Goal: Information Seeking & Learning: Learn about a topic

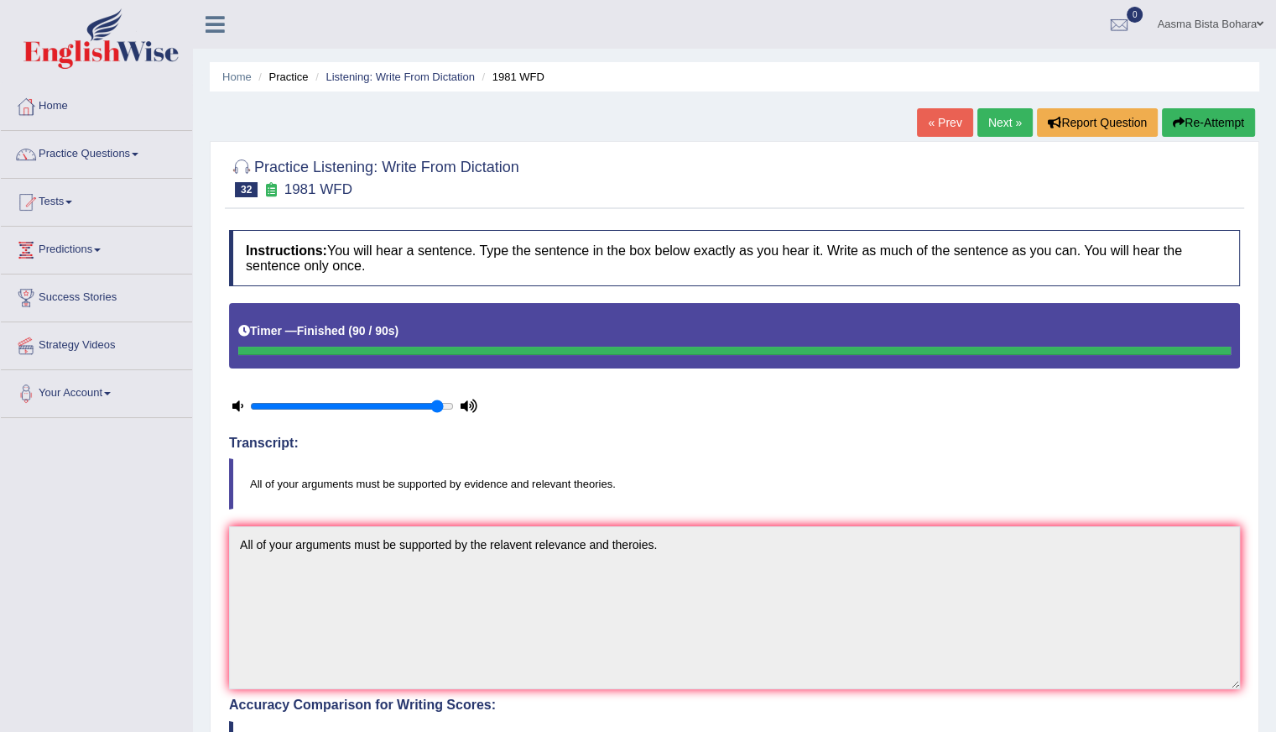
drag, startPoint x: 993, startPoint y: 122, endPoint x: 882, endPoint y: 18, distance: 152.6
click at [993, 122] on link "Next »" at bounding box center [1004, 122] width 55 height 29
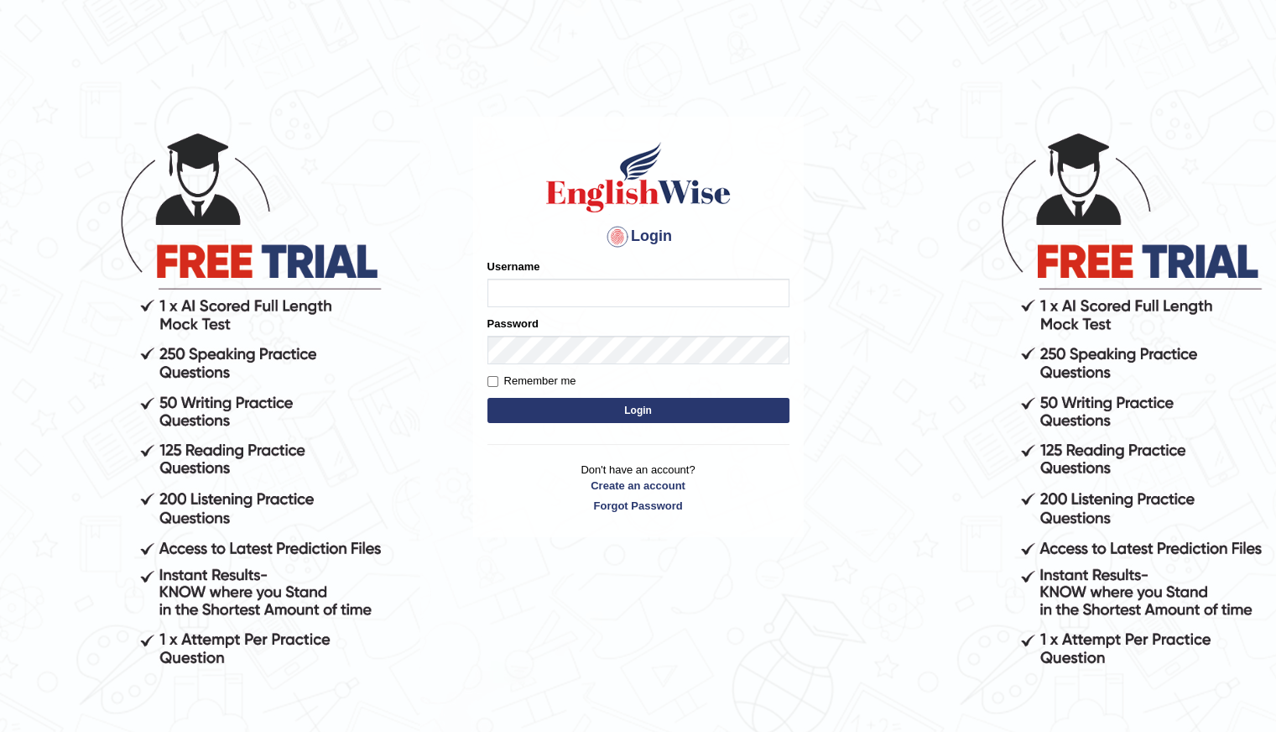
click at [547, 289] on input "Username" at bounding box center [638, 293] width 302 height 29
type input "Shani221"
click at [508, 417] on button "Login" at bounding box center [638, 410] width 302 height 25
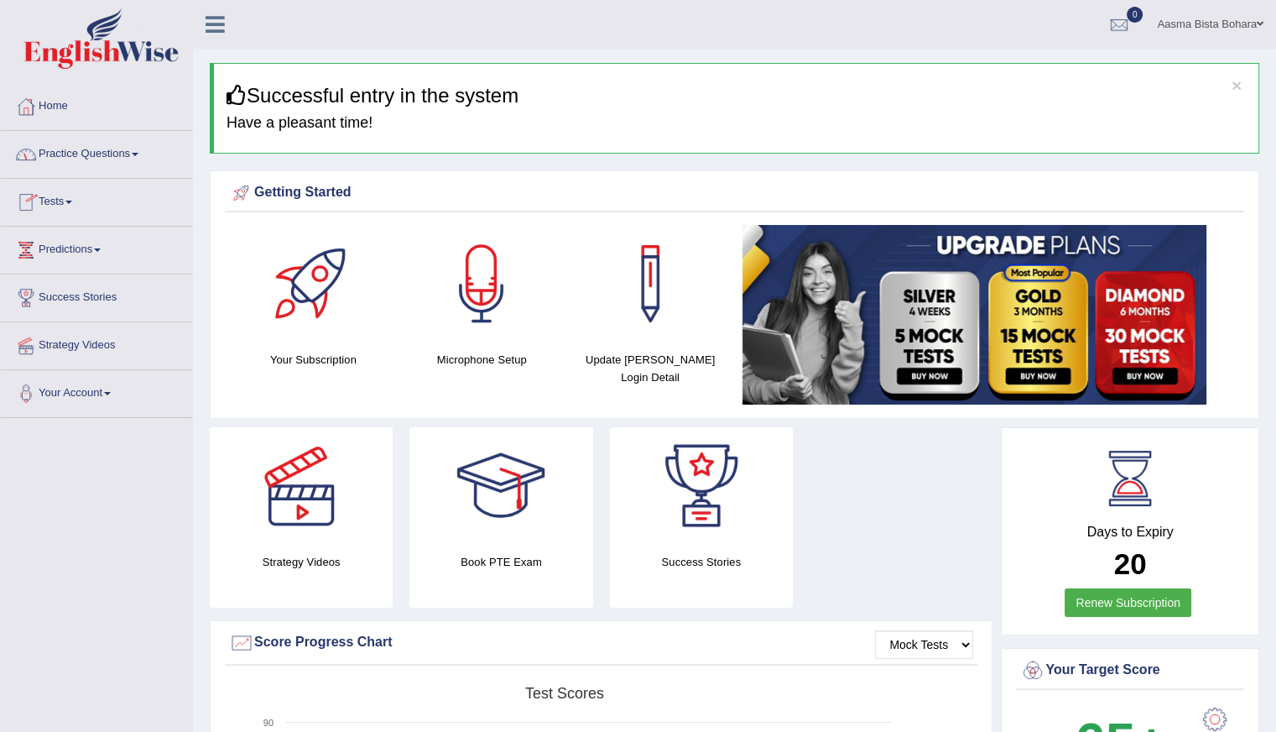
click at [87, 159] on link "Practice Questions" at bounding box center [96, 152] width 191 height 42
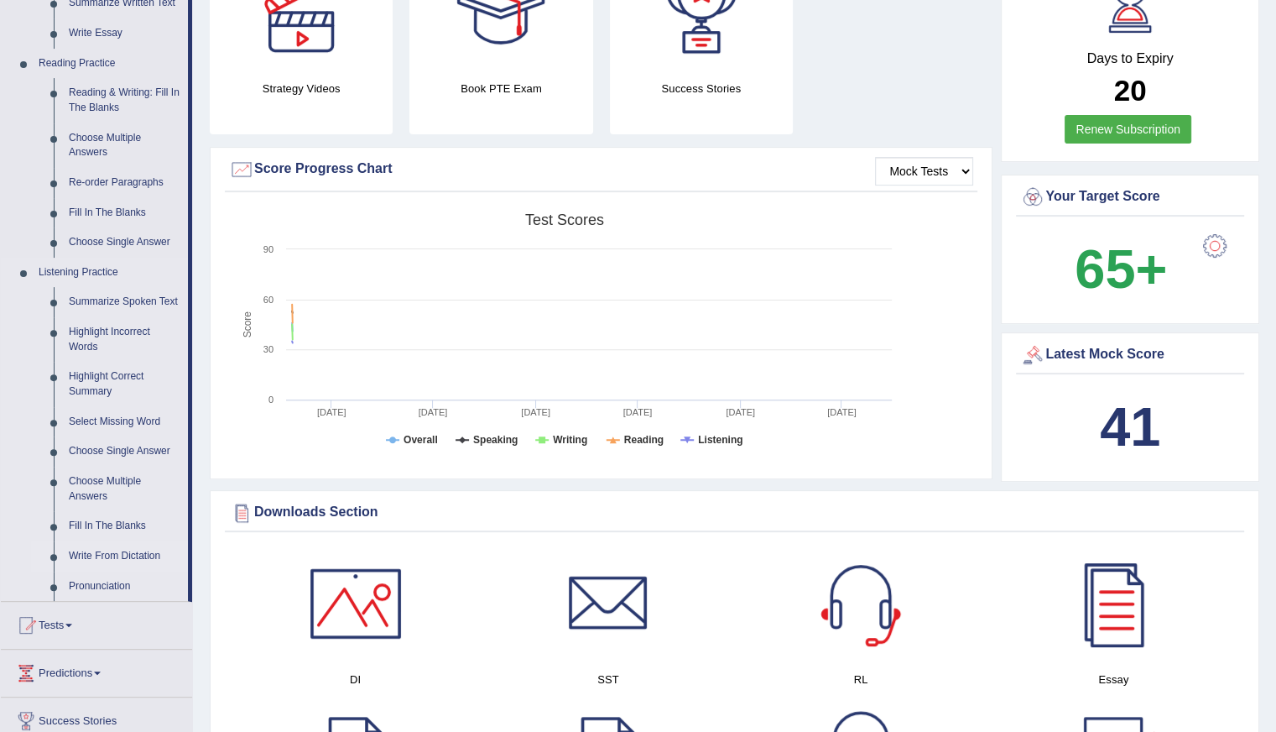
scroll to position [503, 0]
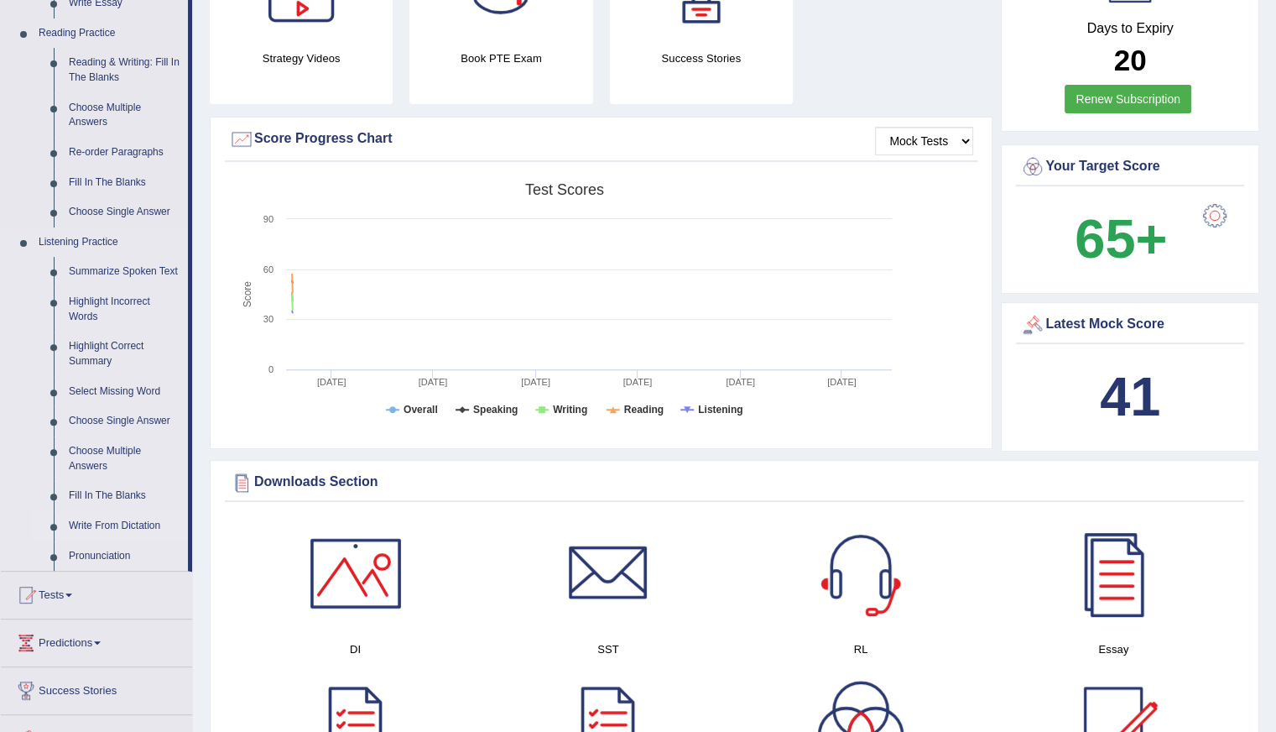
click at [138, 520] on link "Write From Dictation" at bounding box center [124, 526] width 127 height 30
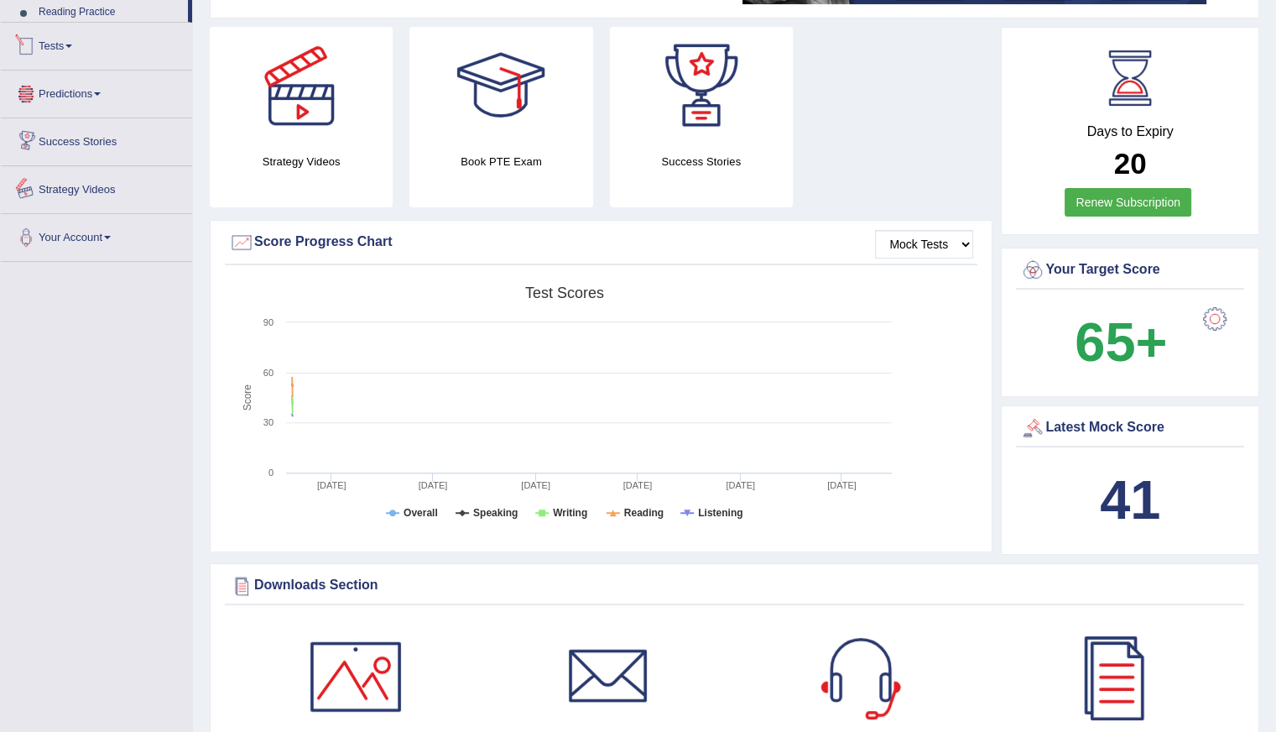
scroll to position [572, 0]
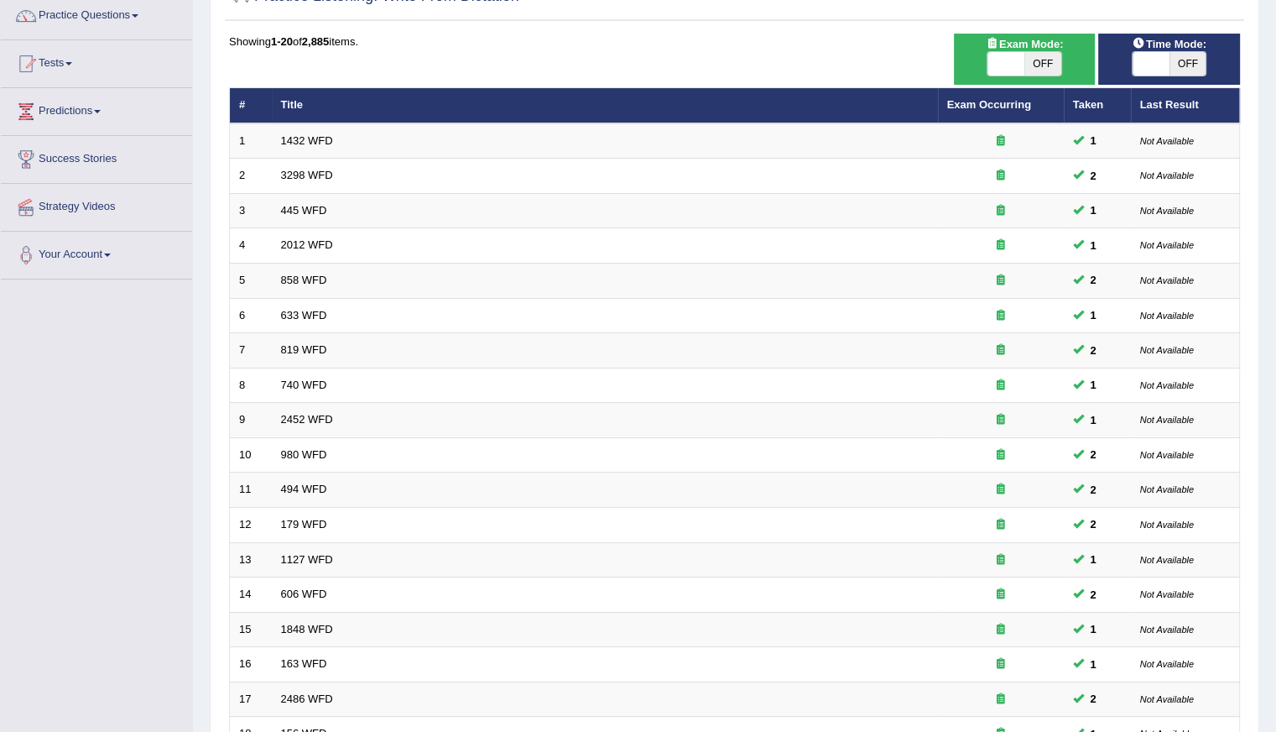
scroll to position [168, 0]
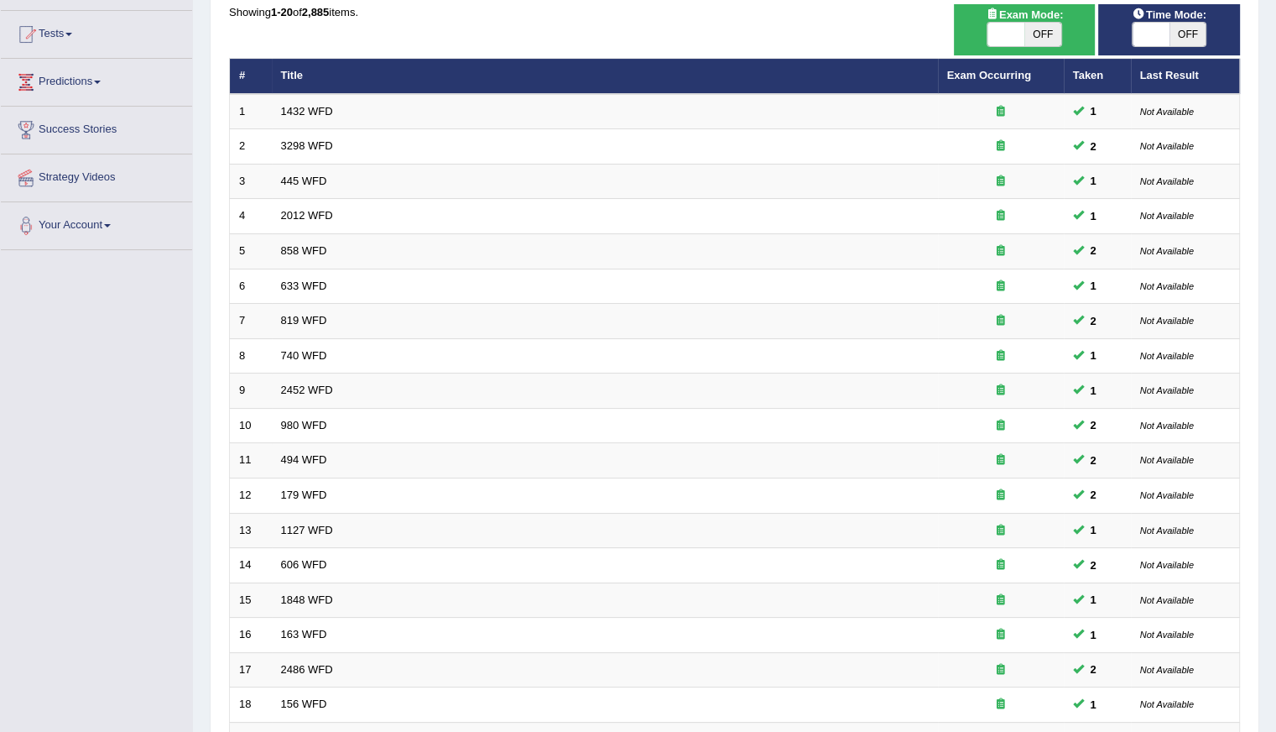
click at [1188, 38] on span "OFF" at bounding box center [1187, 34] width 37 height 23
checkbox input "true"
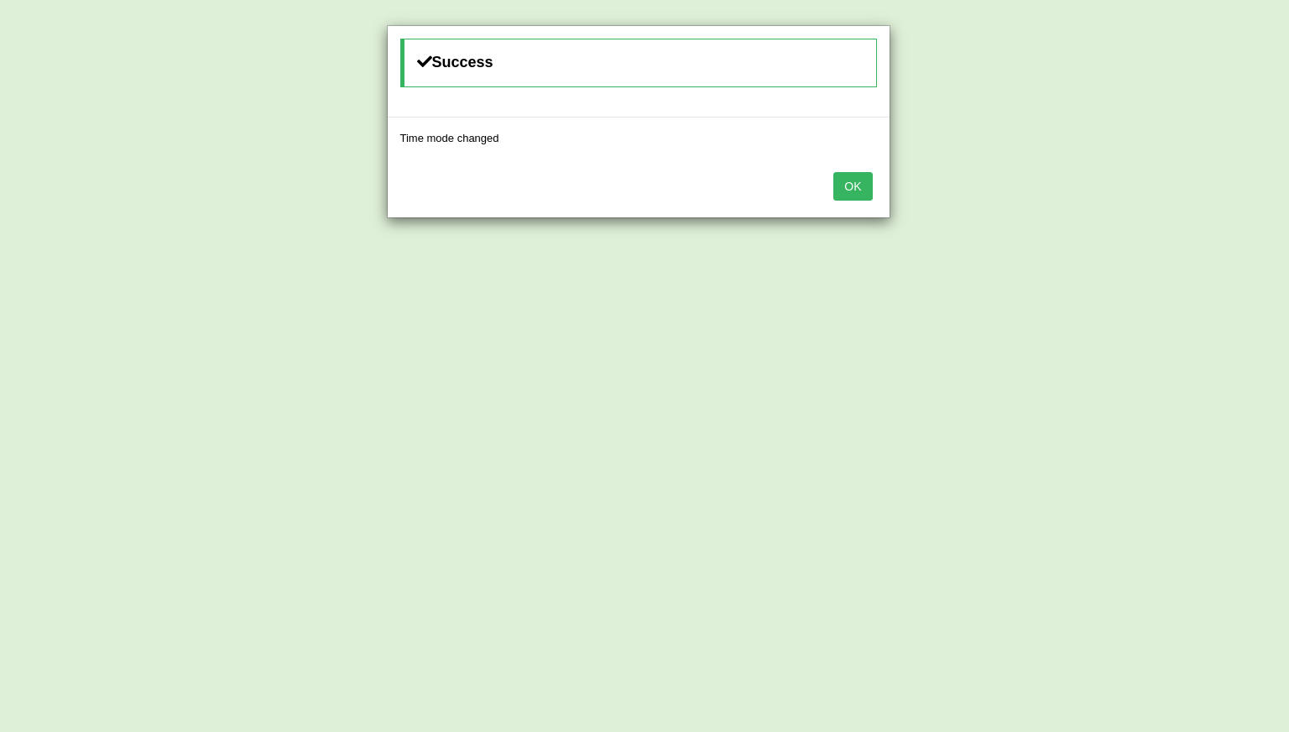
click at [862, 182] on button "OK" at bounding box center [852, 186] width 39 height 29
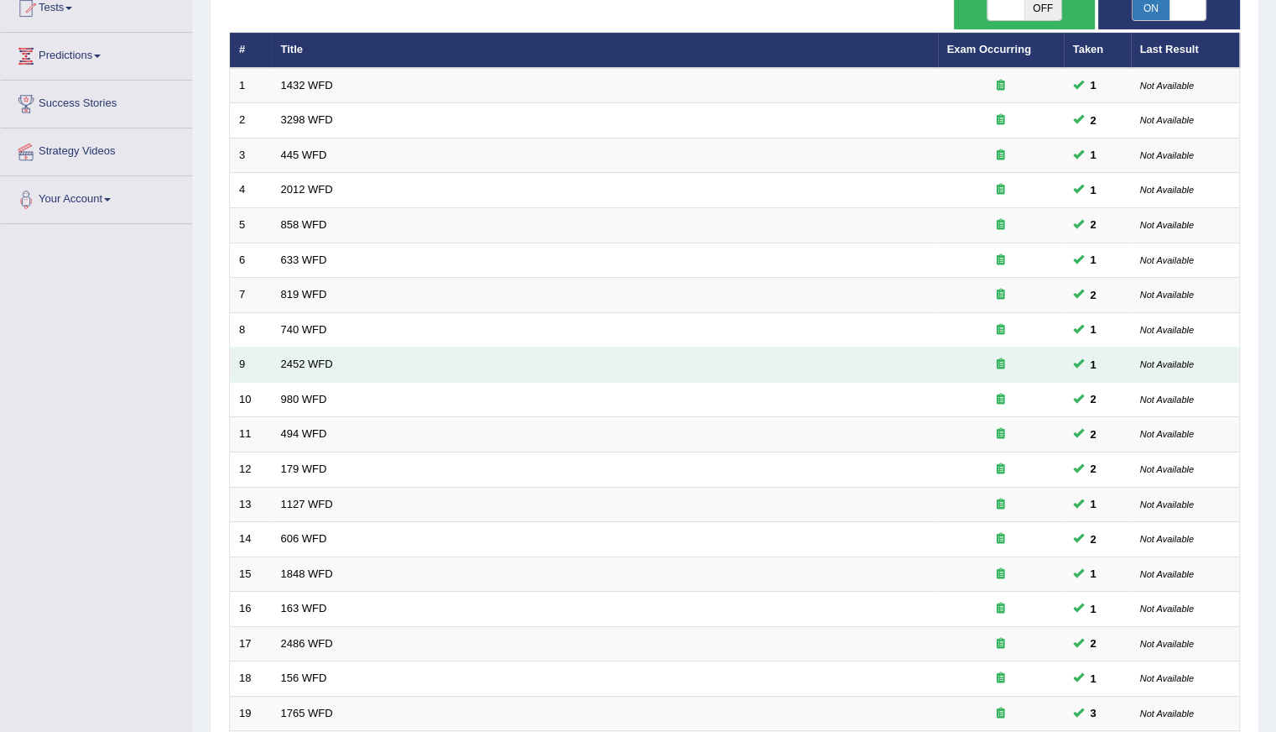
scroll to position [374, 0]
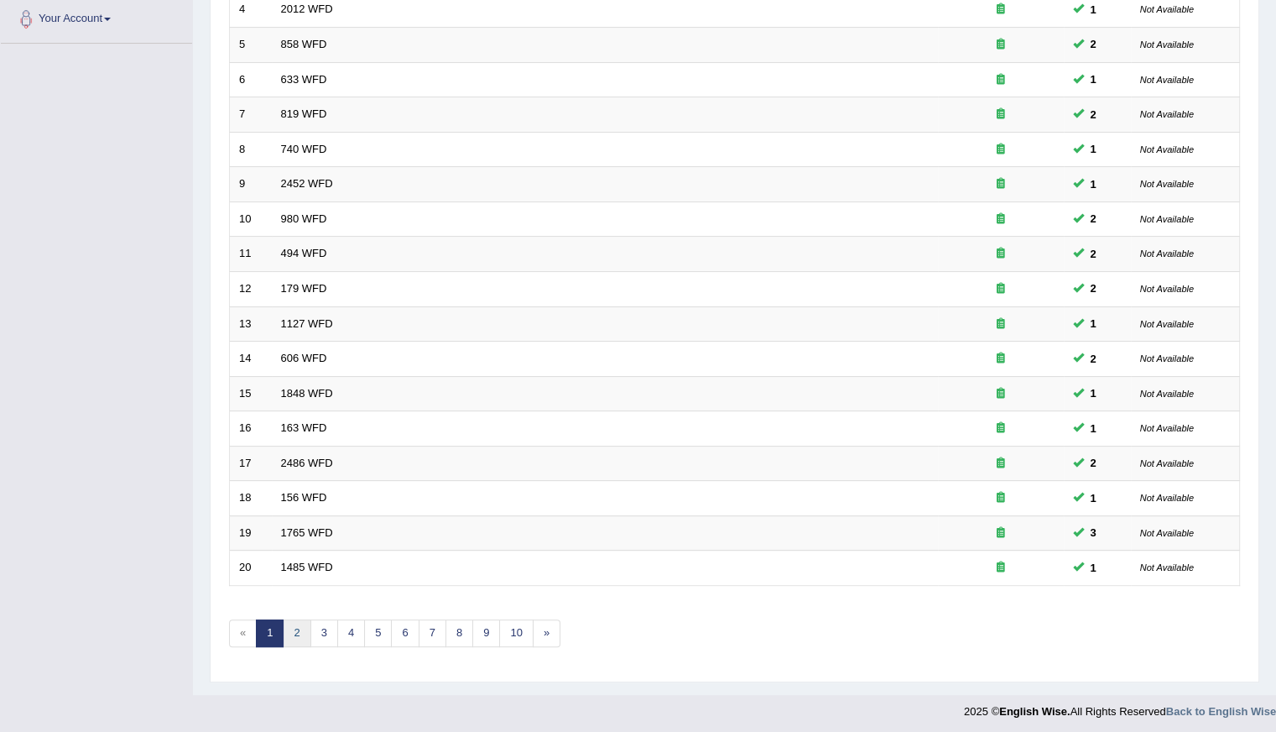
click at [296, 632] on link "2" at bounding box center [297, 633] width 28 height 28
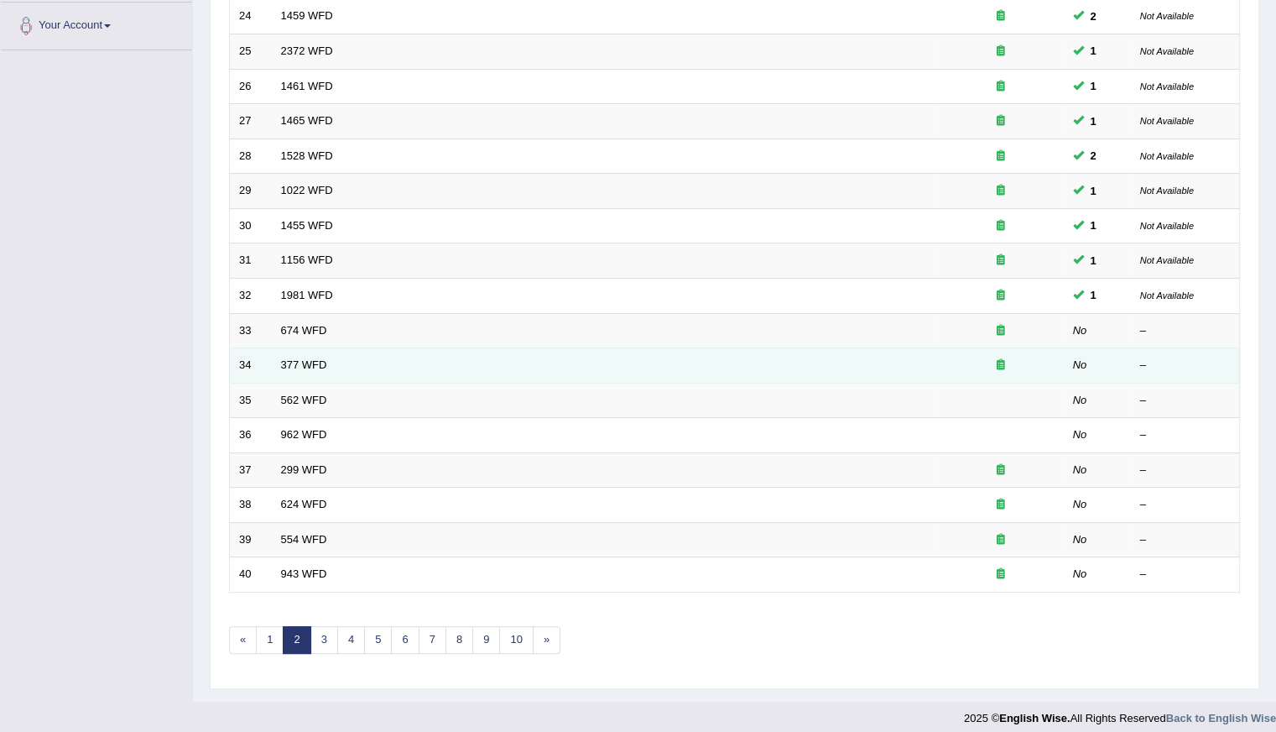
scroll to position [374, 0]
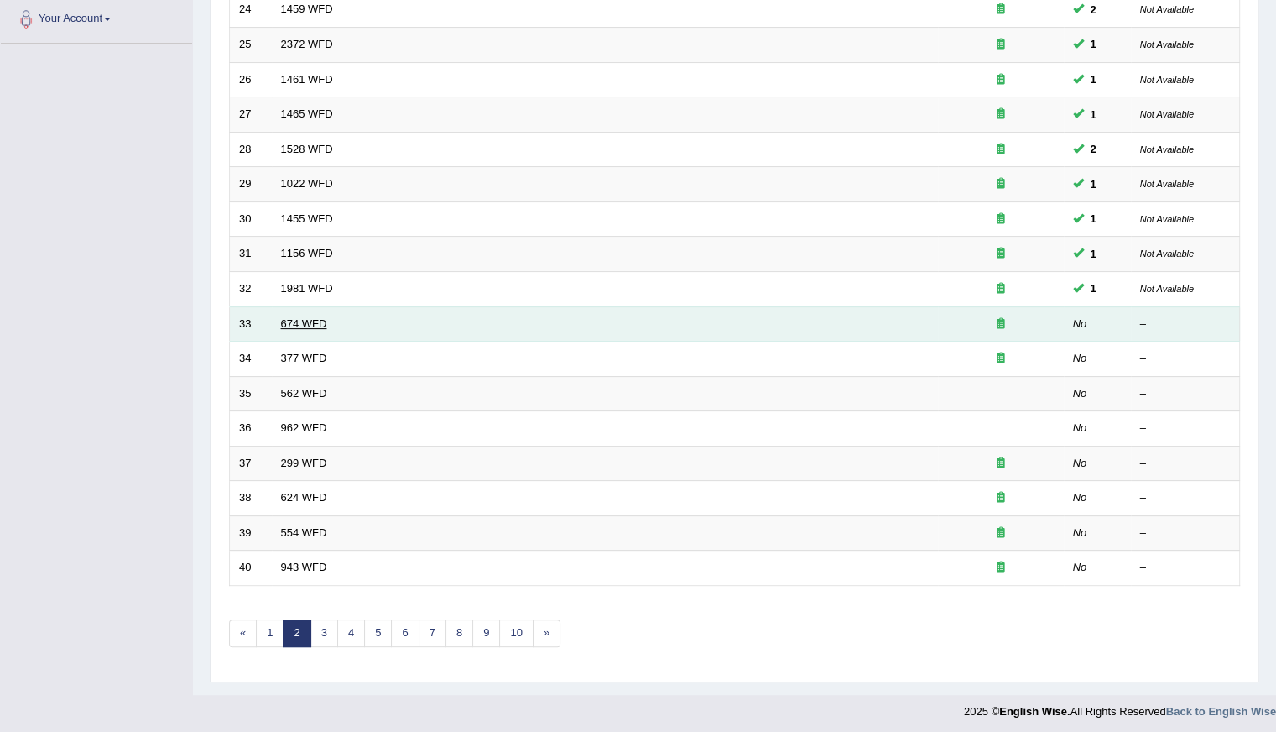
click at [312, 323] on link "674 WFD" at bounding box center [304, 323] width 46 height 13
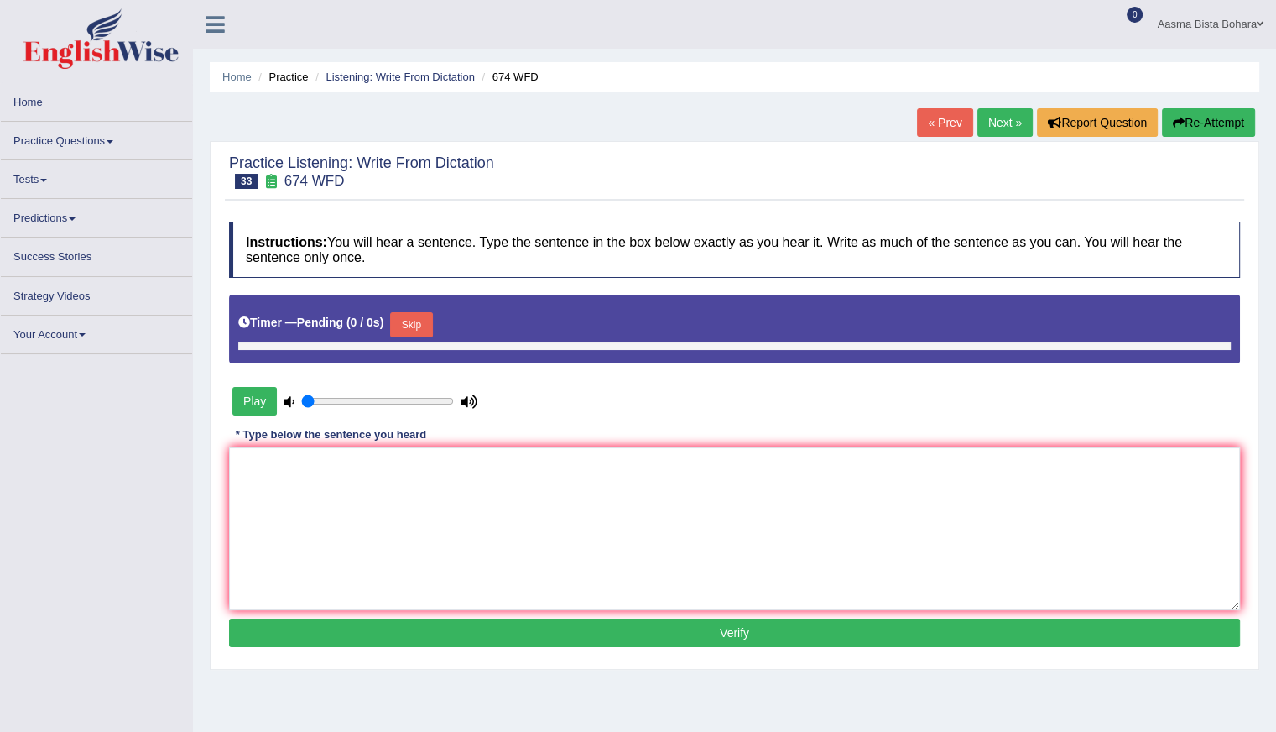
type input "0.95"
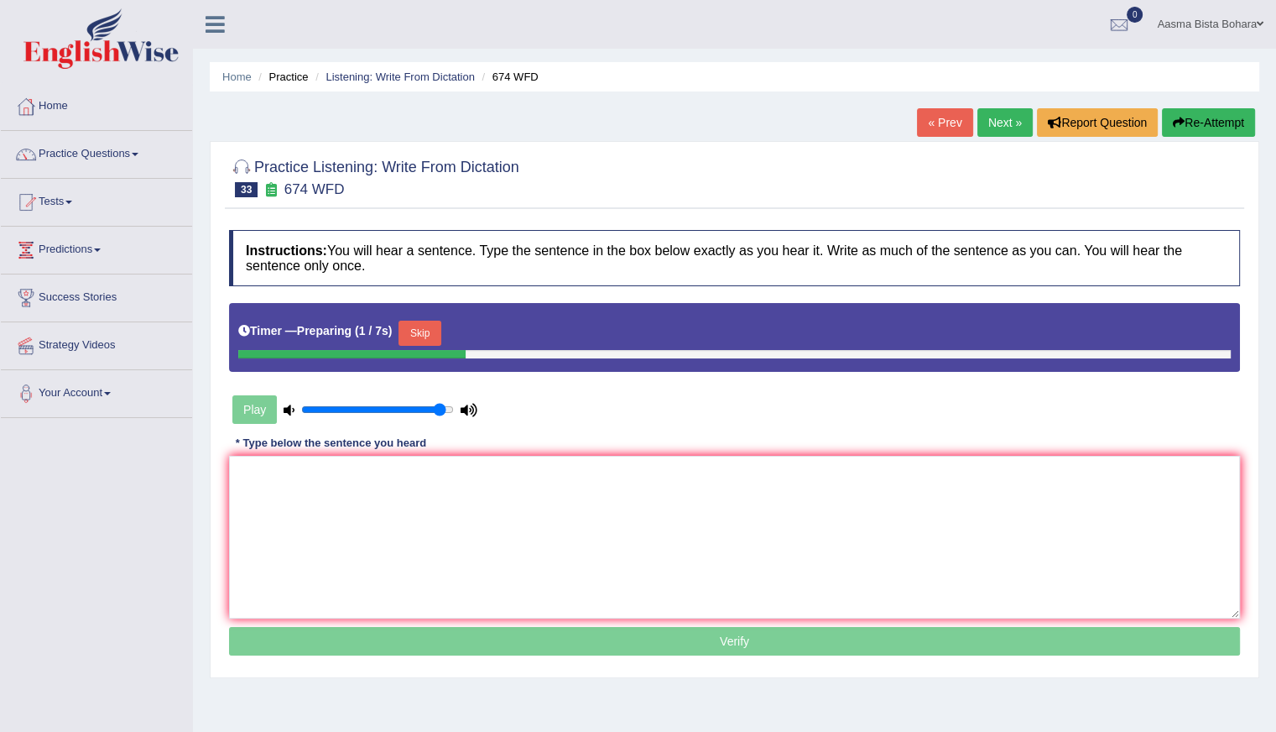
click at [423, 328] on button "Skip" at bounding box center [419, 332] width 42 height 25
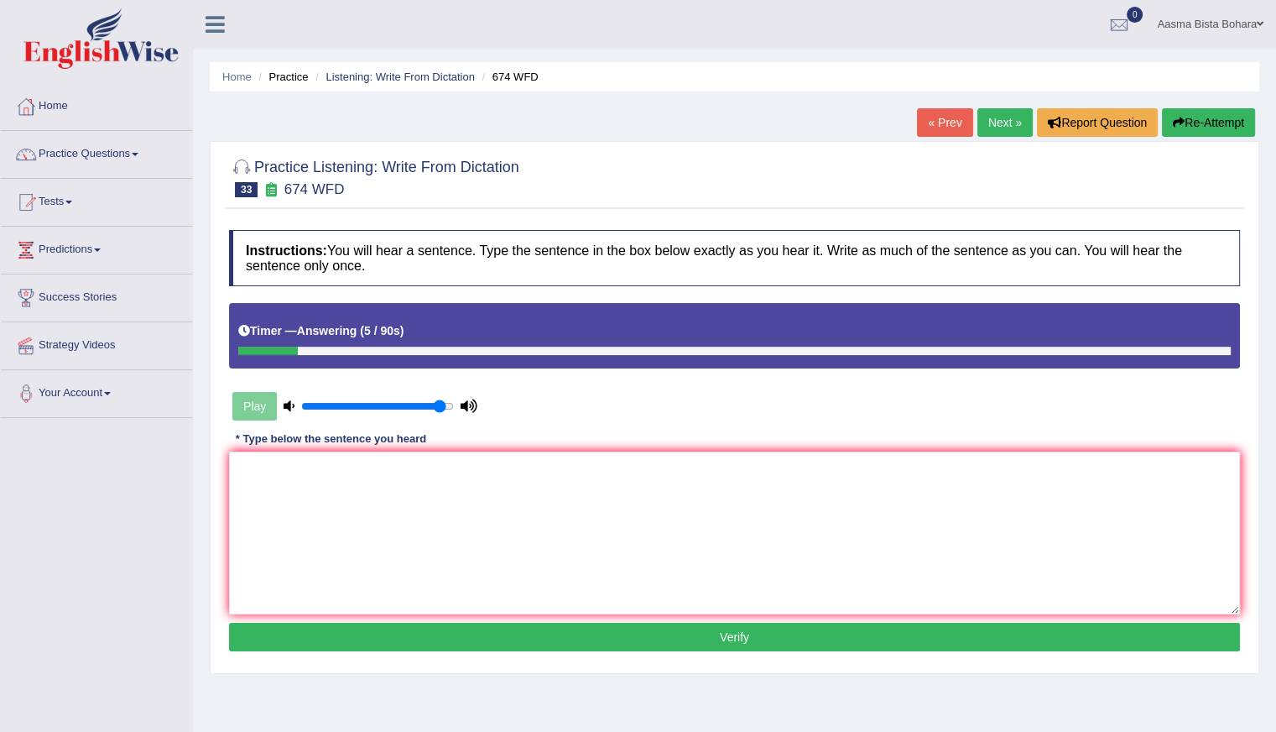
click at [1187, 128] on button "Re-Attempt" at bounding box center [1208, 122] width 93 height 29
click at [430, 567] on textarea at bounding box center [734, 532] width 1011 height 163
type textarea "E"
click at [345, 466] on textarea "Unemployment rate fallen" at bounding box center [734, 532] width 1011 height 163
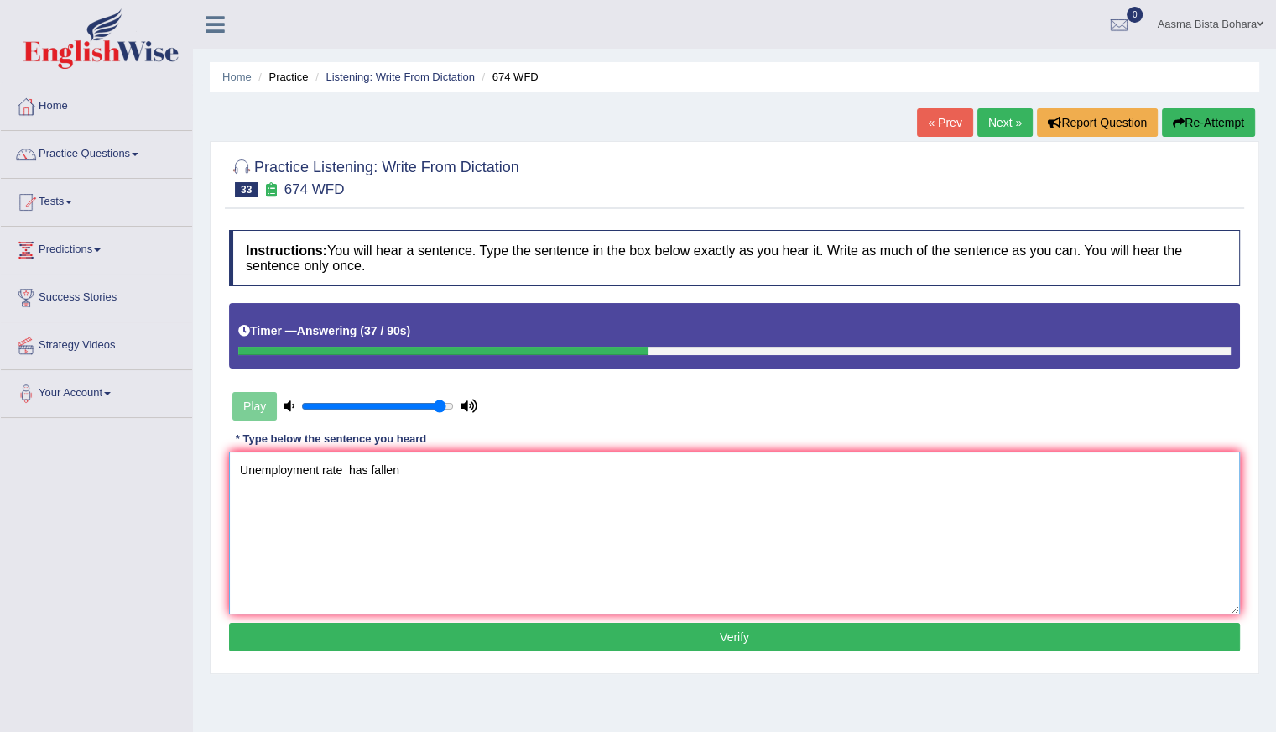
click at [435, 463] on textarea "Unemployment rate has fallen" at bounding box center [734, 532] width 1011 height 163
click at [372, 466] on textarea "Unemployment rate has fallen lowest in first year." at bounding box center [734, 532] width 1011 height 163
click at [481, 464] on textarea "Unemployment rate has been fallen lowest in first year." at bounding box center [734, 532] width 1011 height 163
click at [346, 471] on textarea "Unemployment rate has been fallen lowest in the first year." at bounding box center [734, 532] width 1011 height 163
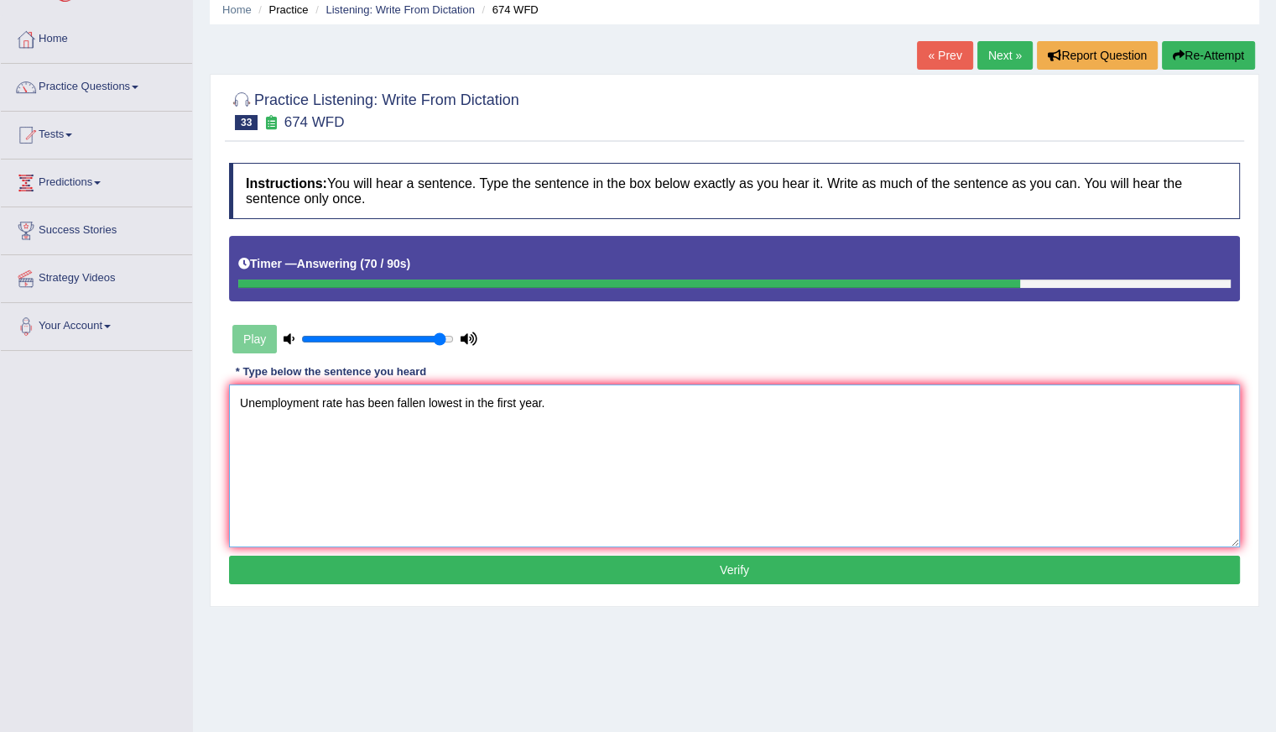
scroll to position [149, 0]
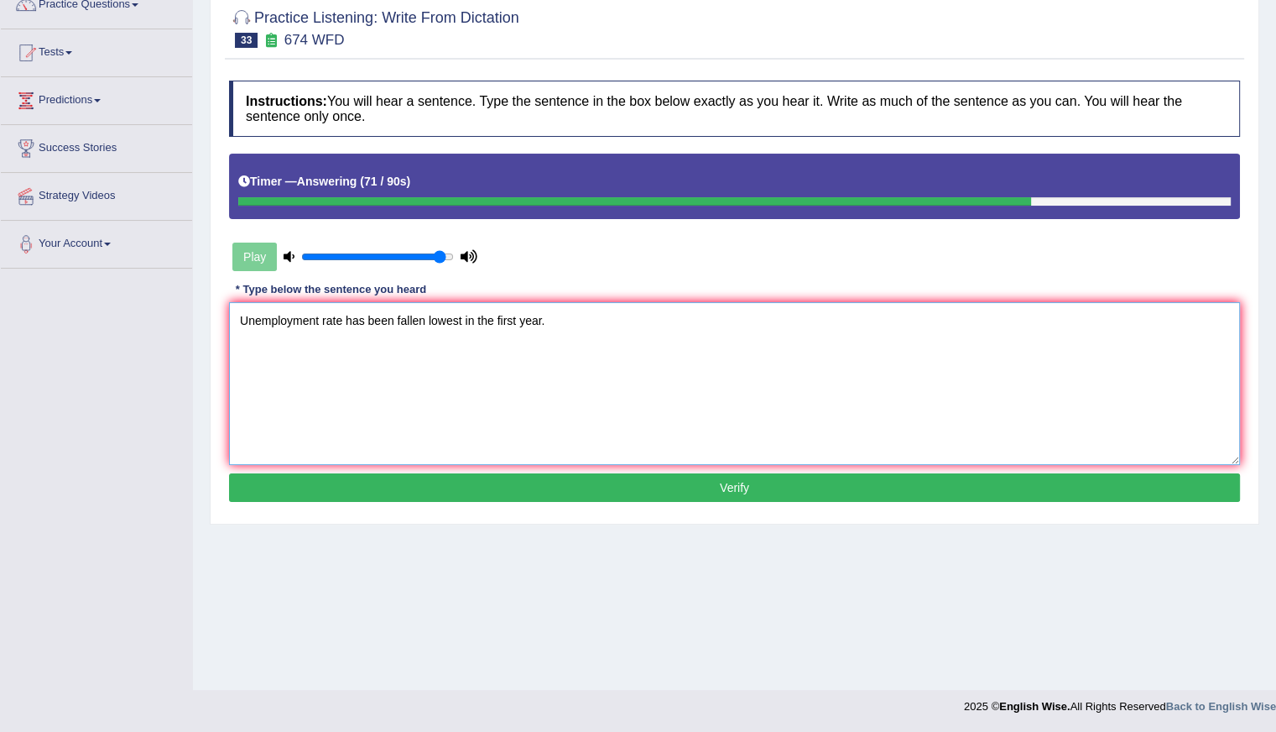
type textarea "Unemployment rate has been fallen lowest in the first year."
click at [622, 486] on button "Verify" at bounding box center [734, 487] width 1011 height 29
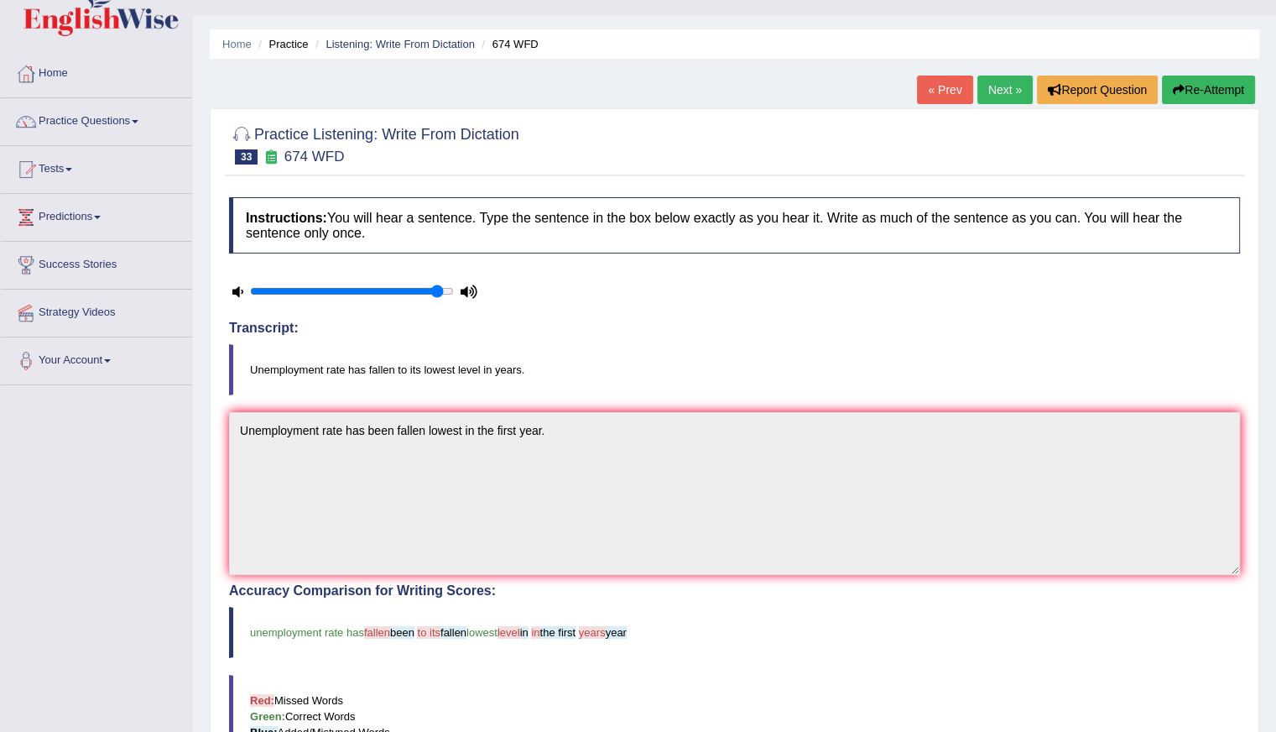
scroll to position [0, 0]
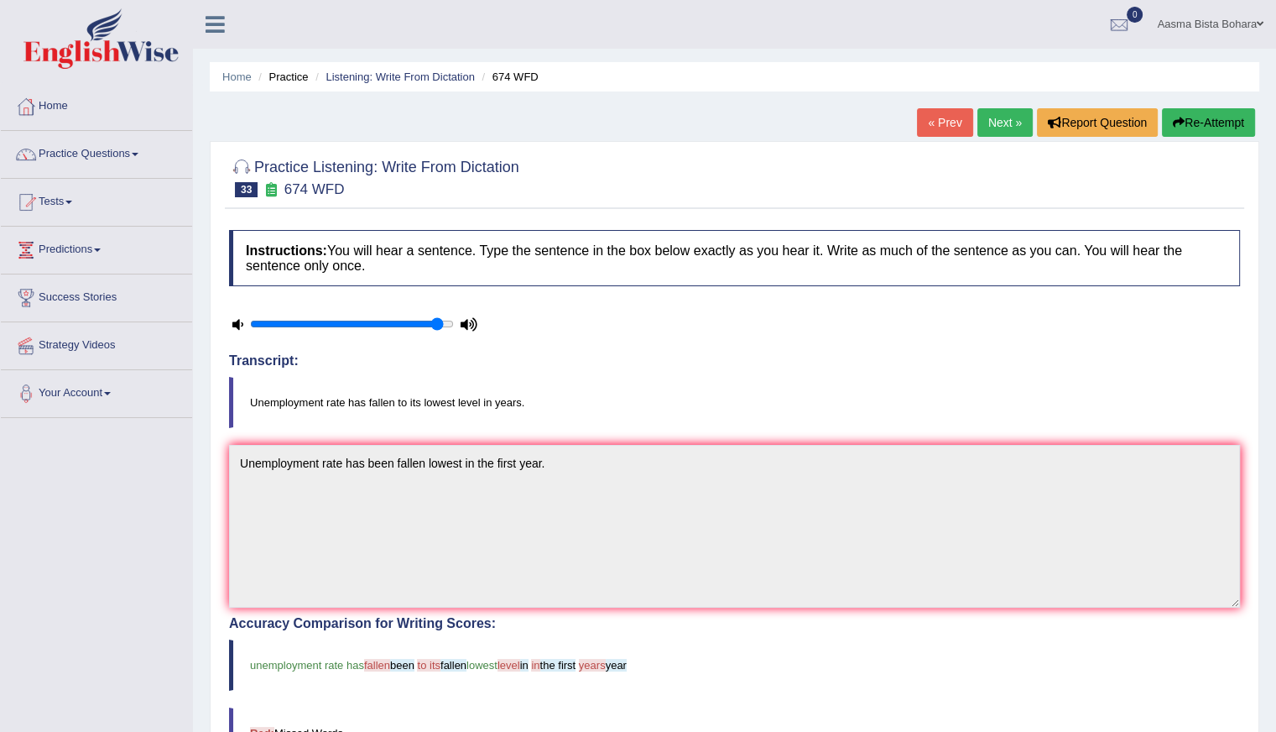
click at [987, 121] on link "Next »" at bounding box center [1004, 122] width 55 height 29
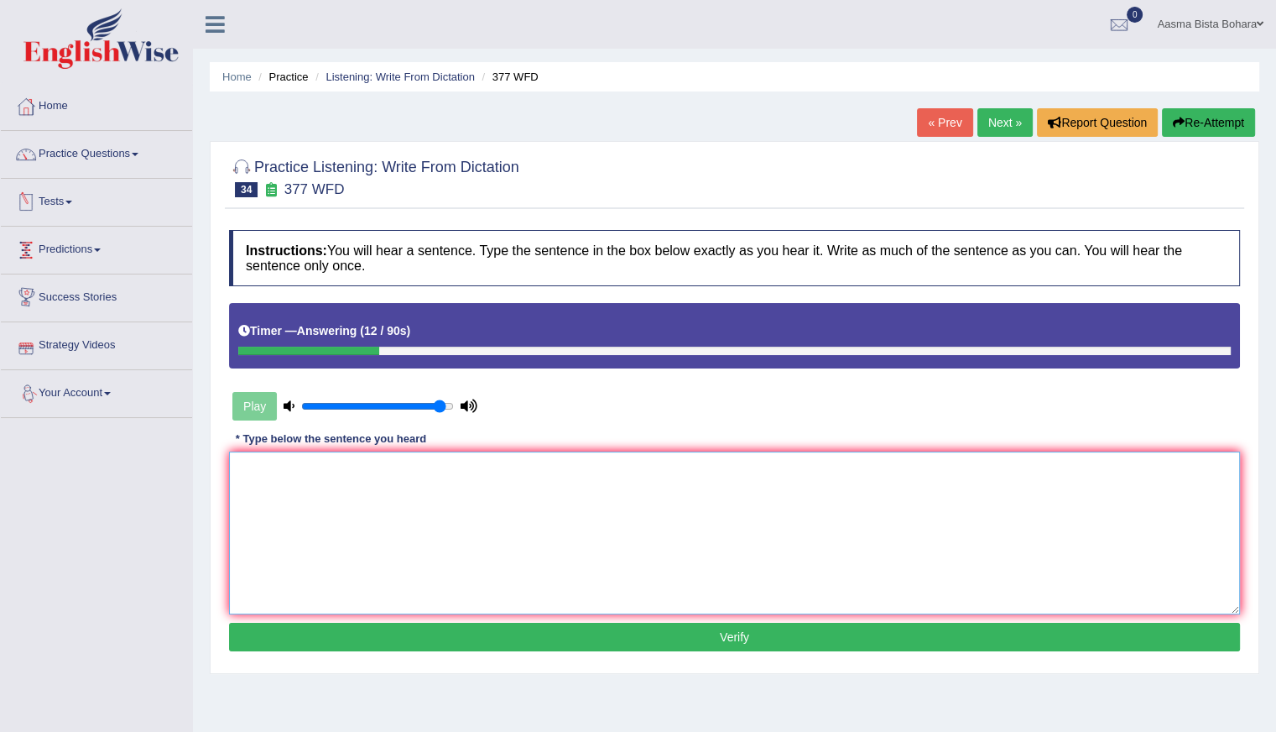
click at [374, 515] on textarea at bounding box center [734, 532] width 1011 height 163
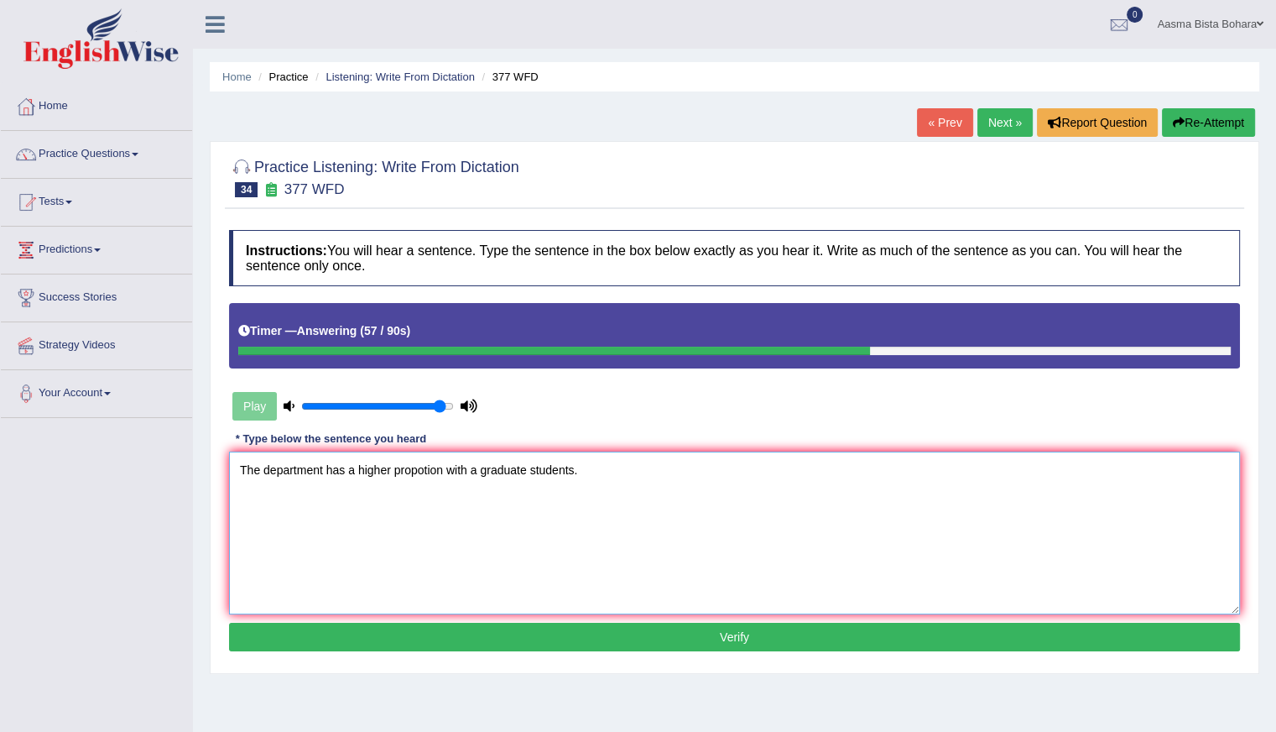
click at [348, 462] on textarea "The department has a higher propotion with a graduate students." at bounding box center [734, 532] width 1011 height 163
click at [618, 467] on textarea "The department has had a higher propotion with a graduate students." at bounding box center [734, 532] width 1011 height 163
type textarea "The department has had a higher propotion with a graduate students of the."
click at [597, 641] on button "Verify" at bounding box center [734, 636] width 1011 height 29
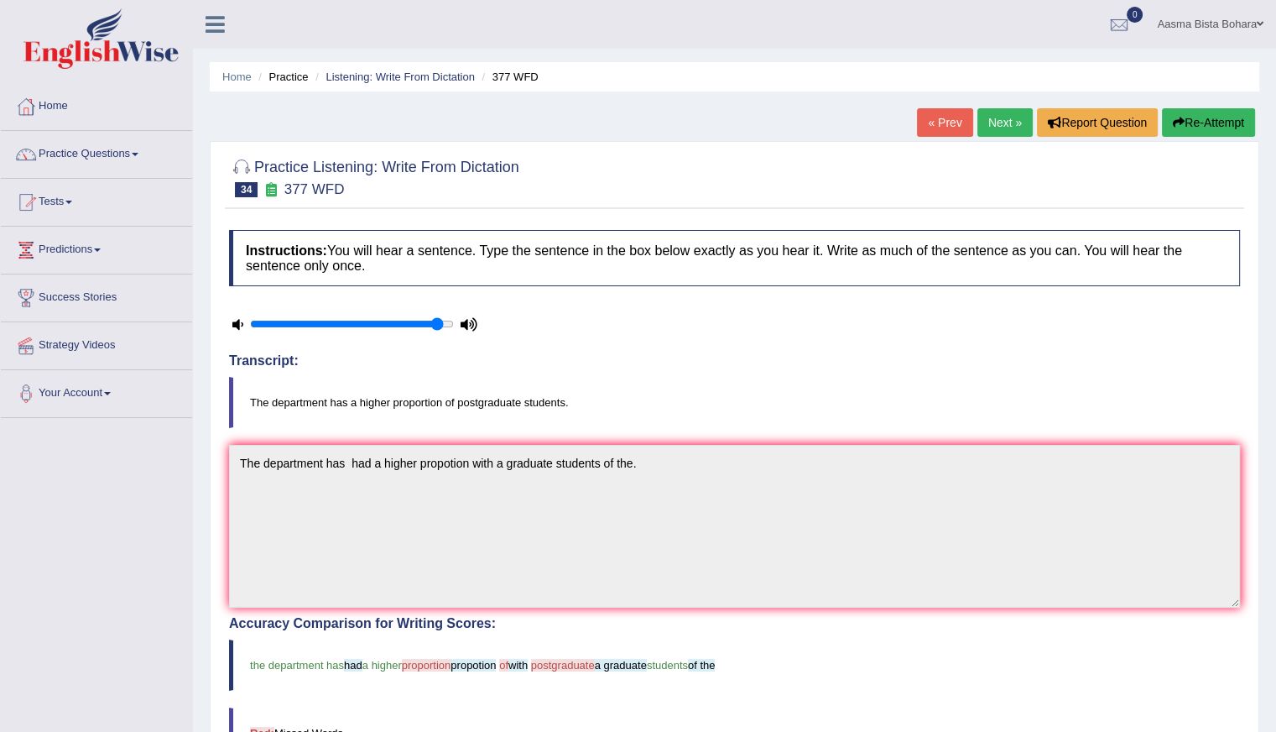
click at [997, 122] on link "Next »" at bounding box center [1004, 122] width 55 height 29
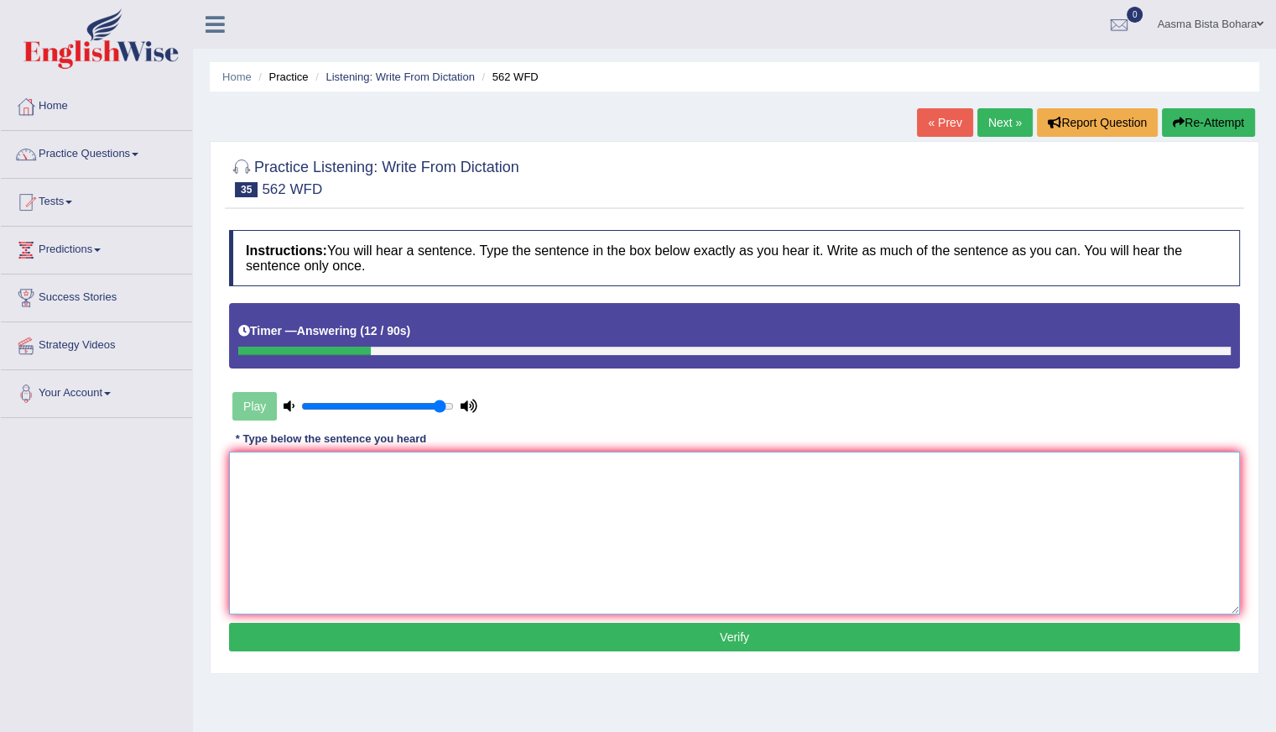
click at [326, 534] on textarea at bounding box center [734, 532] width 1011 height 163
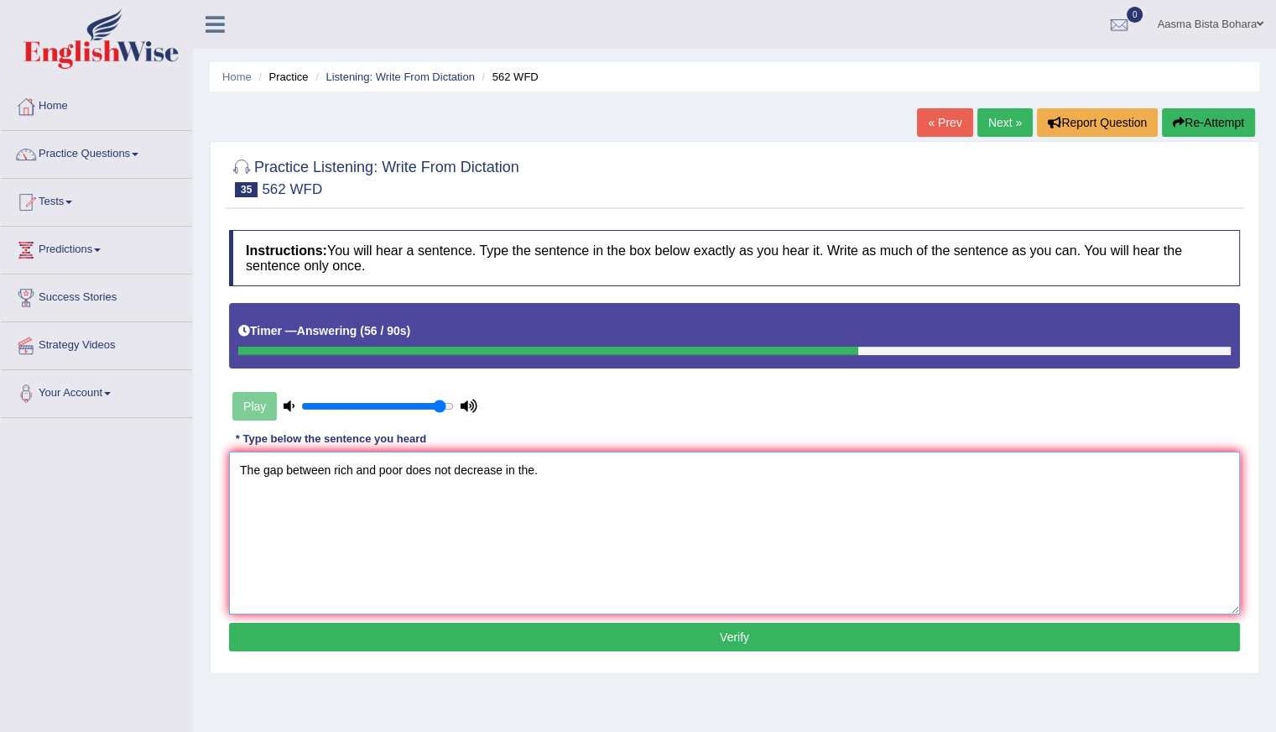
type textarea "The gap between rich and poor does not decrease in the."
click at [628, 638] on button "Verify" at bounding box center [734, 636] width 1011 height 29
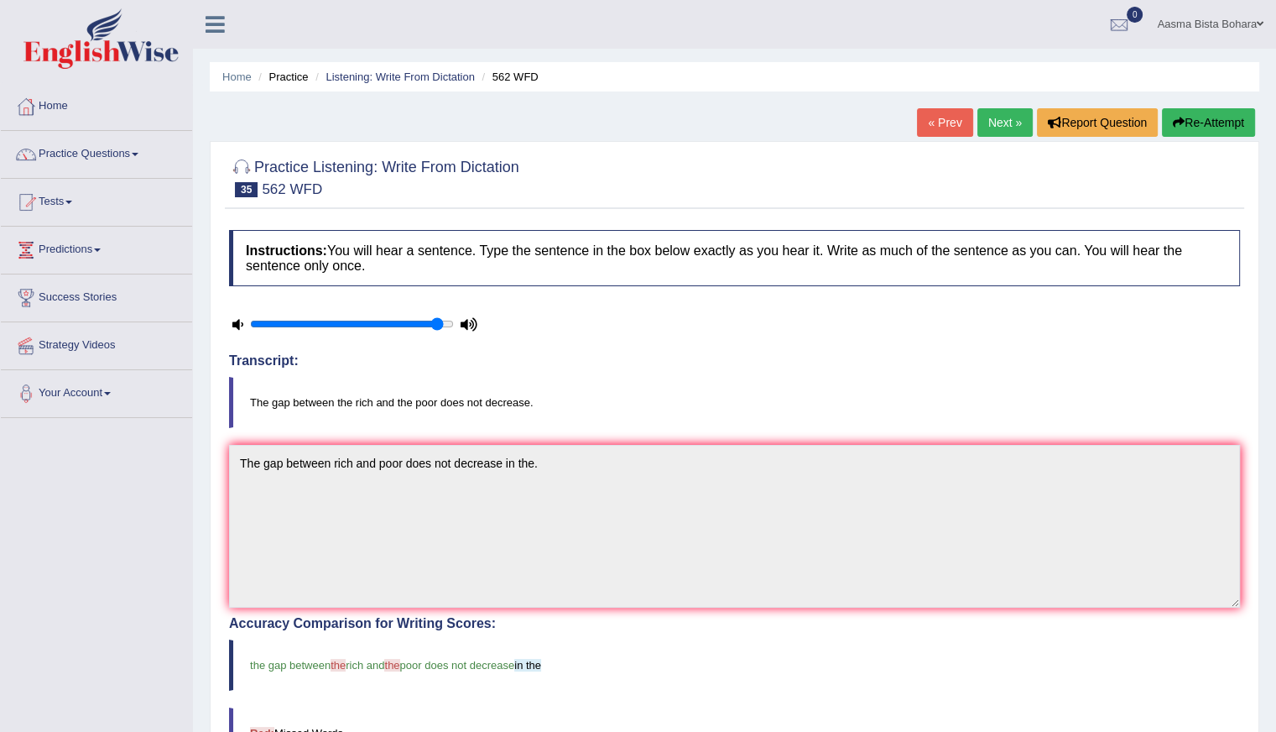
click at [1006, 123] on link "Next »" at bounding box center [1004, 122] width 55 height 29
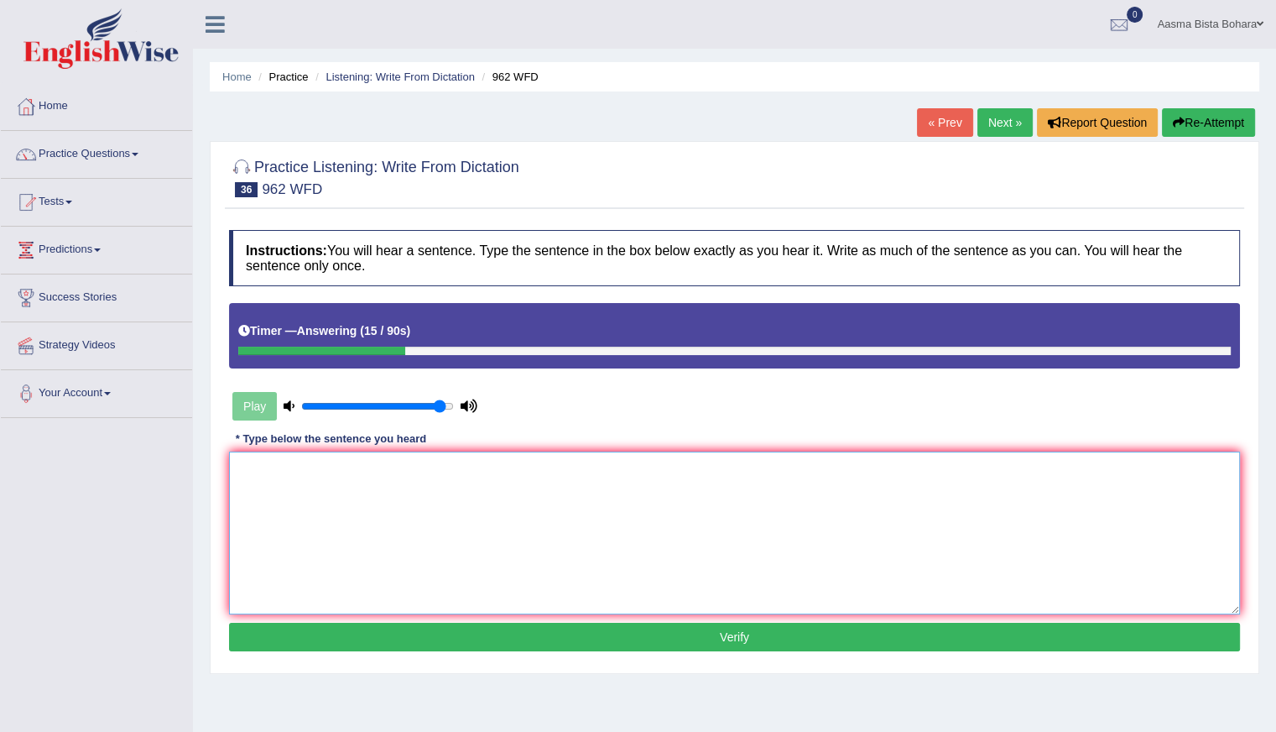
click at [489, 558] on textarea at bounding box center [734, 532] width 1011 height 163
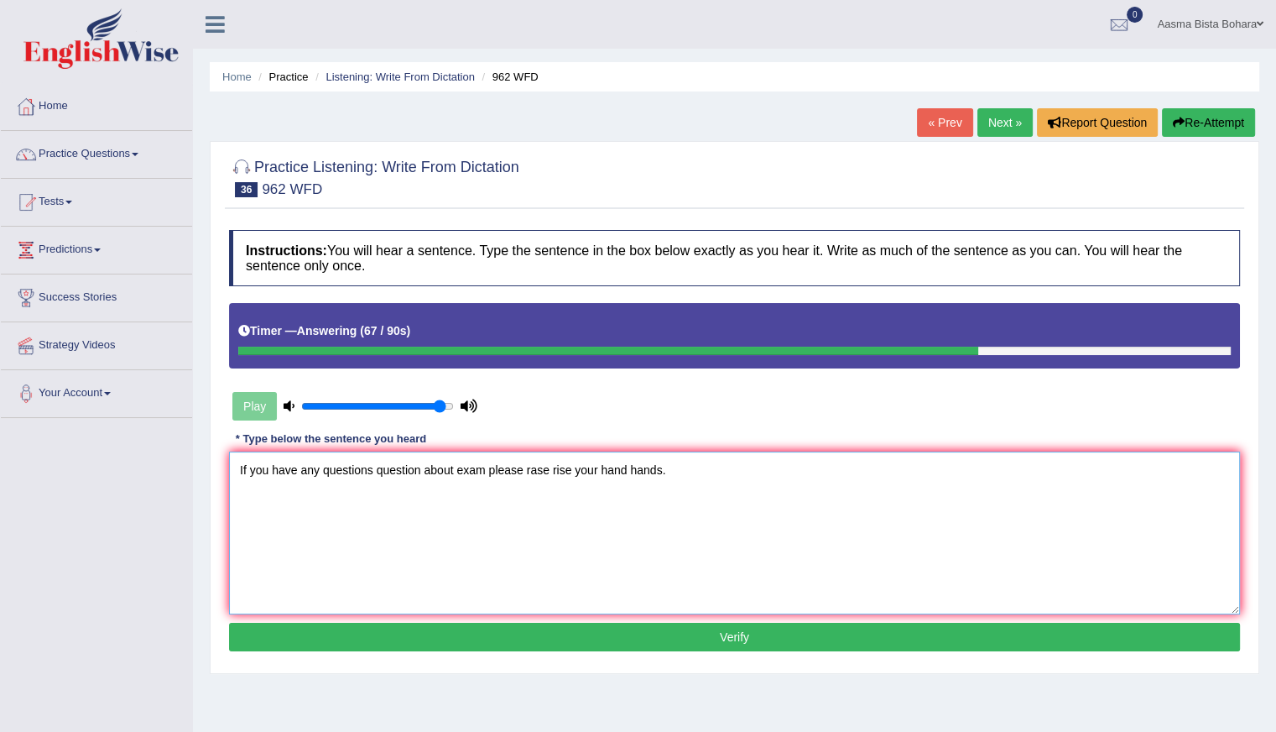
type textarea "If you have any questions question about exam please rase rise your hand hands."
click at [461, 639] on button "Verify" at bounding box center [734, 636] width 1011 height 29
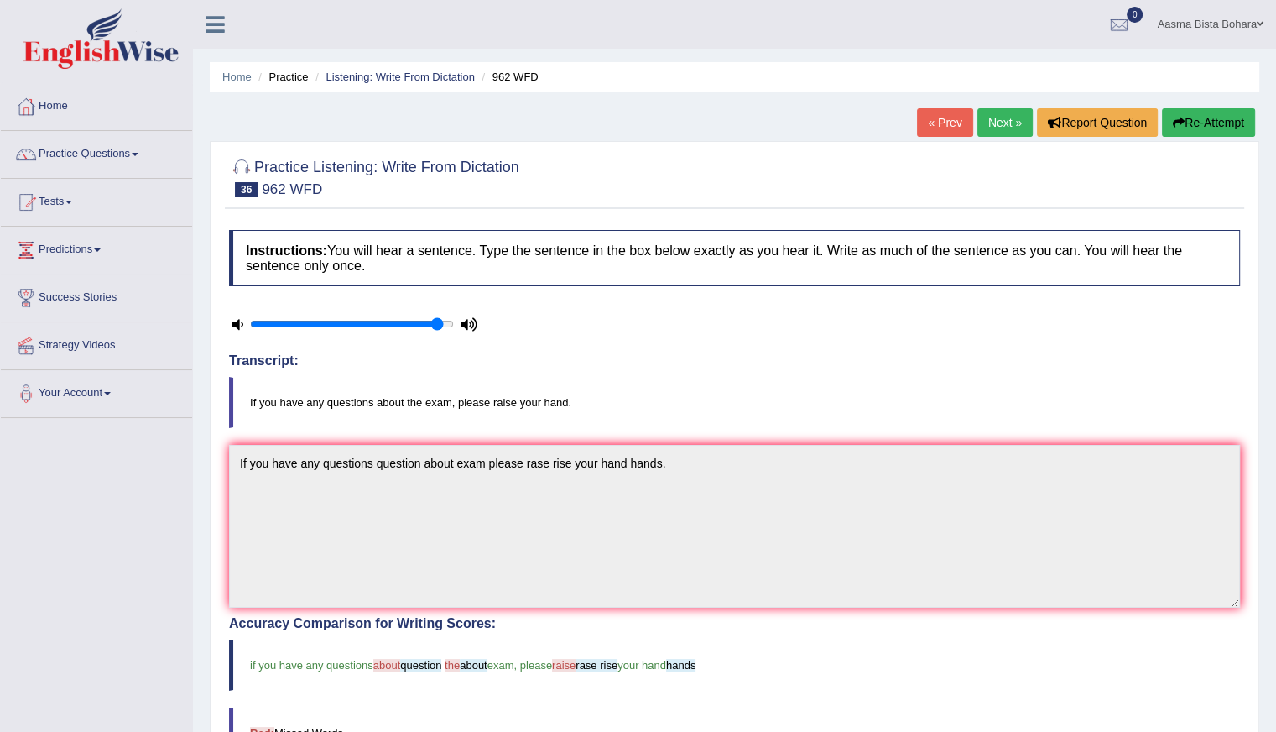
click at [1196, 118] on button "Re-Attempt" at bounding box center [1208, 122] width 93 height 29
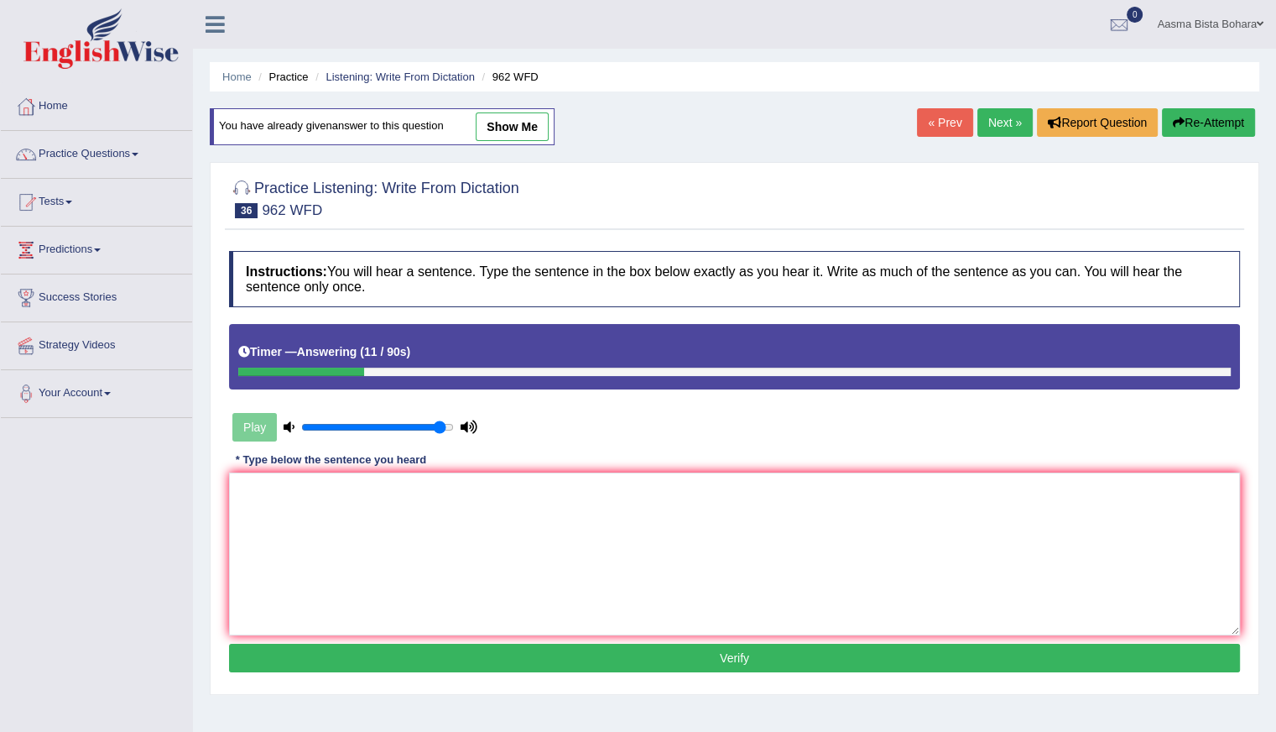
click at [1011, 120] on link "Next »" at bounding box center [1004, 122] width 55 height 29
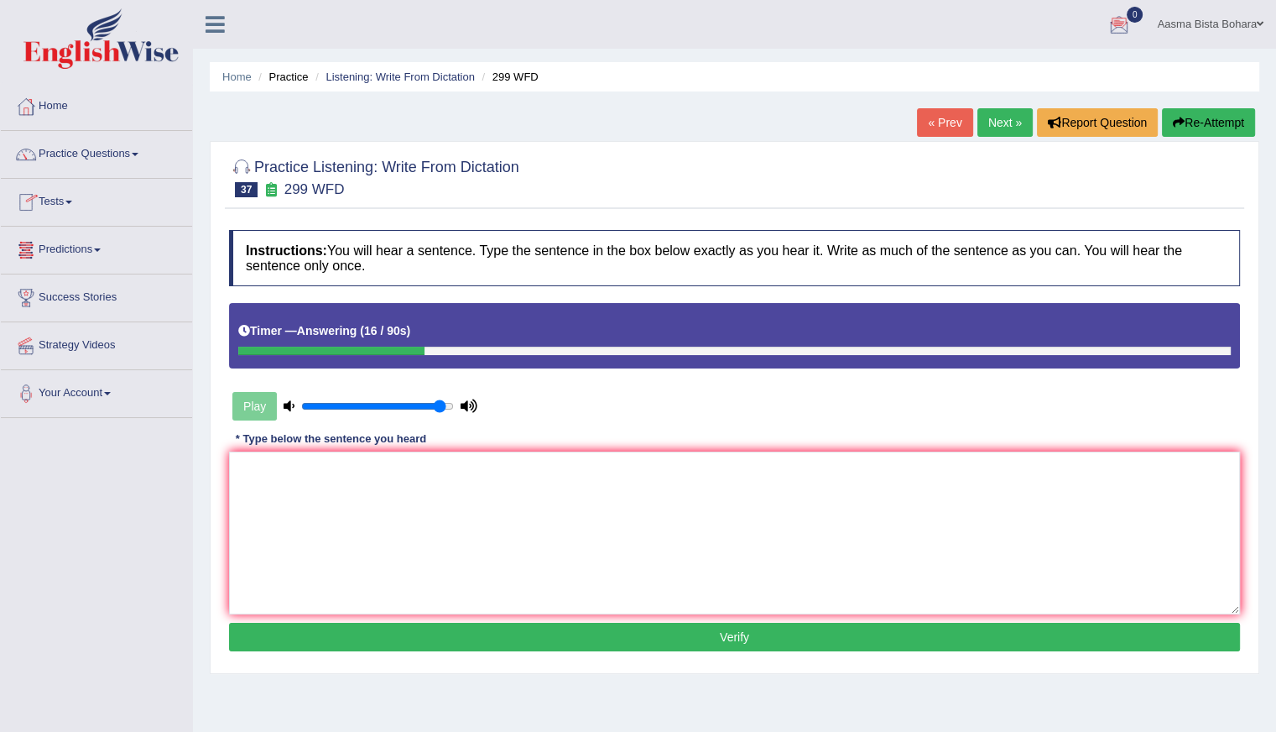
click at [1189, 119] on button "Re-Attempt" at bounding box center [1208, 122] width 93 height 29
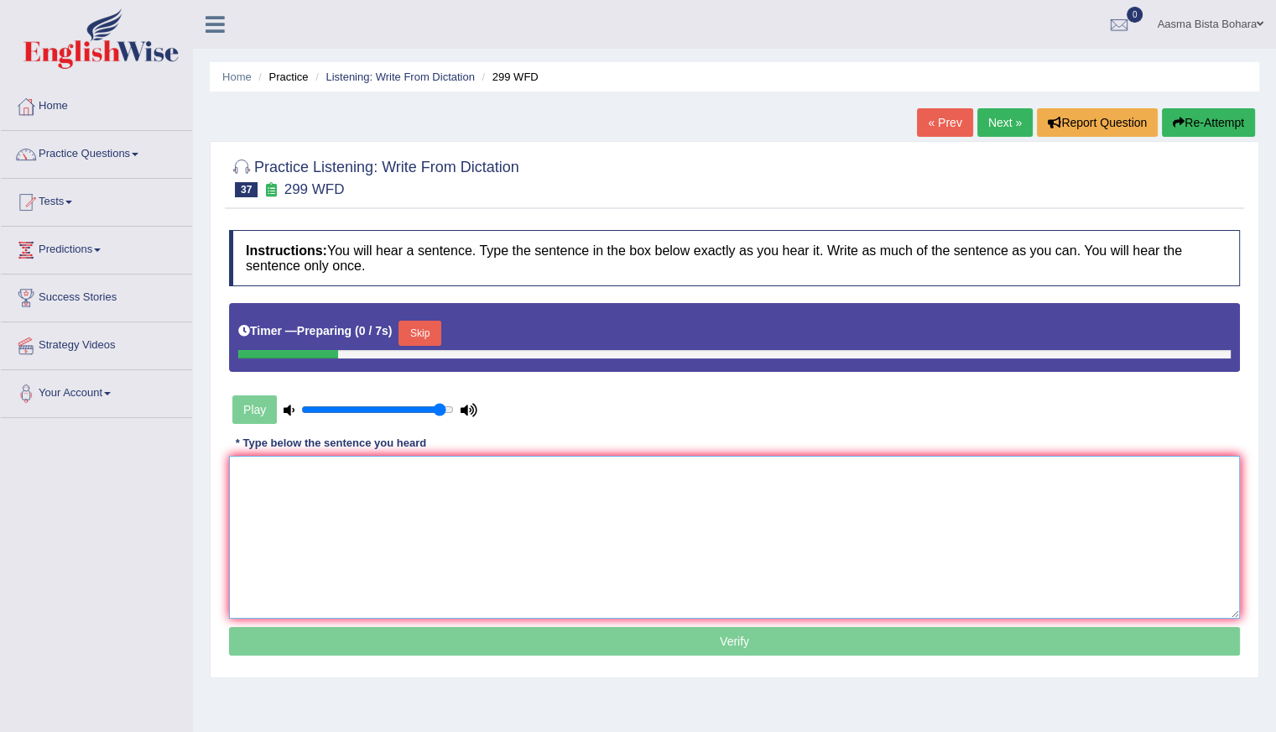
click at [407, 564] on textarea at bounding box center [734, 537] width 1011 height 163
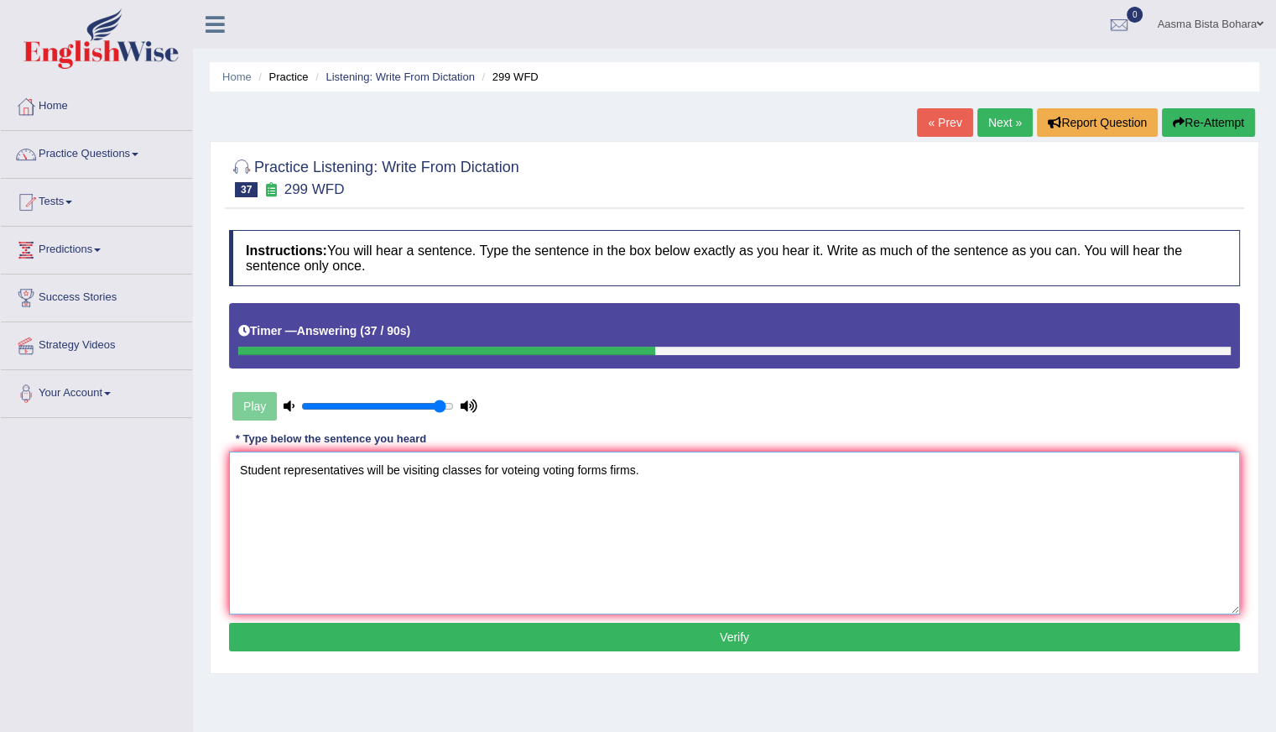
type textarea "Student representatives will be visiting classes for voteing voting forms firms."
click at [488, 634] on button "Verify" at bounding box center [734, 636] width 1011 height 29
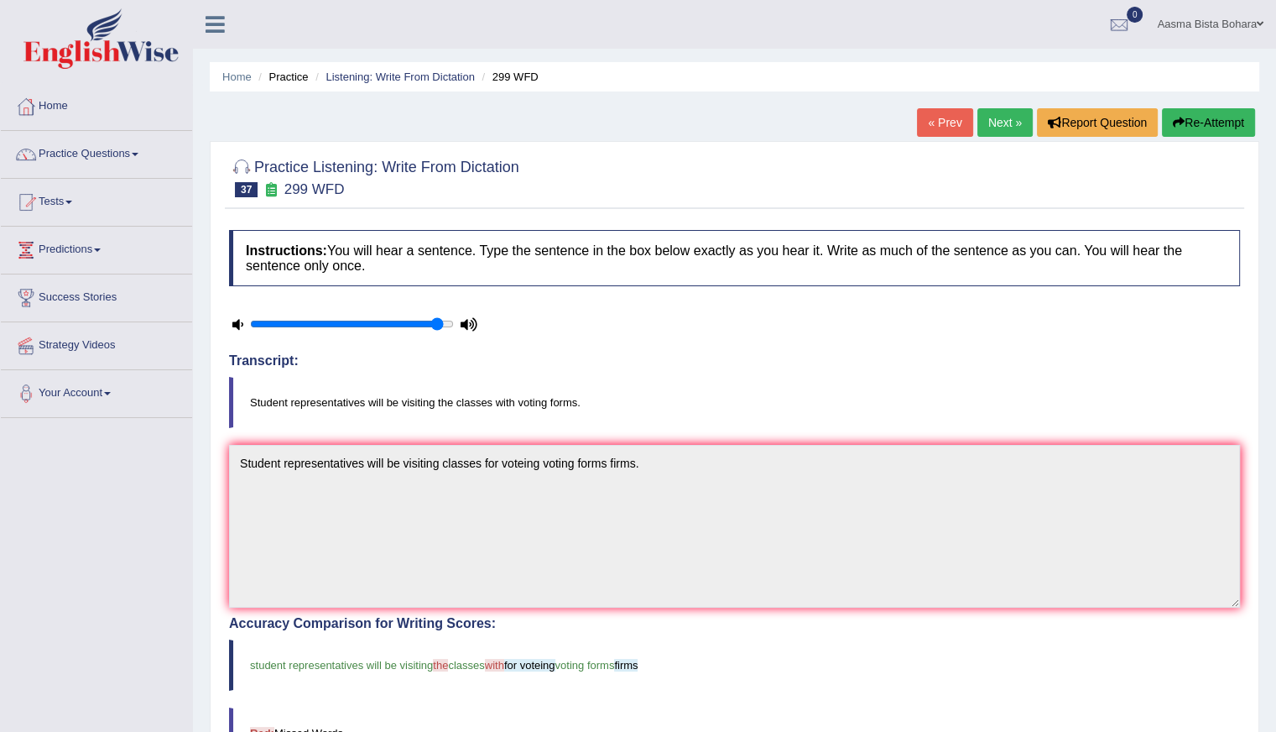
click at [1000, 122] on link "Next »" at bounding box center [1004, 122] width 55 height 29
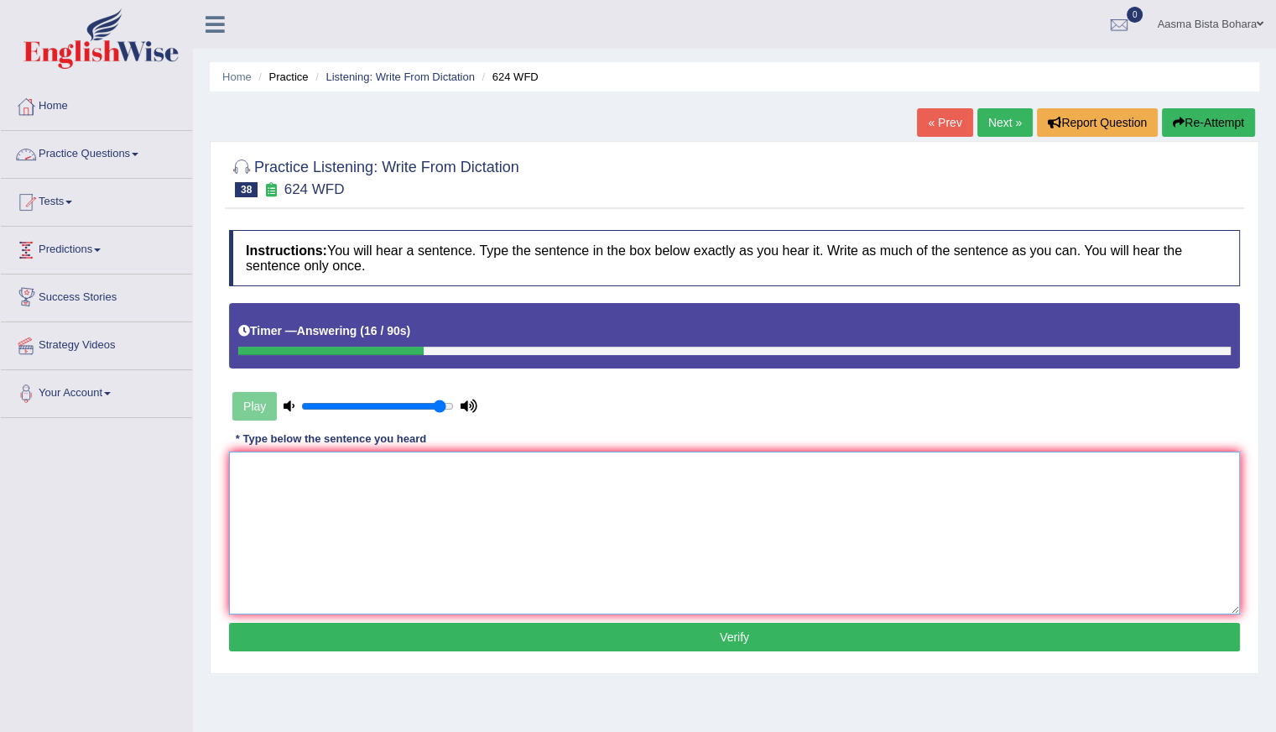
click at [310, 565] on textarea at bounding box center [734, 532] width 1011 height 163
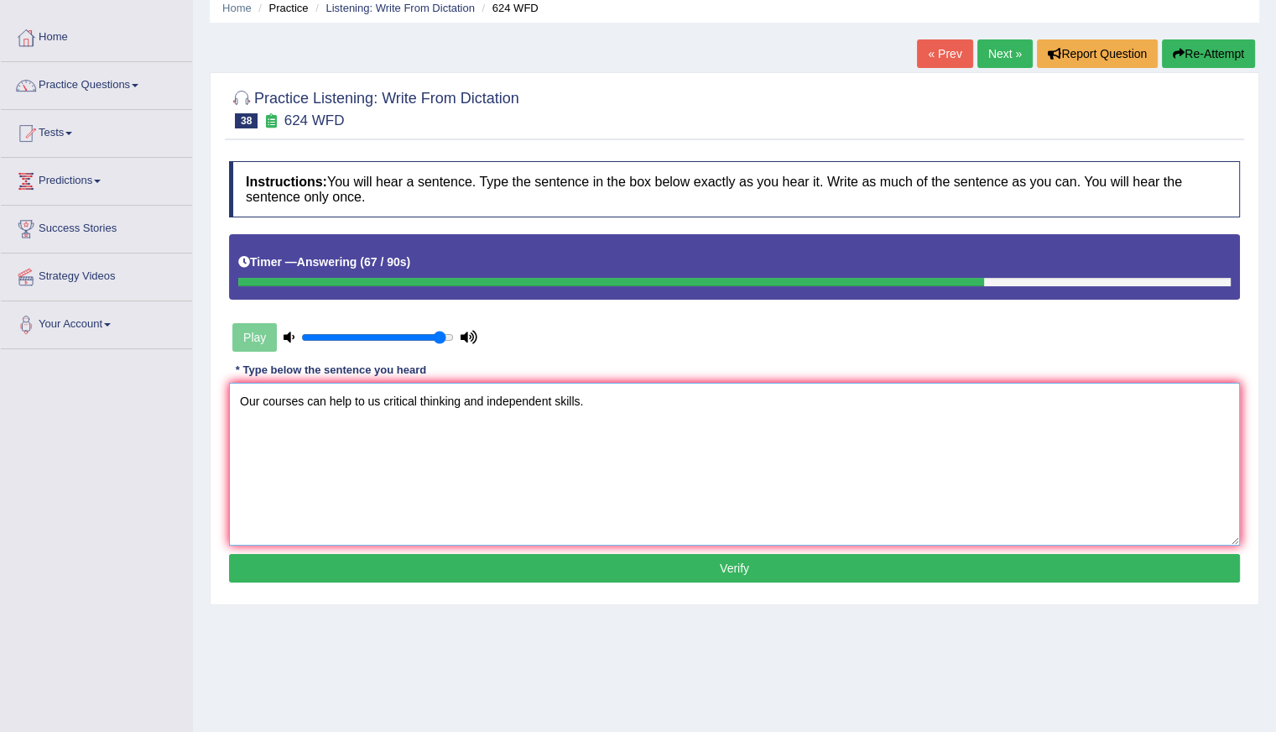
scroll to position [149, 0]
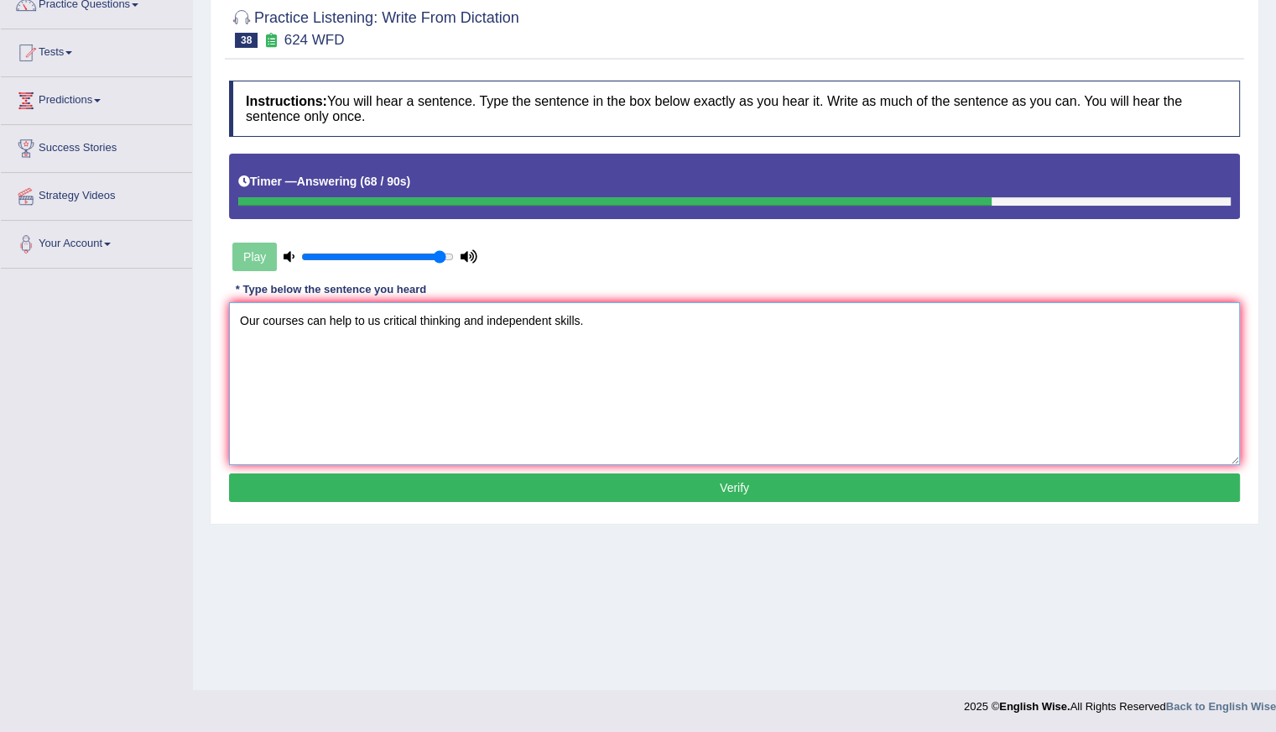
type textarea "Our courses can help to us critical thinking and independent skills."
click at [490, 484] on button "Verify" at bounding box center [734, 487] width 1011 height 29
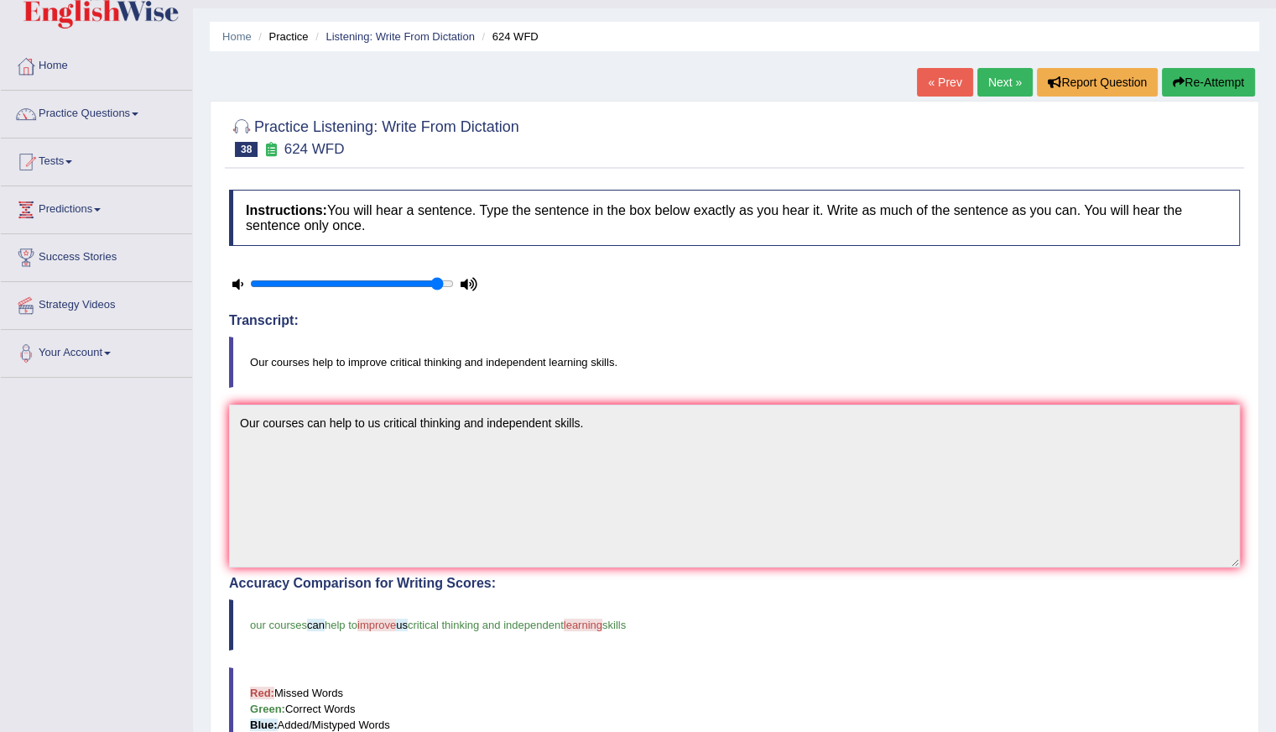
scroll to position [0, 0]
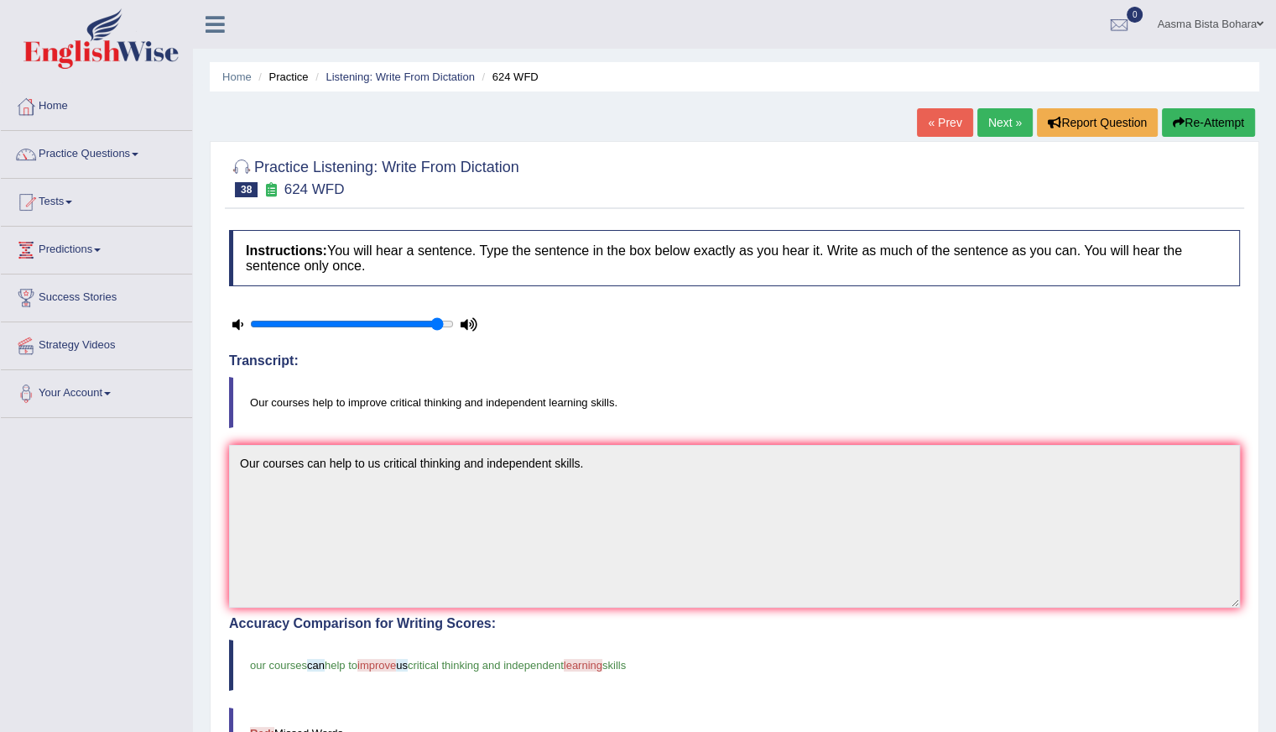
click at [989, 126] on link "Next »" at bounding box center [1004, 122] width 55 height 29
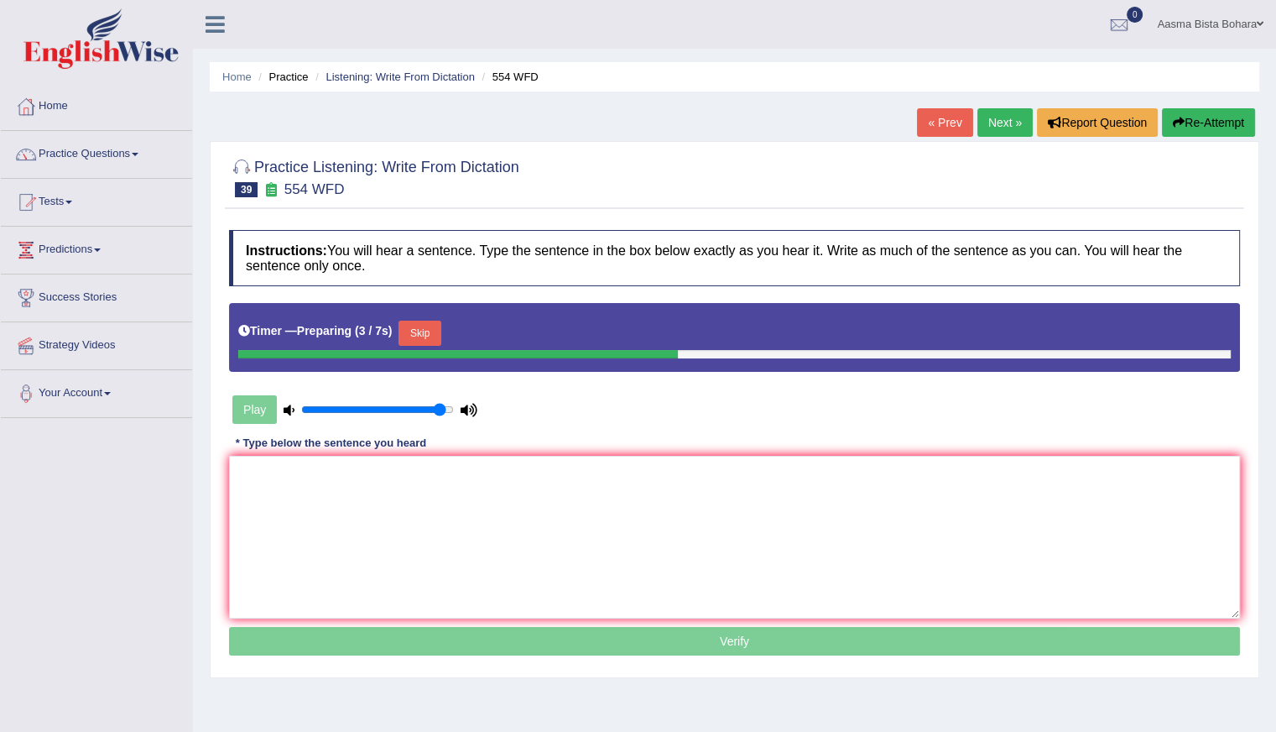
click at [425, 327] on button "Skip" at bounding box center [419, 332] width 42 height 25
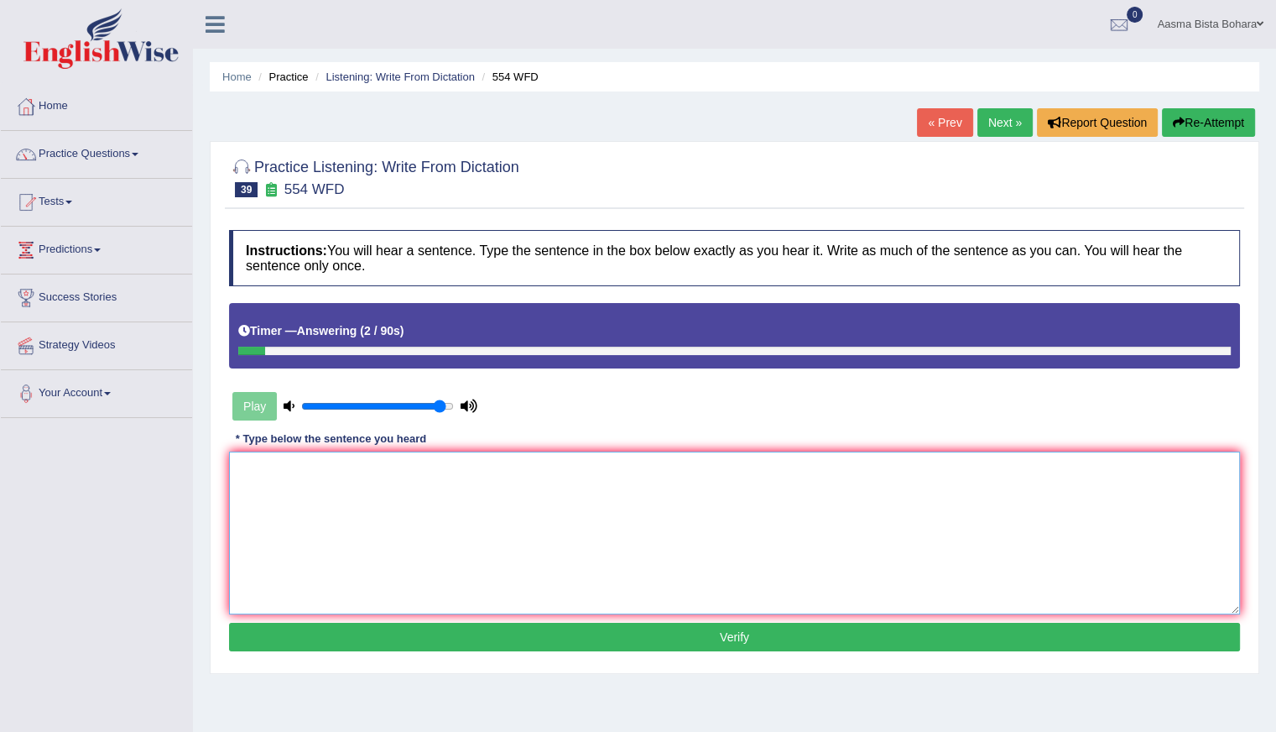
click at [401, 562] on textarea at bounding box center [734, 532] width 1011 height 163
click at [367, 466] on textarea "We are able to work in [GEOGRAPHIC_DATA]." at bounding box center [734, 532] width 1011 height 163
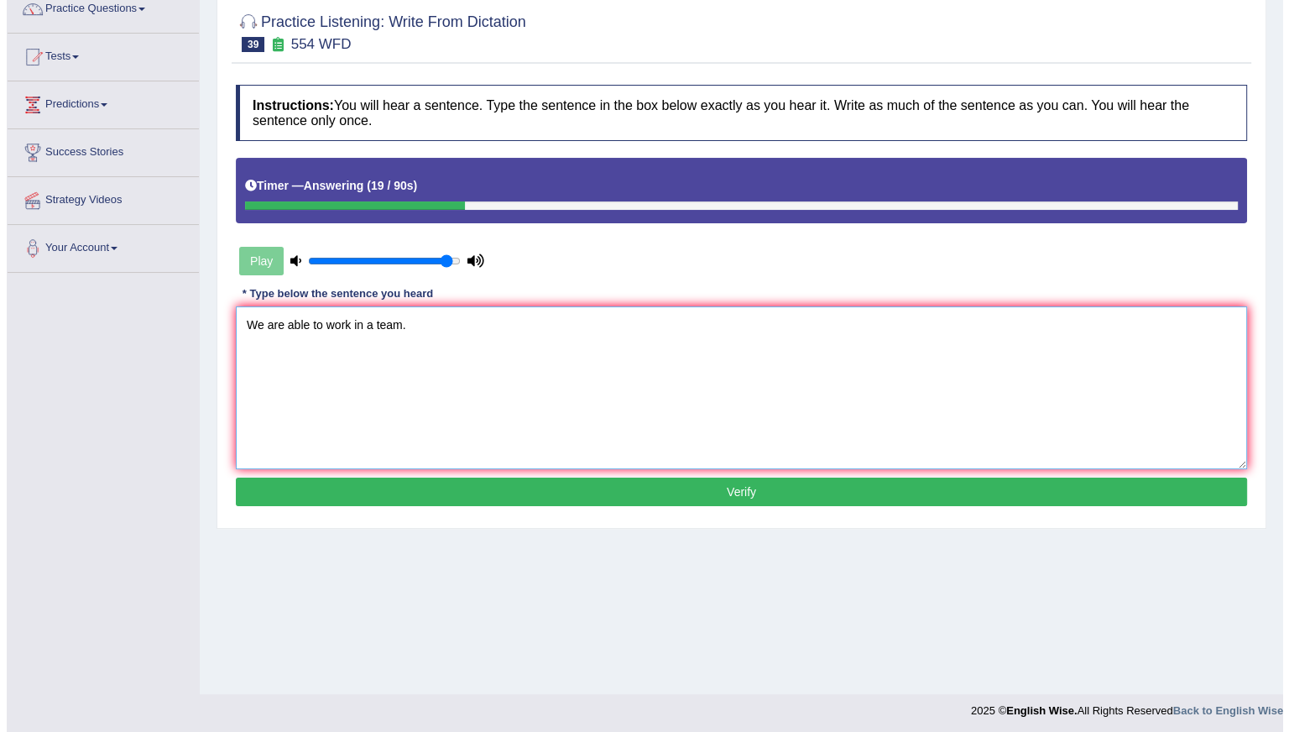
scroll to position [149, 0]
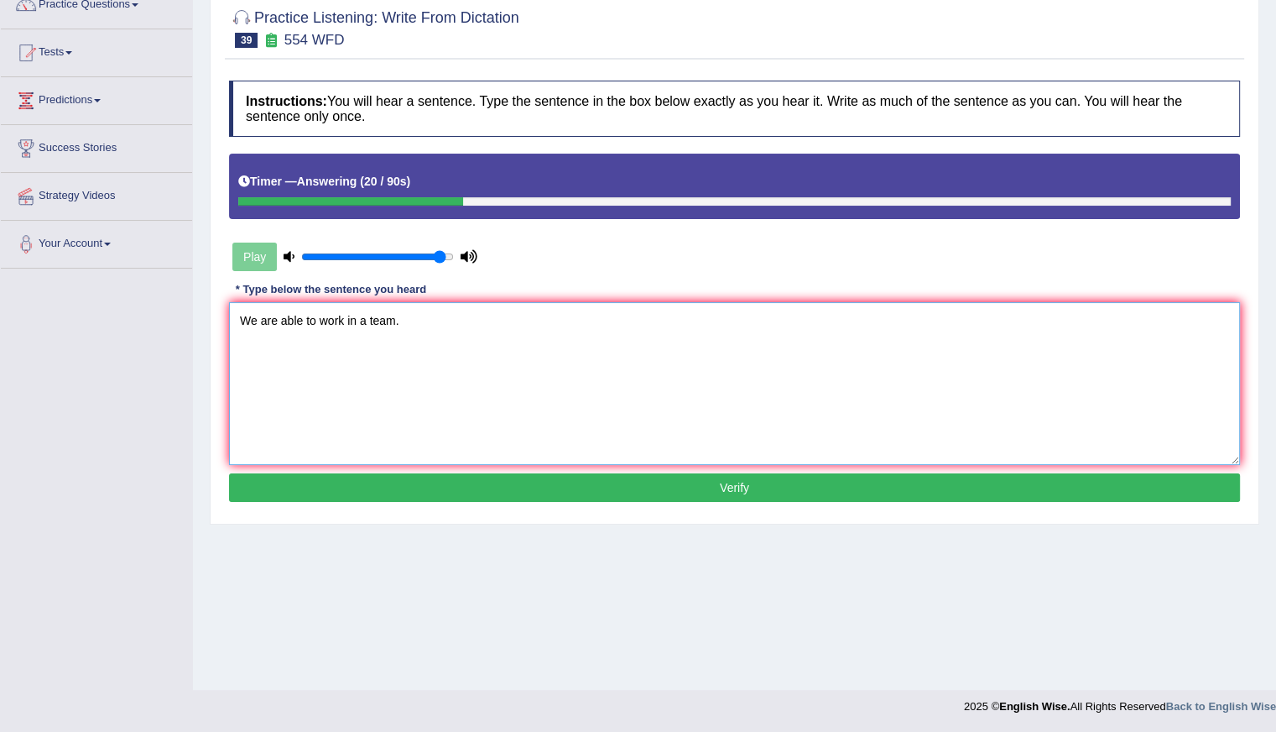
type textarea "We are able to work in a team."
click at [552, 492] on button "Verify" at bounding box center [734, 487] width 1011 height 29
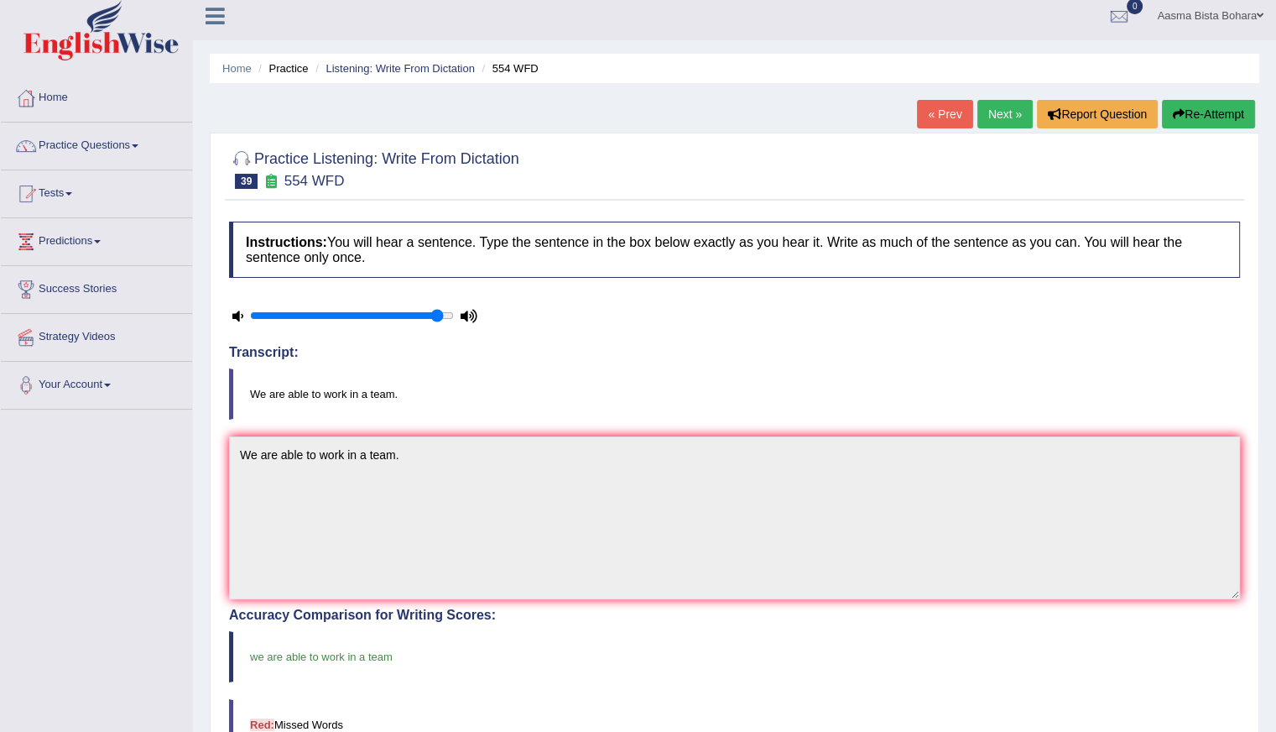
scroll to position [0, 0]
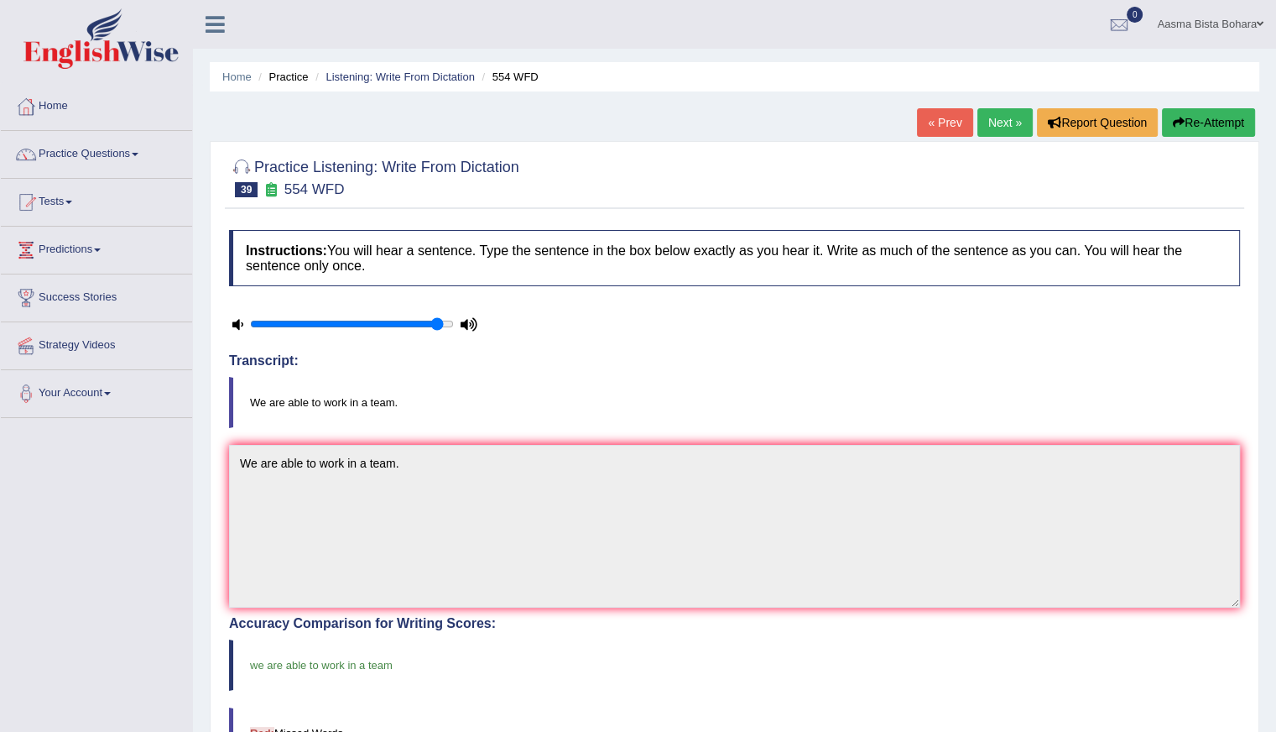
click at [992, 119] on link "Next »" at bounding box center [1004, 122] width 55 height 29
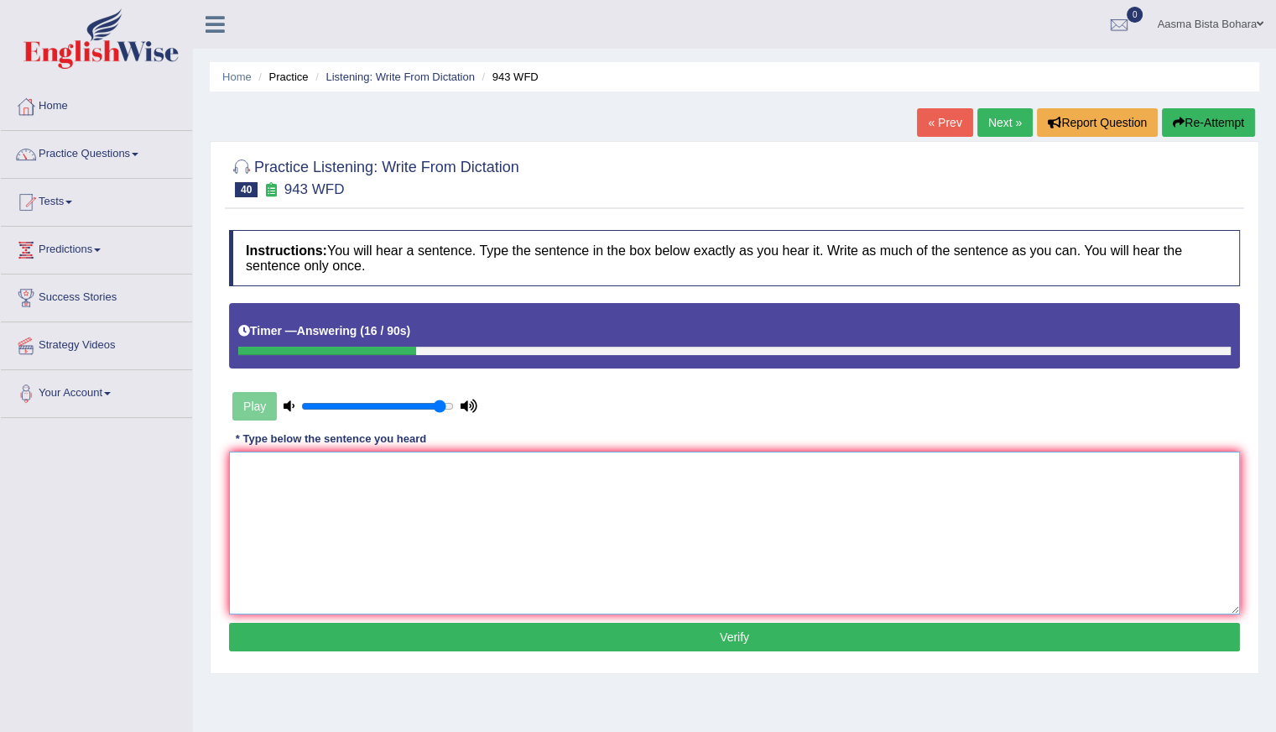
click at [343, 520] on textarea at bounding box center [734, 532] width 1011 height 163
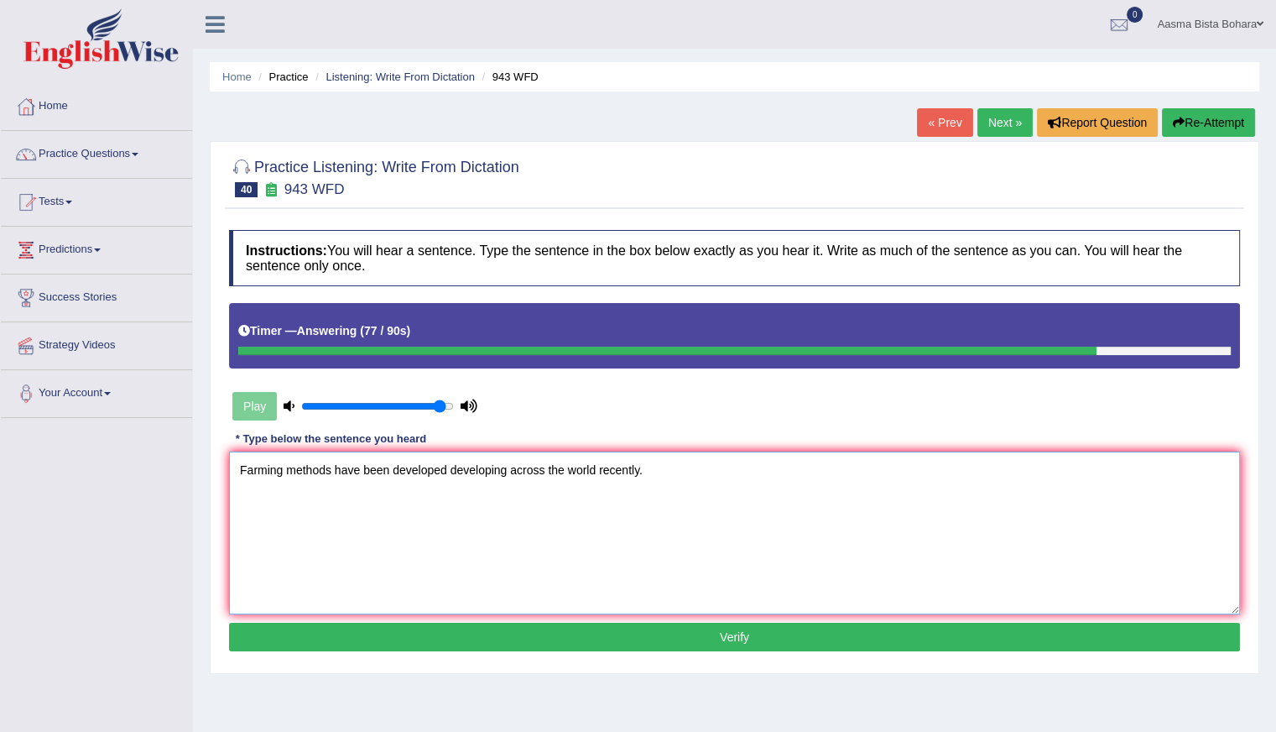
type textarea "Farming methods have been developed developing across the world recently."
click at [584, 643] on button "Verify" at bounding box center [734, 636] width 1011 height 29
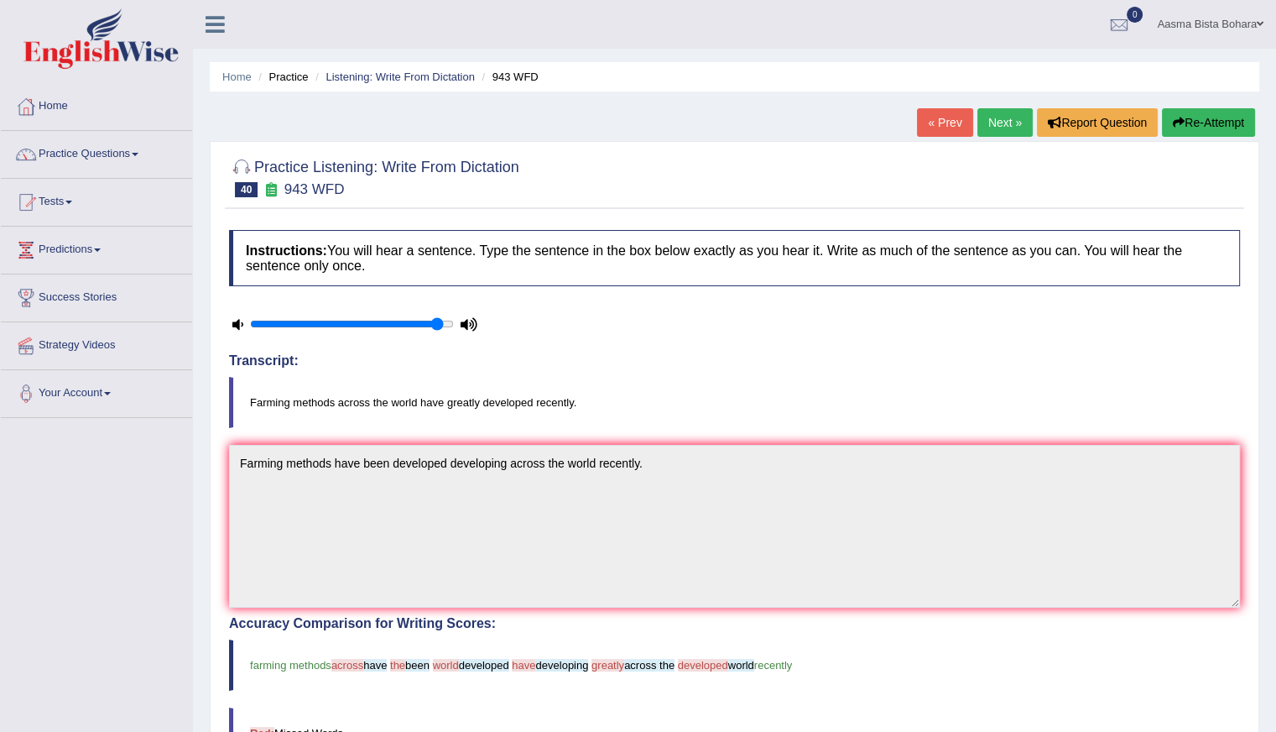
click at [1227, 131] on button "Re-Attempt" at bounding box center [1208, 122] width 93 height 29
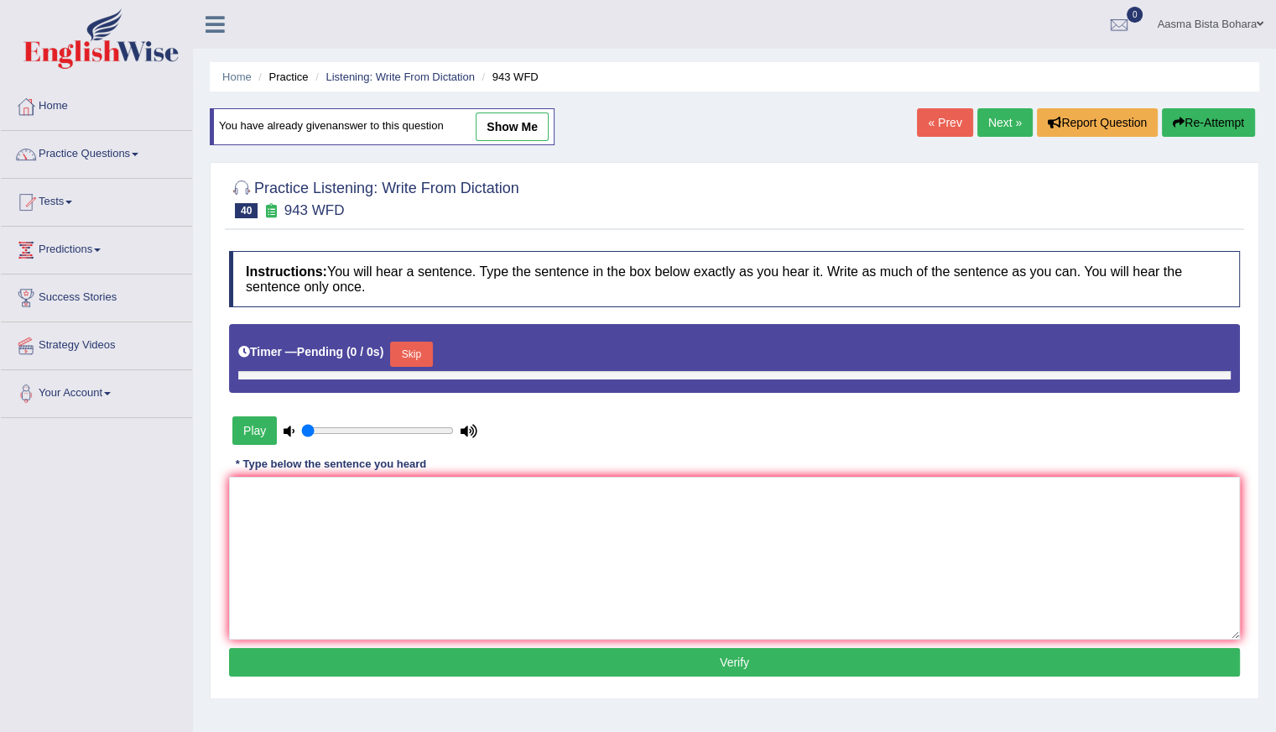
type input "0.95"
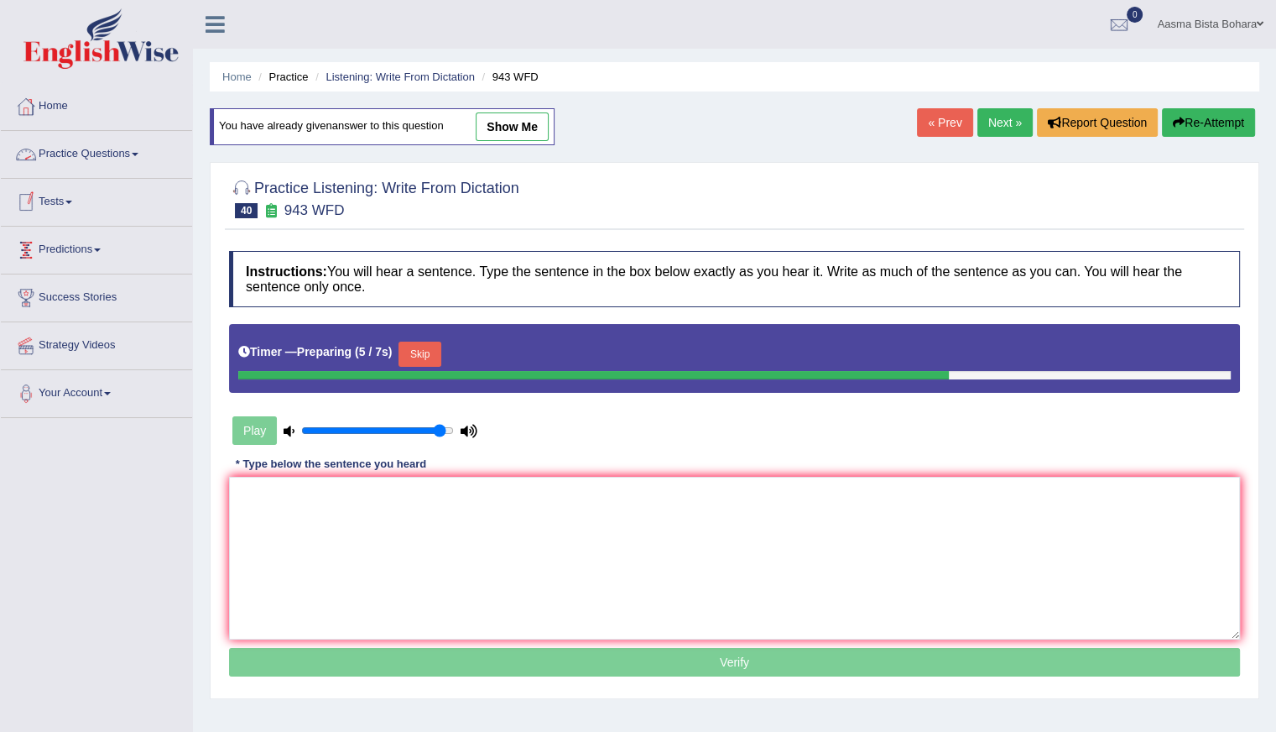
click at [419, 349] on button "Skip" at bounding box center [419, 353] width 42 height 25
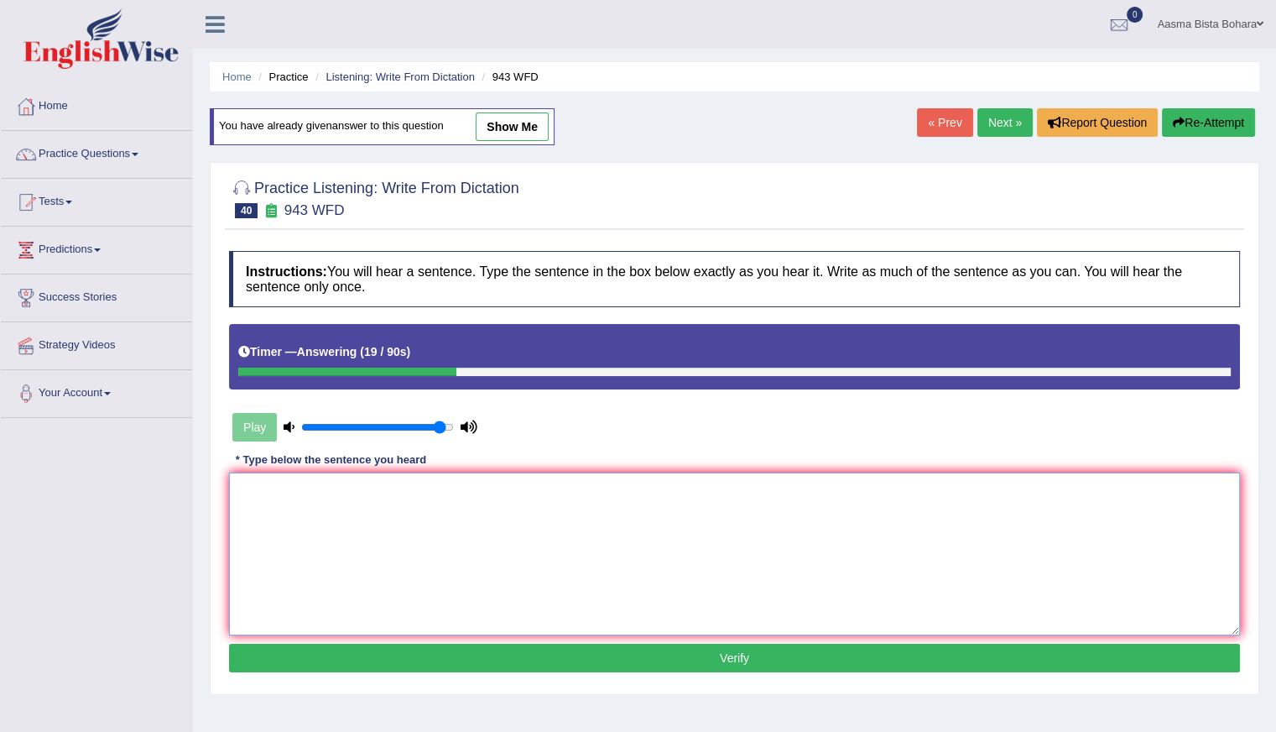
click at [282, 552] on textarea at bounding box center [734, 553] width 1011 height 163
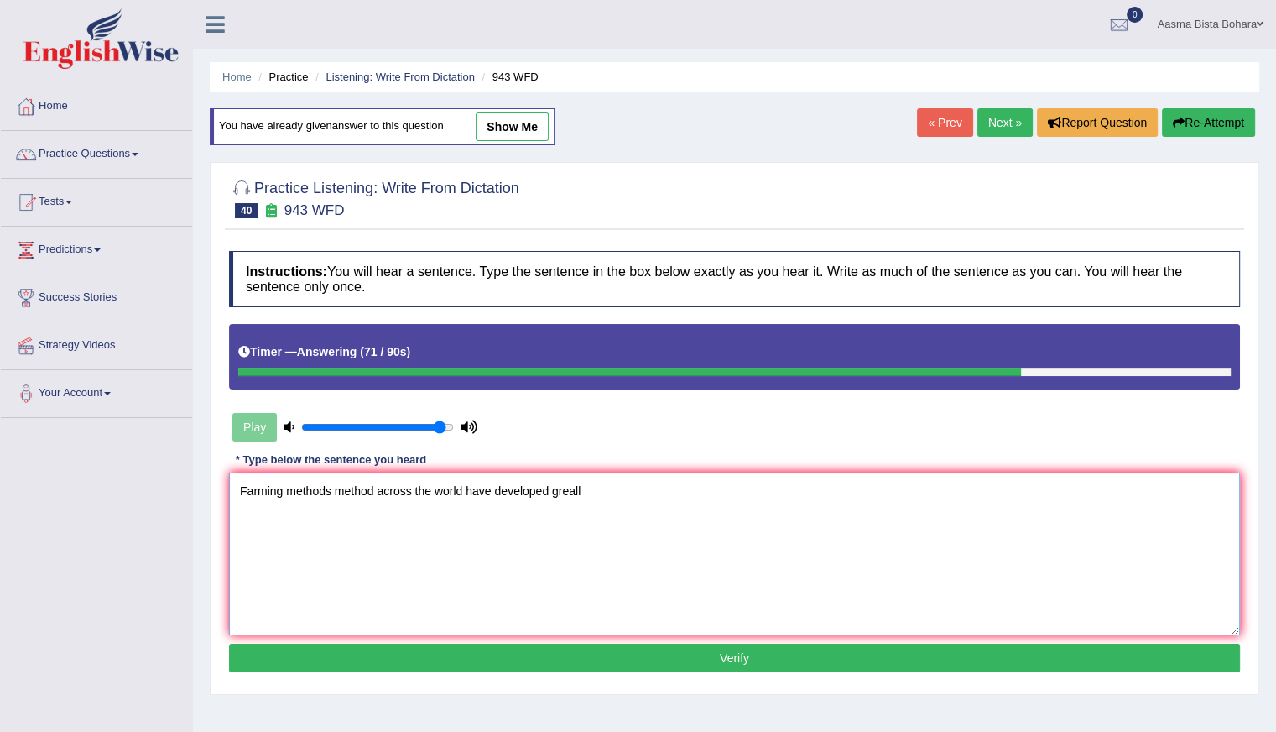
click at [492, 487] on textarea "Farming methods method across the world have developed greall" at bounding box center [734, 553] width 1011 height 163
click at [654, 492] on textarea "Farming methods method across the world have greatly developed greall" at bounding box center [734, 553] width 1011 height 163
type textarea "Farming methods method across the world have greatly developed recently."
click at [650, 643] on button "Verify" at bounding box center [734, 657] width 1011 height 29
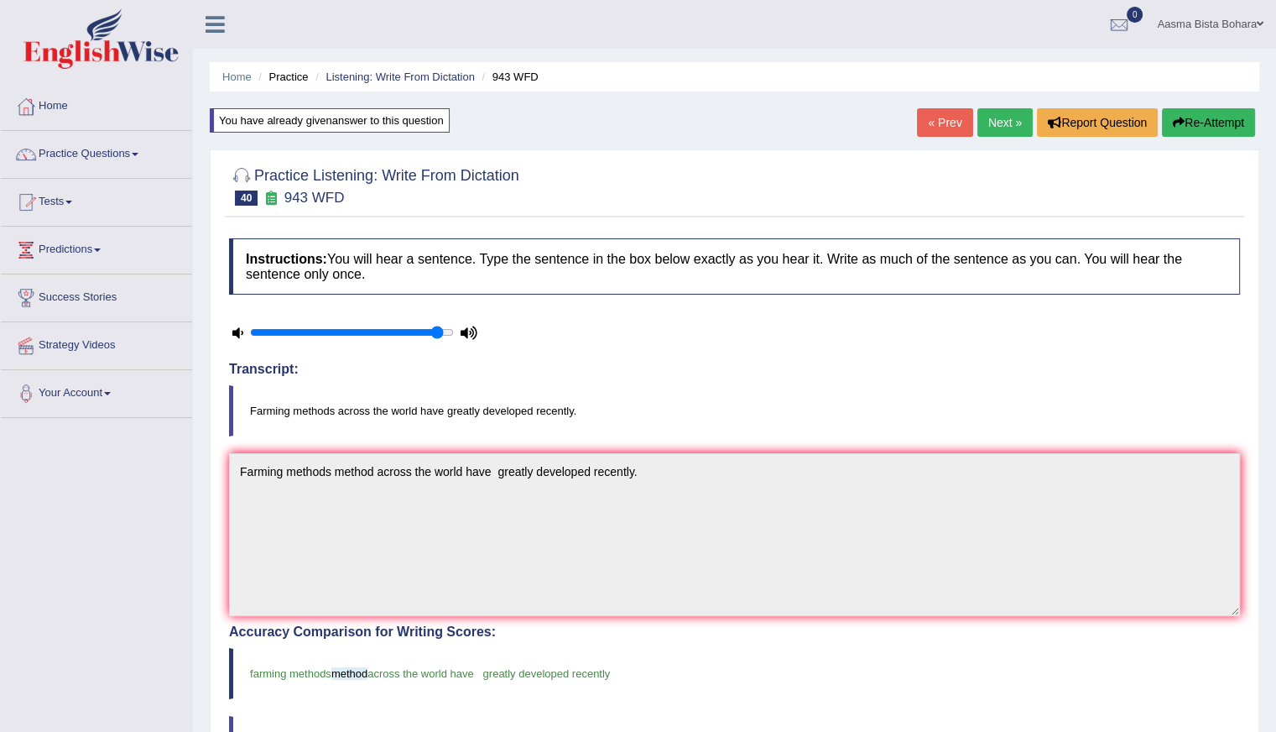
click at [990, 120] on link "Next »" at bounding box center [1004, 122] width 55 height 29
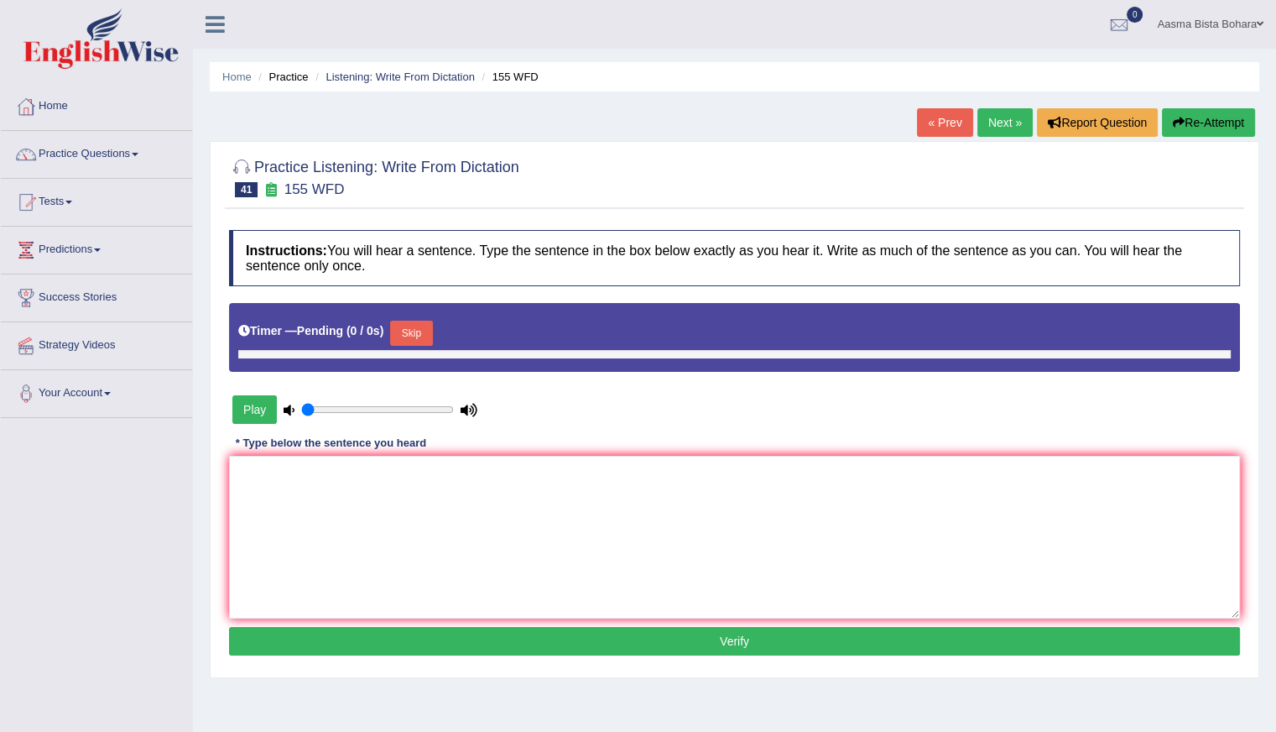
type input "0.95"
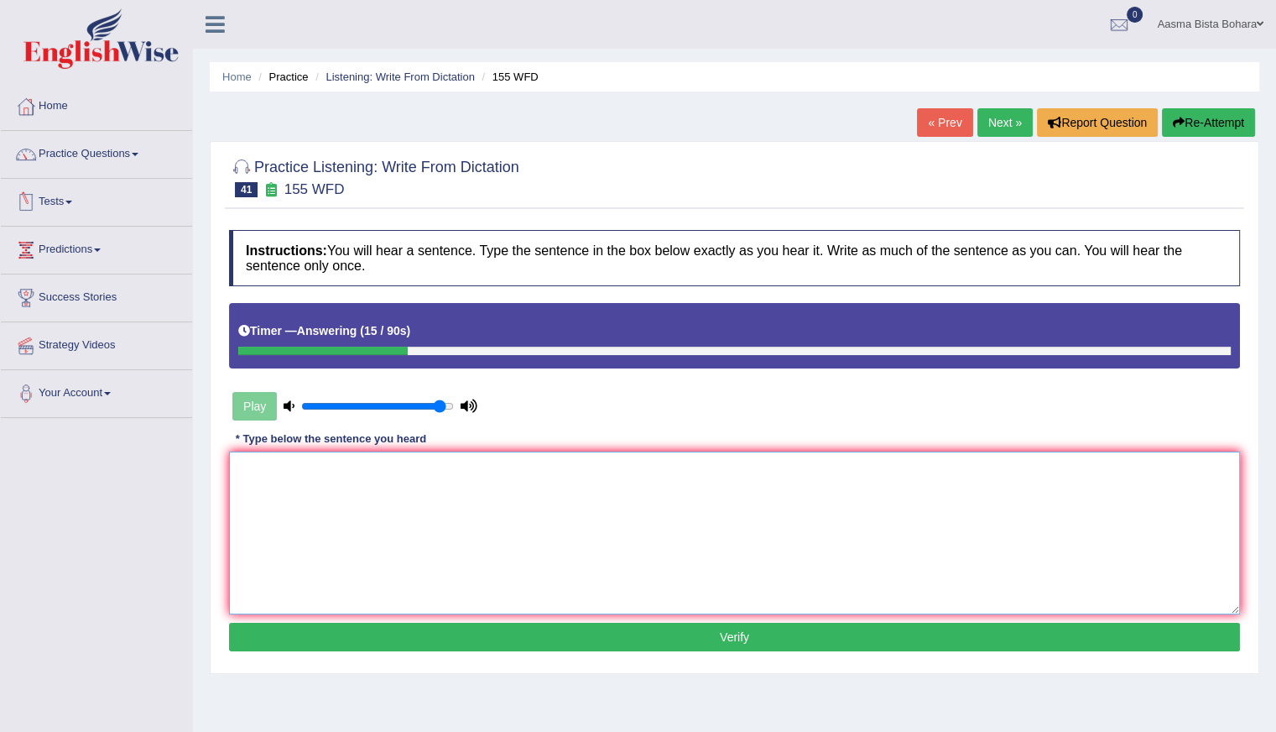
click at [323, 528] on textarea at bounding box center [734, 532] width 1011 height 163
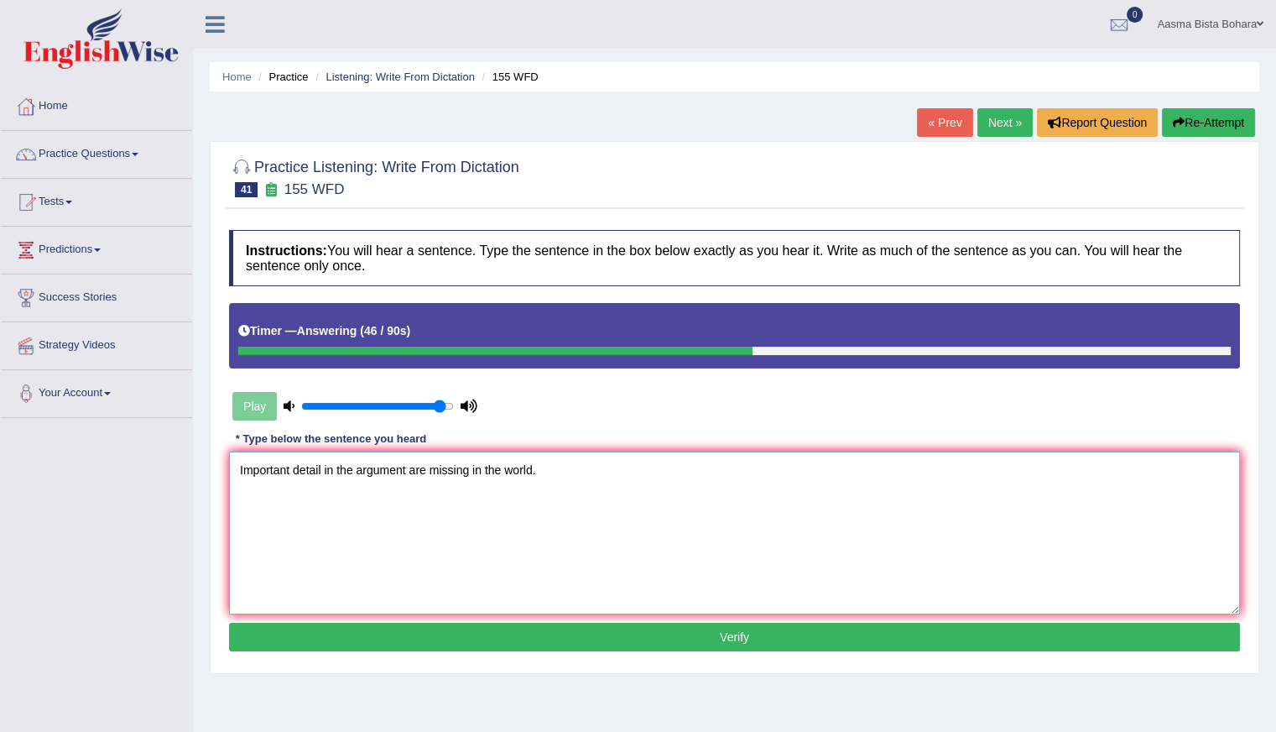
click at [320, 466] on textarea "Important detail in the argument are missing in the world." at bounding box center [734, 532] width 1011 height 163
click at [574, 475] on textarea "Important details in the argument are missing in the world." at bounding box center [734, 532] width 1011 height 163
type textarea "Important details in the argument are missing in the summary."
click at [640, 638] on button "Verify" at bounding box center [734, 636] width 1011 height 29
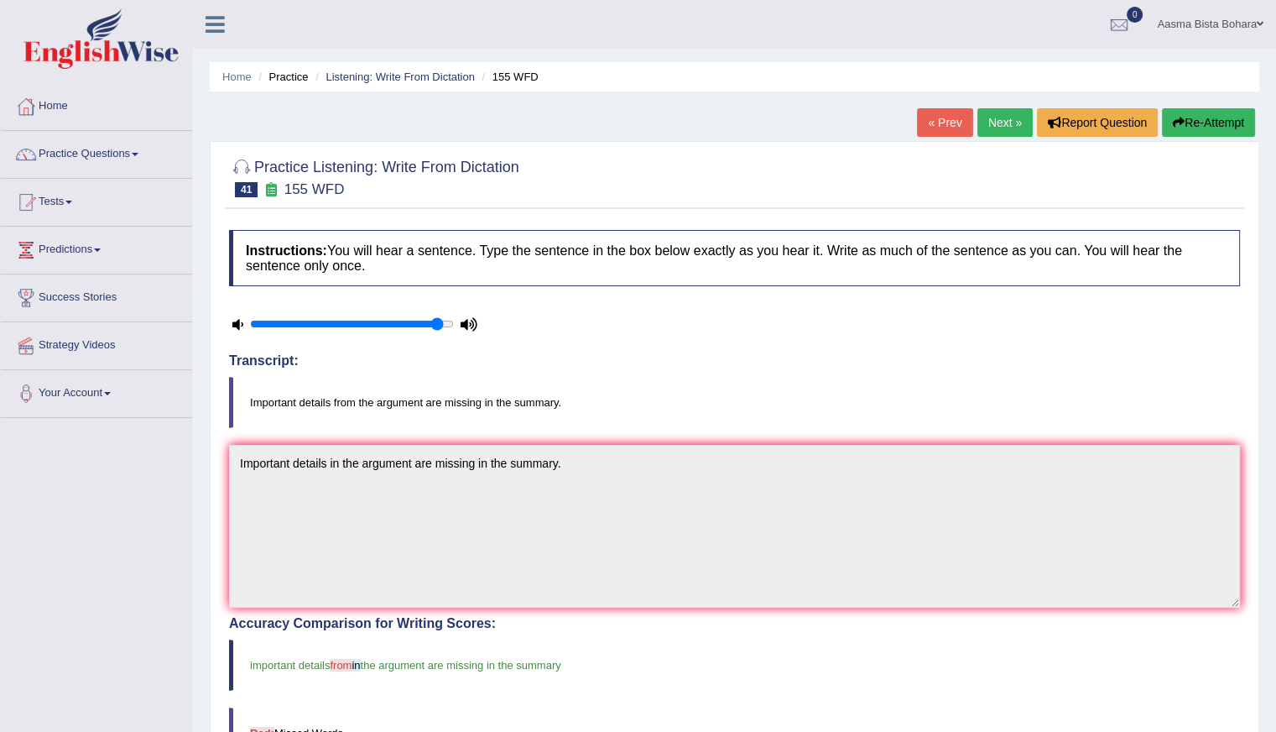
click at [992, 120] on link "Next »" at bounding box center [1004, 122] width 55 height 29
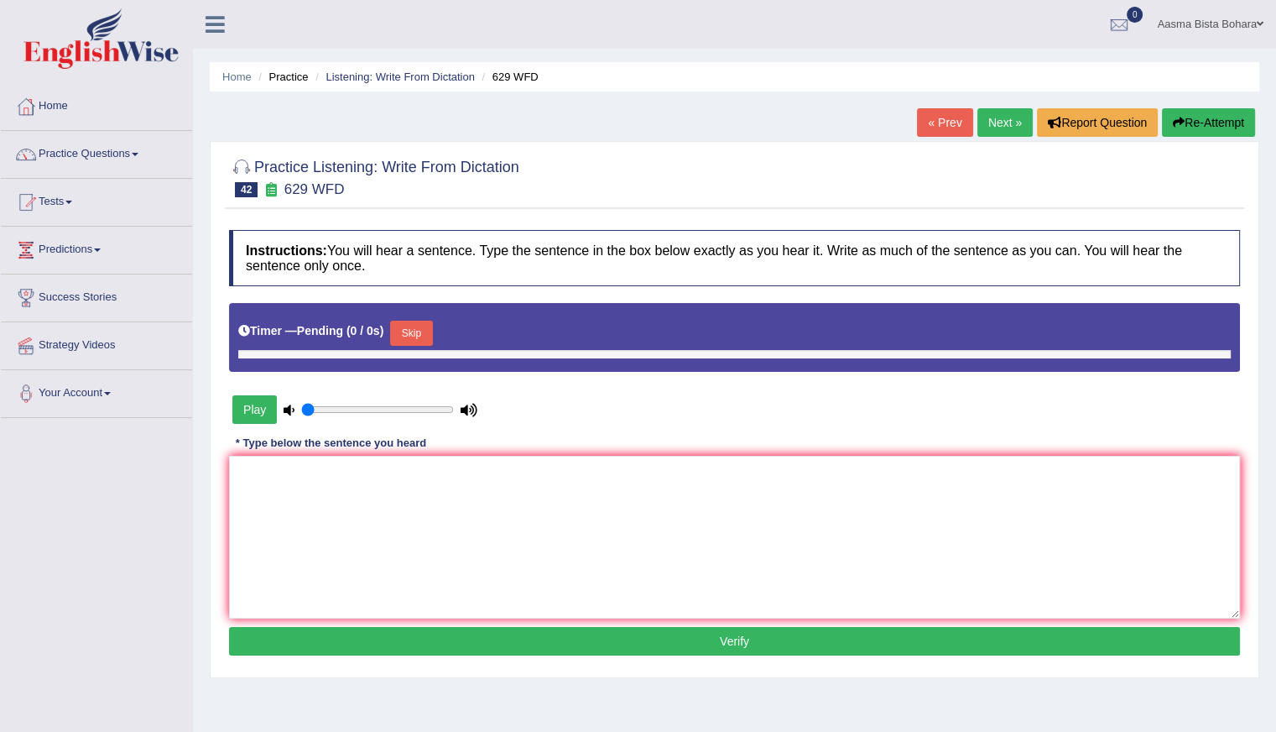
type input "0.95"
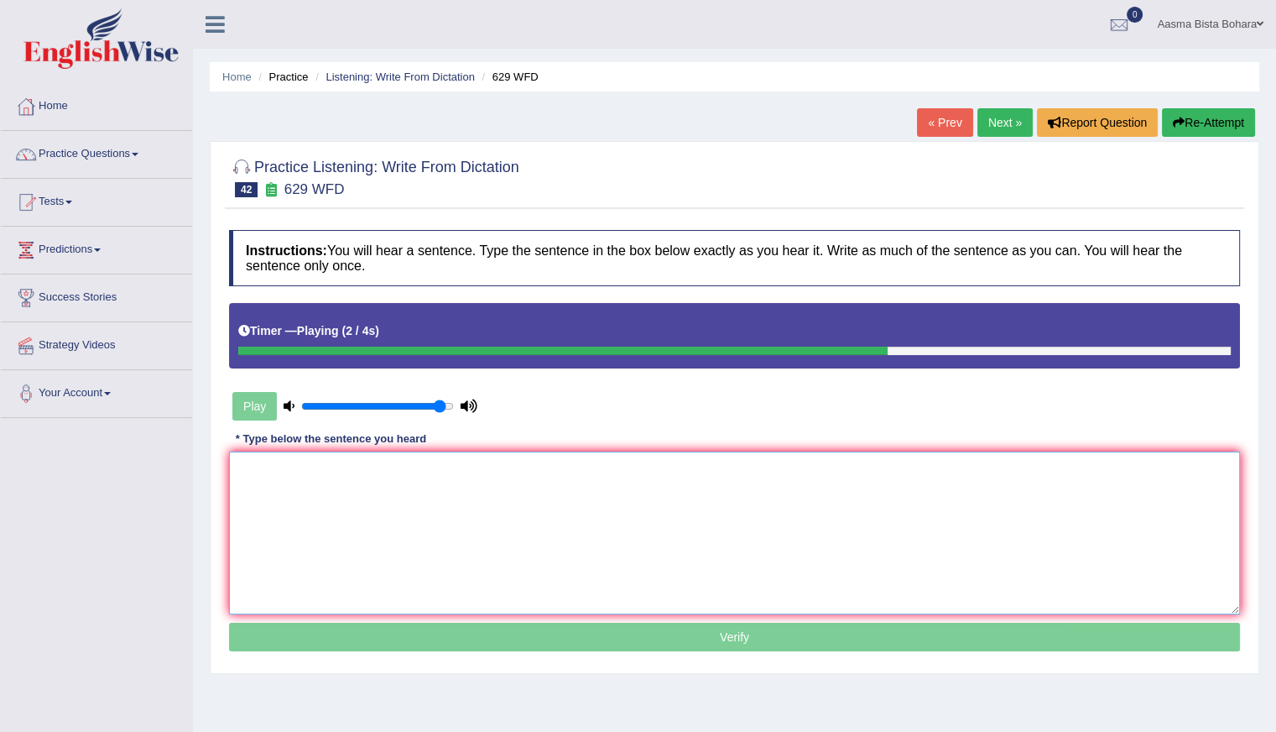
click at [306, 555] on textarea at bounding box center [734, 532] width 1011 height 163
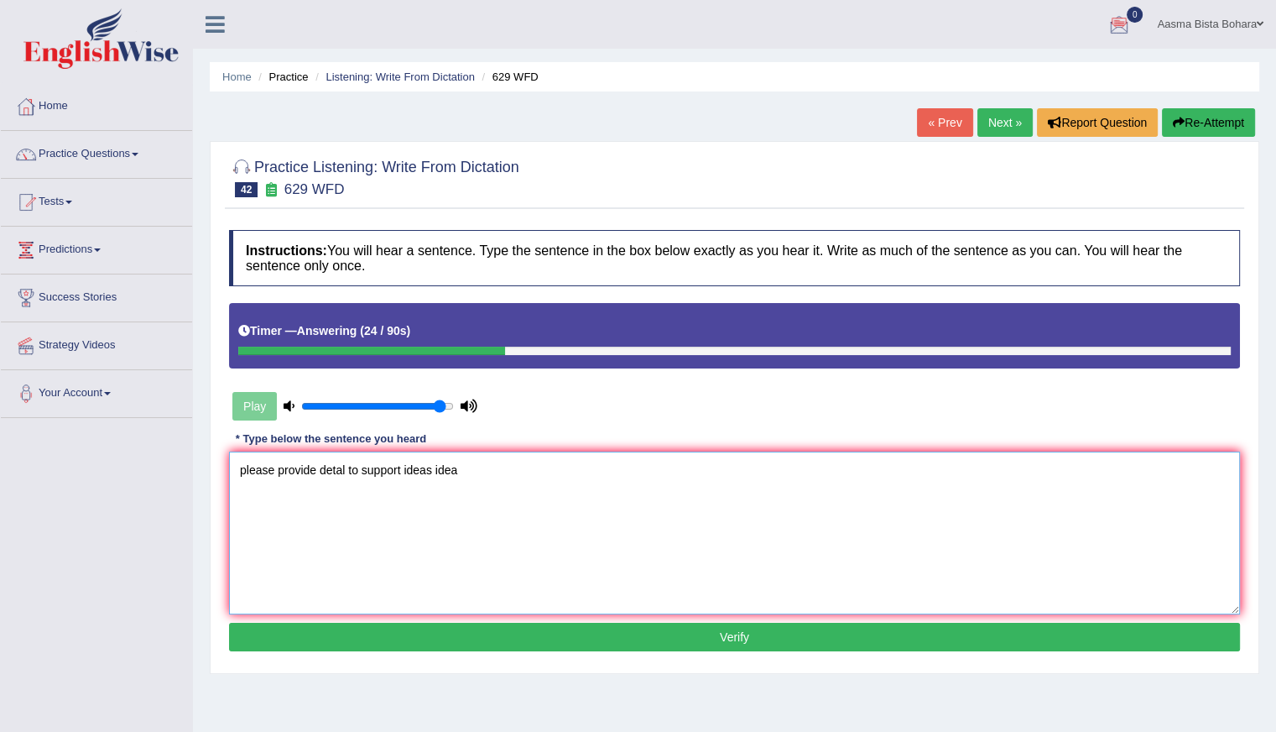
type textarea "please provide detal to support ideas idea"
click at [1213, 125] on button "Re-Attempt" at bounding box center [1208, 122] width 93 height 29
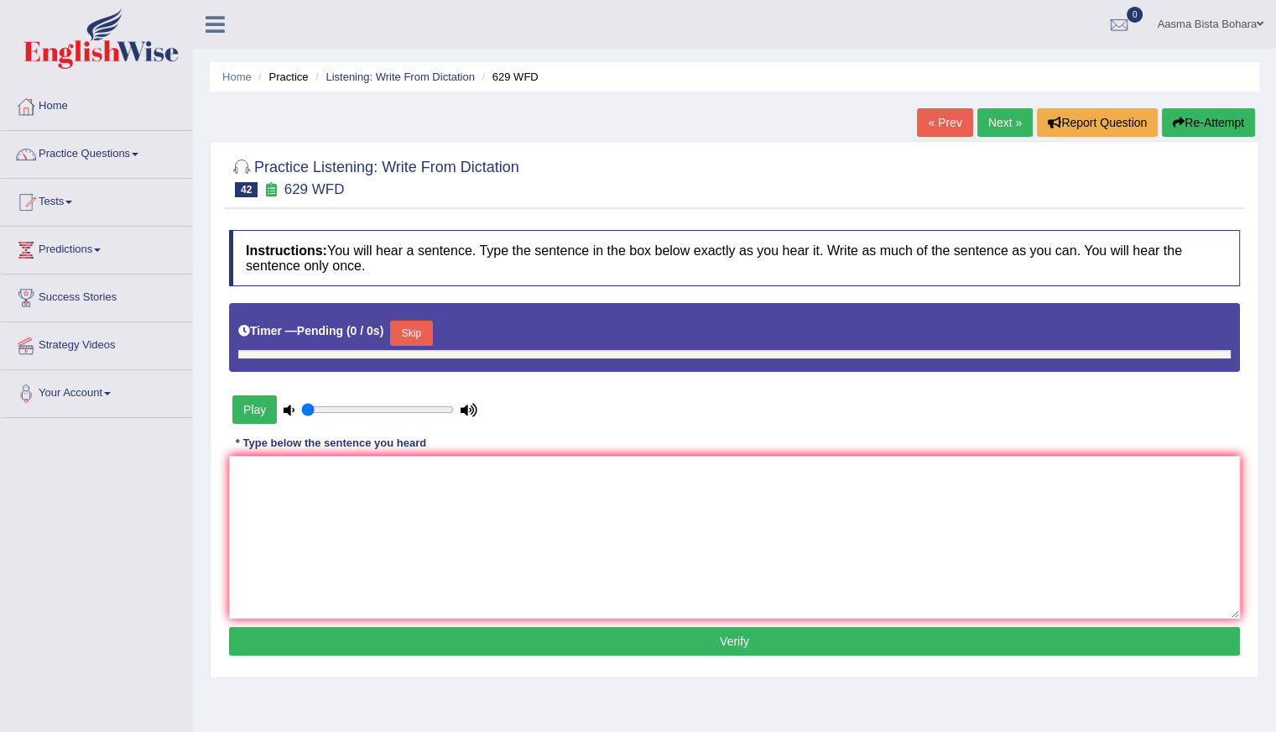
type input "0.95"
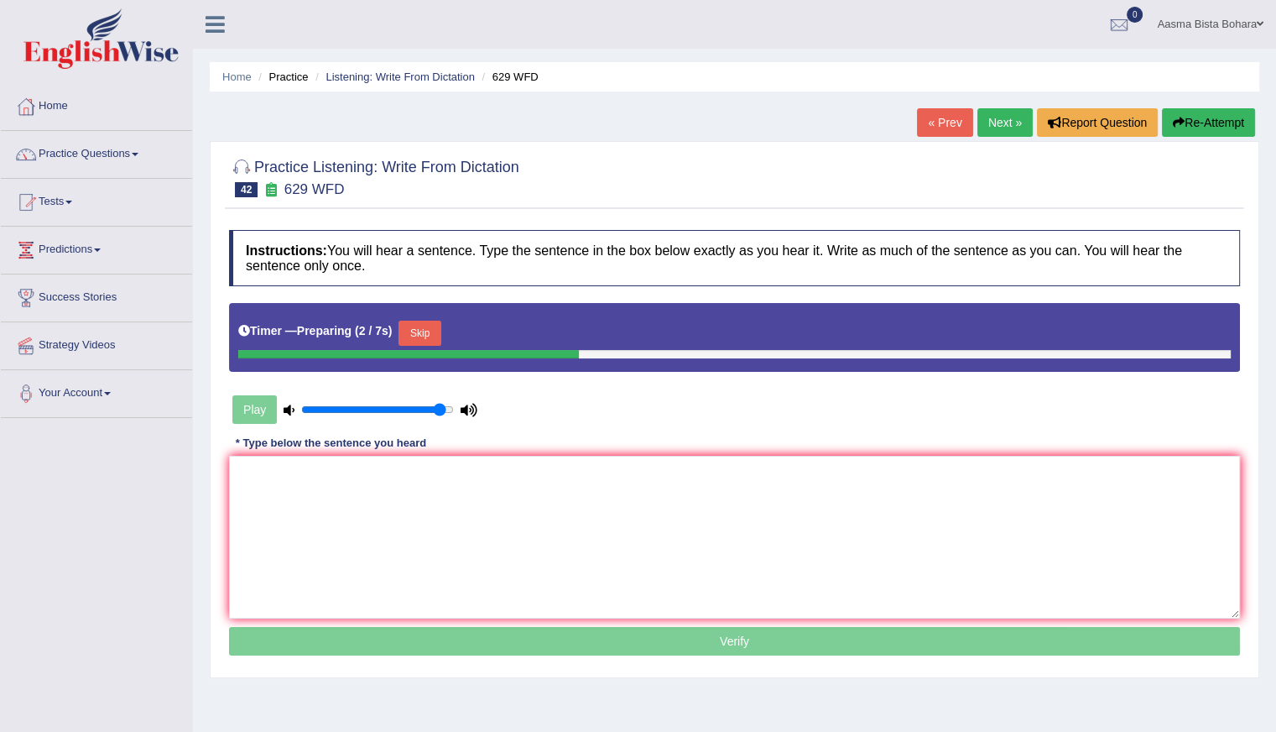
click at [409, 330] on button "Skip" at bounding box center [419, 332] width 42 height 25
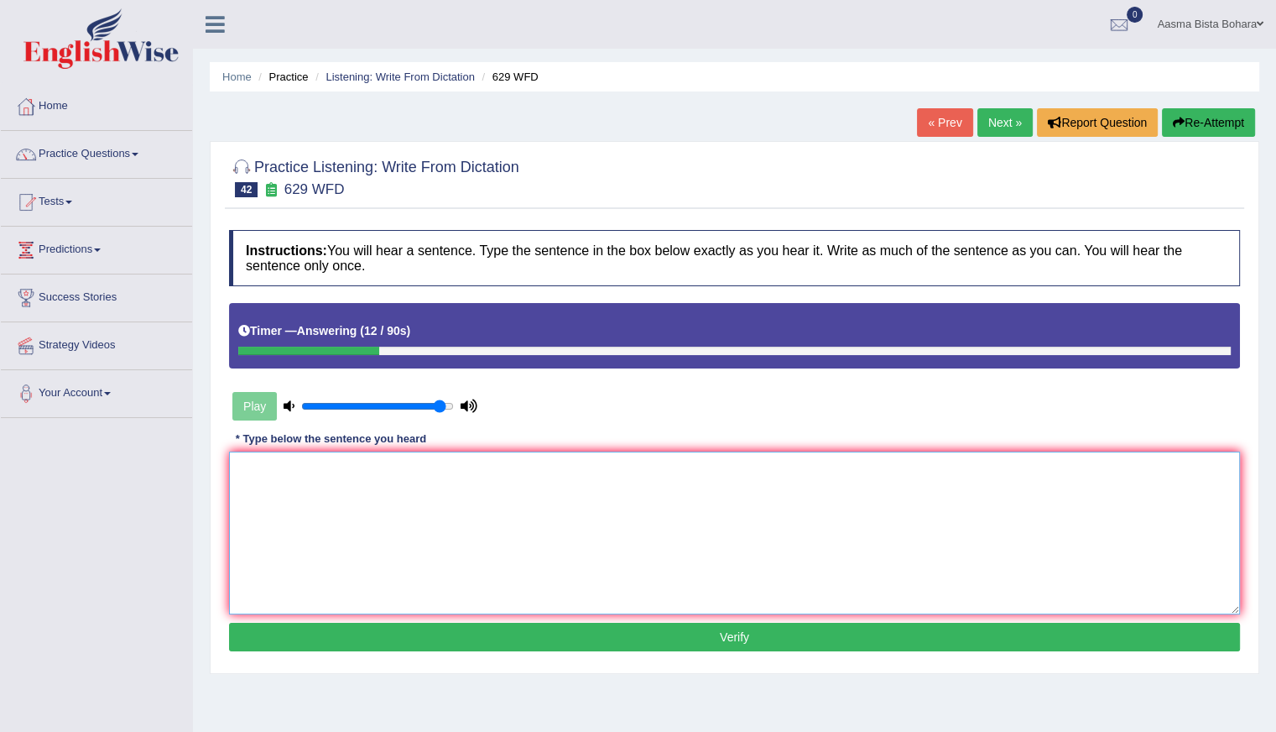
click at [354, 534] on textarea at bounding box center [734, 532] width 1011 height 163
type textarea "Please provide"
click at [1211, 122] on button "Re-Attempt" at bounding box center [1208, 122] width 93 height 29
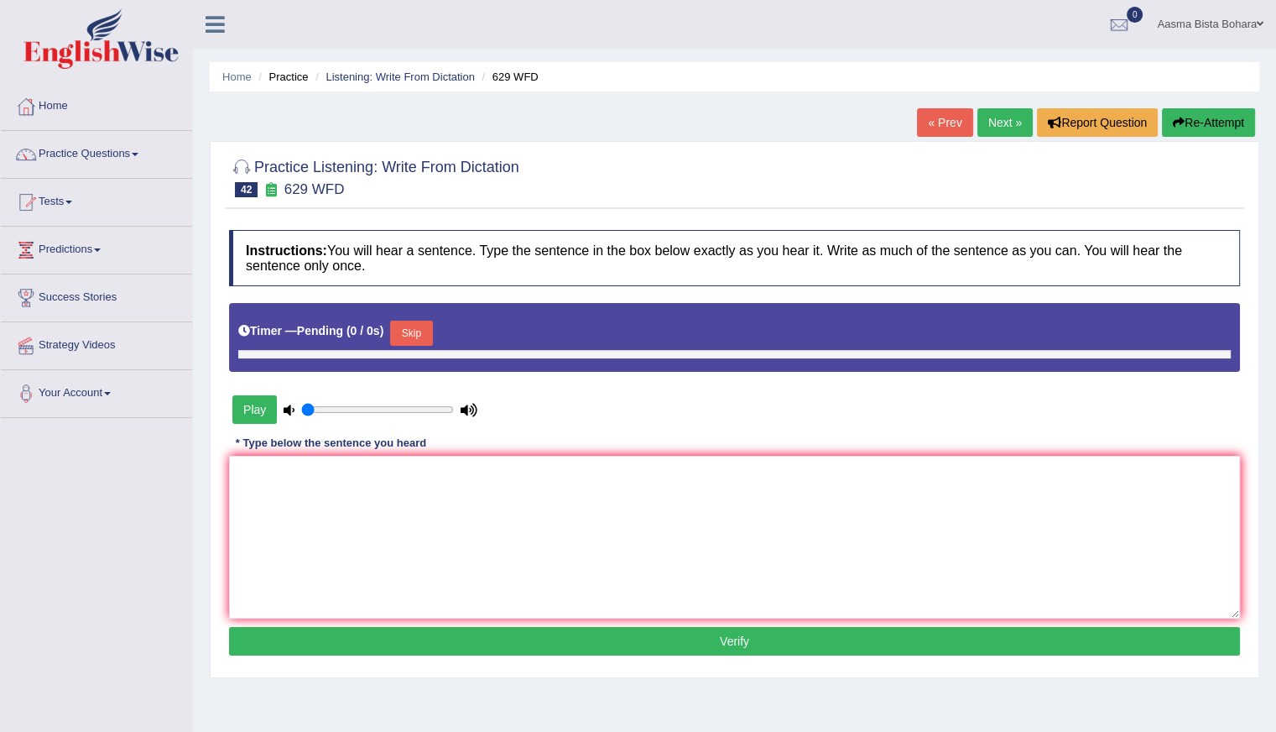
type input "0.95"
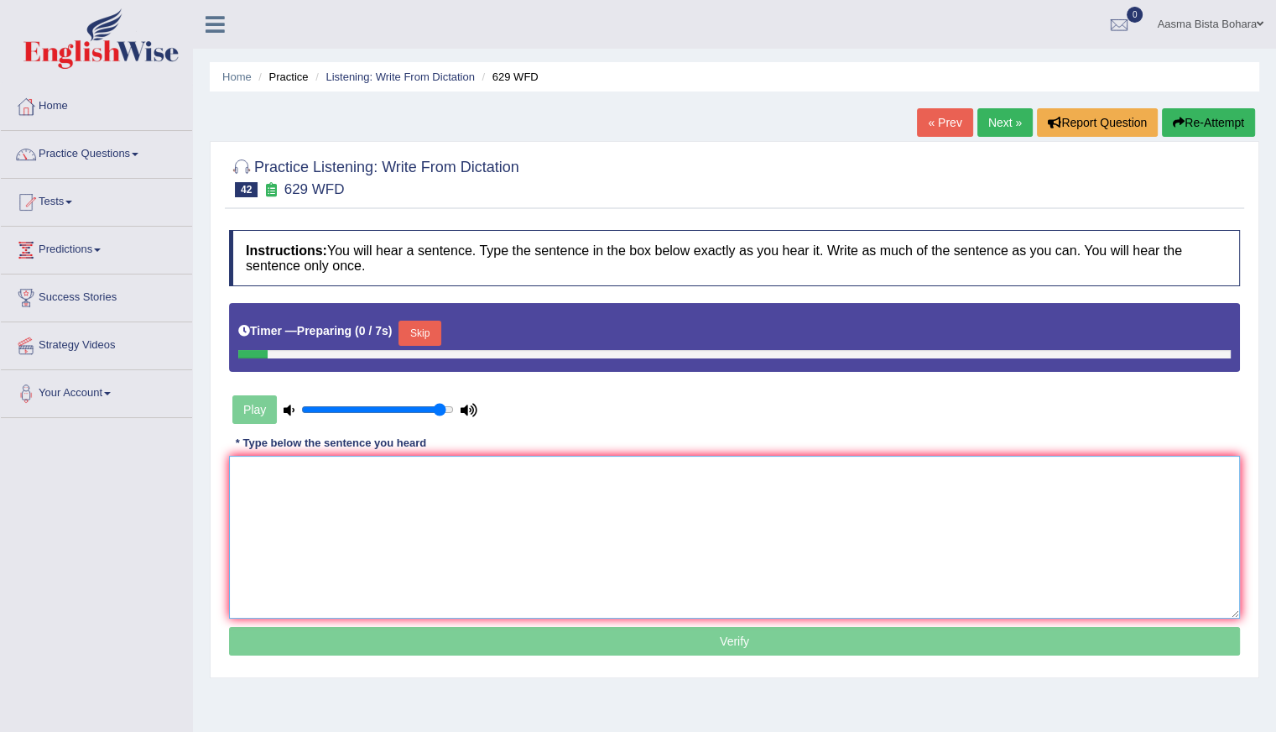
click at [362, 488] on textarea at bounding box center [734, 537] width 1011 height 163
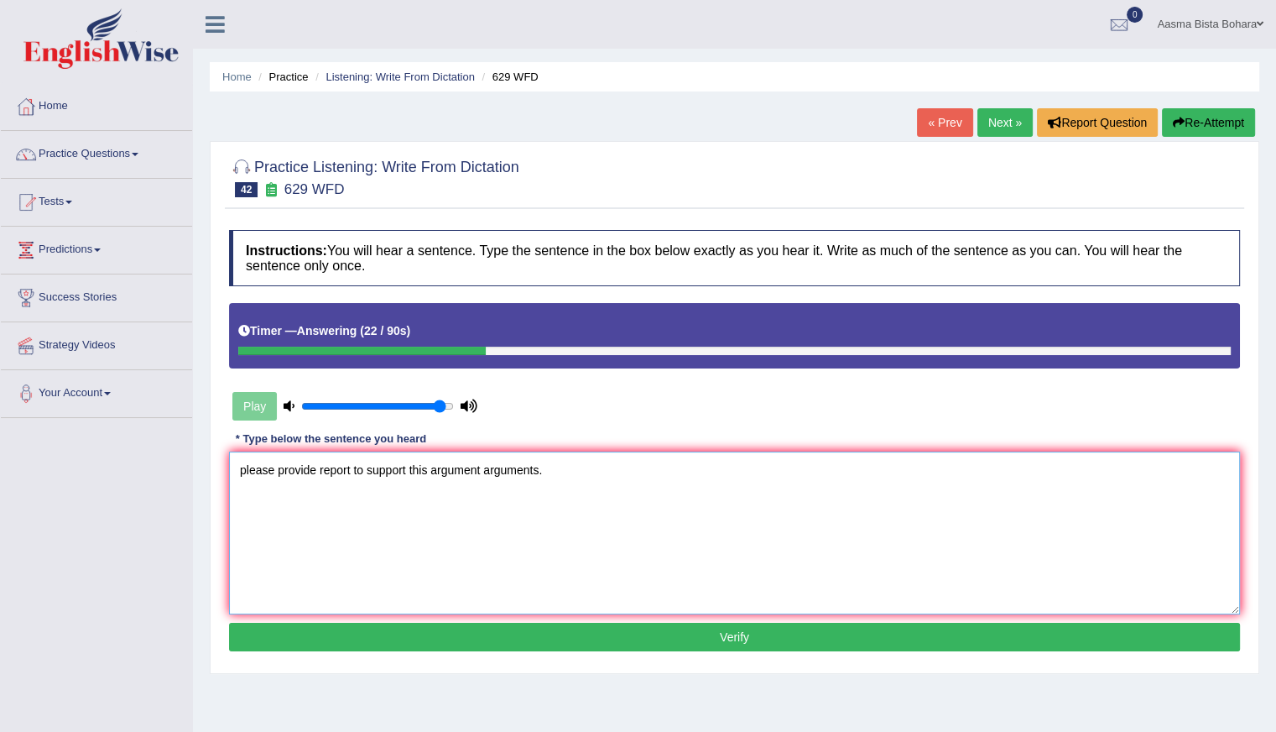
click at [352, 473] on textarea "please provide report to support this argument arguments." at bounding box center [734, 532] width 1011 height 163
click at [602, 463] on textarea "please provide reports report to support this argument arguments." at bounding box center [734, 532] width 1011 height 163
click at [317, 465] on textarea "please provide reports report to support this argument arguments." at bounding box center [734, 532] width 1011 height 163
type textarea "please provide the reports report to support this argument arguments."
click at [510, 630] on button "Verify" at bounding box center [734, 636] width 1011 height 29
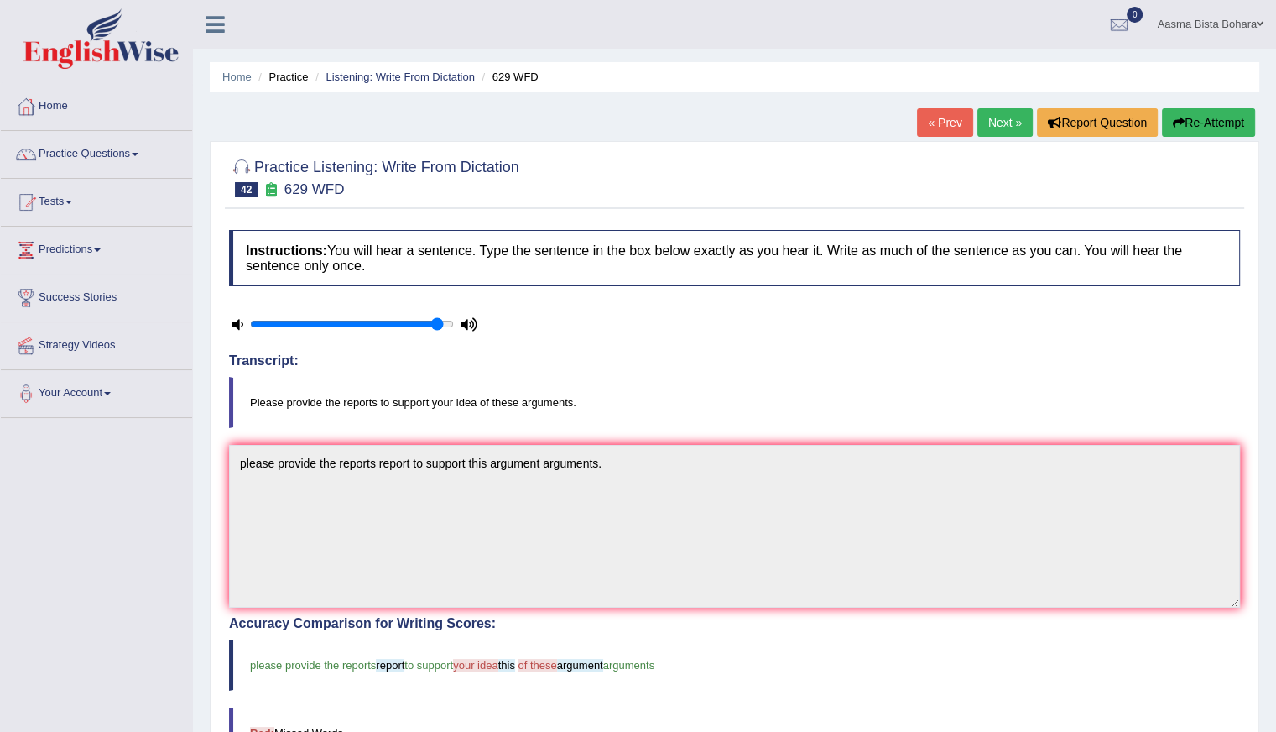
click at [993, 125] on link "Next »" at bounding box center [1004, 122] width 55 height 29
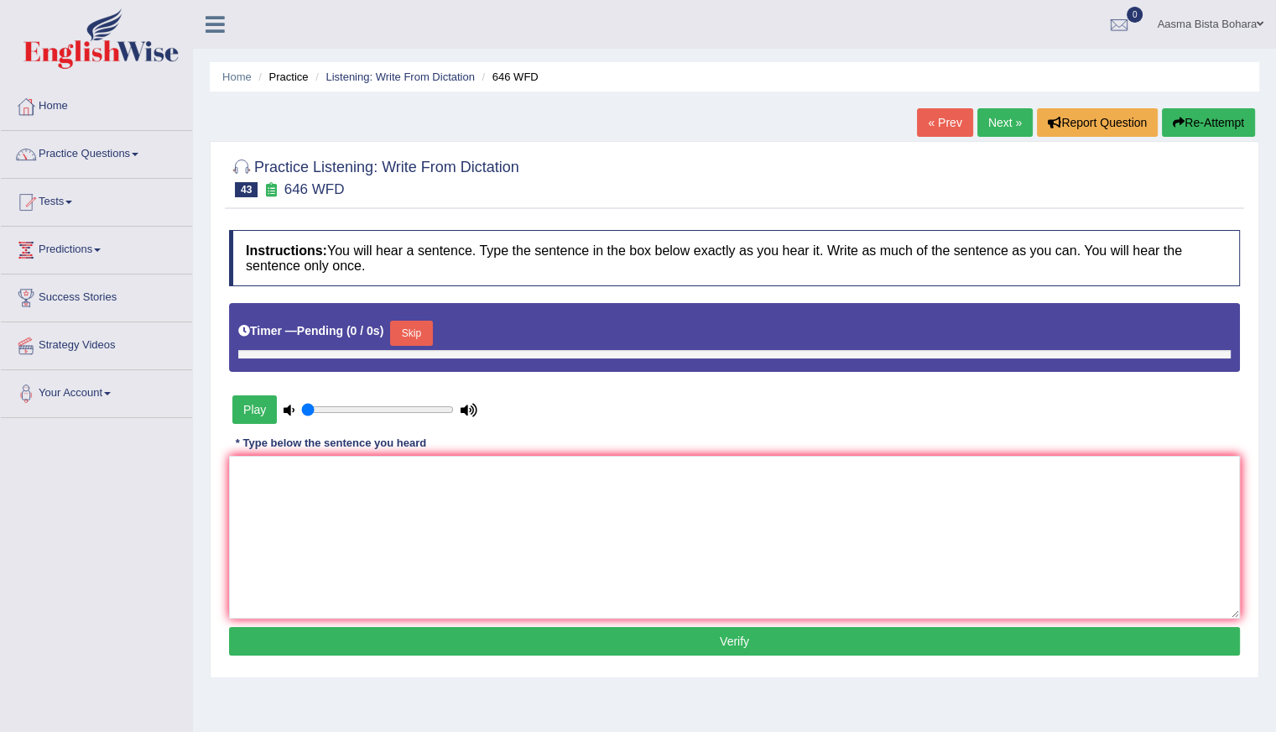
type input "0.95"
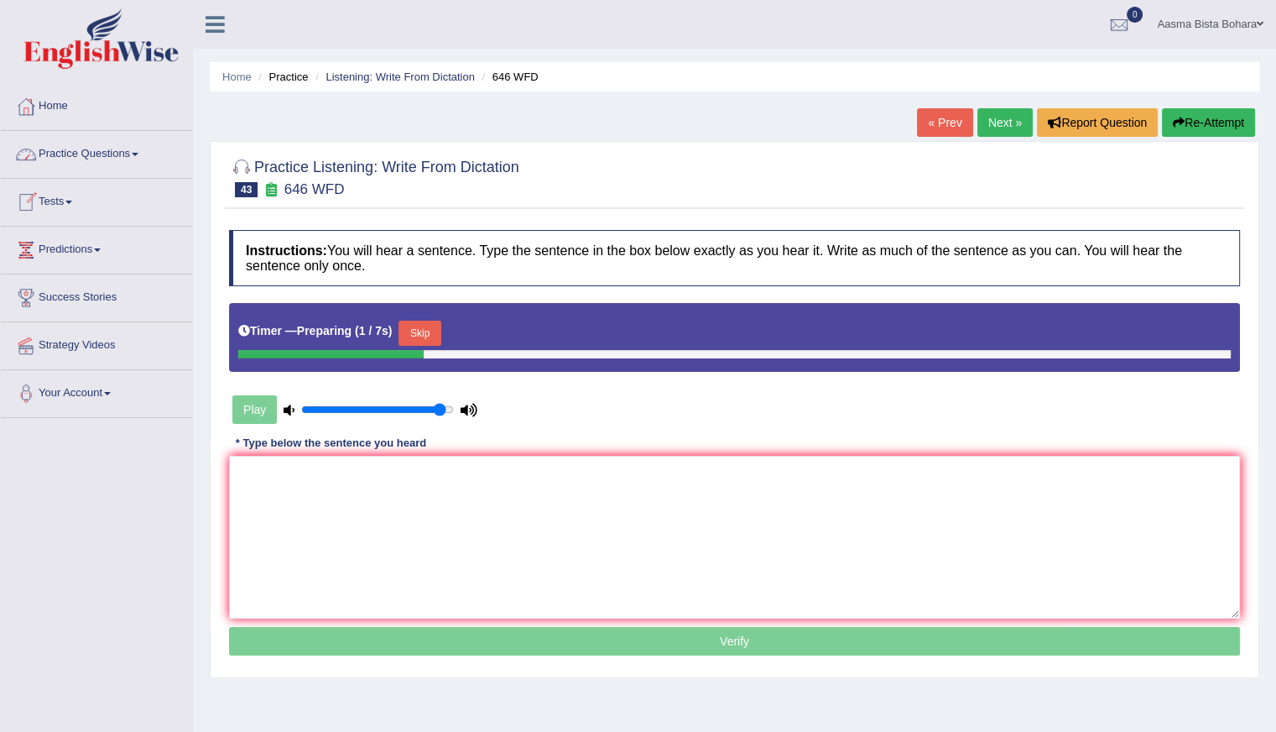
click at [430, 330] on button "Skip" at bounding box center [419, 332] width 42 height 25
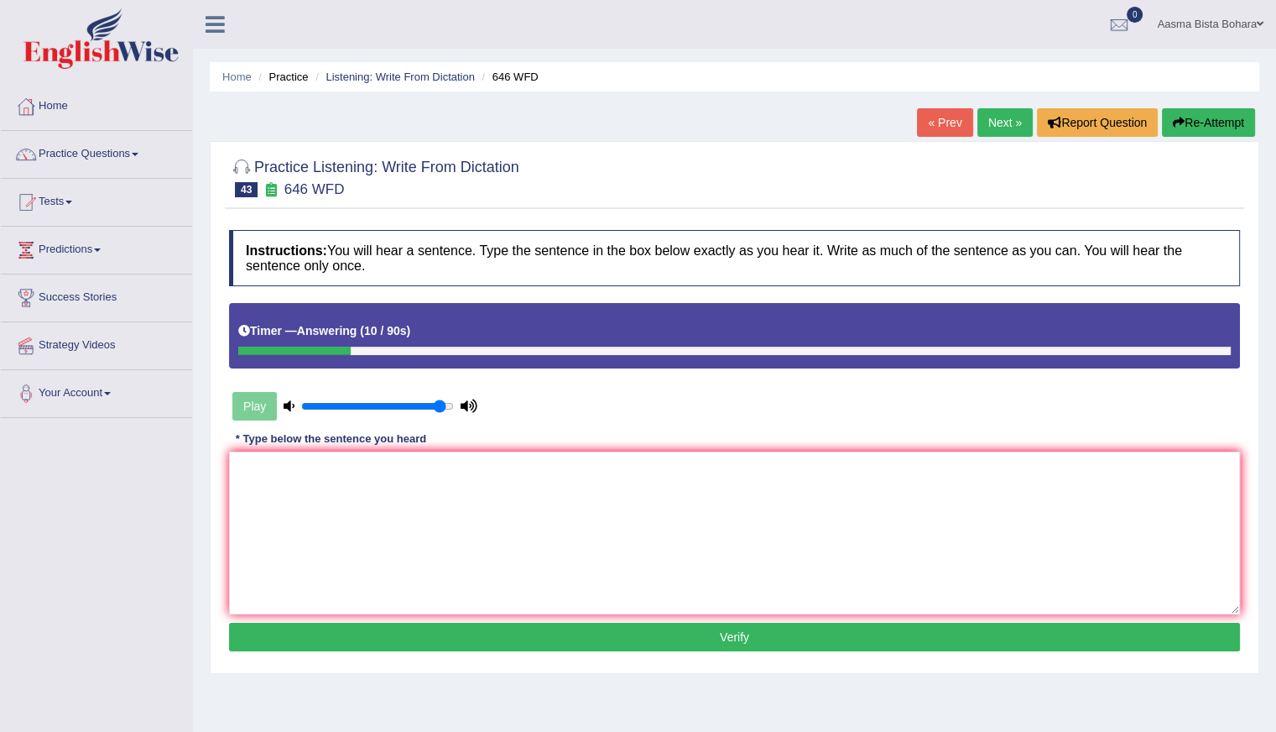
click at [1211, 120] on button "Re-Attempt" at bounding box center [1208, 122] width 93 height 29
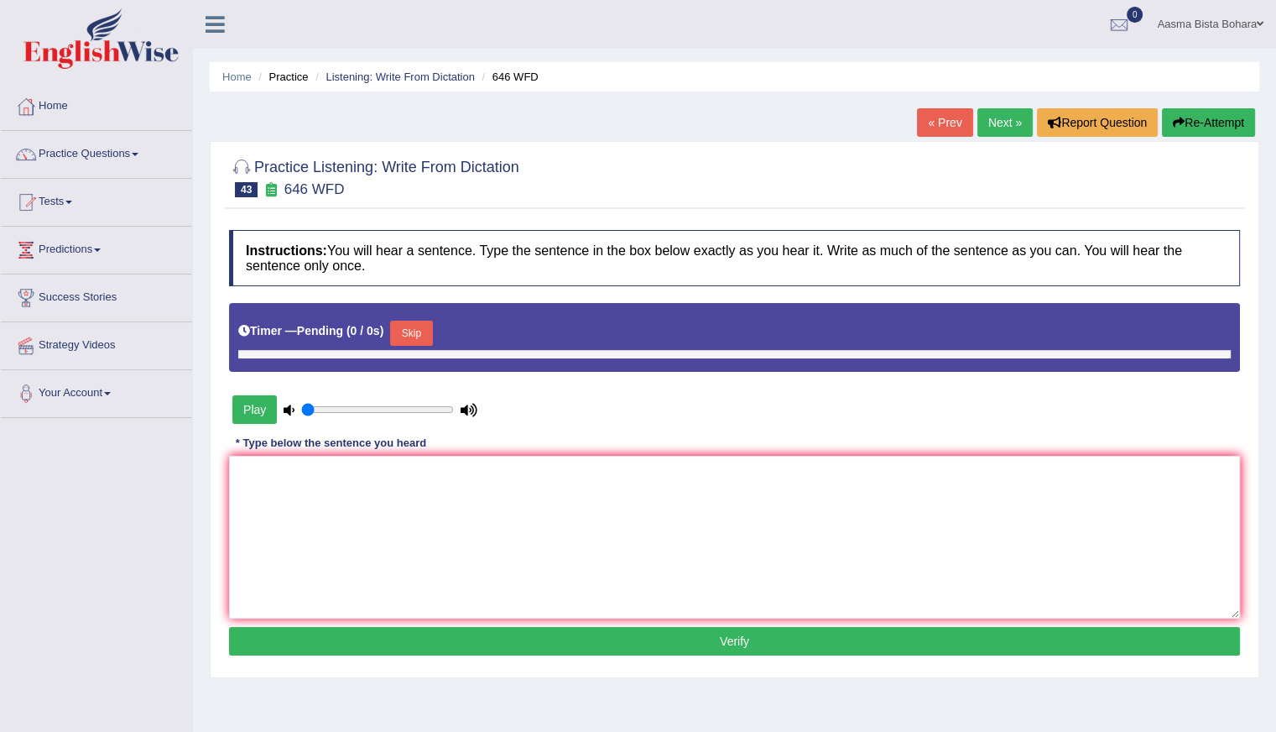
type input "0.95"
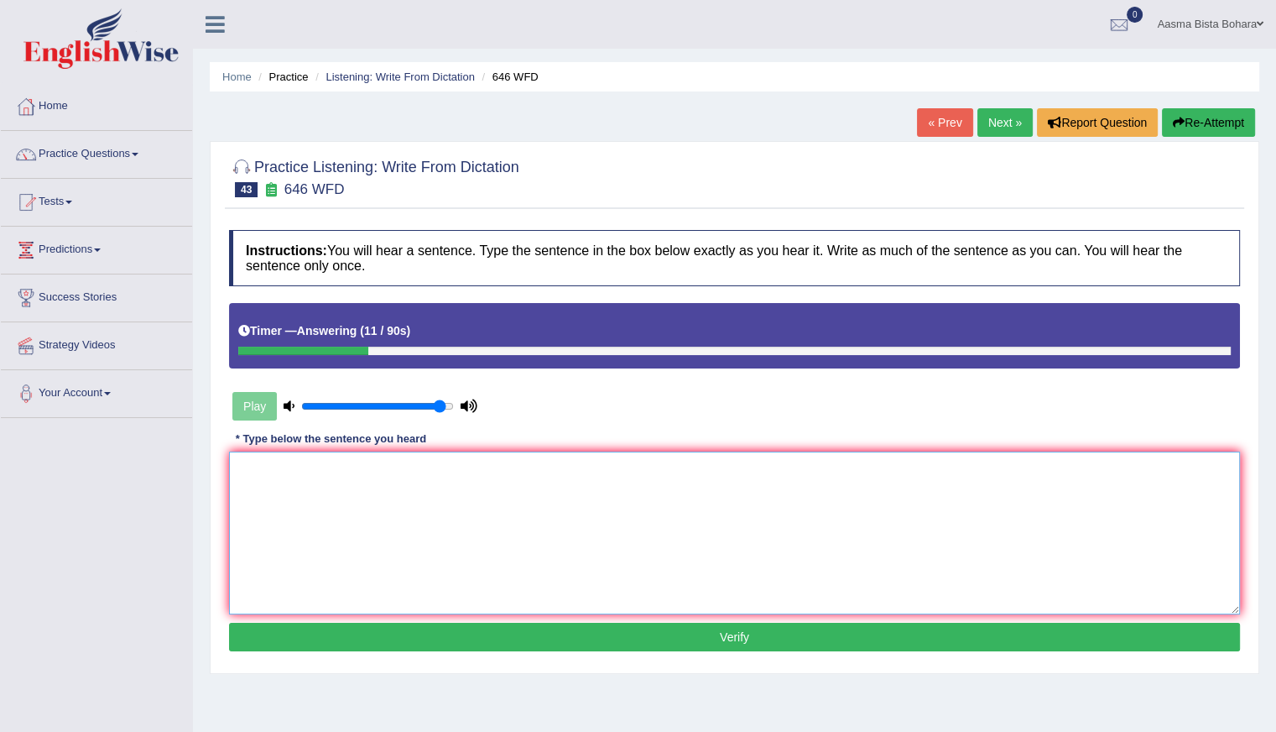
click at [383, 529] on textarea at bounding box center [734, 532] width 1011 height 163
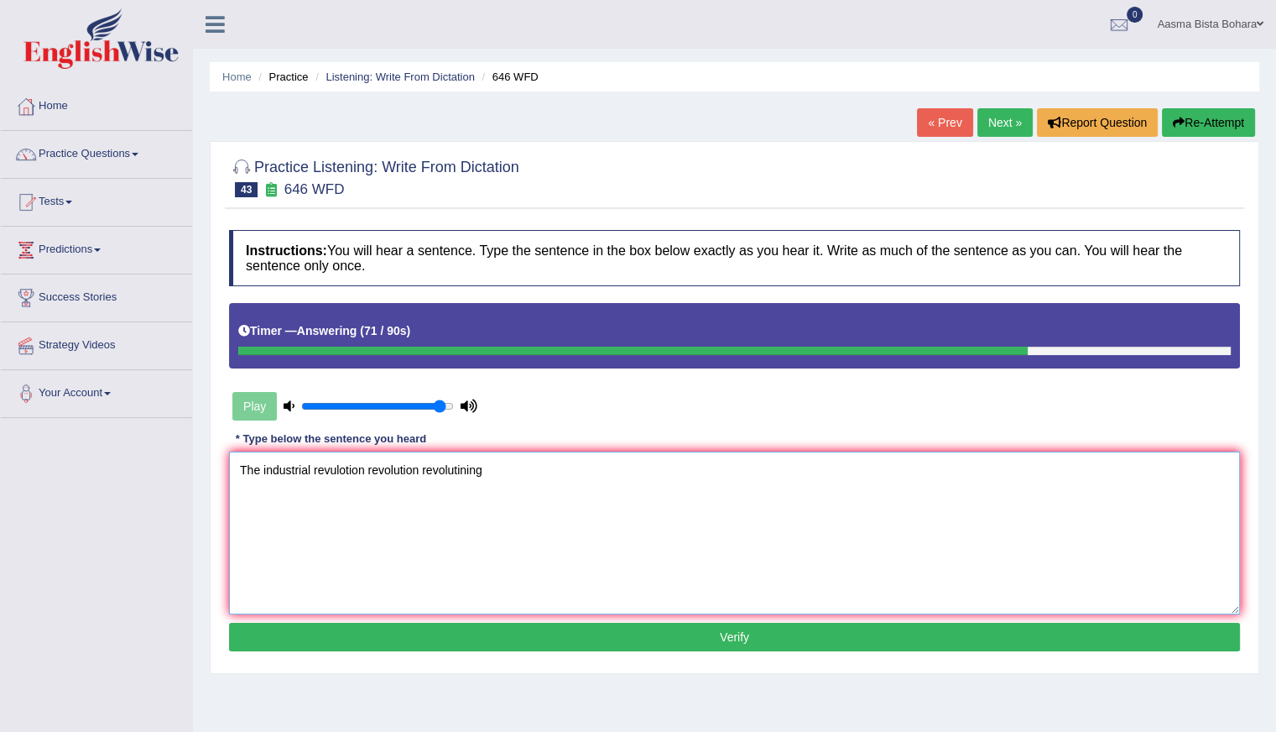
click at [362, 466] on textarea "The industrial revulotion revolution revolutining" at bounding box center [734, 532] width 1011 height 163
click at [456, 470] on textarea "The industrial revolution revolutining" at bounding box center [734, 532] width 1011 height 163
type textarea "The industrial revolution revolutiningin Erupe drive"
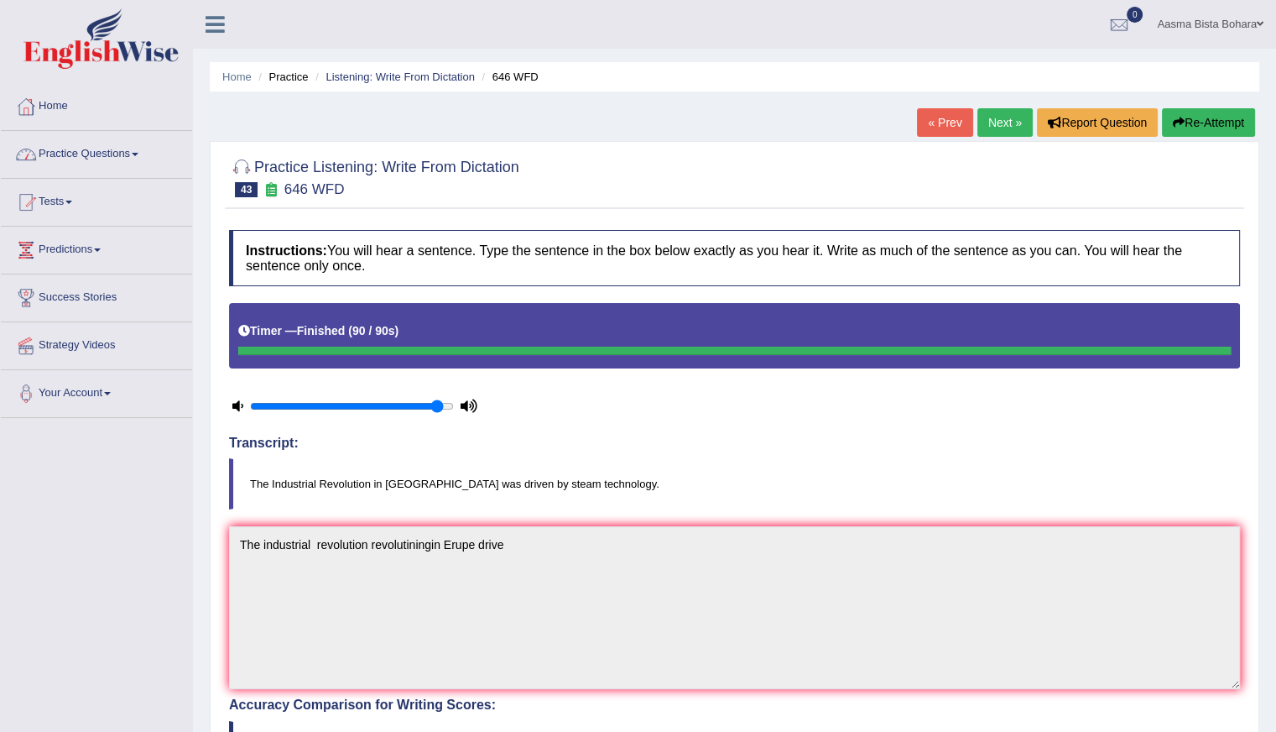
click at [631, 521] on div "Instructions: You will hear a sentence. Type the sentence in the box below exac…" at bounding box center [734, 687] width 1019 height 933
click at [1201, 115] on button "Re-Attempt" at bounding box center [1208, 122] width 93 height 29
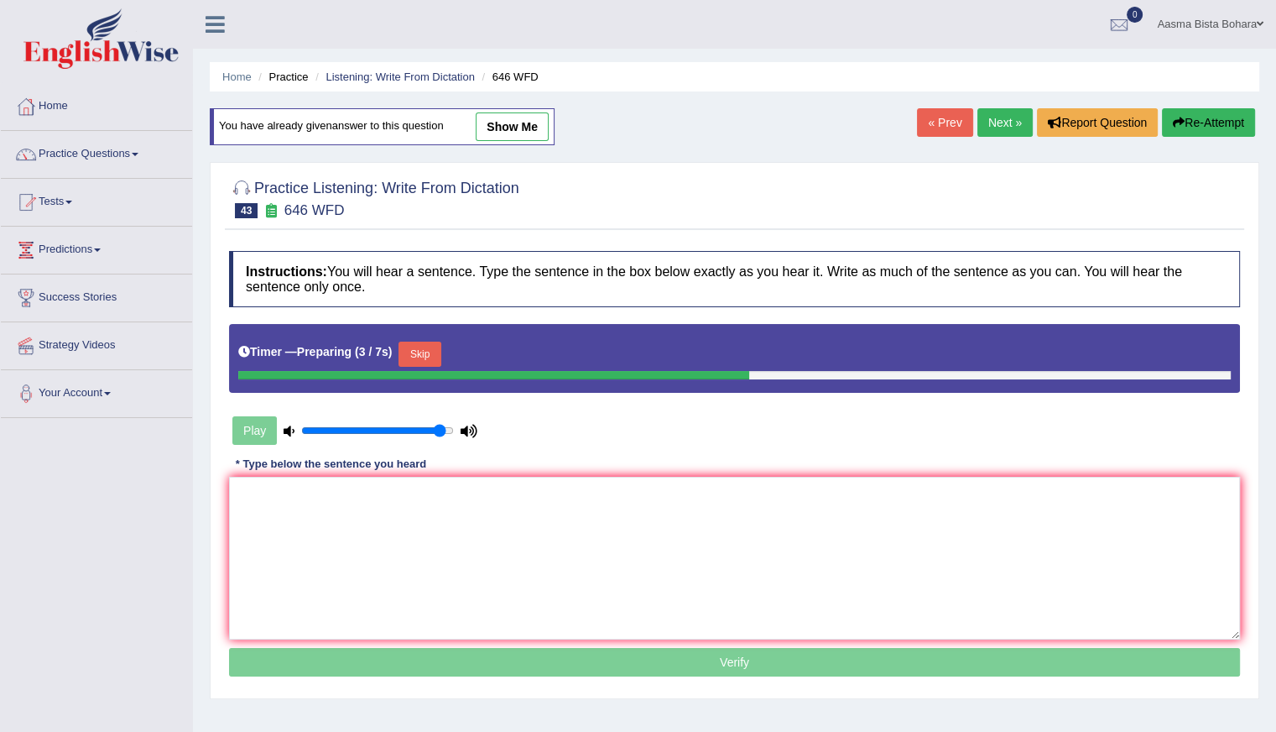
click at [432, 341] on button "Skip" at bounding box center [419, 353] width 42 height 25
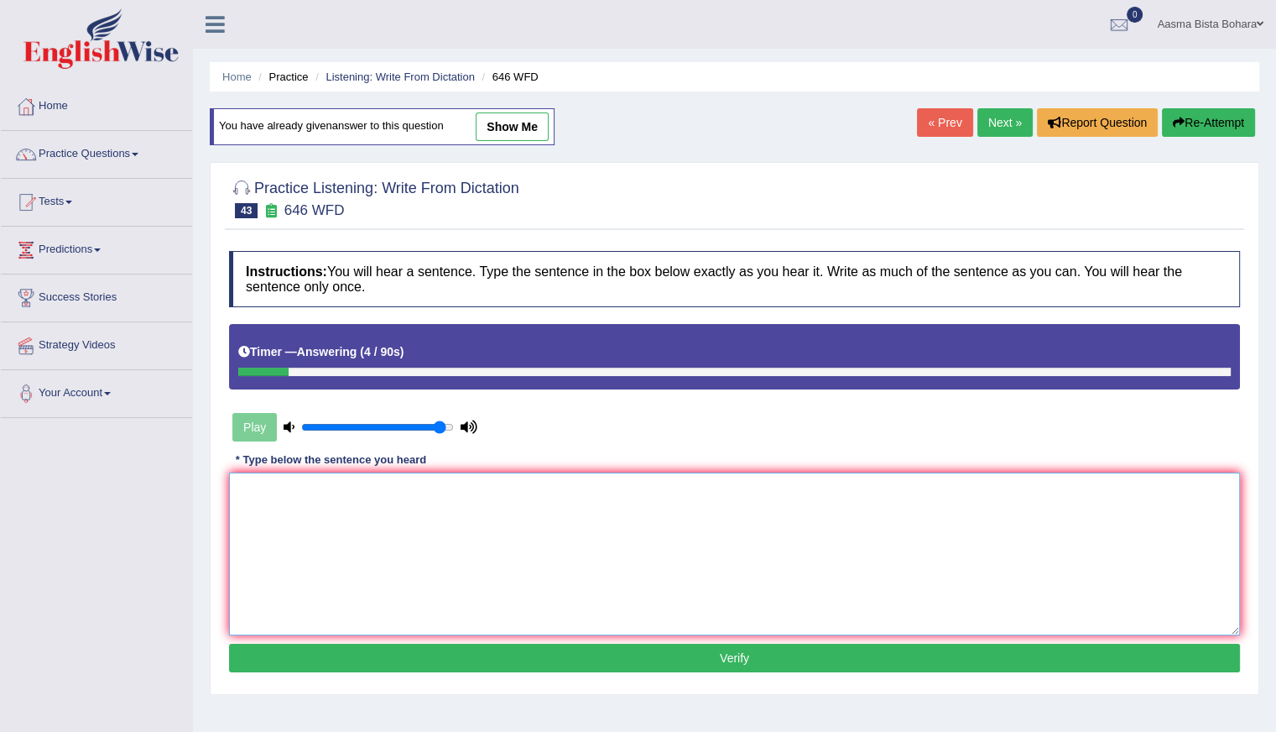
click at [279, 570] on textarea at bounding box center [734, 553] width 1011 height 163
click at [244, 479] on textarea "the industrial revolution" at bounding box center [734, 553] width 1011 height 163
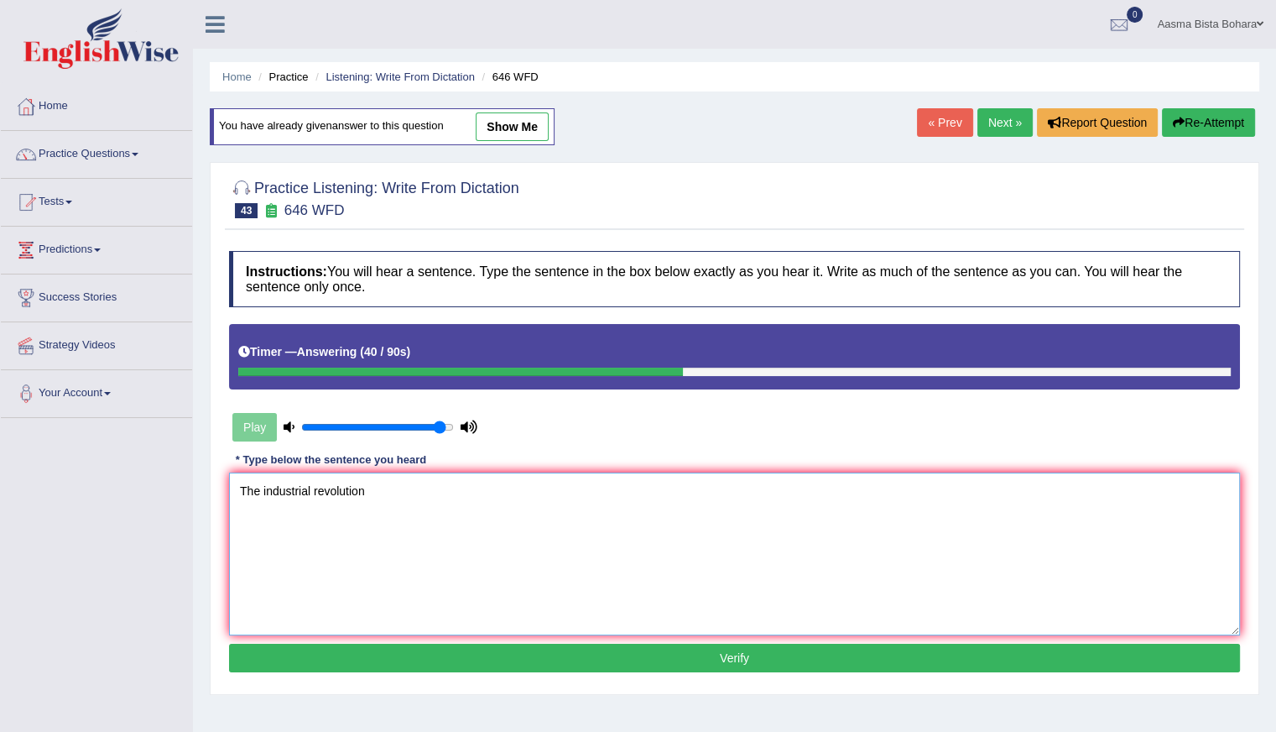
click at [387, 492] on textarea "The industrial revolution" at bounding box center [734, 553] width 1011 height 163
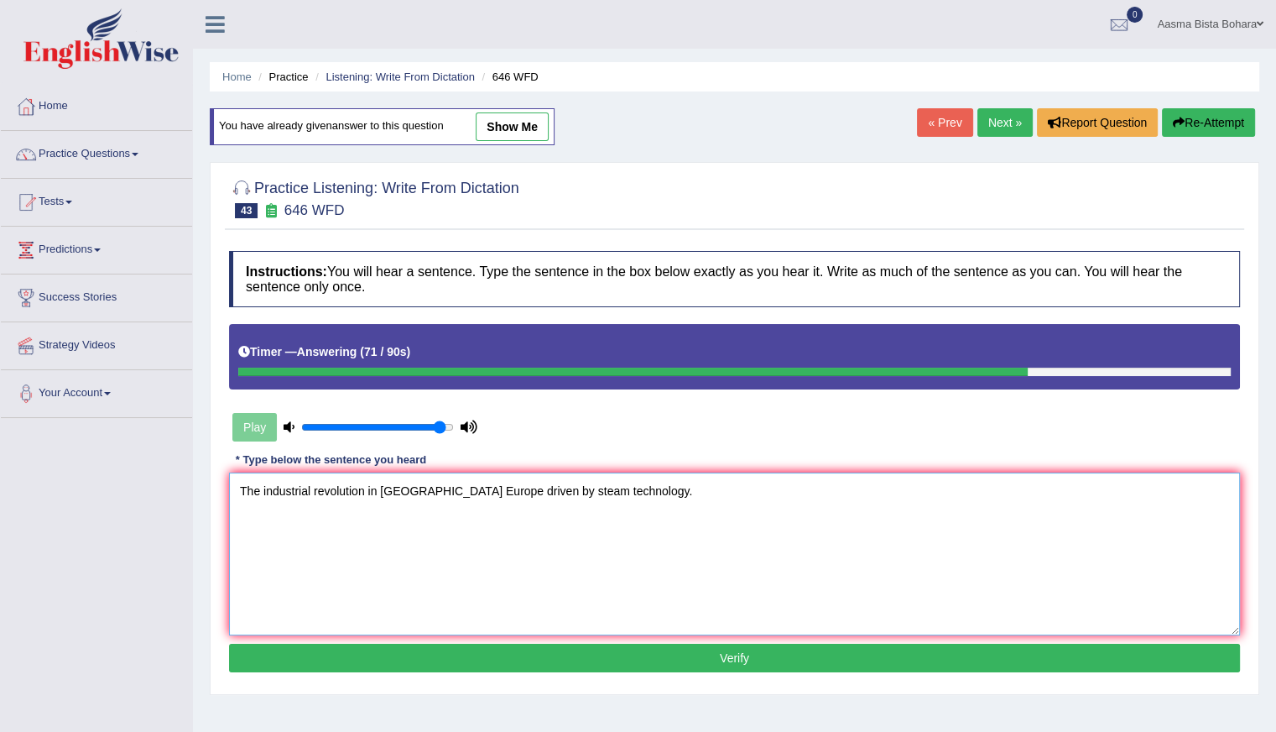
type textarea "The industrial revolution in Eroup Europe driven by steam technology."
drag, startPoint x: 665, startPoint y: 201, endPoint x: 693, endPoint y: -63, distance: 264.9
click at [693, 0] on html "Toggle navigation Home Practice Questions Speaking Practice Read Aloud Repeat S…" at bounding box center [638, 366] width 1276 height 732
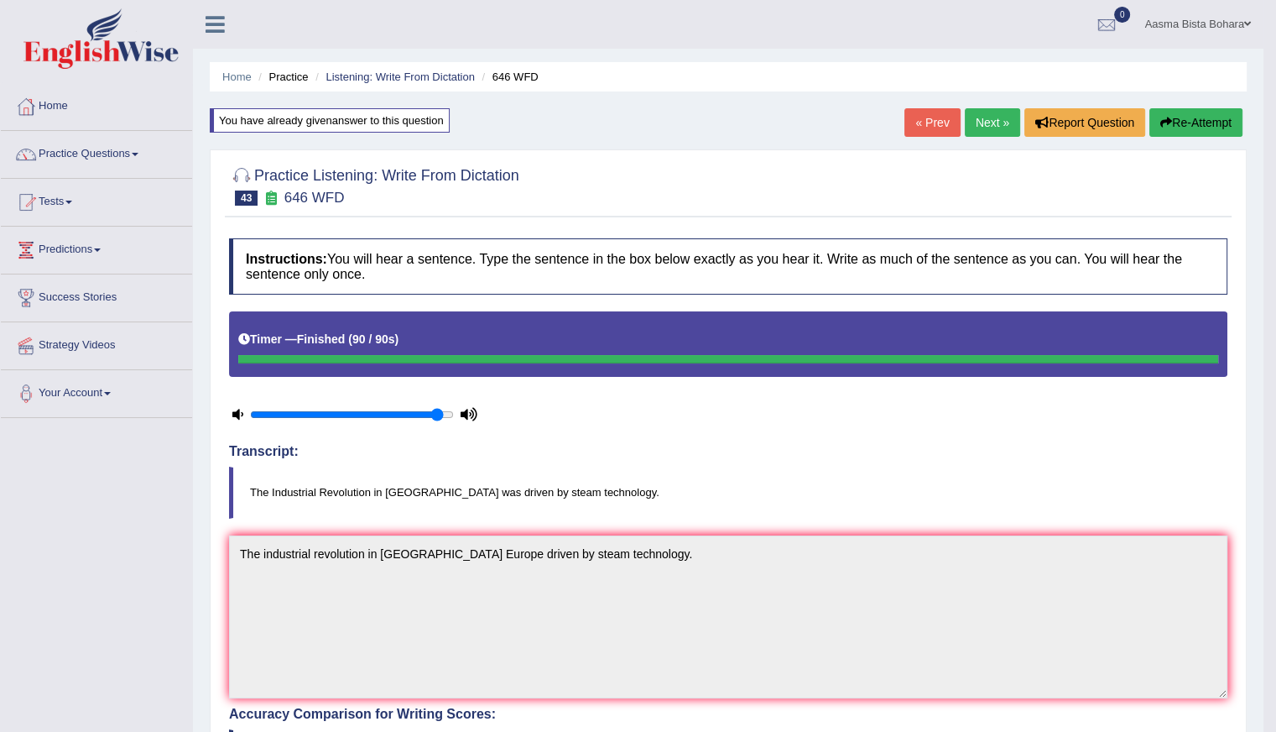
click at [984, 129] on link "Next »" at bounding box center [992, 122] width 55 height 29
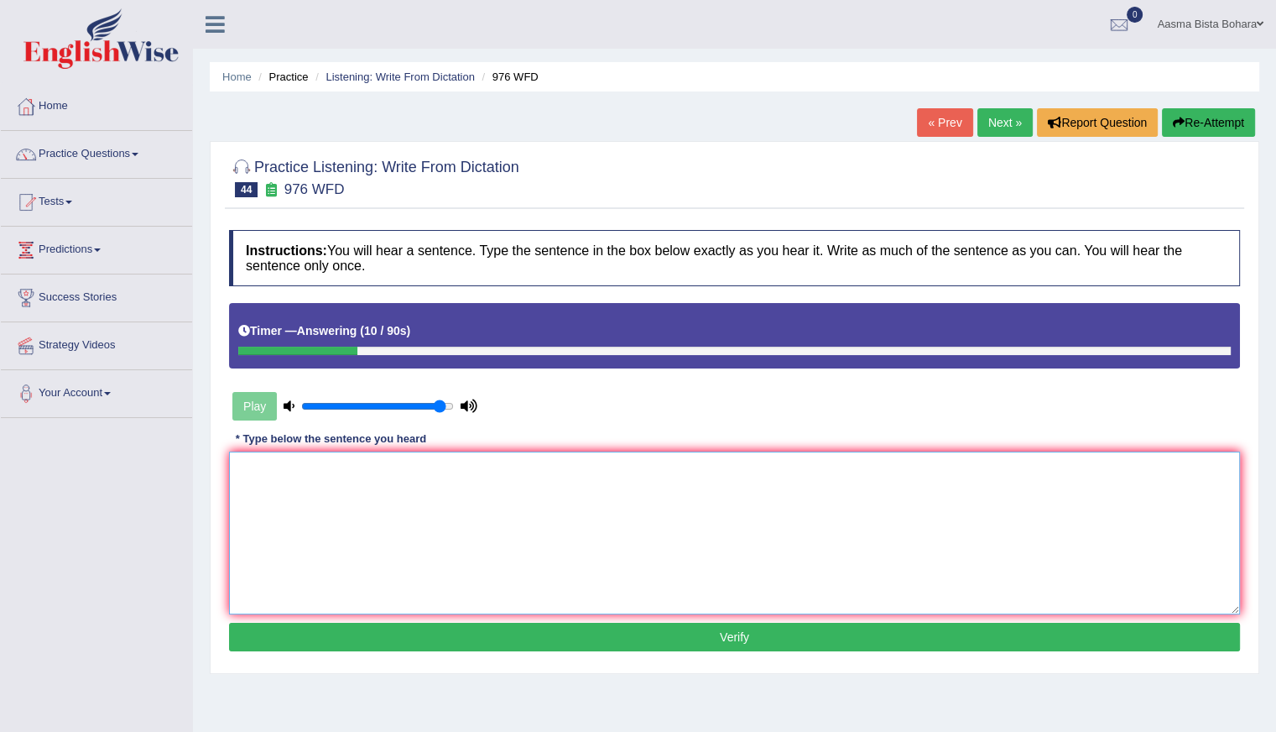
click at [505, 526] on textarea at bounding box center [734, 532] width 1011 height 163
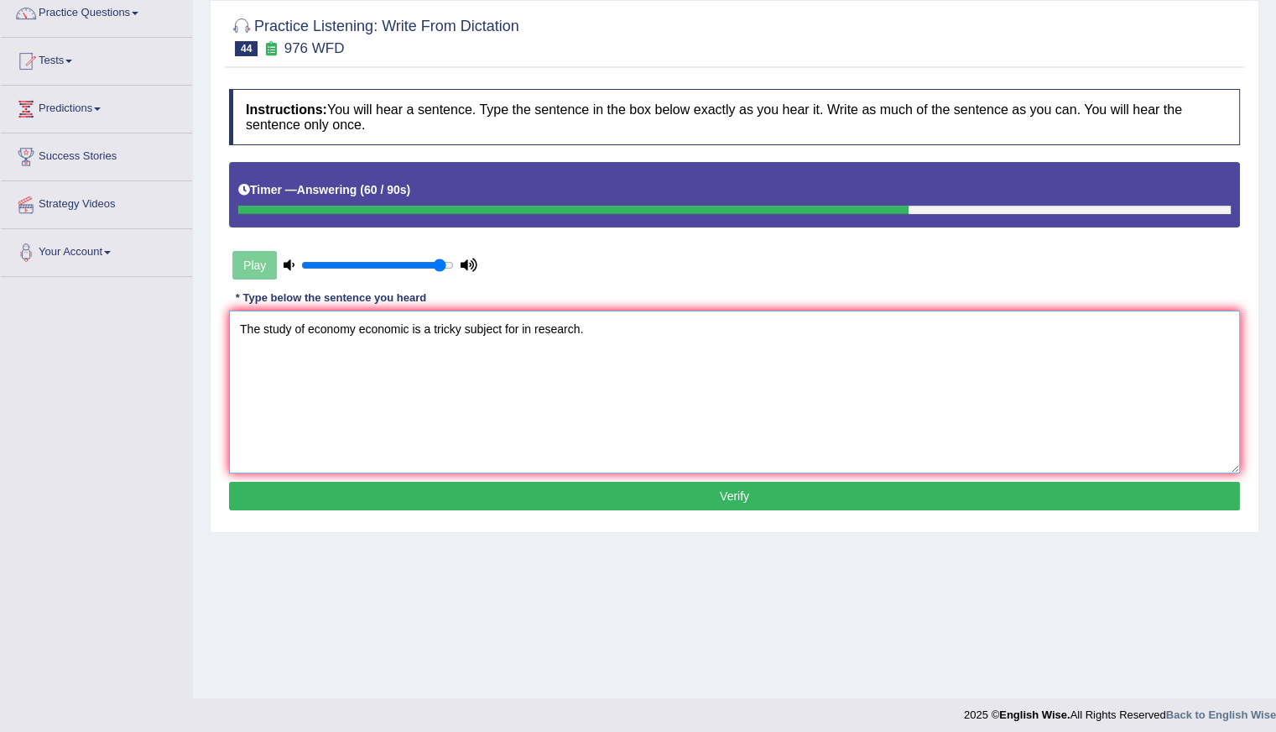
scroll to position [149, 0]
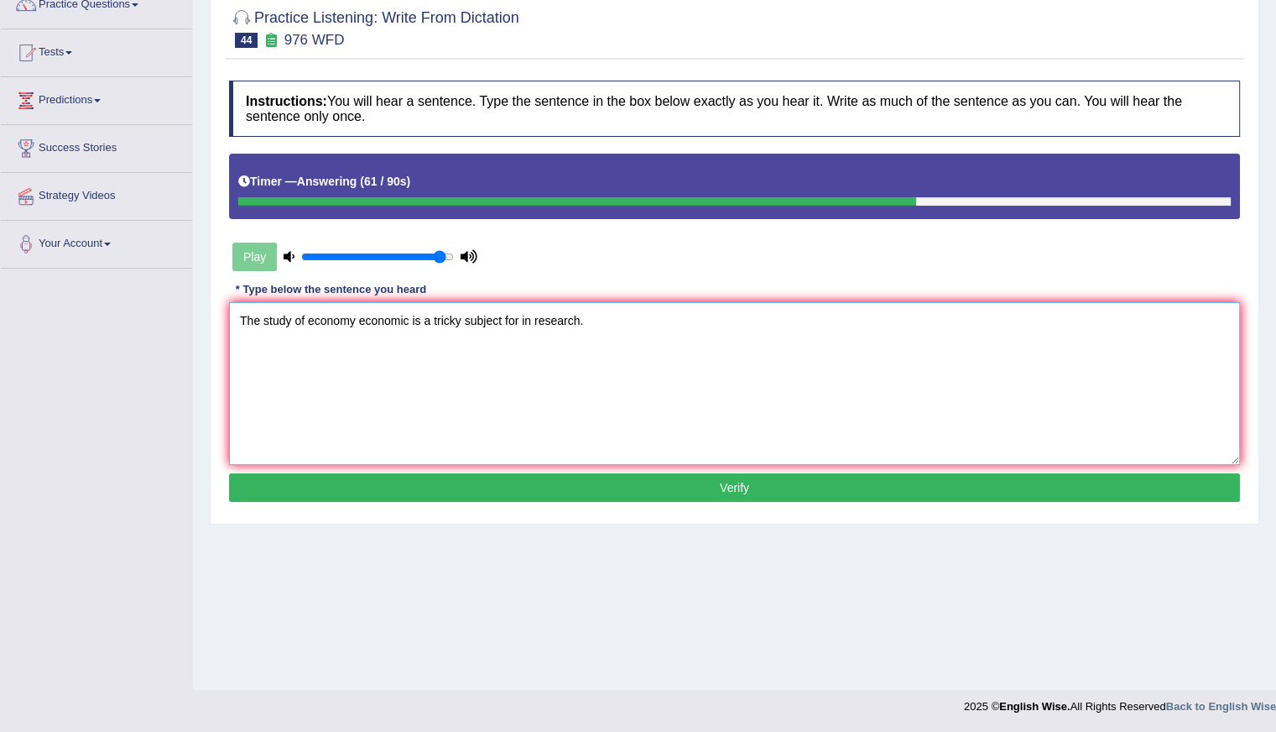
type textarea "The study of economy economic is a tricky subject for in research."
click at [594, 485] on button "Verify" at bounding box center [734, 487] width 1011 height 29
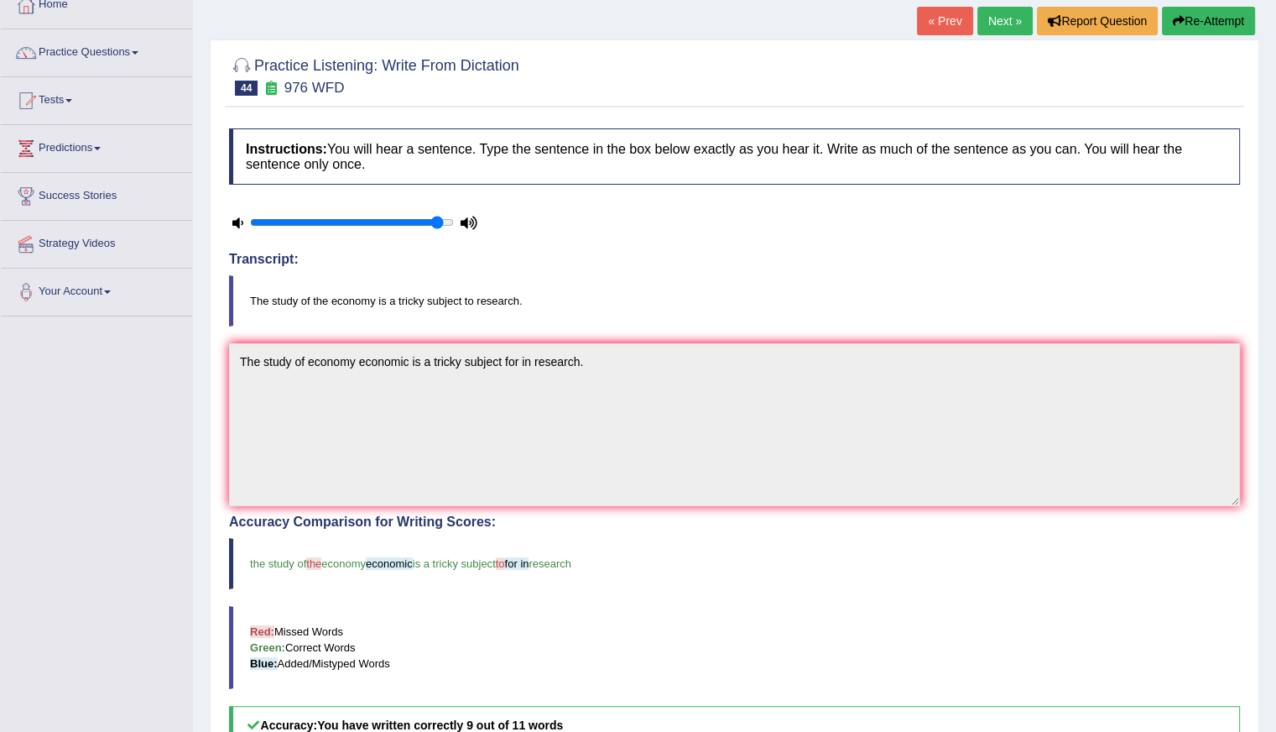
scroll to position [0, 0]
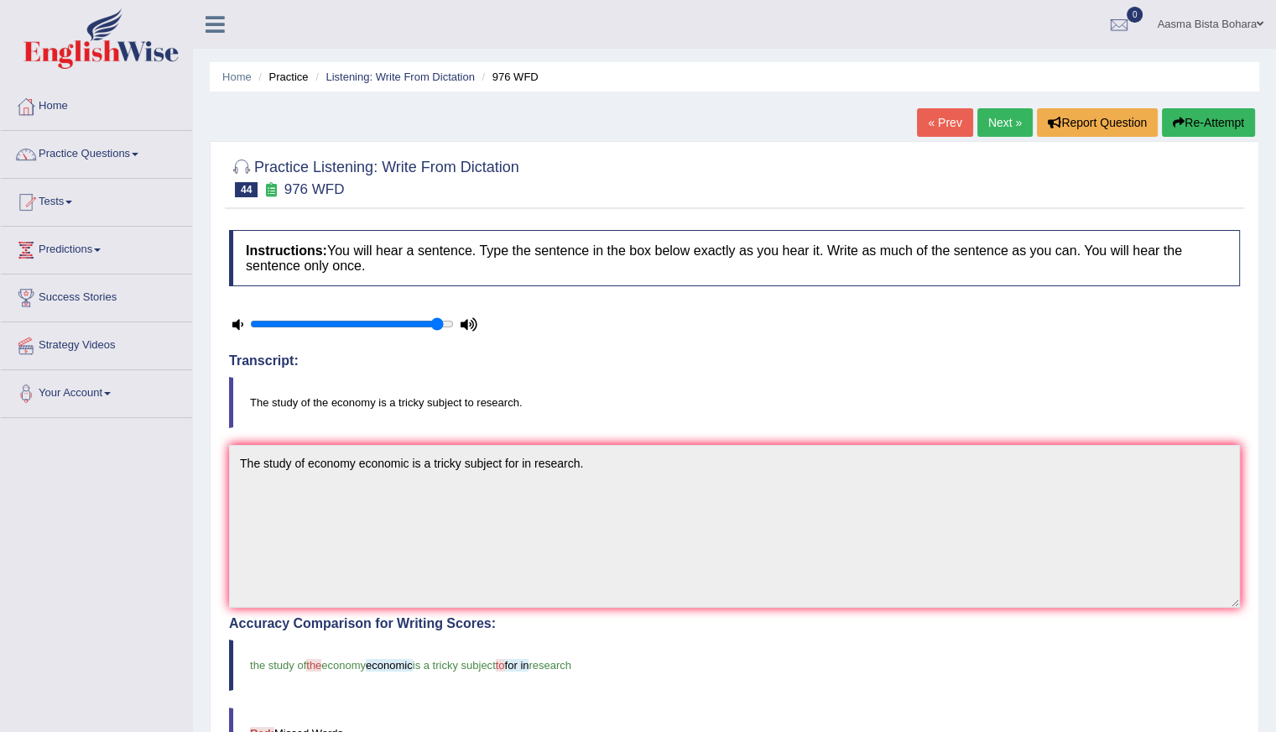
click at [990, 122] on link "Next »" at bounding box center [1004, 122] width 55 height 29
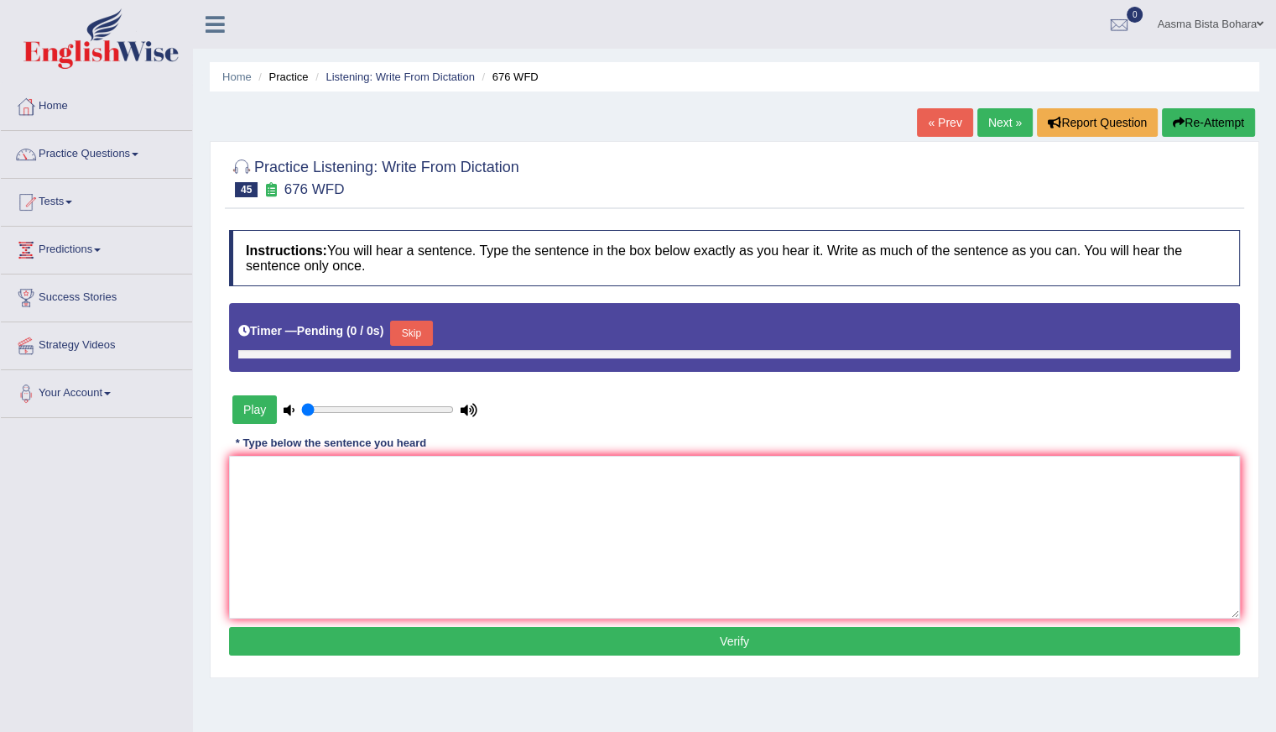
type input "0.95"
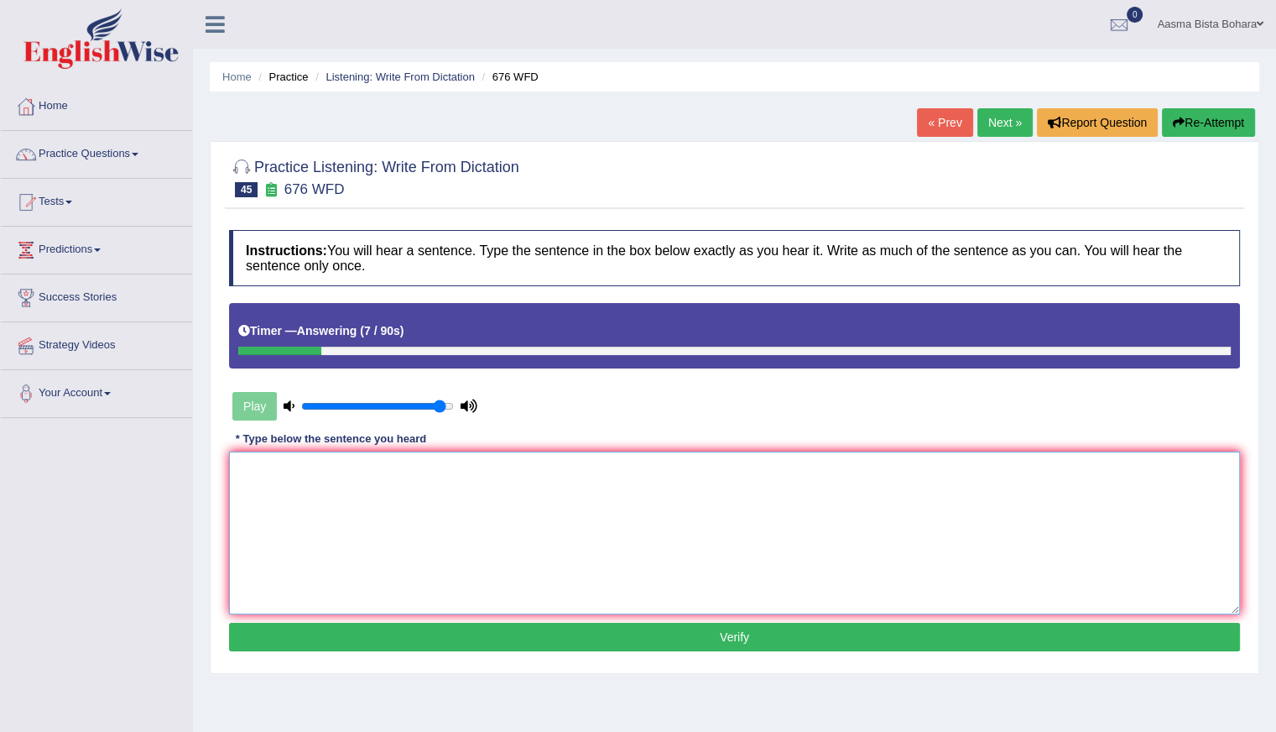
click at [354, 504] on textarea at bounding box center [734, 532] width 1011 height 163
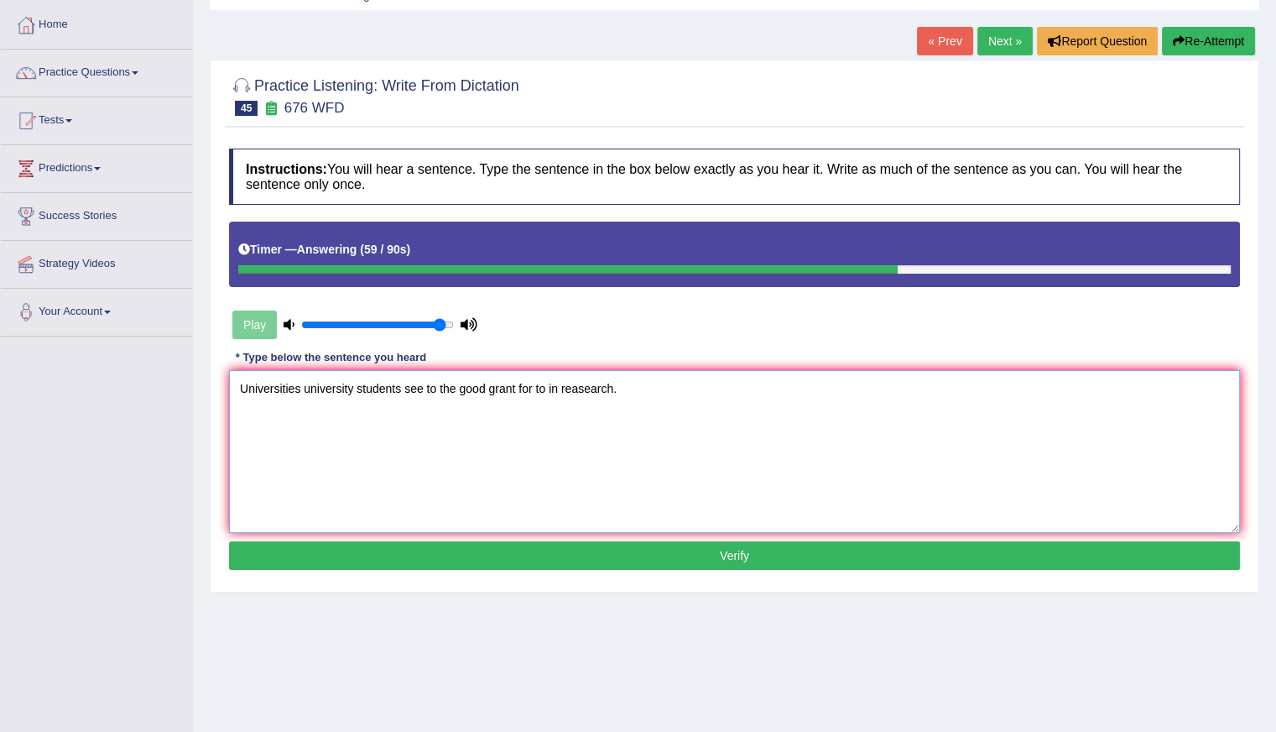
scroll to position [149, 0]
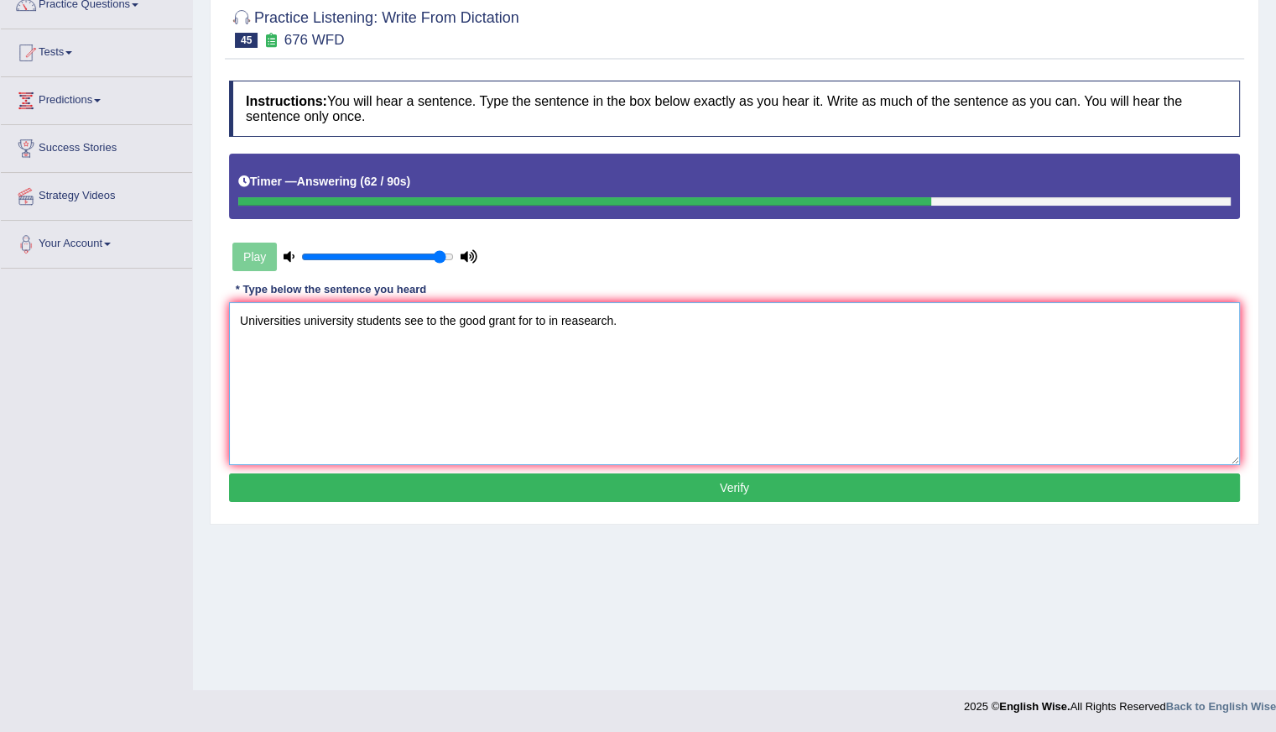
type textarea "Universities university students see to the good grant for to in reasearch."
click at [309, 478] on button "Verify" at bounding box center [734, 487] width 1011 height 29
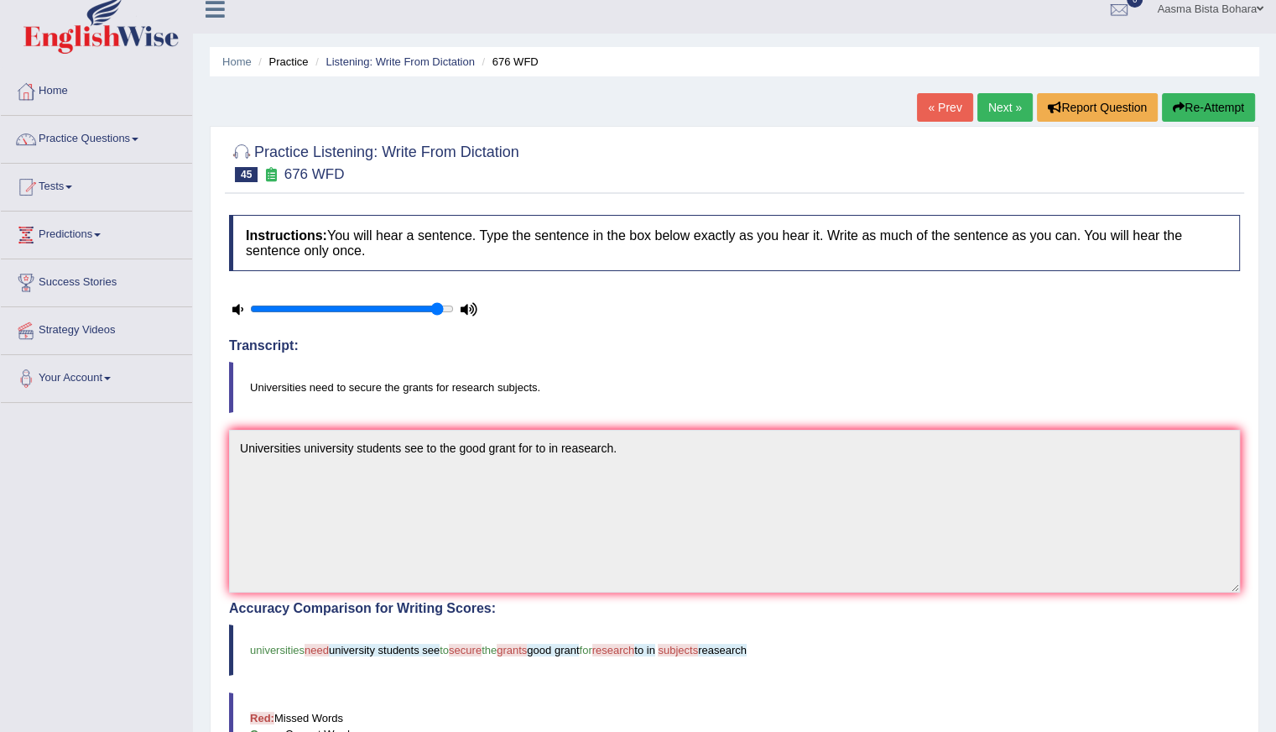
scroll to position [0, 0]
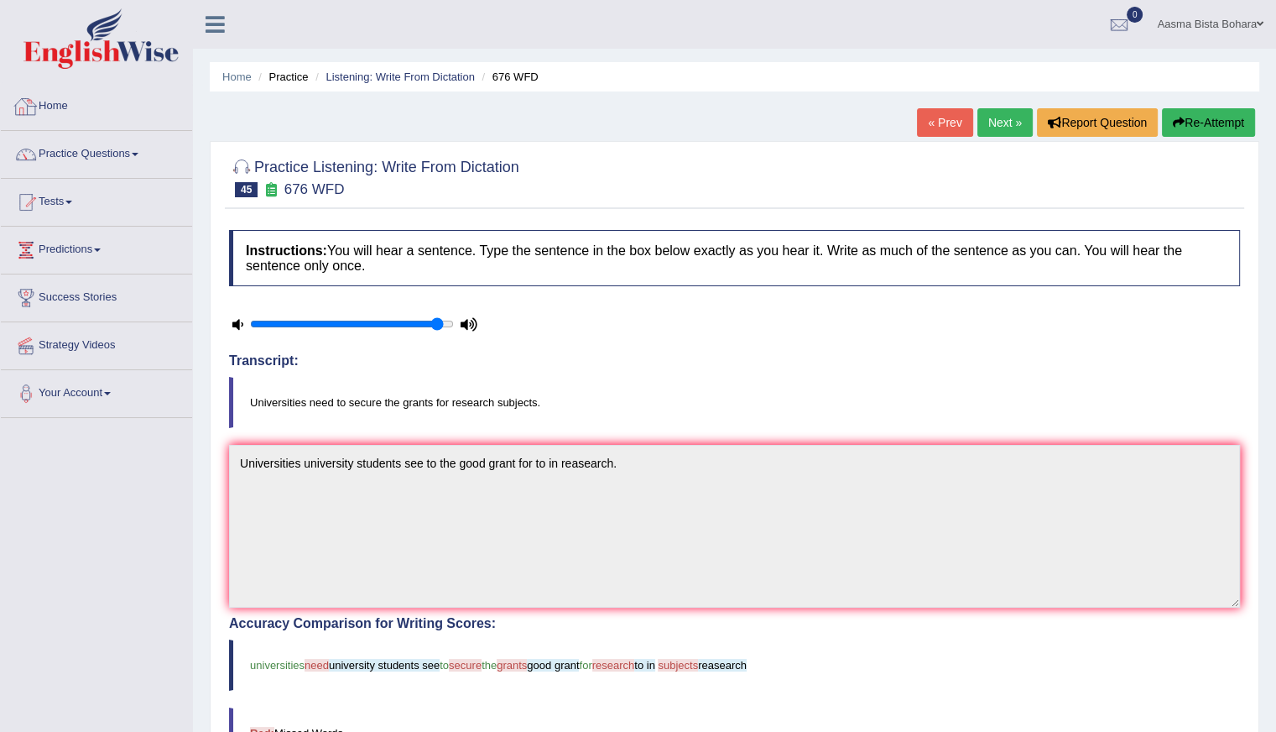
click at [87, 105] on link "Home" at bounding box center [96, 104] width 191 height 42
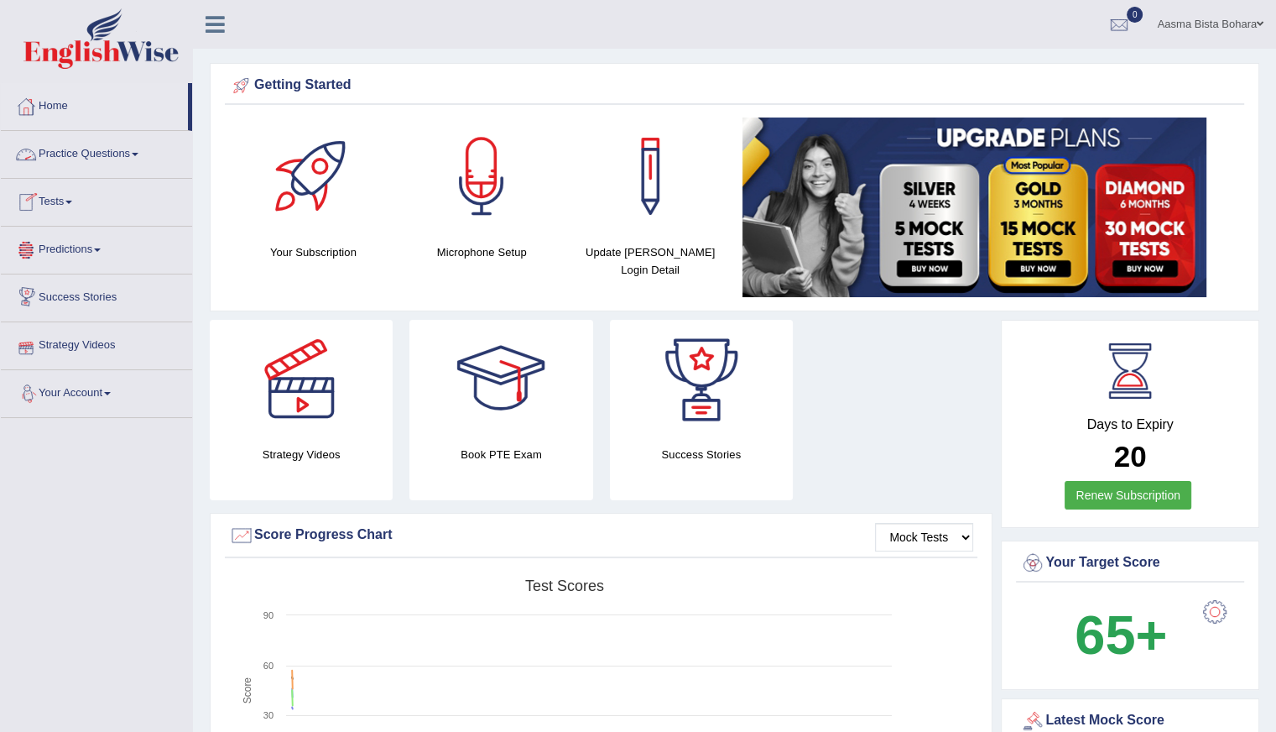
click at [62, 105] on link "Home" at bounding box center [94, 104] width 187 height 42
click at [82, 145] on link "Practice Questions" at bounding box center [96, 152] width 191 height 42
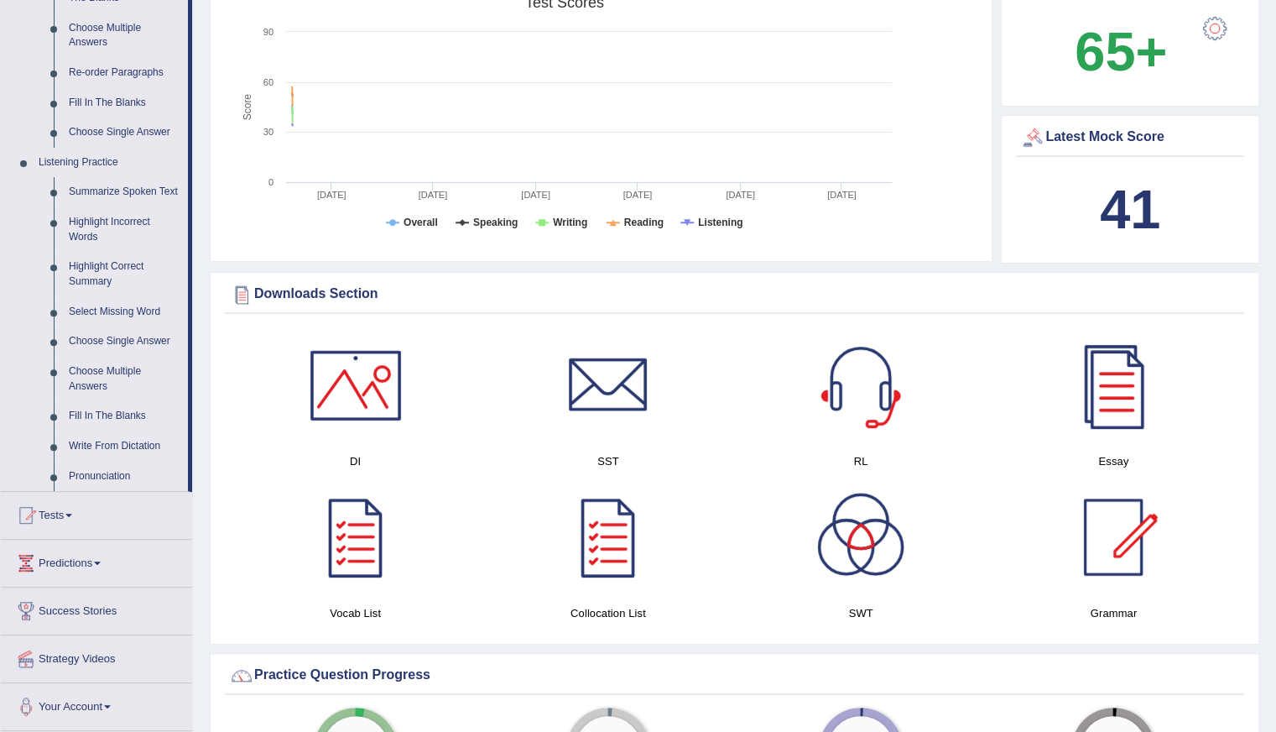
scroll to position [587, 0]
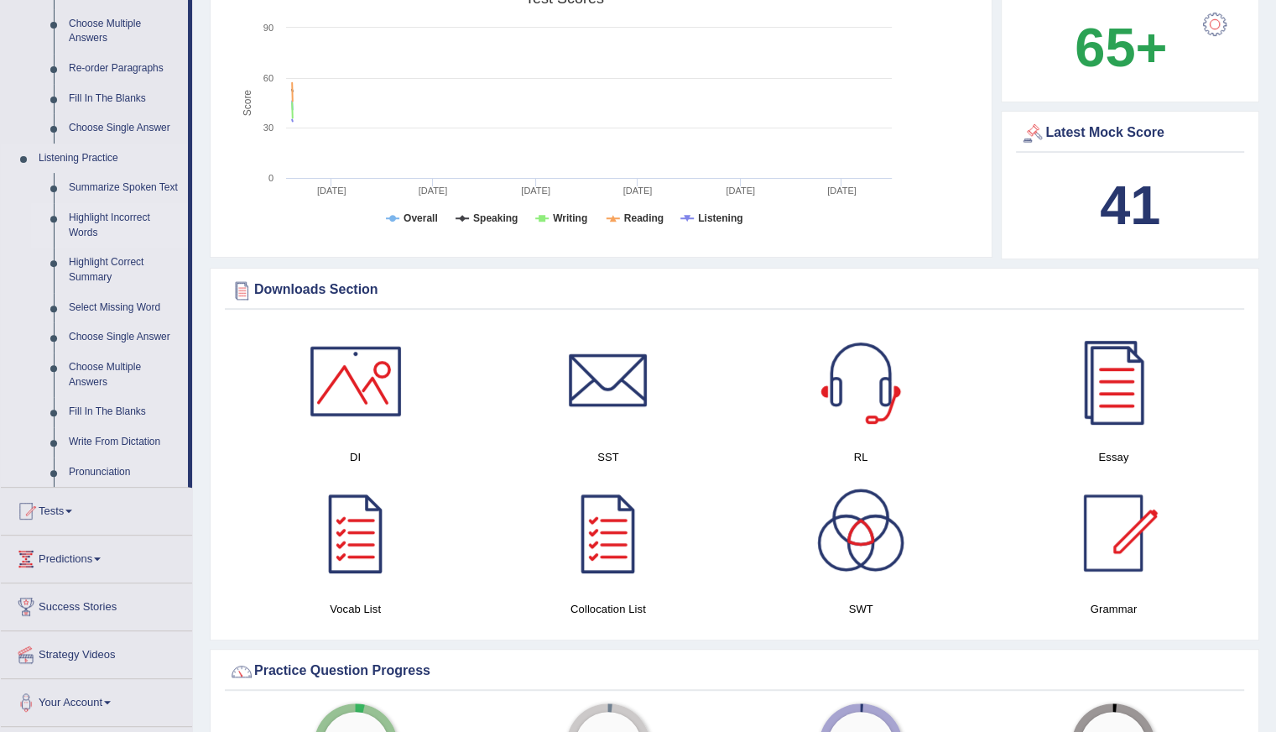
click at [92, 216] on link "Highlight Incorrect Words" at bounding box center [124, 225] width 127 height 44
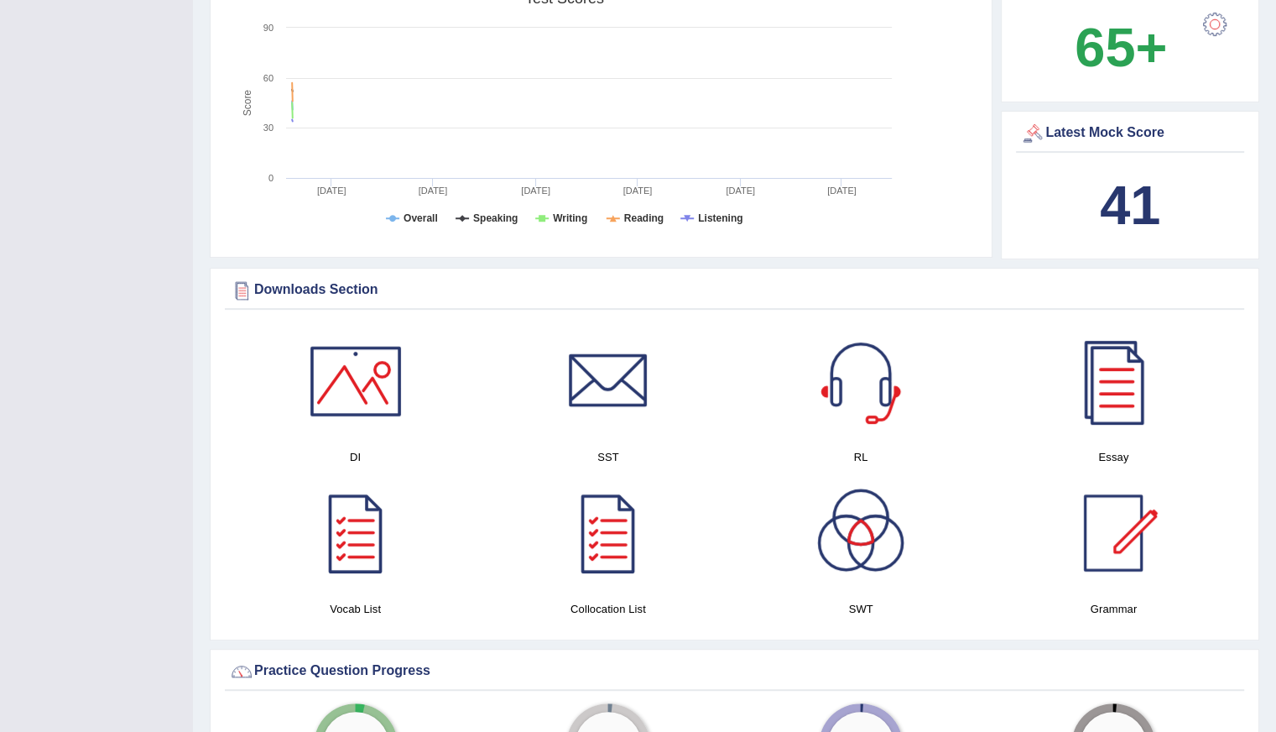
scroll to position [246, 0]
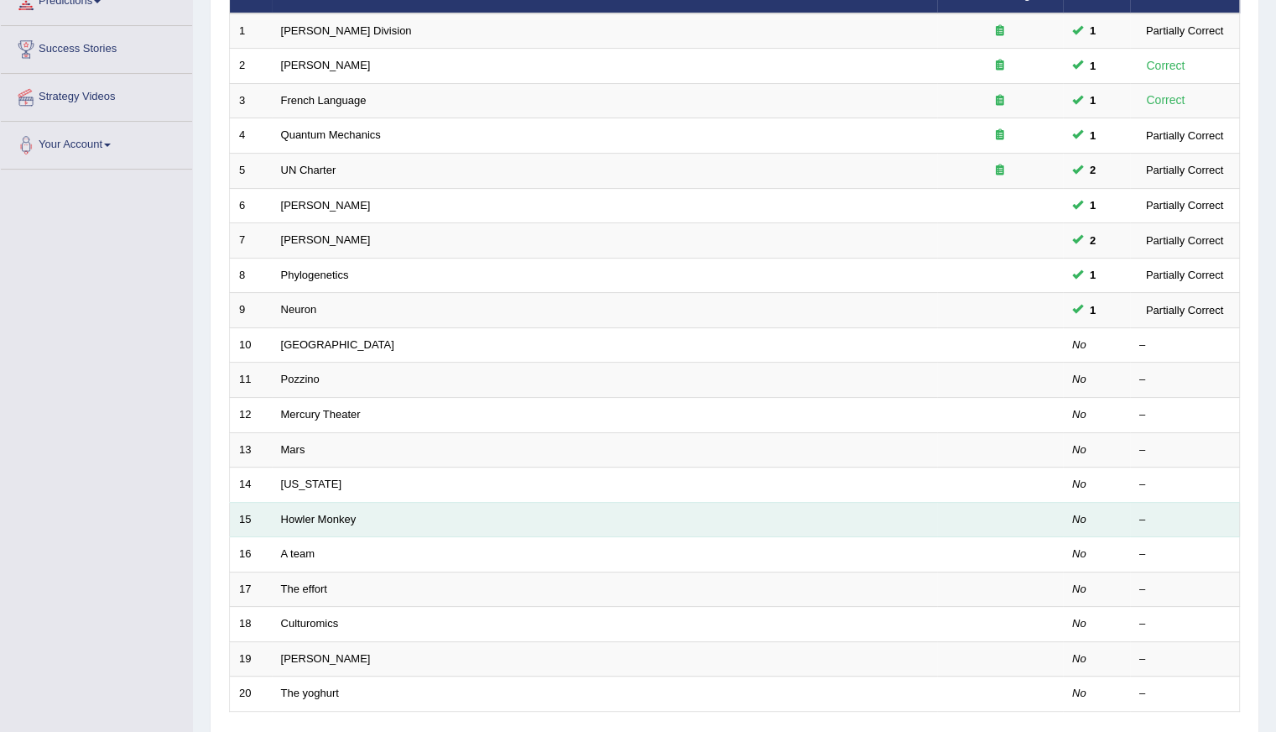
scroll to position [374, 0]
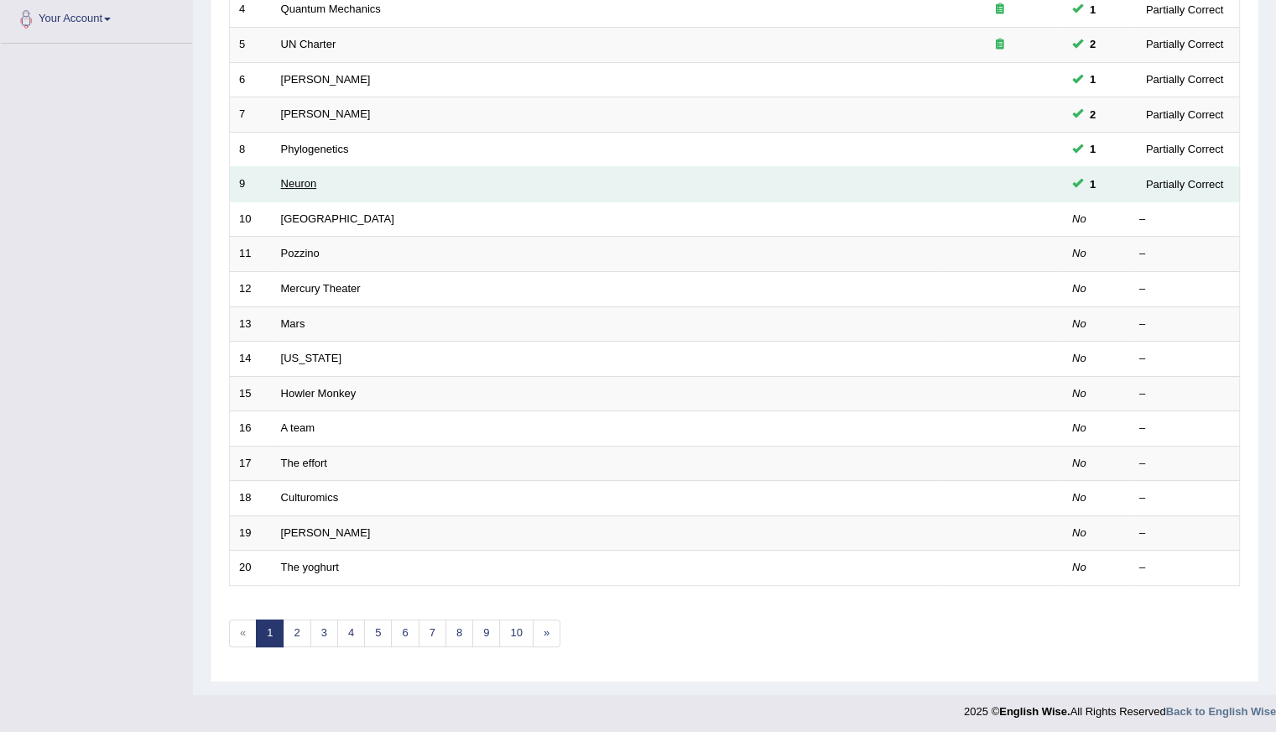
click at [300, 183] on link "Neuron" at bounding box center [299, 183] width 36 height 13
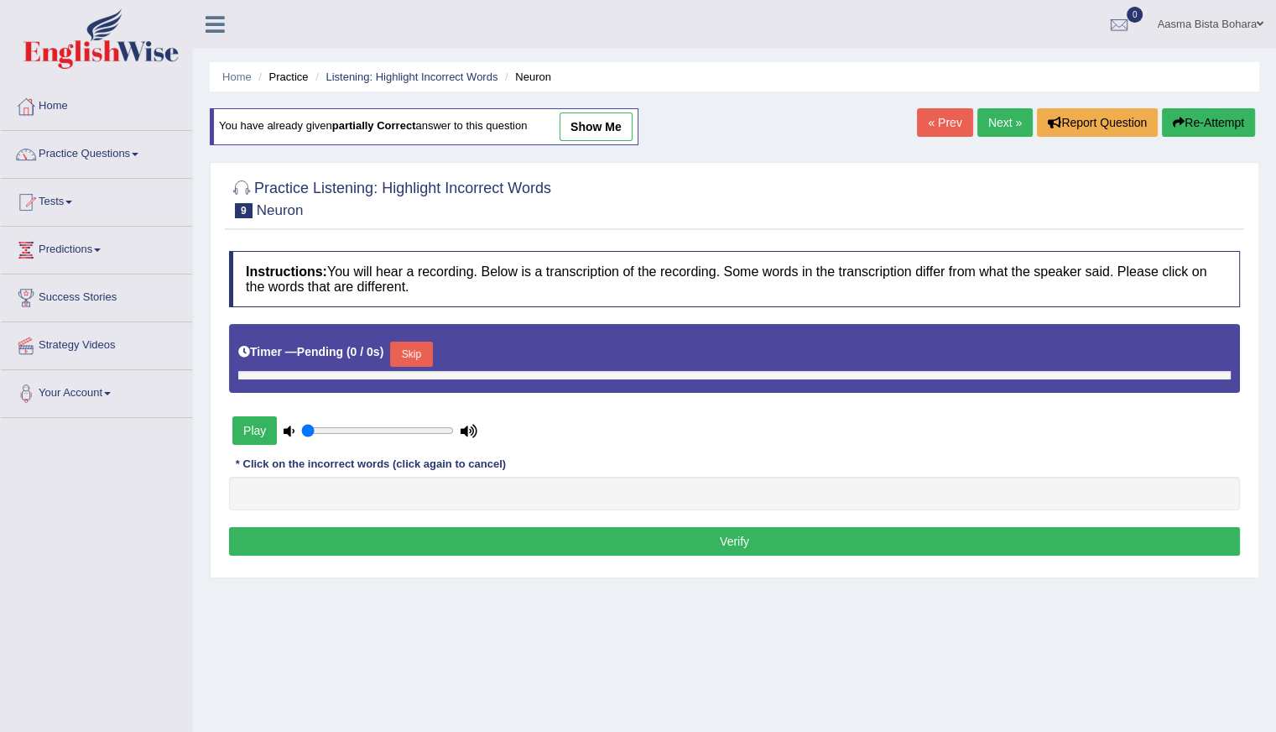
type input "0.95"
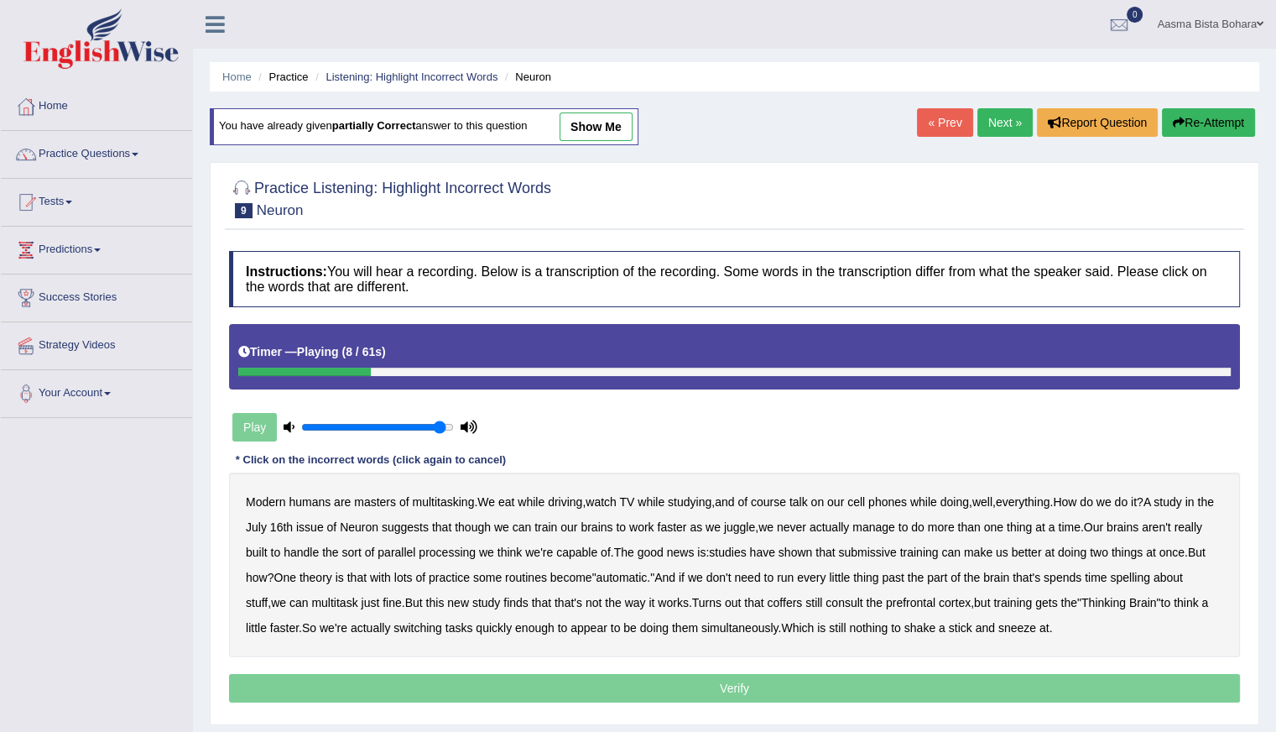
click at [782, 501] on b "course" at bounding box center [768, 501] width 35 height 13
click at [773, 495] on b "course" at bounding box center [768, 501] width 35 height 13
click at [896, 551] on b "submissive" at bounding box center [867, 551] width 58 height 13
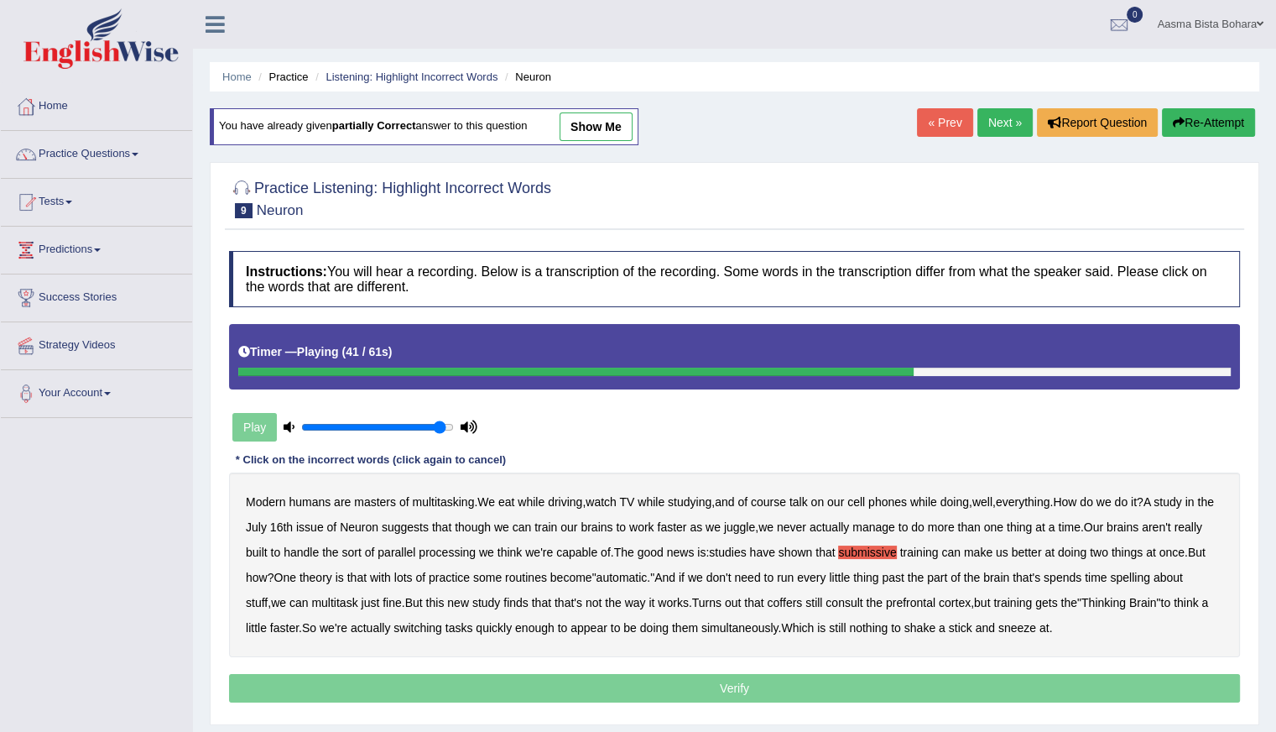
click at [1149, 570] on b "spelling" at bounding box center [1129, 576] width 39 height 13
click at [802, 596] on b "coffers" at bounding box center [784, 602] width 35 height 13
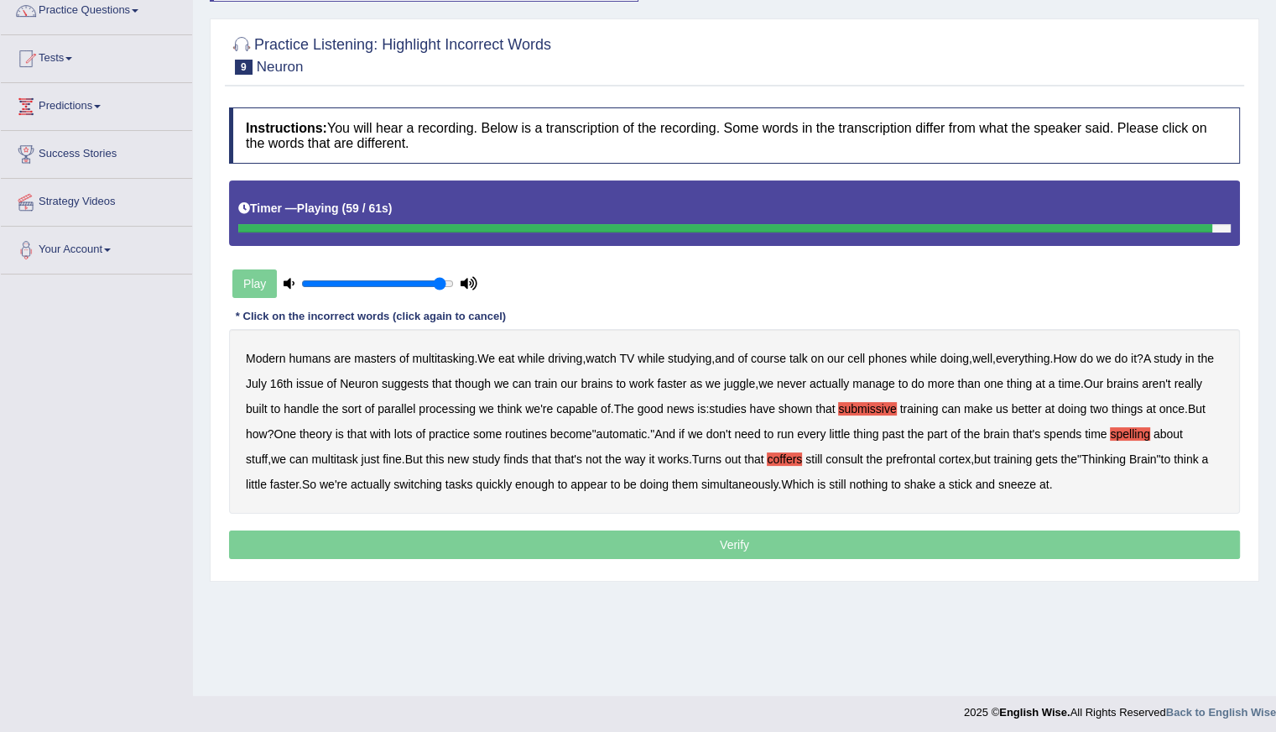
scroll to position [149, 0]
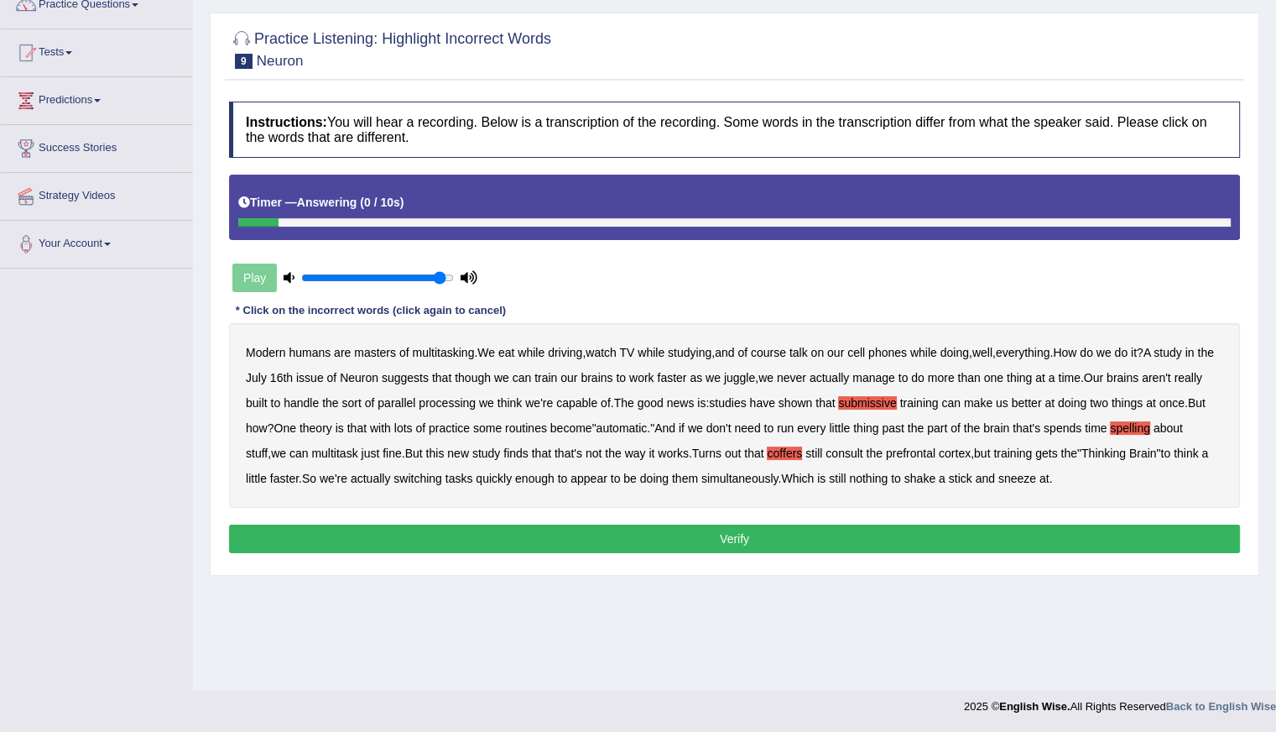
click at [658, 539] on button "Verify" at bounding box center [734, 538] width 1011 height 29
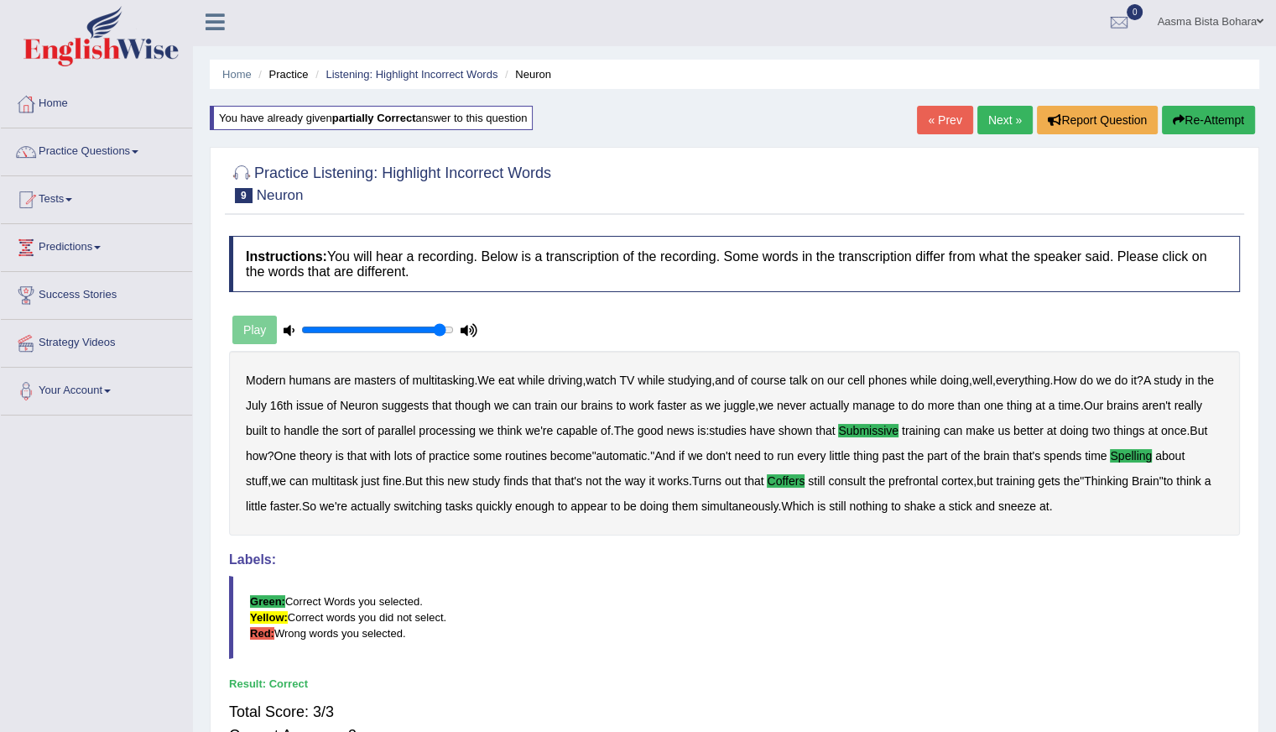
scroll to position [0, 0]
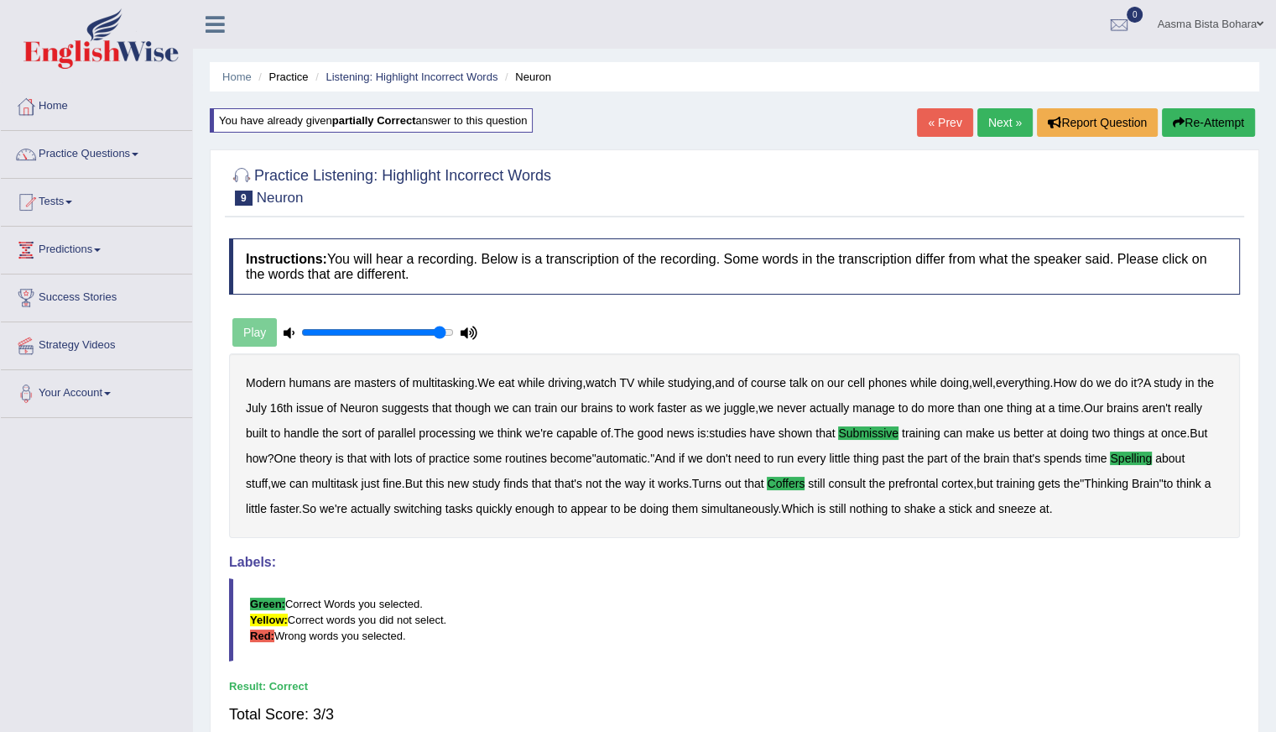
click at [998, 113] on link "Next »" at bounding box center [1004, 122] width 55 height 29
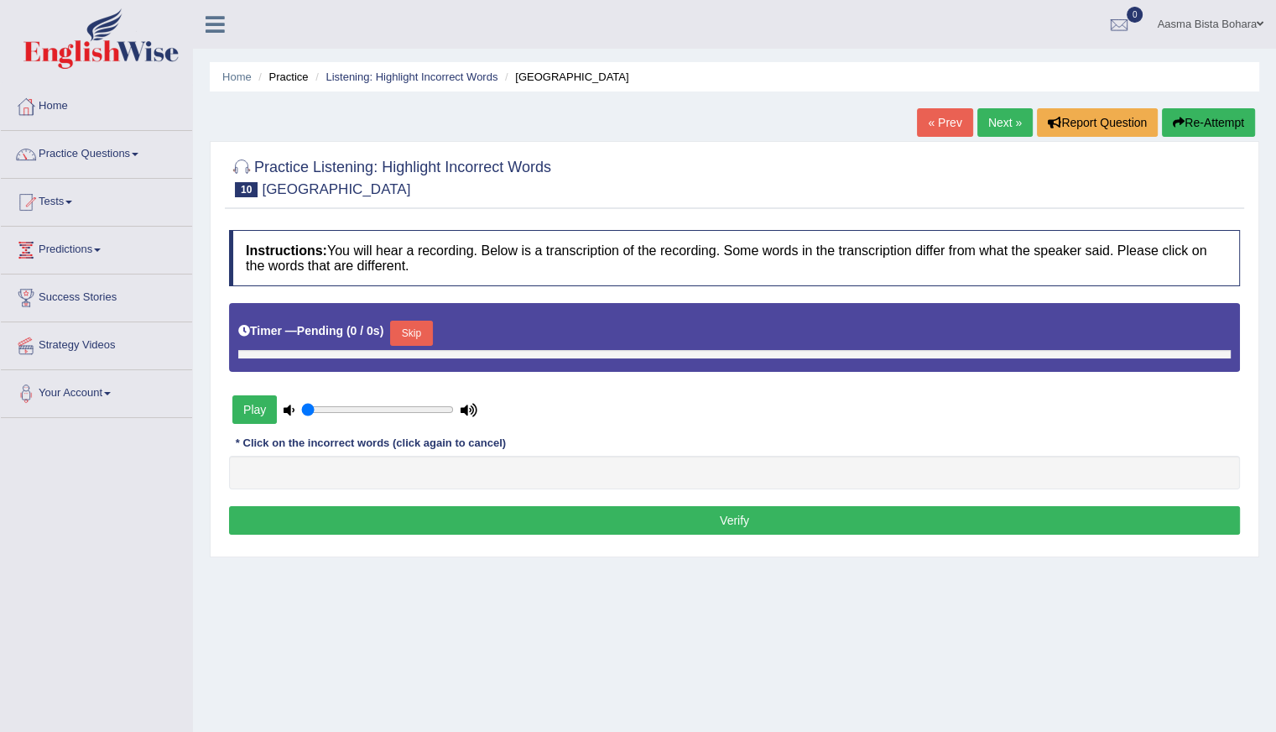
type input "0.95"
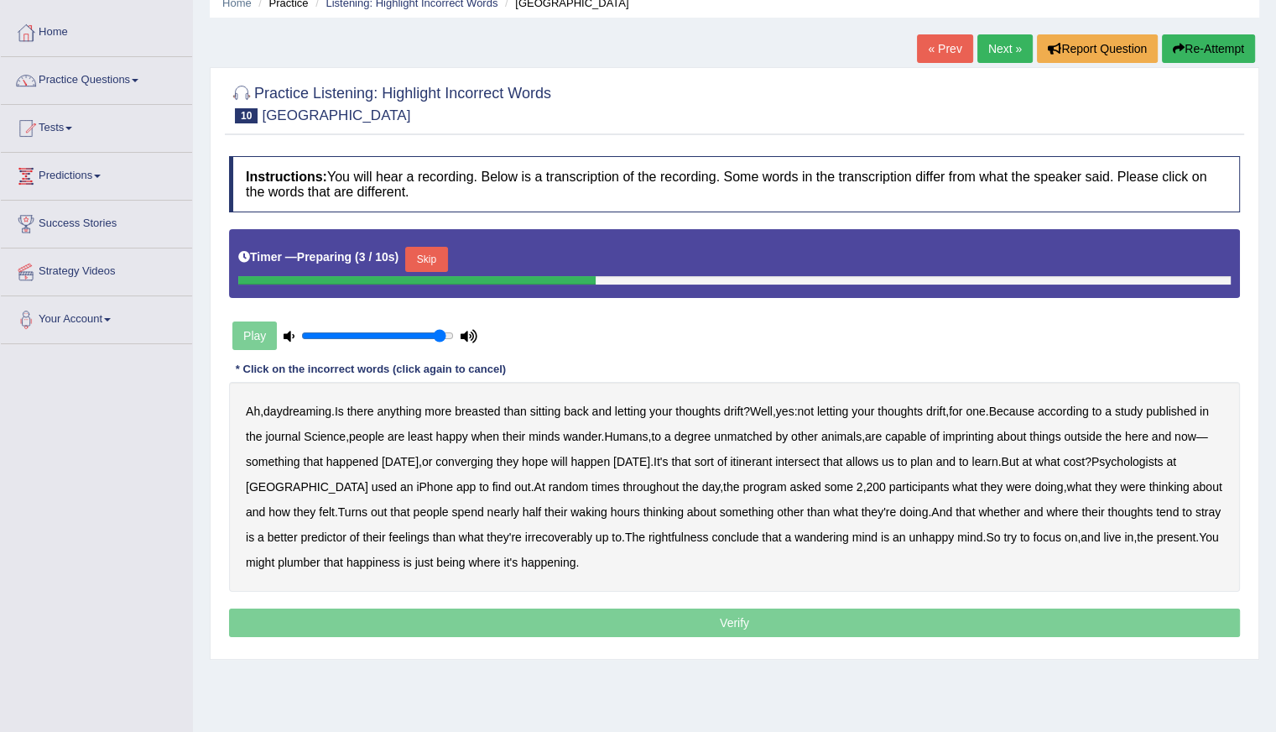
scroll to position [149, 0]
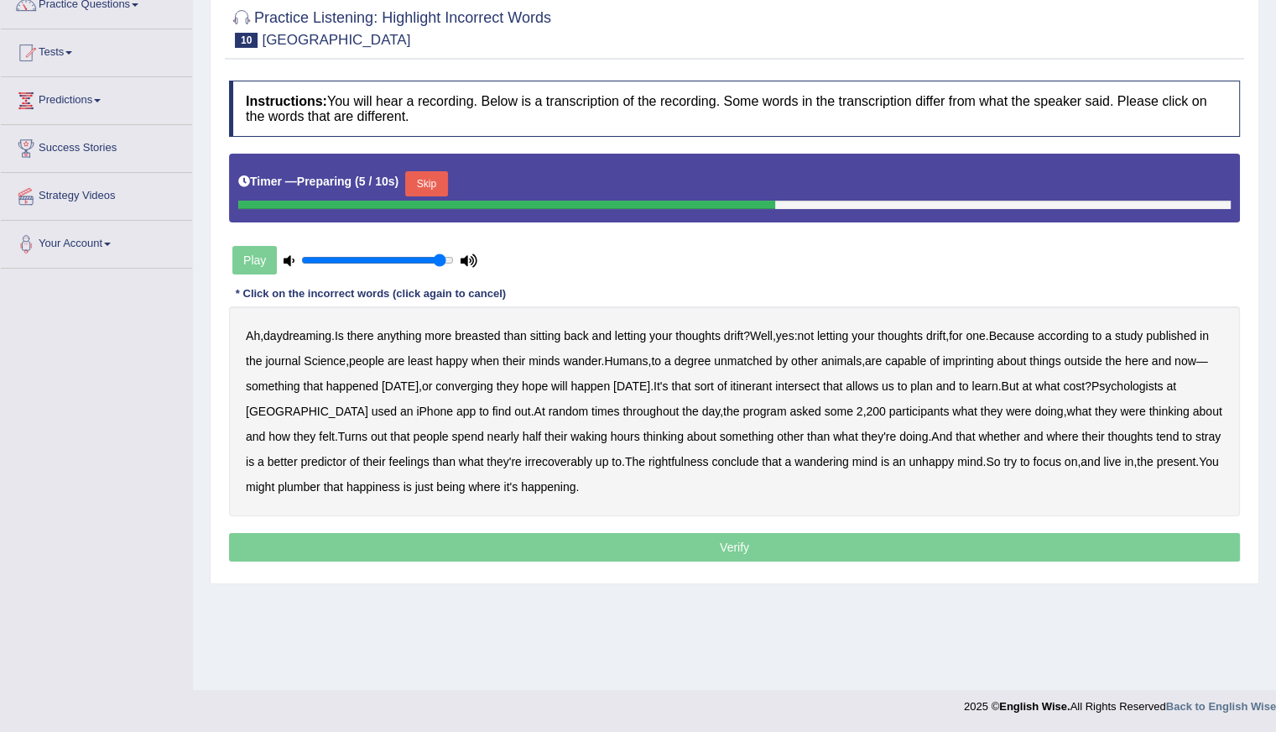
click at [438, 171] on button "Skip" at bounding box center [426, 183] width 42 height 25
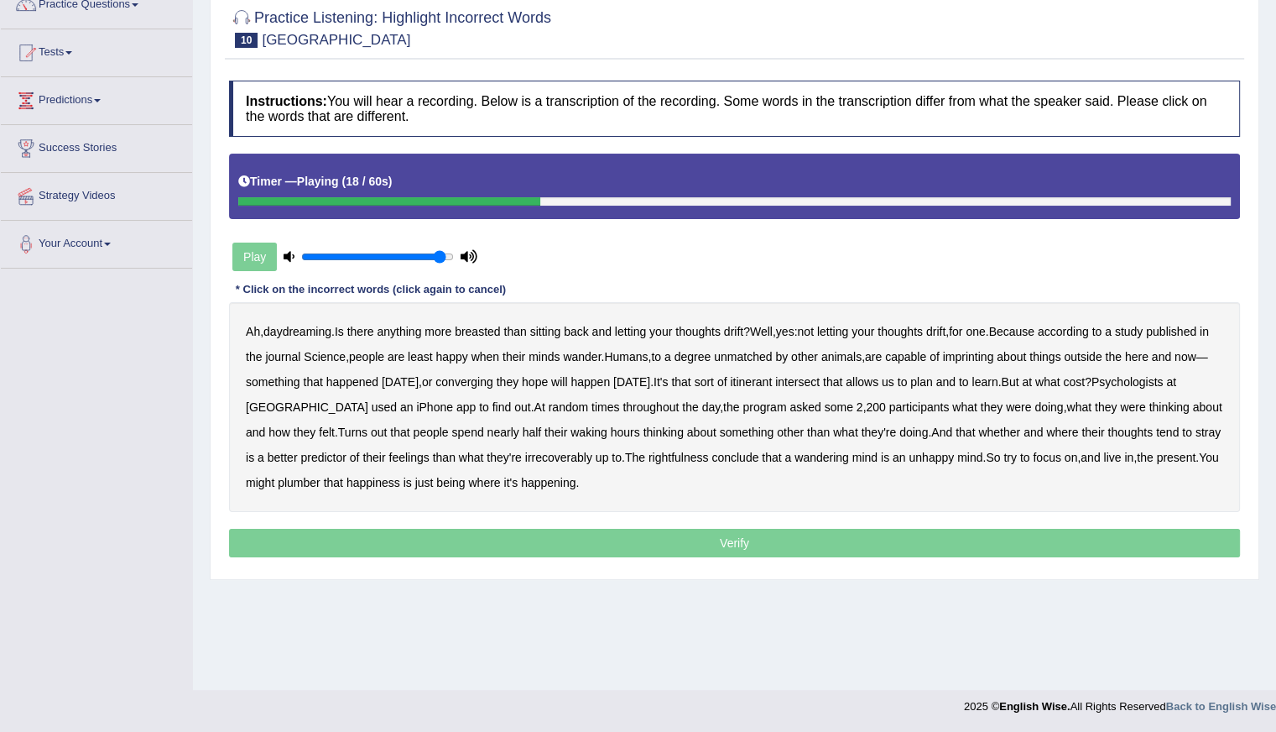
click at [985, 354] on b "imprinting" at bounding box center [968, 356] width 51 height 13
click at [491, 380] on b "converging" at bounding box center [464, 381] width 58 height 13
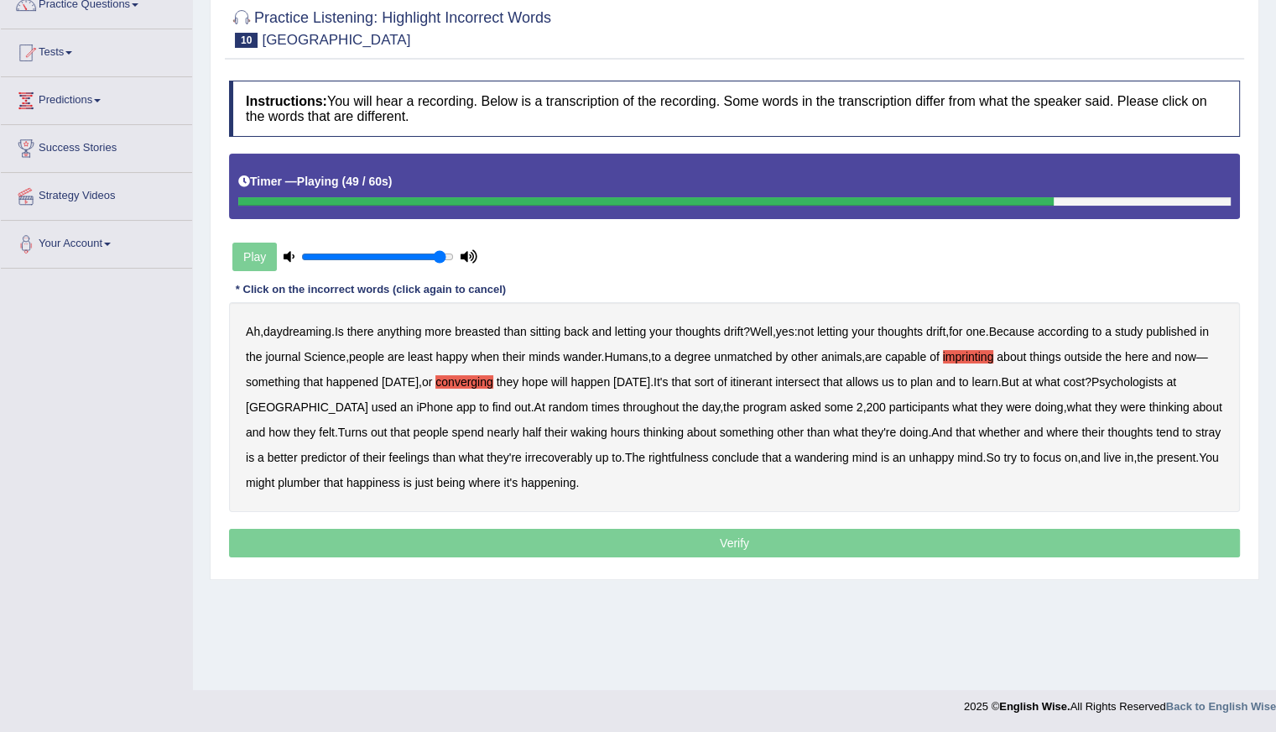
click at [543, 458] on b "irrecoverably" at bounding box center [558, 457] width 67 height 13
click at [648, 457] on b "rightfulness" at bounding box center [678, 457] width 60 height 13
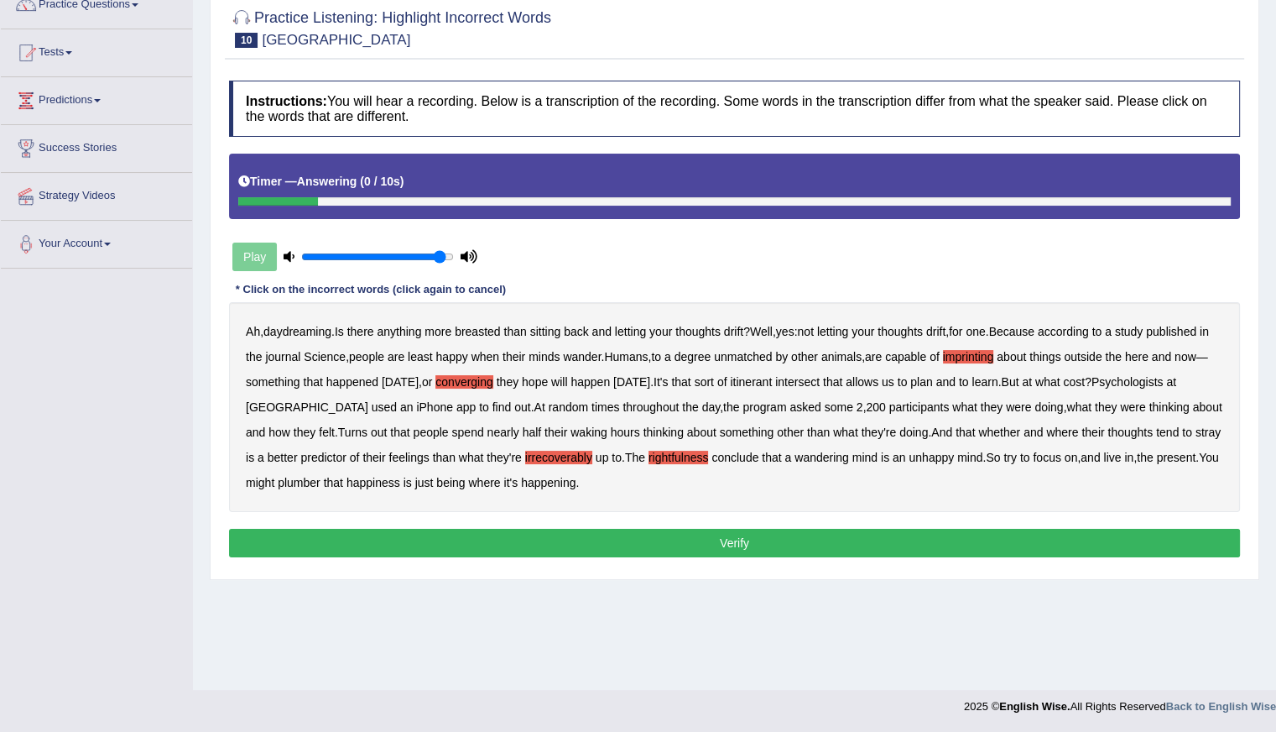
click at [648, 535] on button "Verify" at bounding box center [734, 543] width 1011 height 29
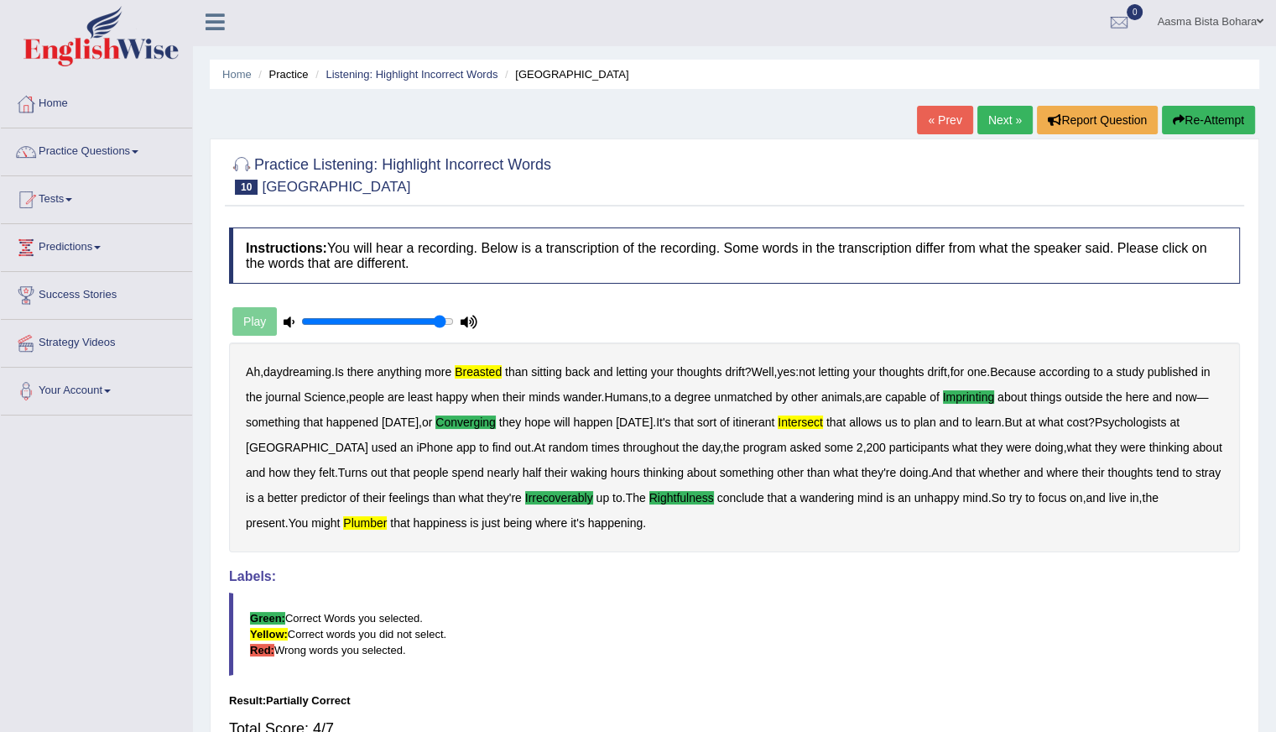
scroll to position [0, 0]
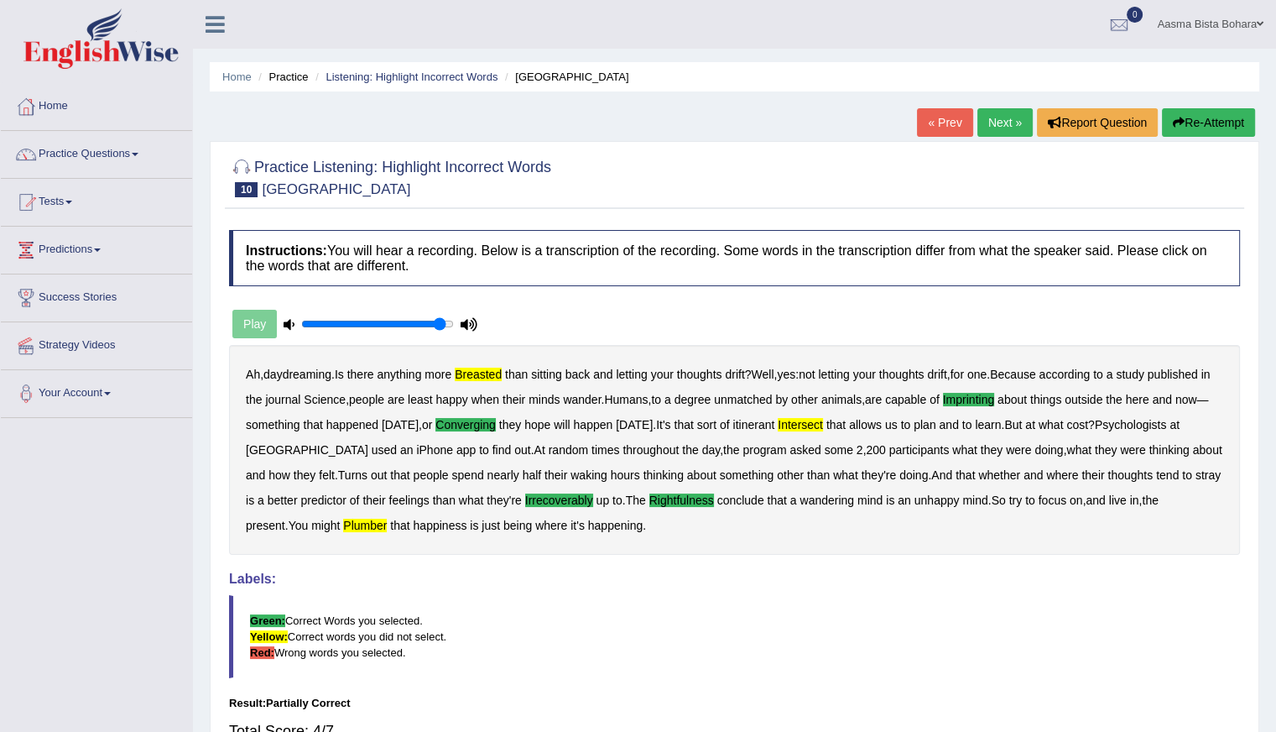
click at [1204, 122] on button "Re-Attempt" at bounding box center [1208, 122] width 93 height 29
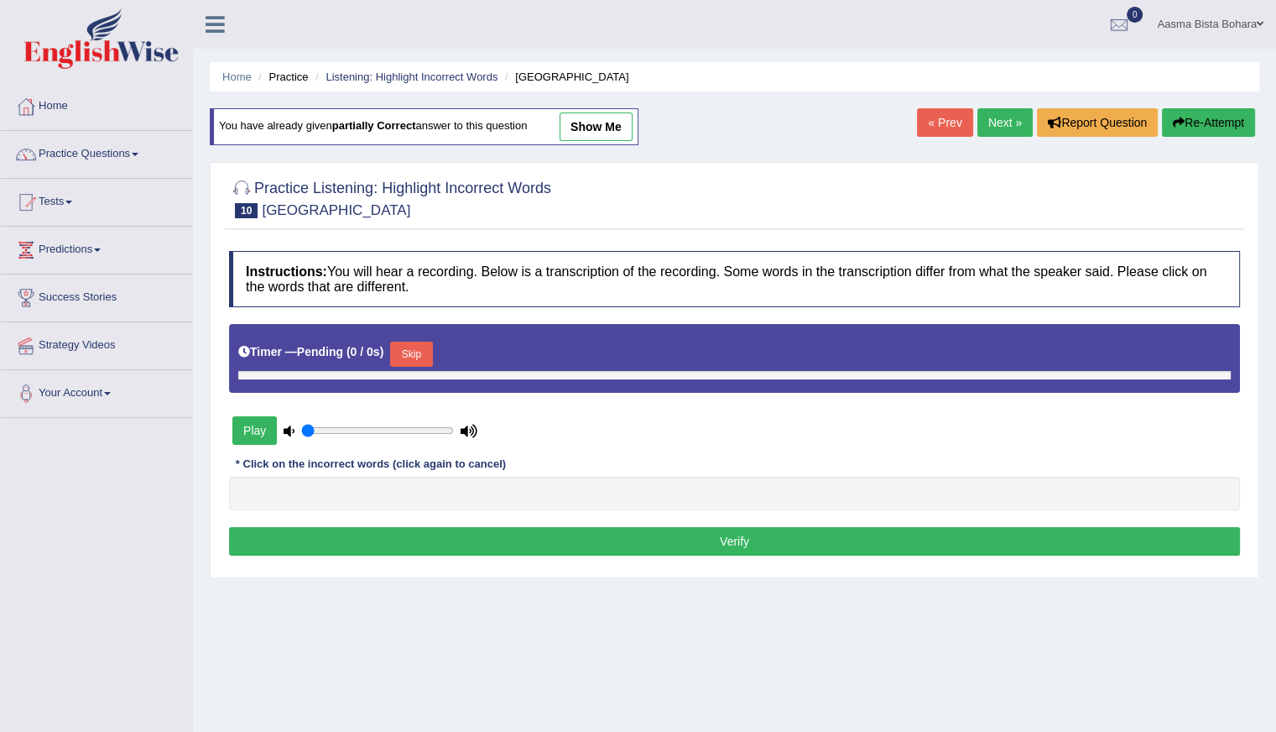
type input "0.95"
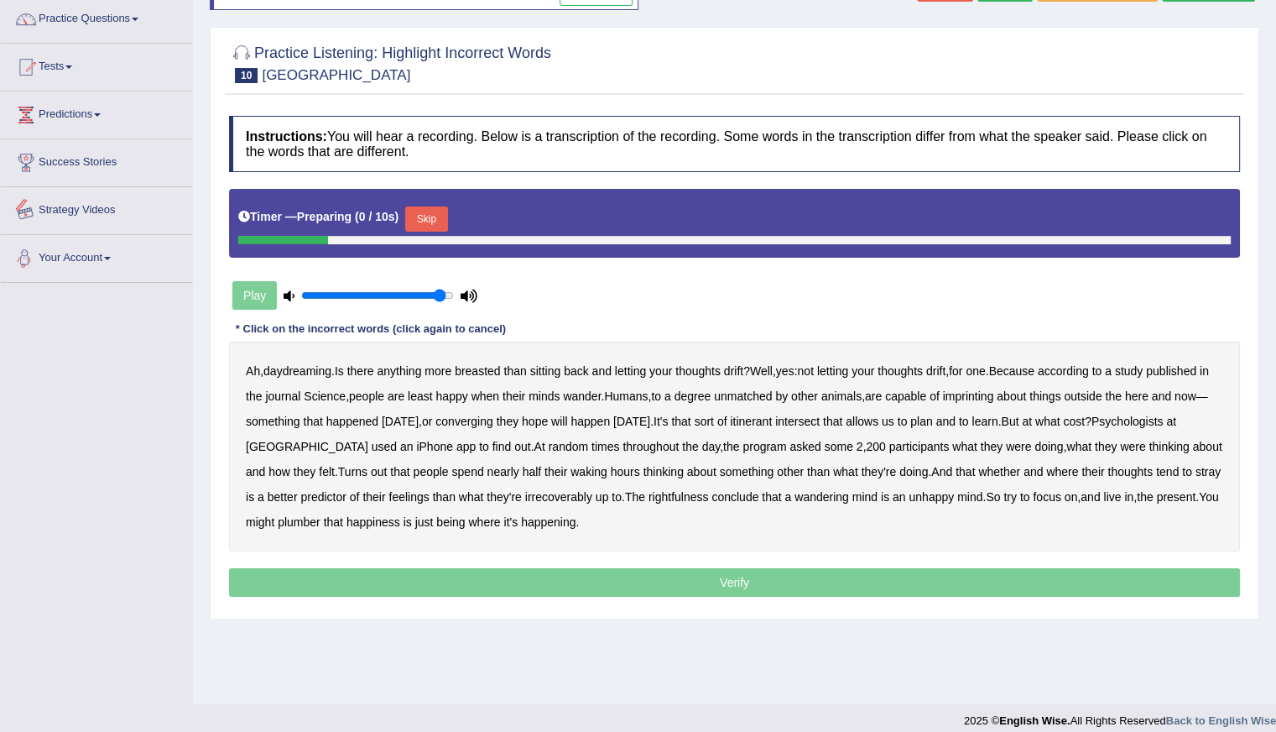
scroll to position [149, 0]
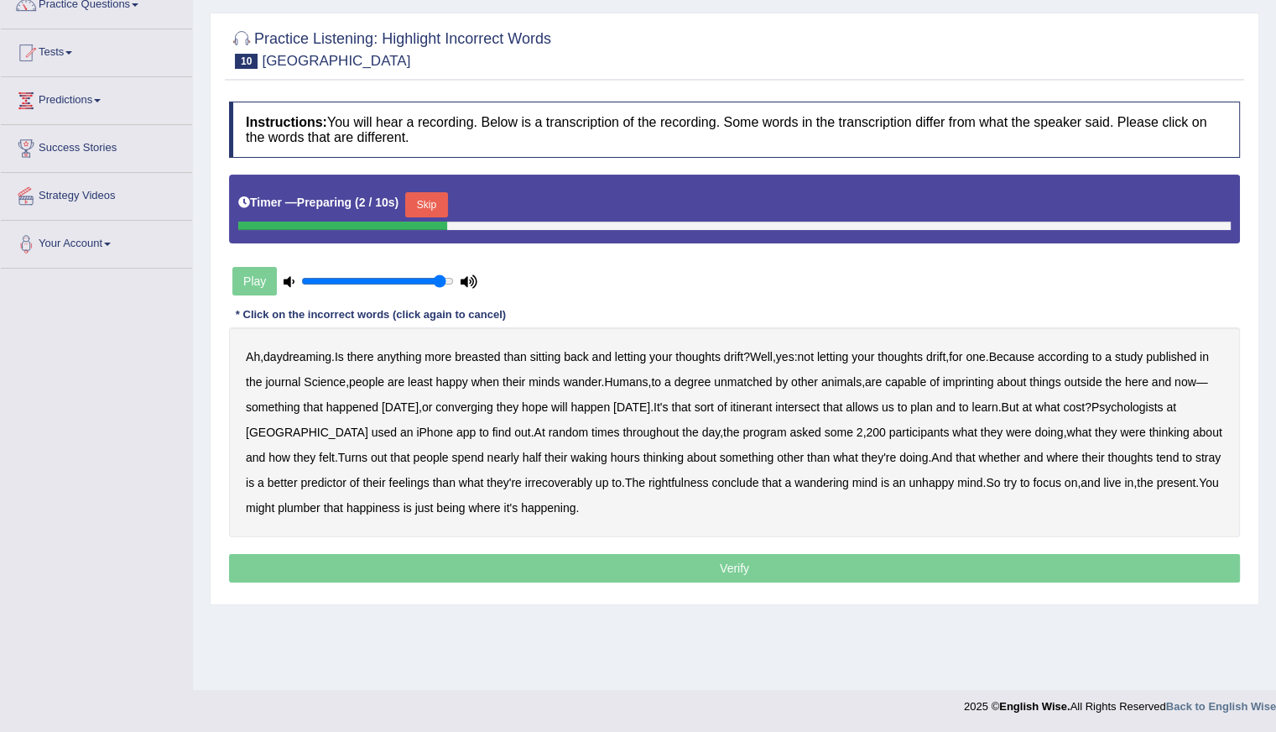
click at [426, 206] on button "Skip" at bounding box center [426, 204] width 42 height 25
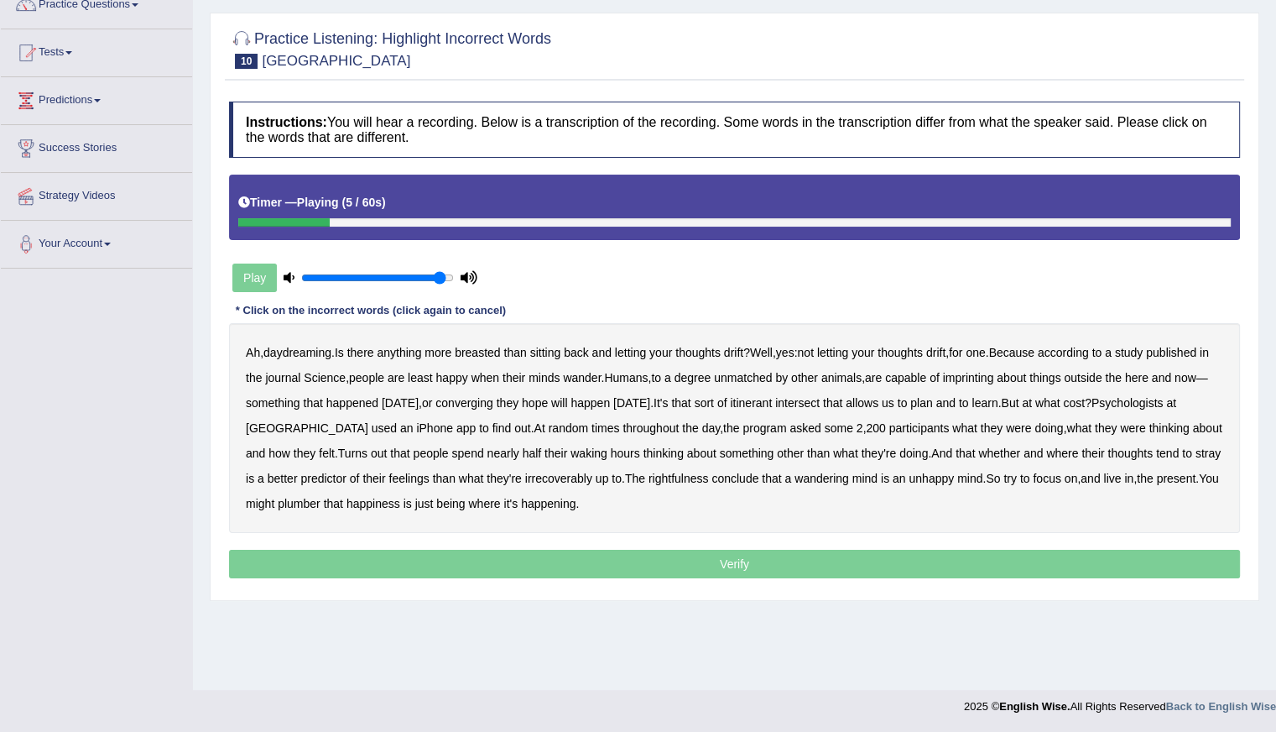
click at [487, 346] on b "breasted" at bounding box center [477, 352] width 45 height 13
click at [991, 378] on b "imprinting" at bounding box center [968, 377] width 51 height 13
click at [483, 398] on b "converging" at bounding box center [464, 402] width 58 height 13
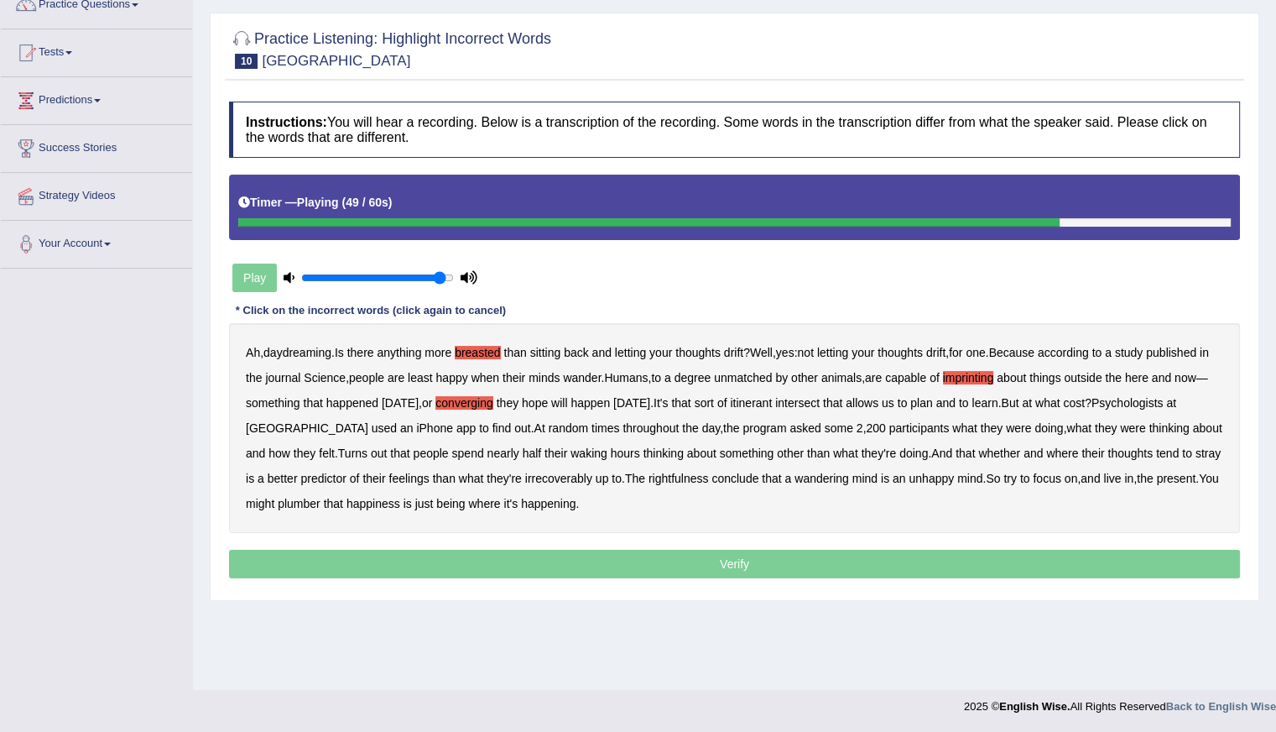
click at [544, 476] on b "irrecoverably" at bounding box center [558, 477] width 67 height 13
click at [654, 481] on b "rightfulness" at bounding box center [678, 477] width 60 height 13
click at [299, 501] on b "plumber" at bounding box center [299, 503] width 43 height 13
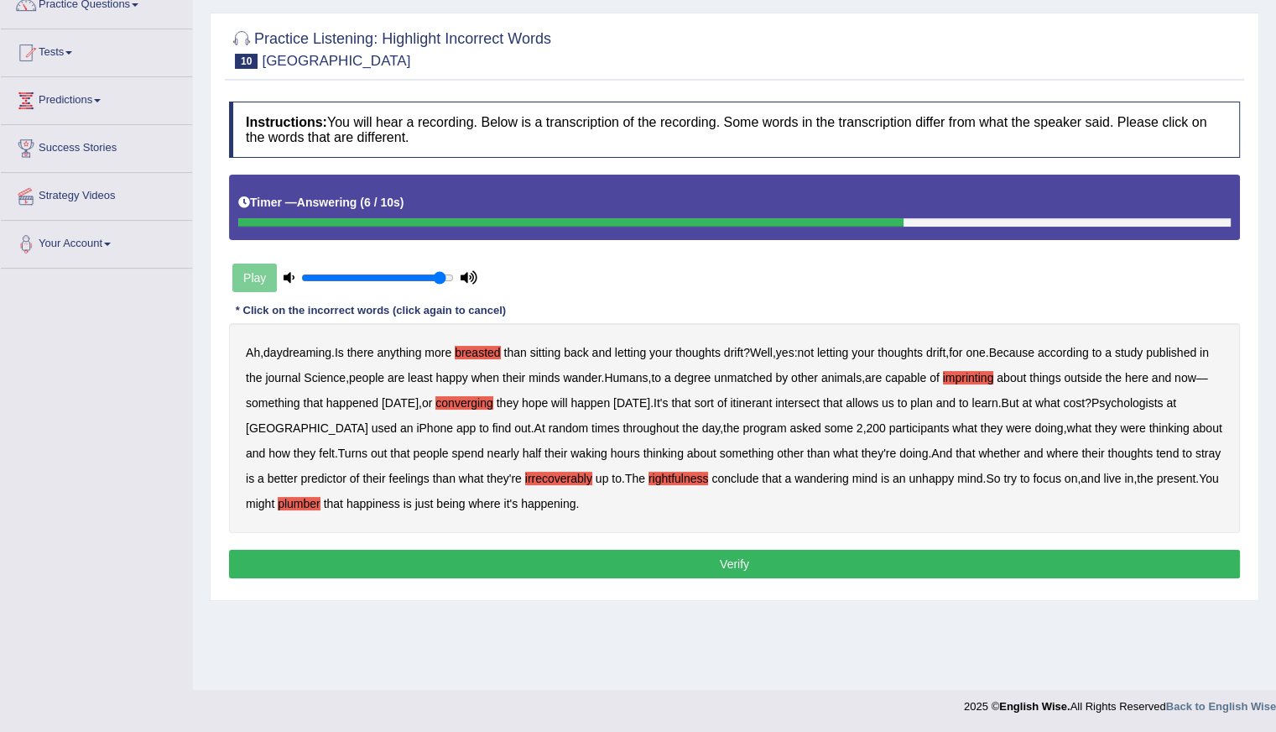
click at [723, 565] on button "Verify" at bounding box center [734, 564] width 1011 height 29
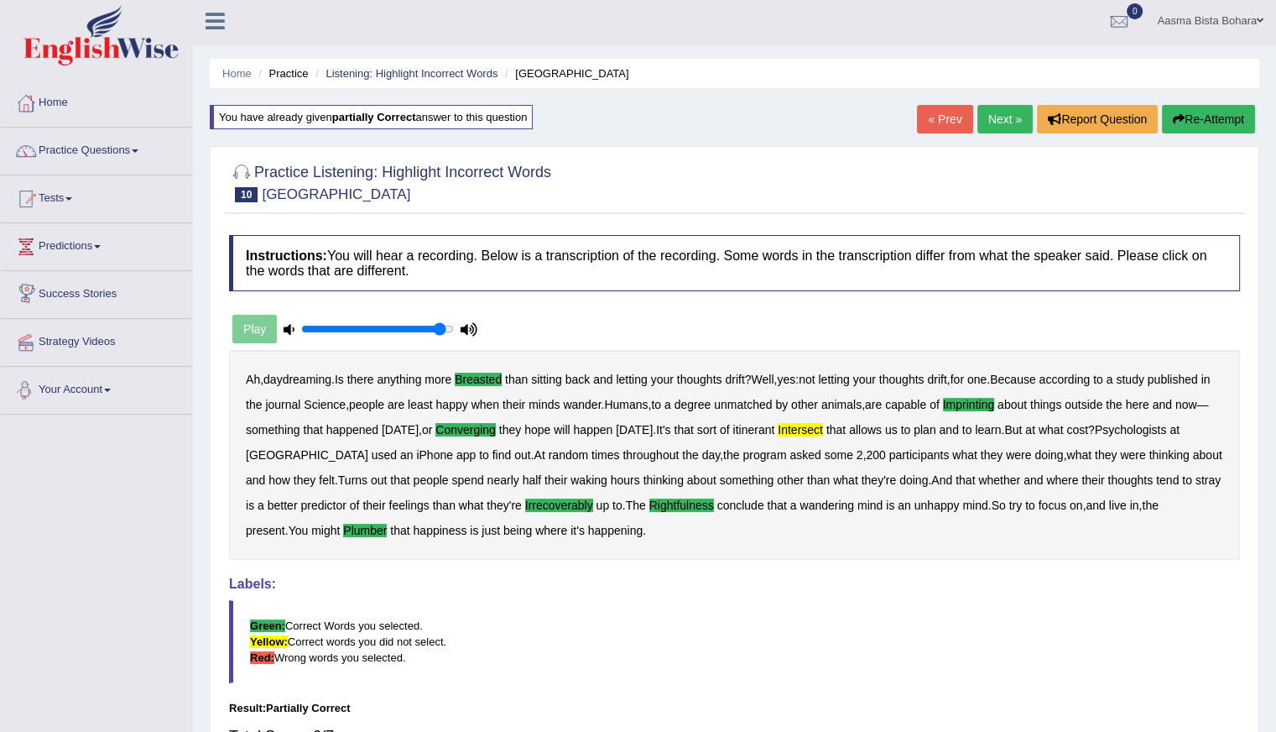
scroll to position [0, 0]
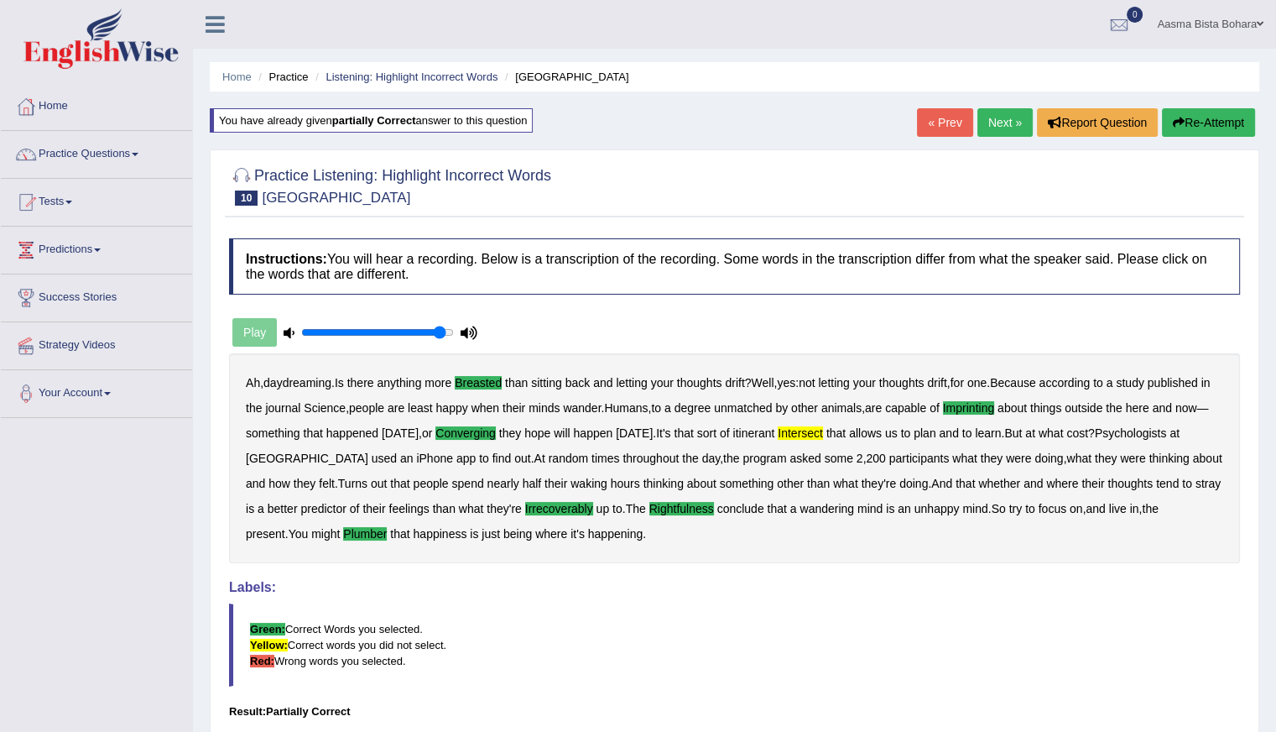
click at [1004, 125] on link "Next »" at bounding box center [1004, 122] width 55 height 29
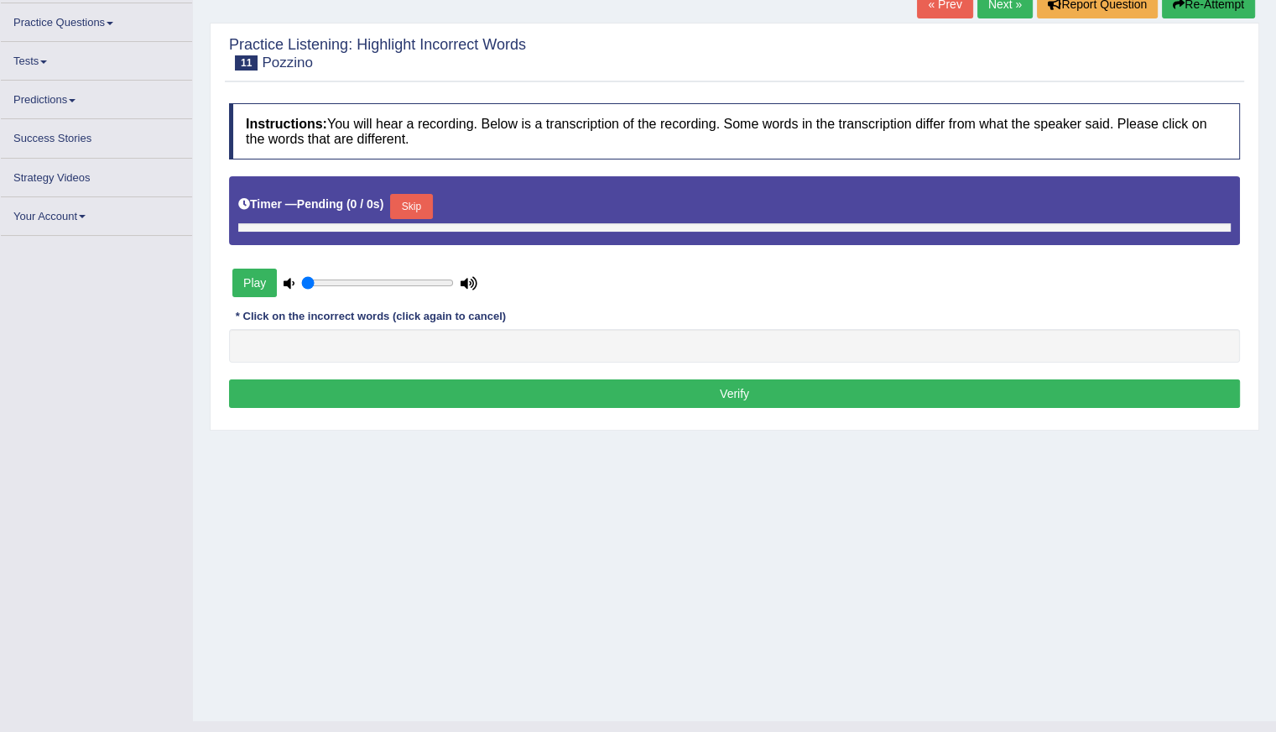
scroll to position [149, 0]
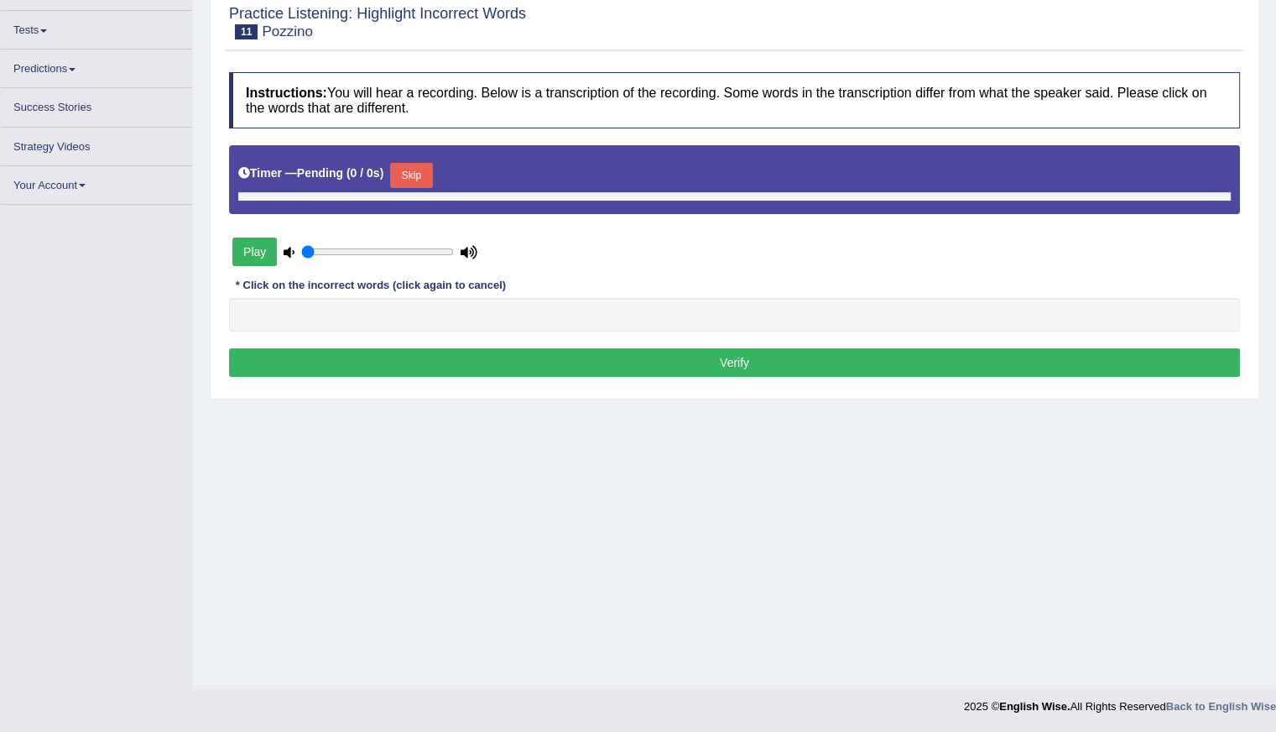
type input "0.95"
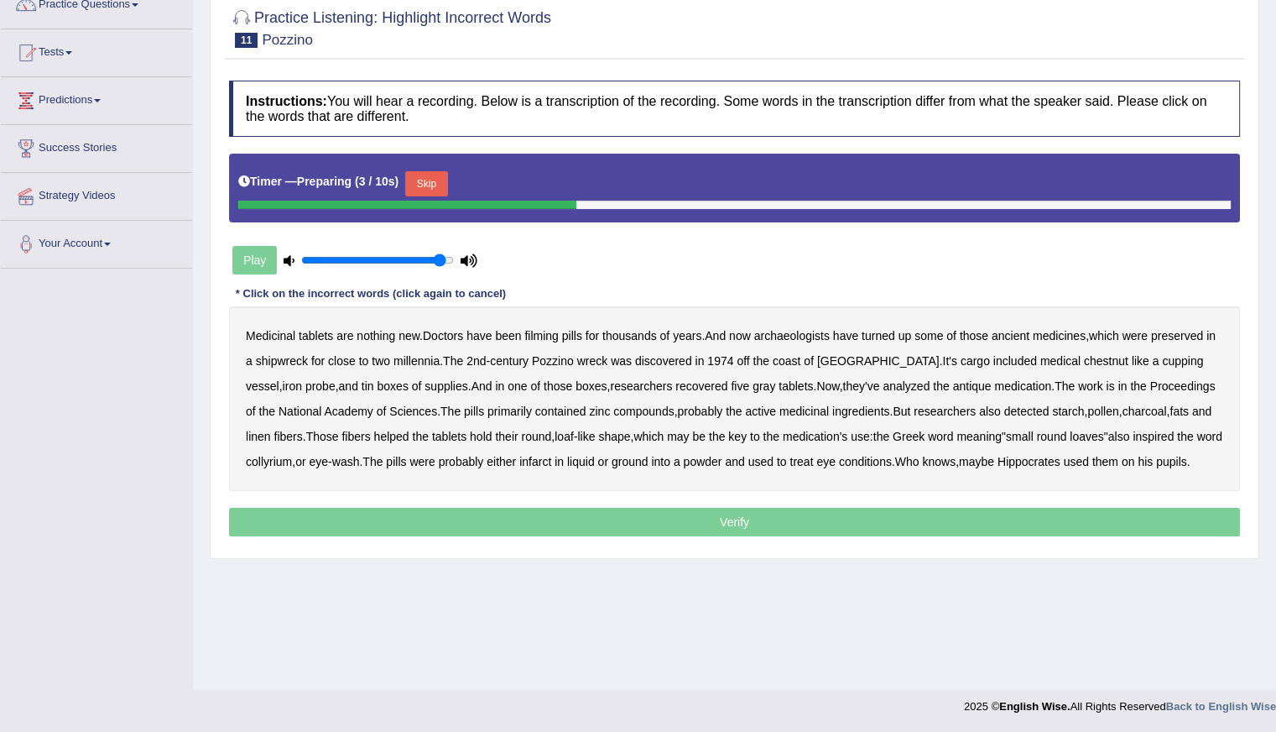
click at [444, 180] on button "Skip" at bounding box center [426, 183] width 42 height 25
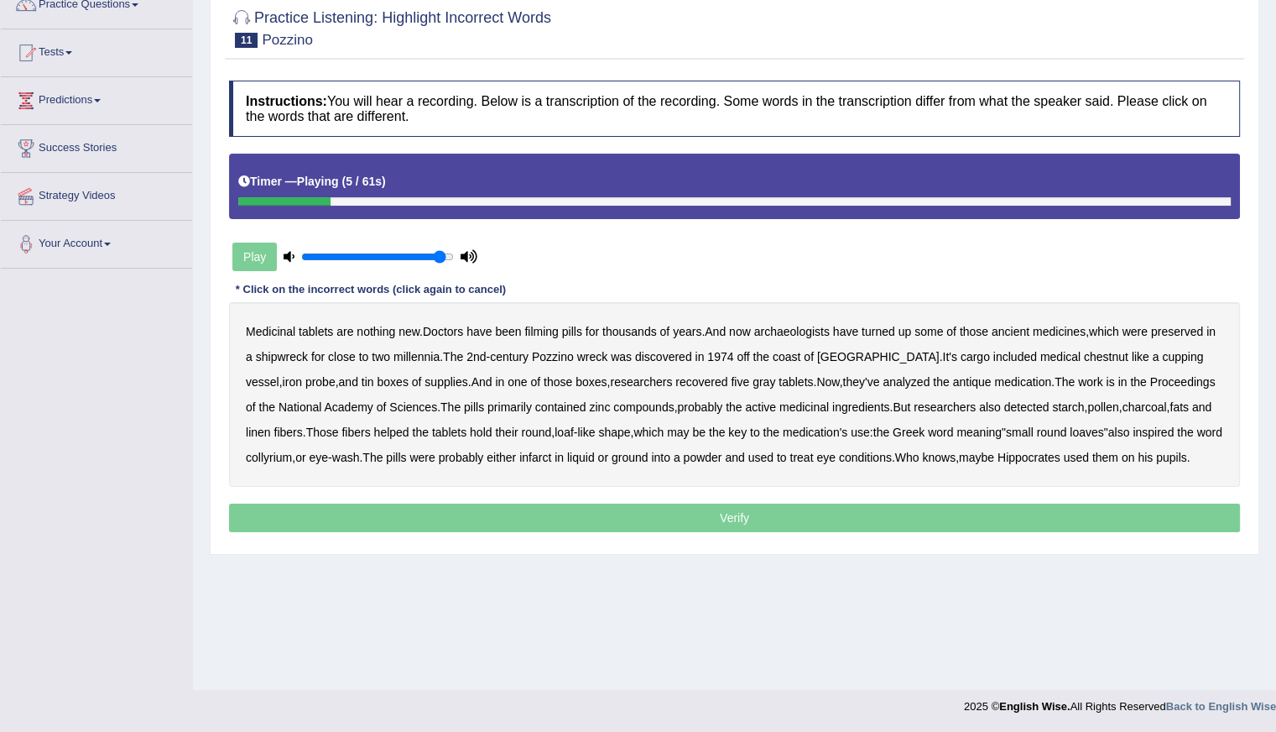
drag, startPoint x: 546, startPoint y: 330, endPoint x: 560, endPoint y: 330, distance: 13.4
click at [550, 330] on b "filming" at bounding box center [541, 331] width 34 height 13
click at [1084, 353] on b "chestnut" at bounding box center [1106, 356] width 44 height 13
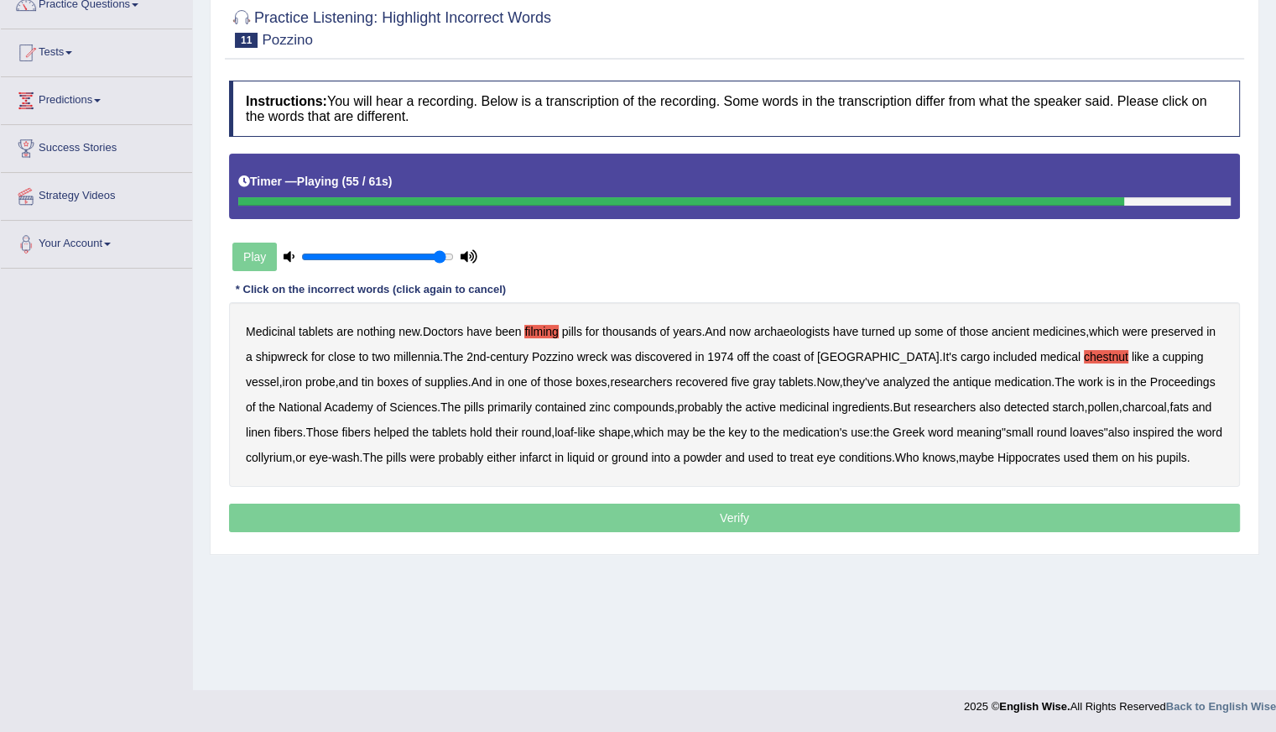
click at [549, 461] on b "infarct" at bounding box center [535, 457] width 32 height 13
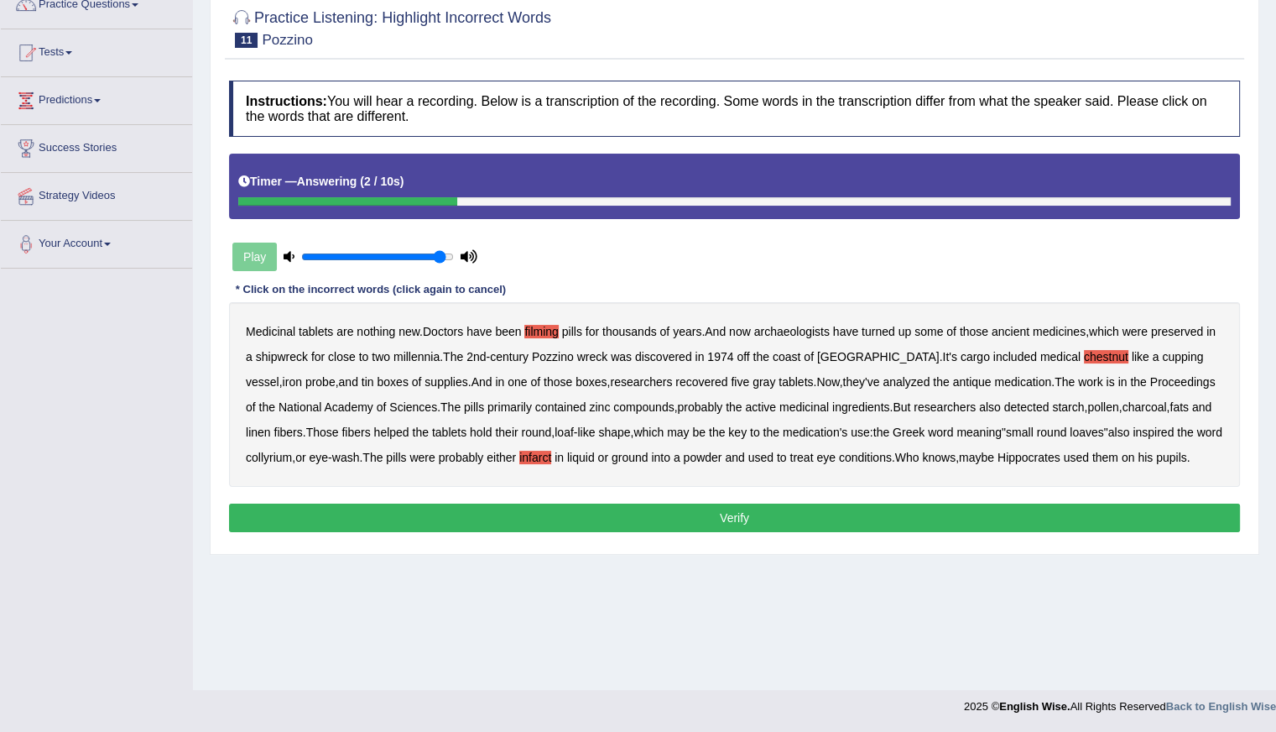
click at [741, 512] on button "Verify" at bounding box center [734, 517] width 1011 height 29
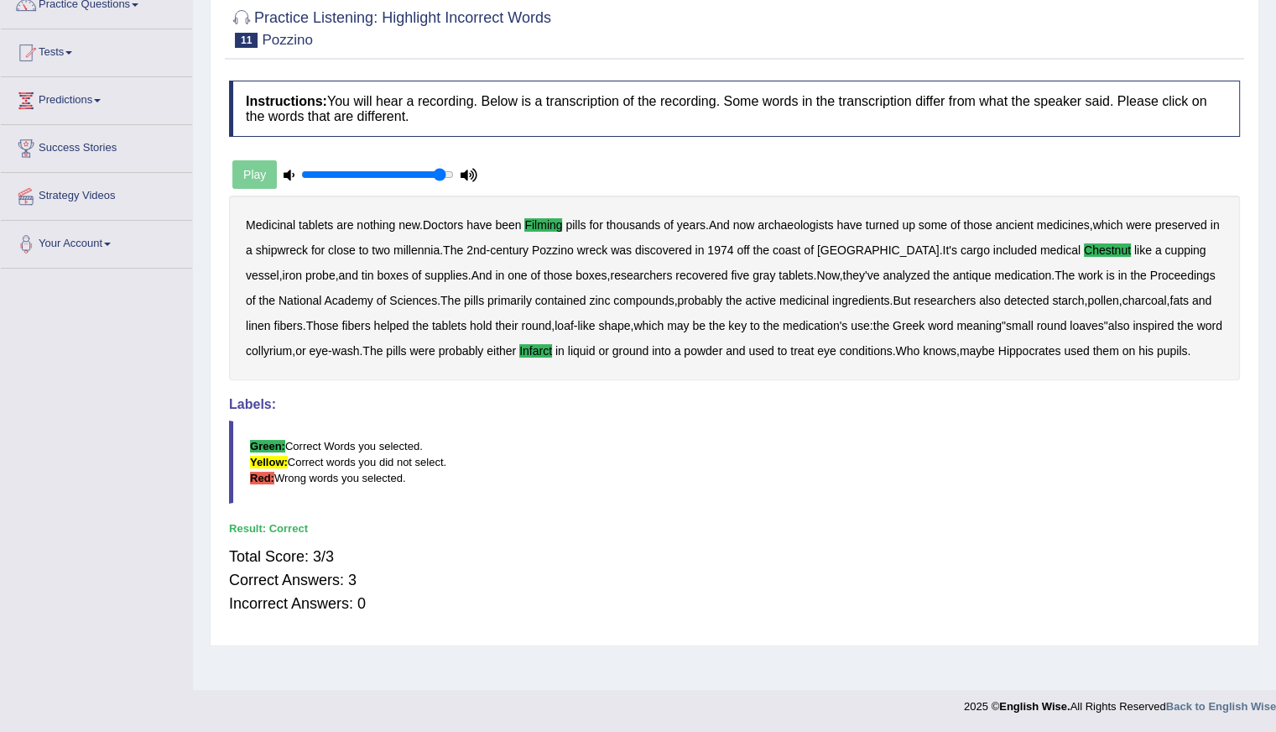
click at [763, 555] on div "Total Score: 3/3 Correct Answers: 3 Incorrect Answers: 0" at bounding box center [734, 579] width 1011 height 87
click at [778, 552] on div "Total Score: 3/3 Correct Answers: 3 Incorrect Answers: 0" at bounding box center [734, 579] width 1011 height 87
click at [66, 103] on link "Predictions" at bounding box center [96, 98] width 191 height 42
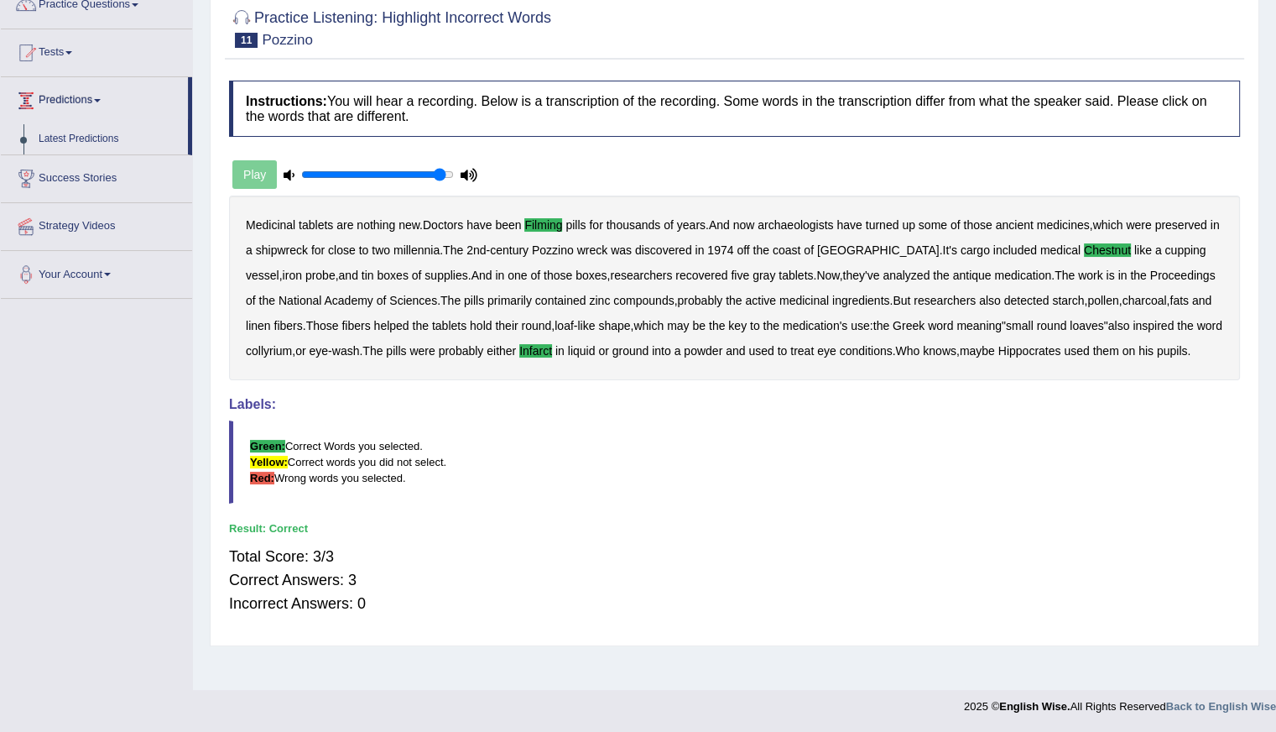
click at [84, 102] on link "Predictions" at bounding box center [94, 98] width 187 height 42
click at [74, 55] on link "Tests" at bounding box center [96, 50] width 191 height 42
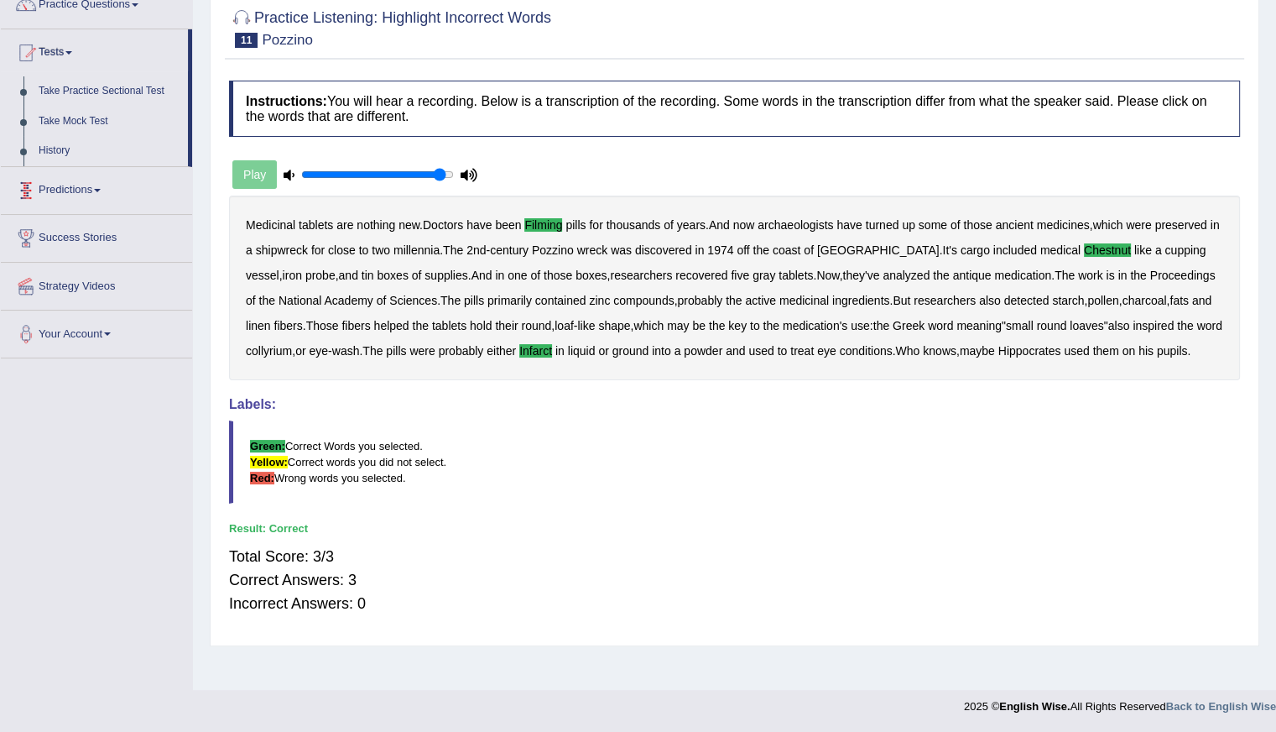
click at [101, 44] on link "Tests" at bounding box center [94, 50] width 187 height 42
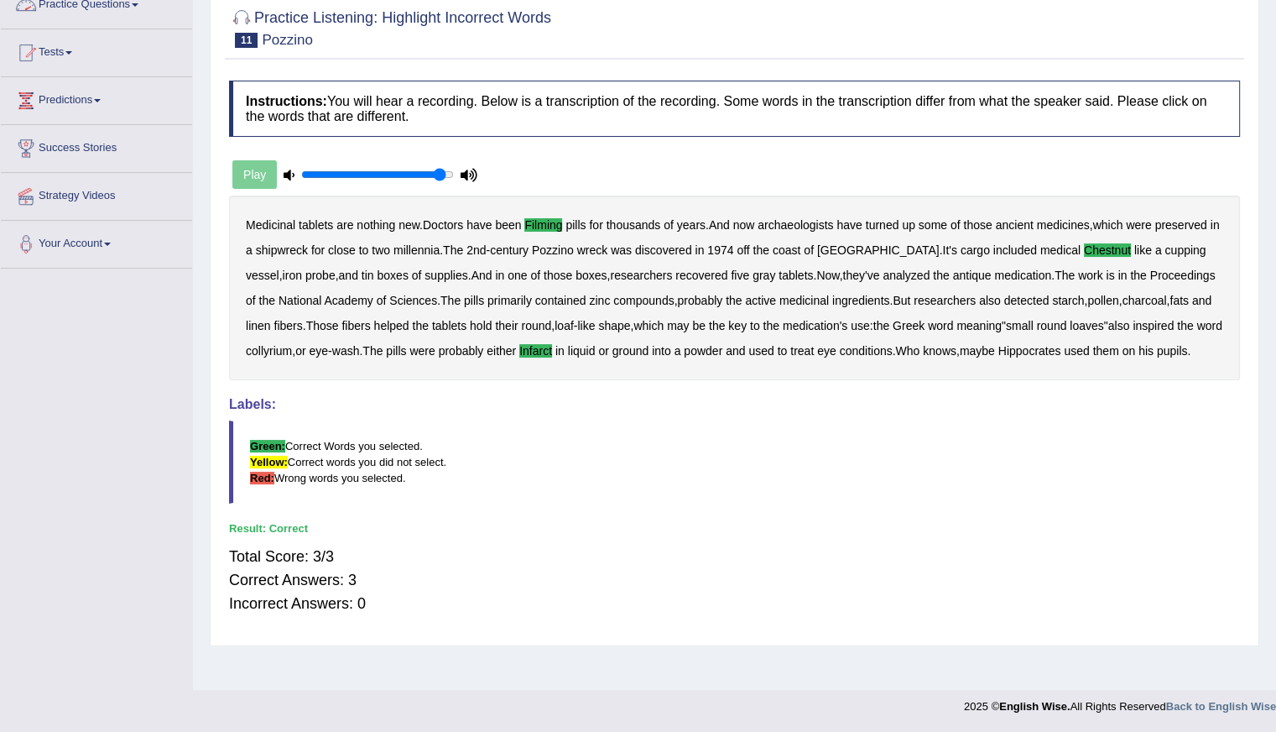
click at [109, 9] on link "Practice Questions" at bounding box center [96, 3] width 191 height 42
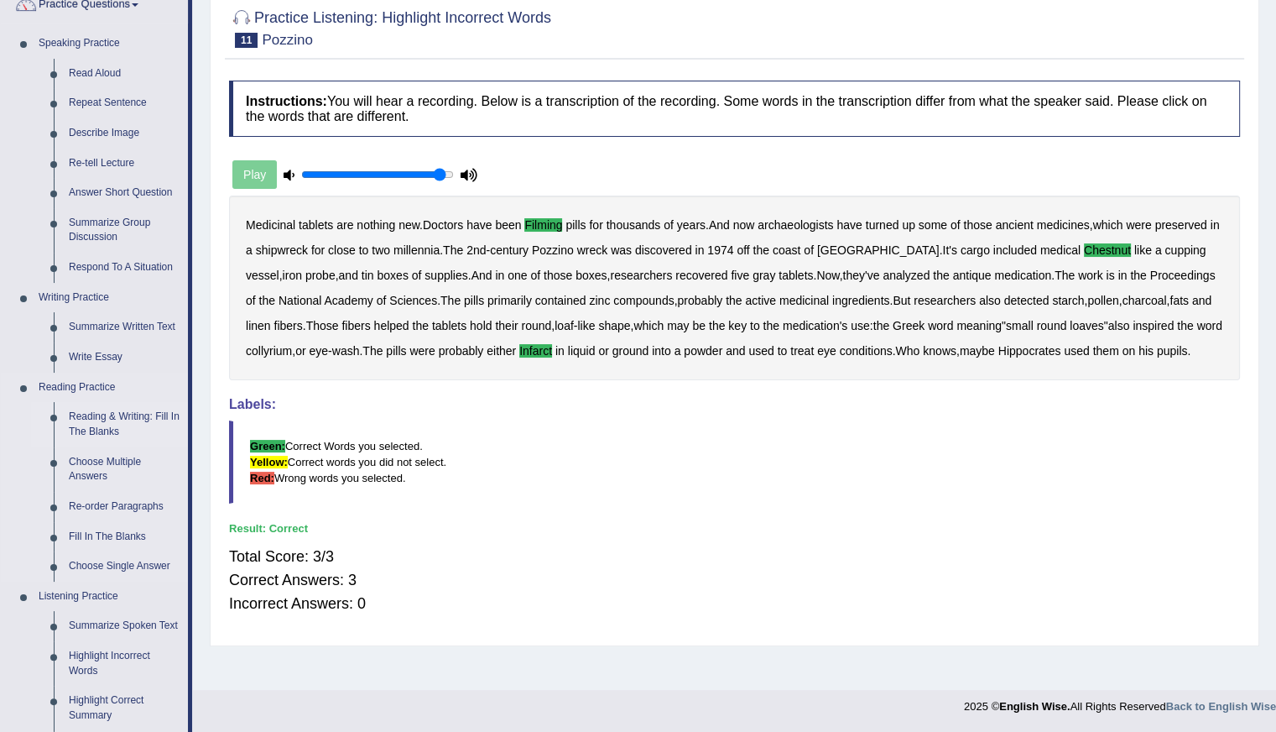
click at [97, 421] on link "Reading & Writing: Fill In The Blanks" at bounding box center [124, 424] width 127 height 44
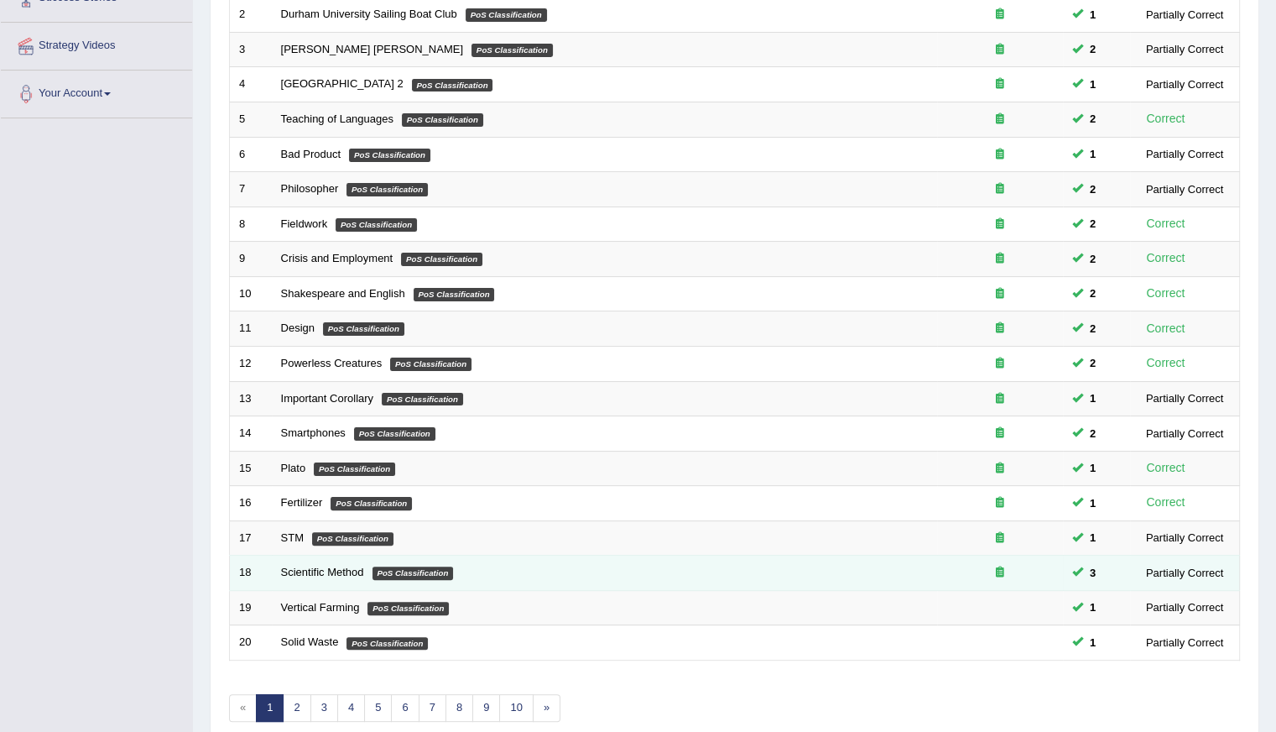
scroll to position [294, 0]
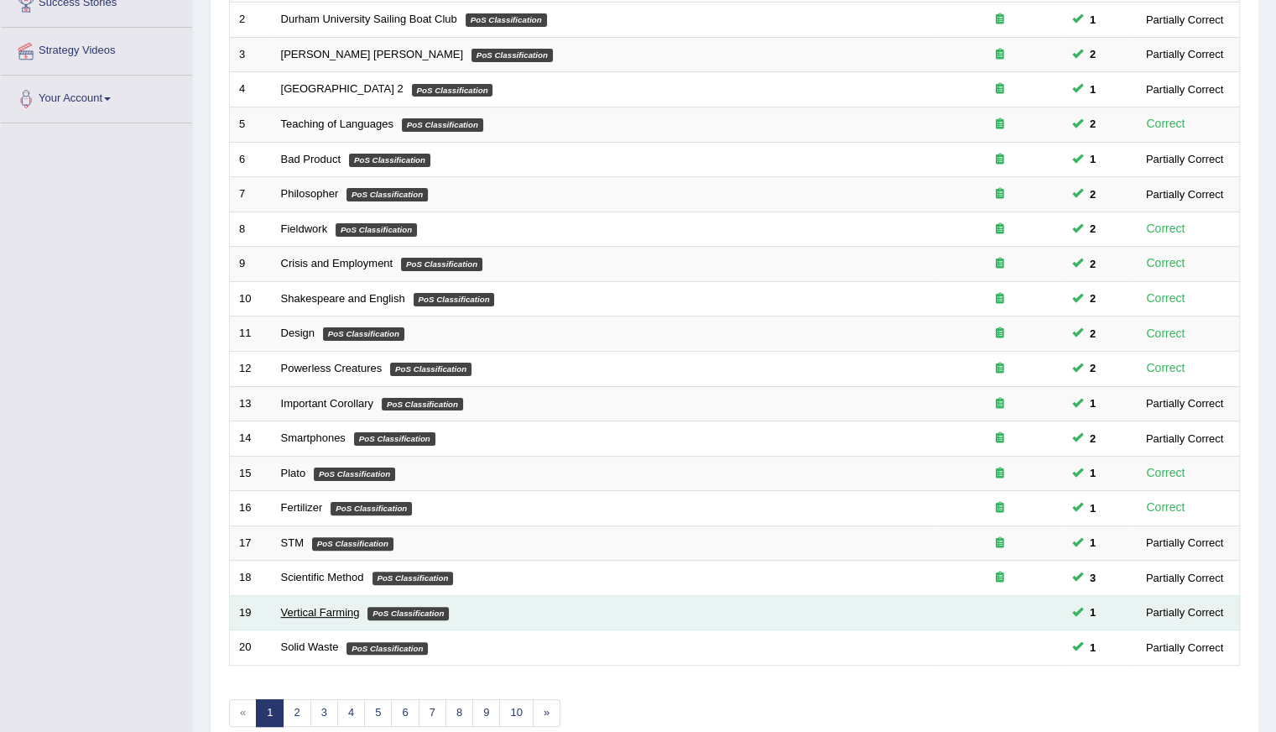
click at [299, 607] on link "Vertical Farming" at bounding box center [320, 612] width 79 height 13
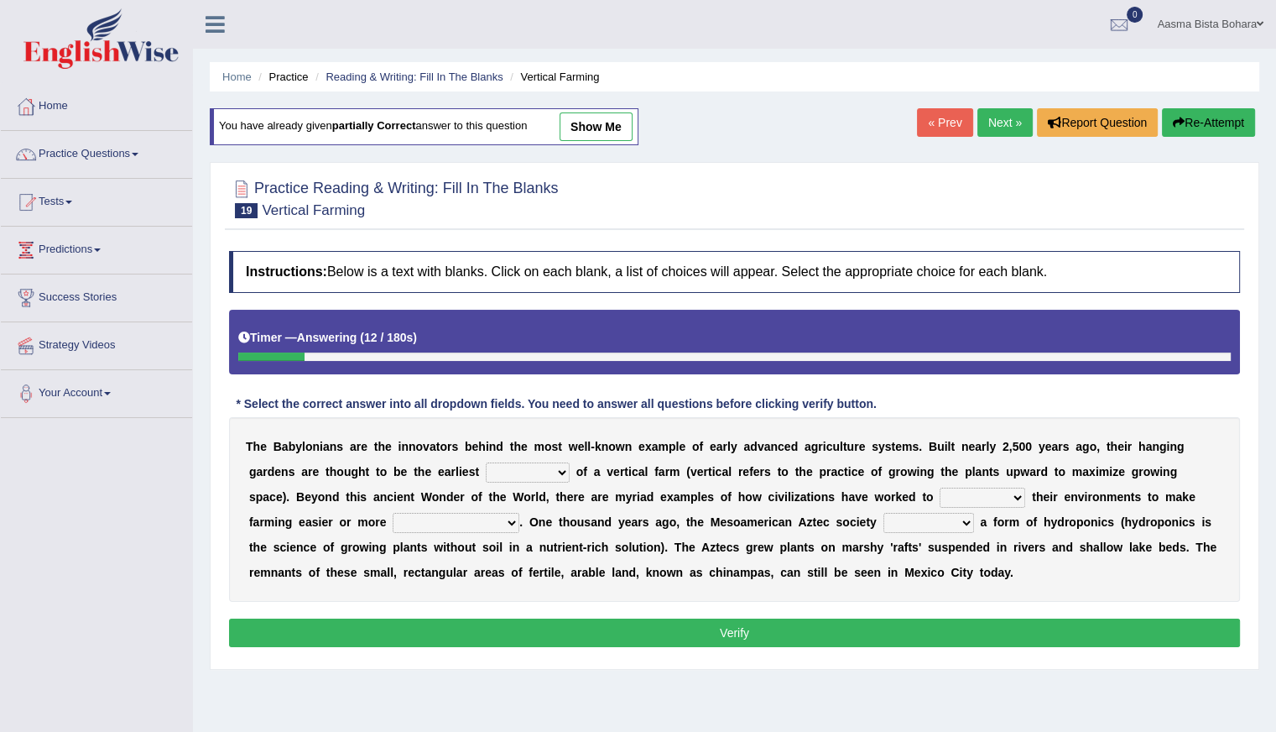
click at [993, 125] on link "Next »" at bounding box center [1004, 122] width 55 height 29
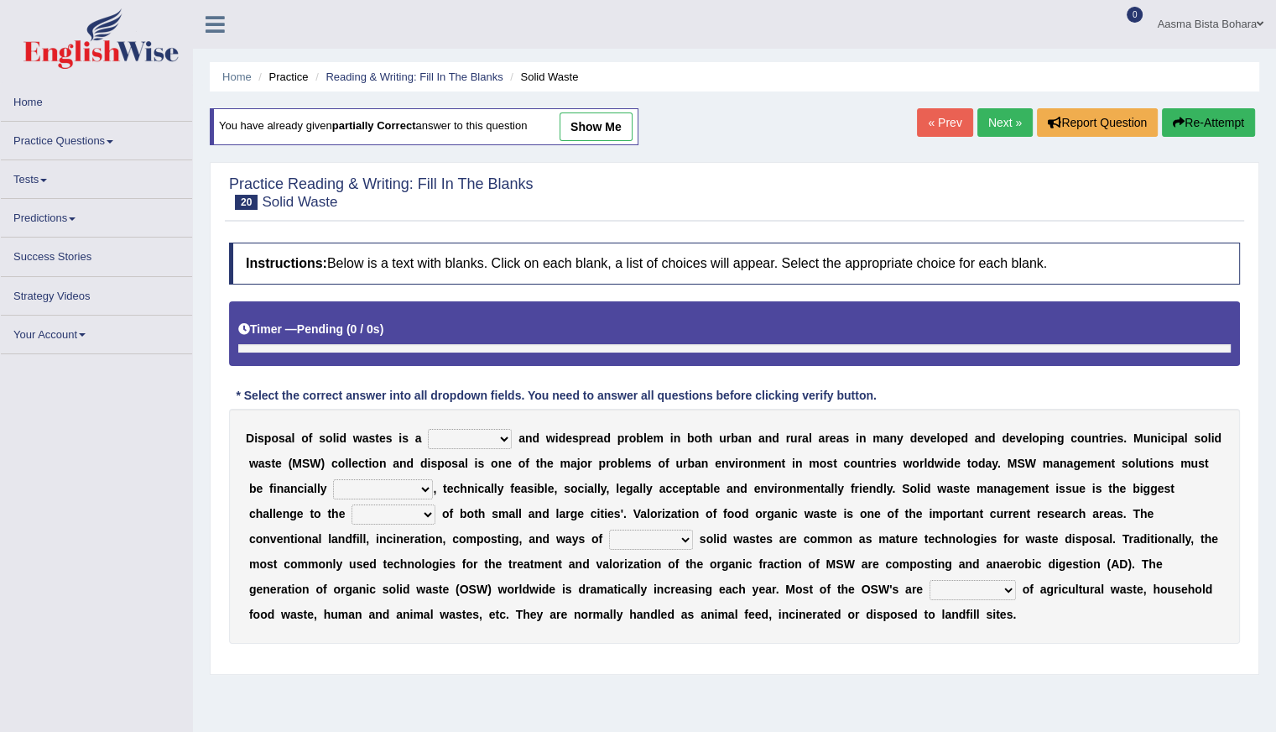
drag, startPoint x: 0, startPoint y: 0, endPoint x: 993, endPoint y: 125, distance: 1001.1
click at [993, 125] on link "Next »" at bounding box center [1004, 122] width 55 height 29
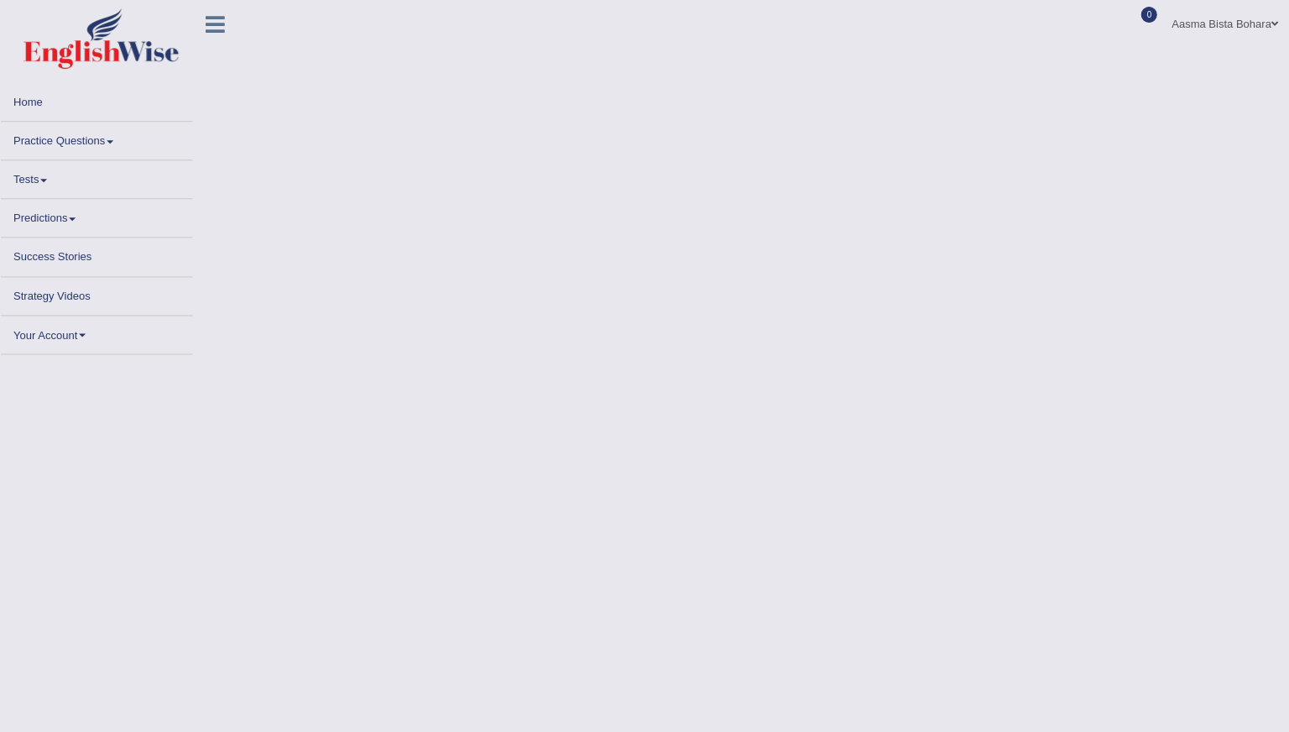
click at [993, 125] on body "Toggle navigation Home Practice Questions Speaking Practice Read Aloud Repeat S…" at bounding box center [644, 366] width 1289 height 732
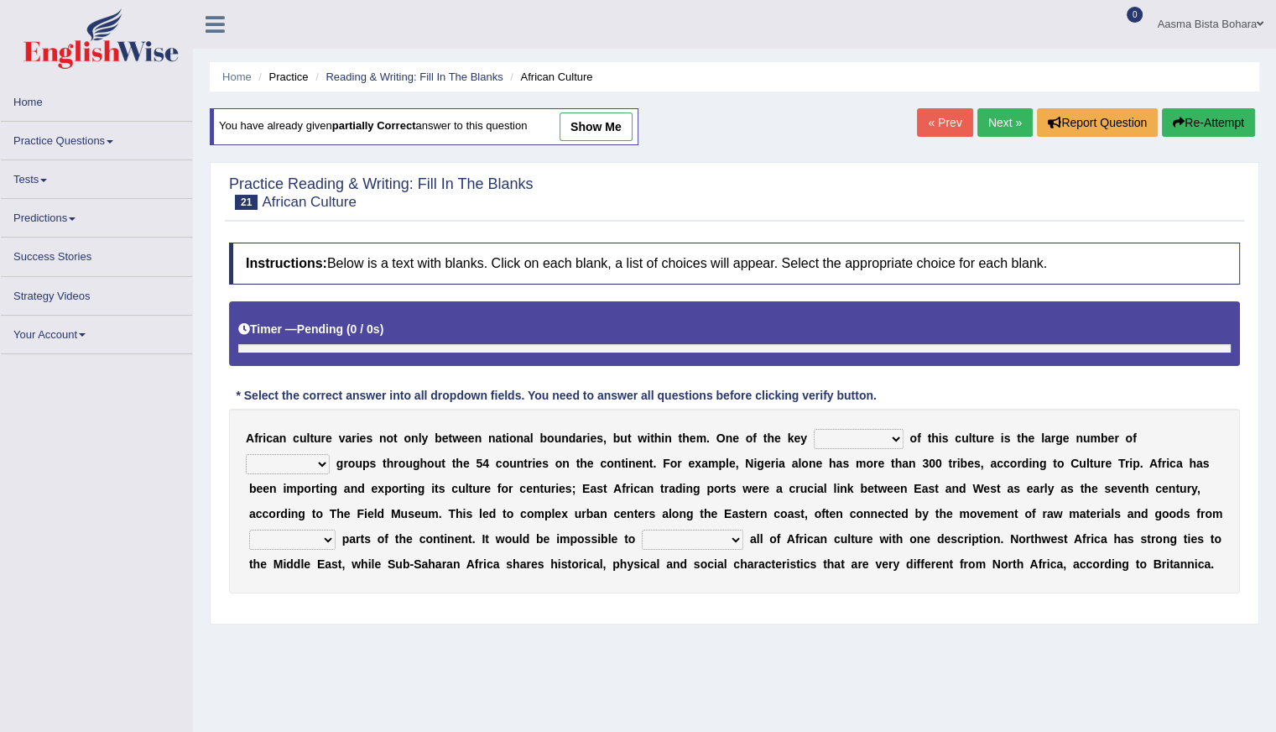
click at [1002, 122] on link "Next »" at bounding box center [1004, 122] width 55 height 29
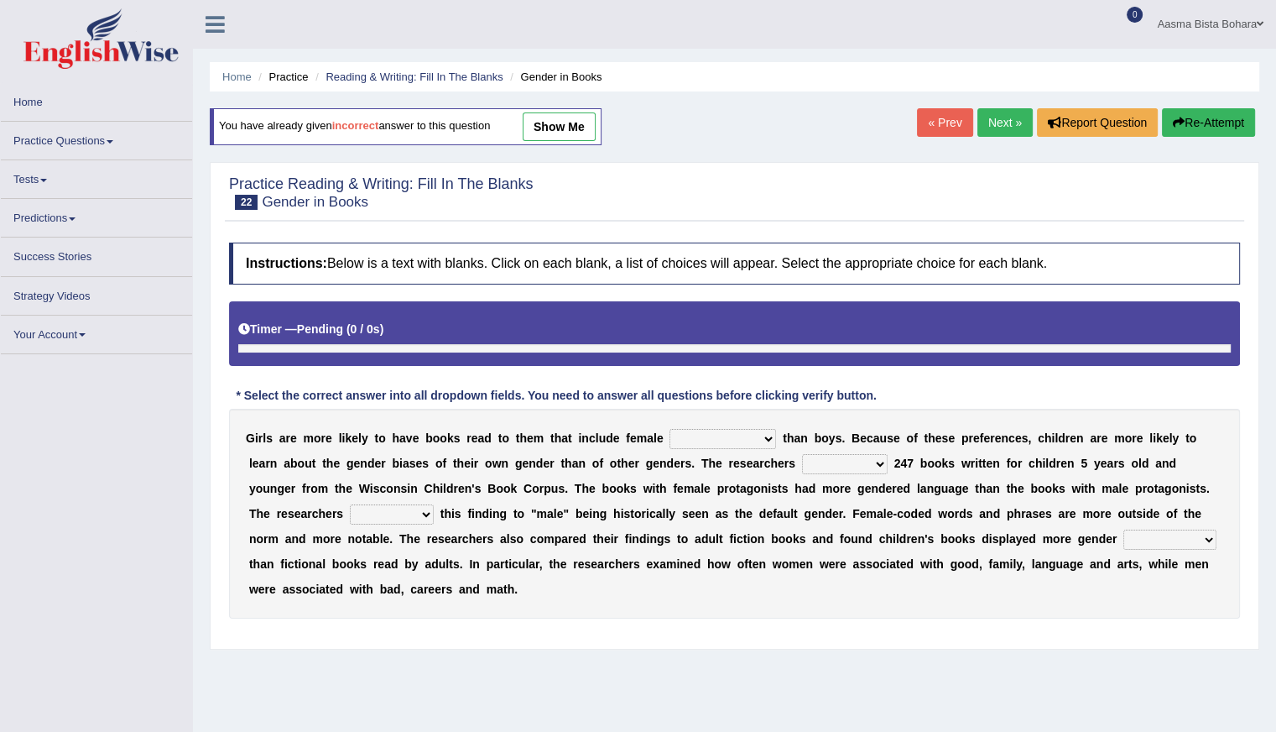
click at [765, 440] on select "protagonists cosmogonists agonists expressionists" at bounding box center [722, 439] width 107 height 20
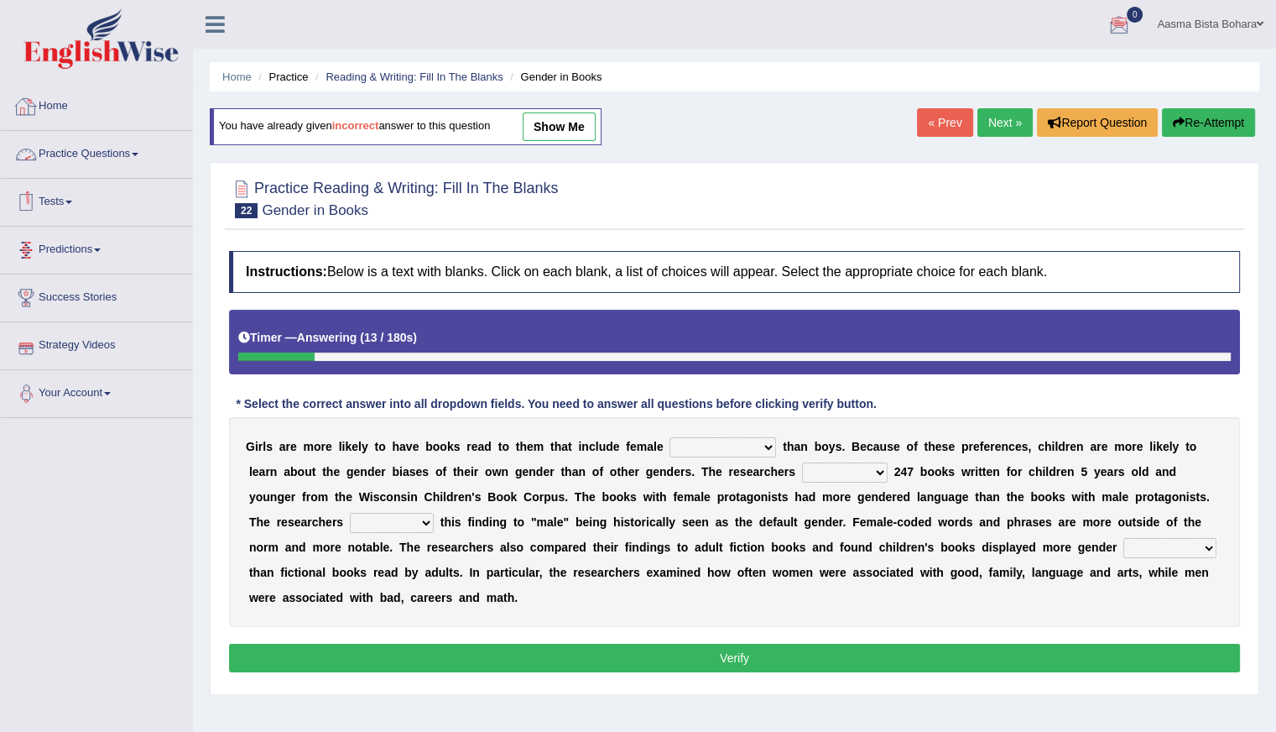
click at [87, 110] on link "Home" at bounding box center [96, 104] width 191 height 42
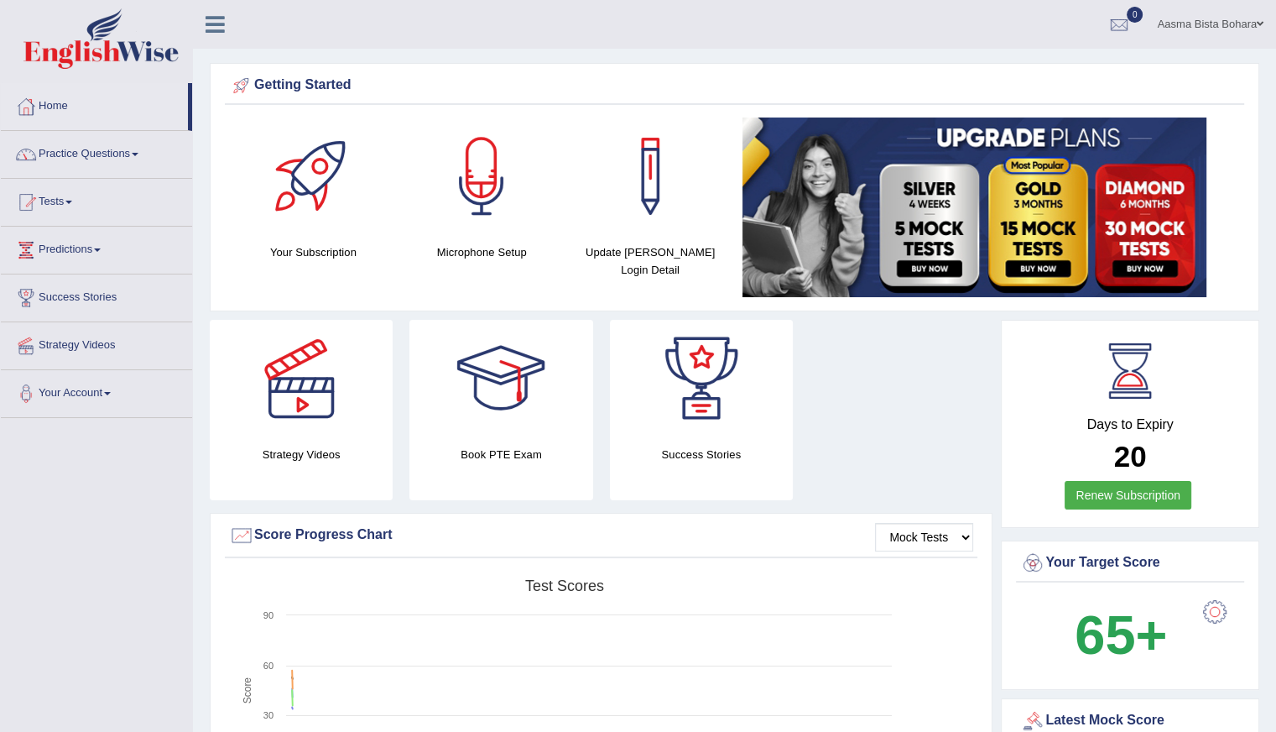
click at [93, 149] on link "Practice Questions" at bounding box center [96, 152] width 191 height 42
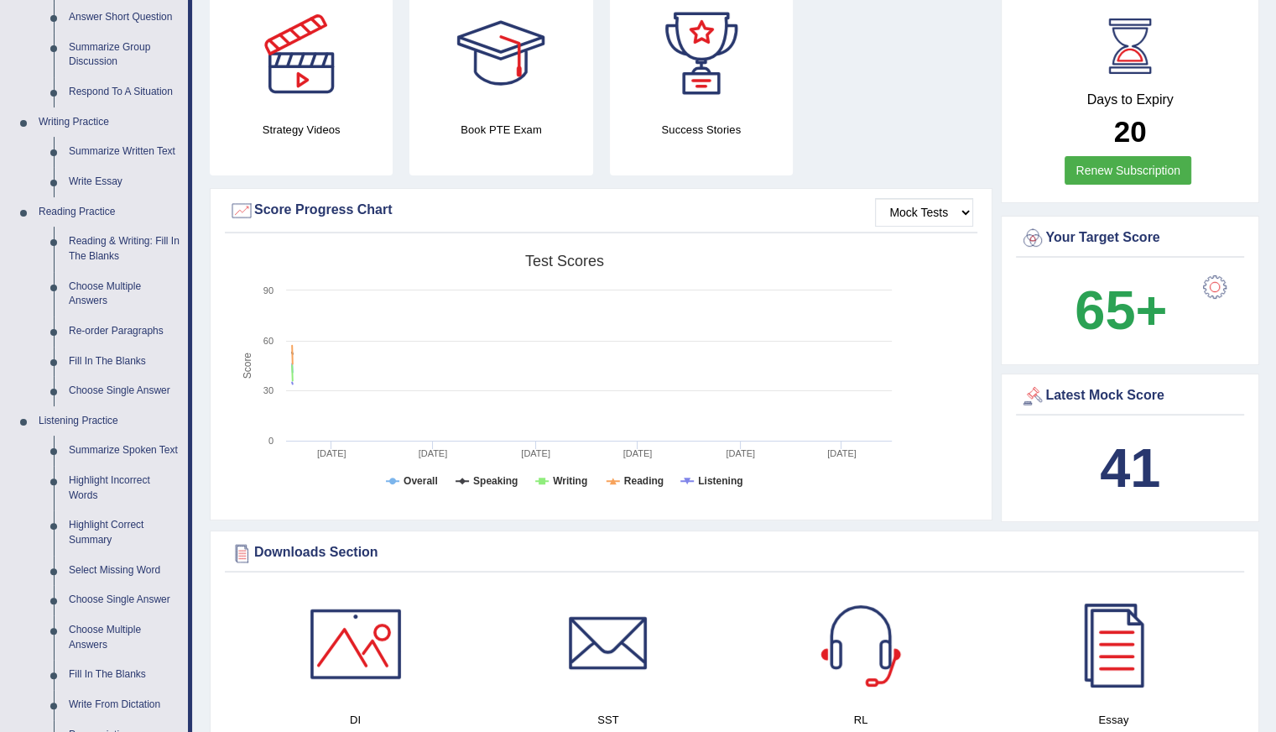
scroll to position [357, 0]
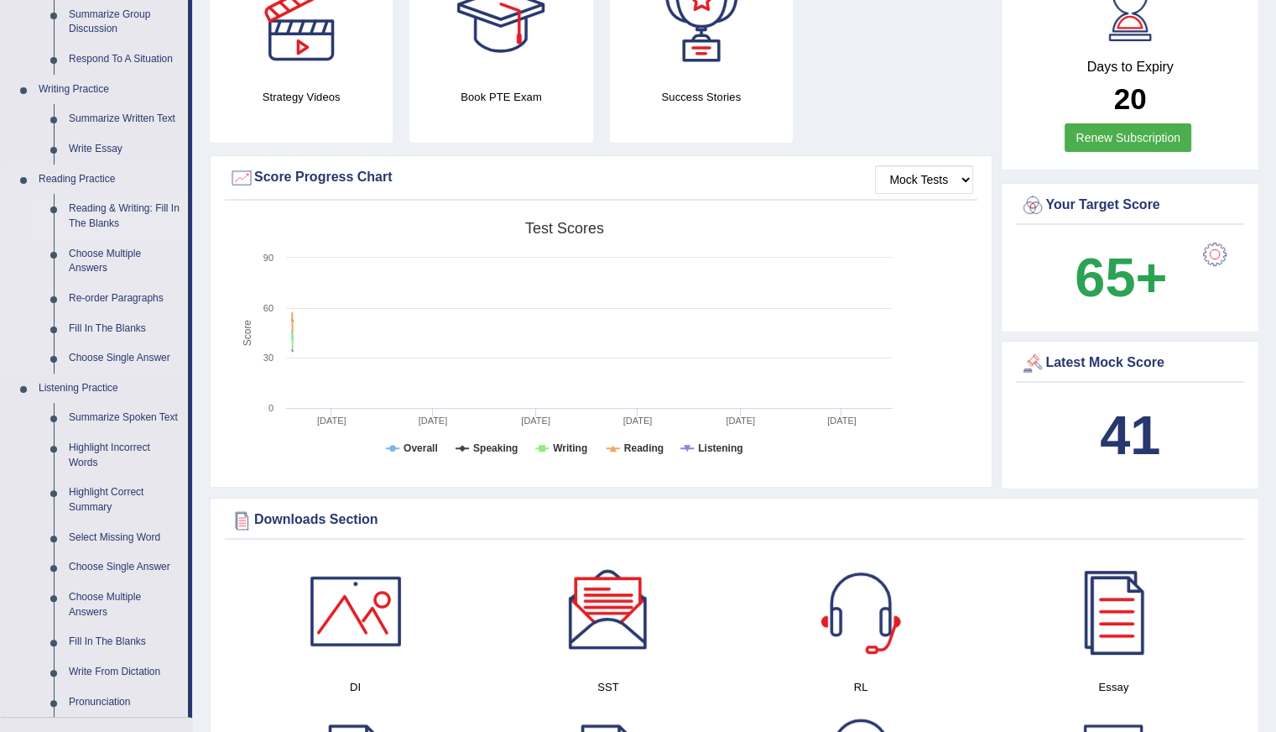
click at [102, 209] on link "Reading & Writing: Fill In The Blanks" at bounding box center [124, 216] width 127 height 44
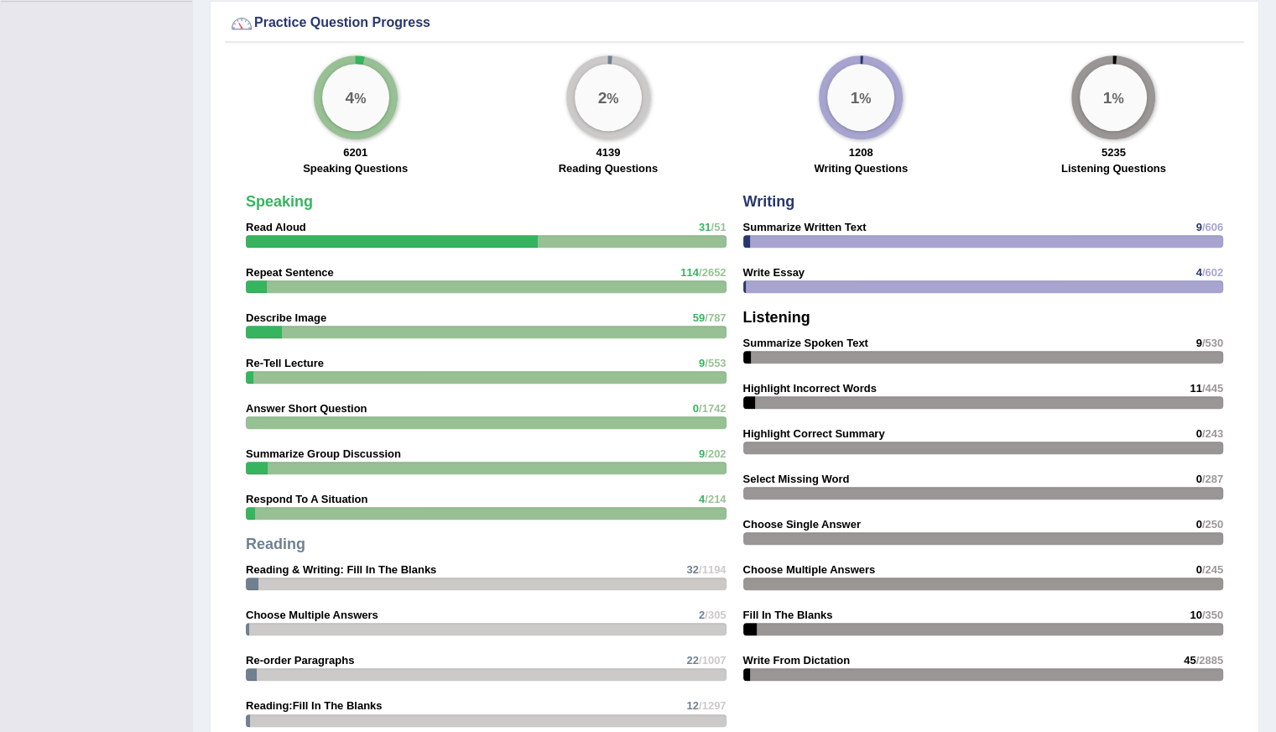
scroll to position [1164, 0]
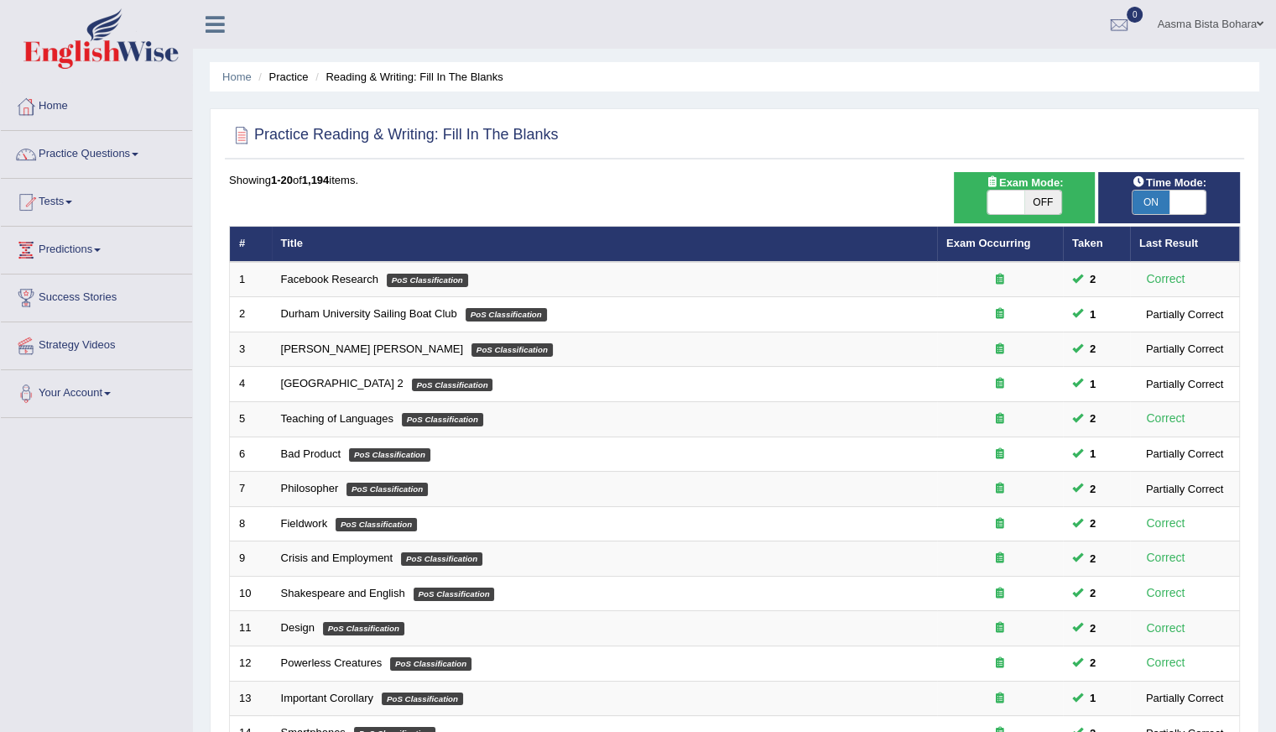
scroll to position [374, 0]
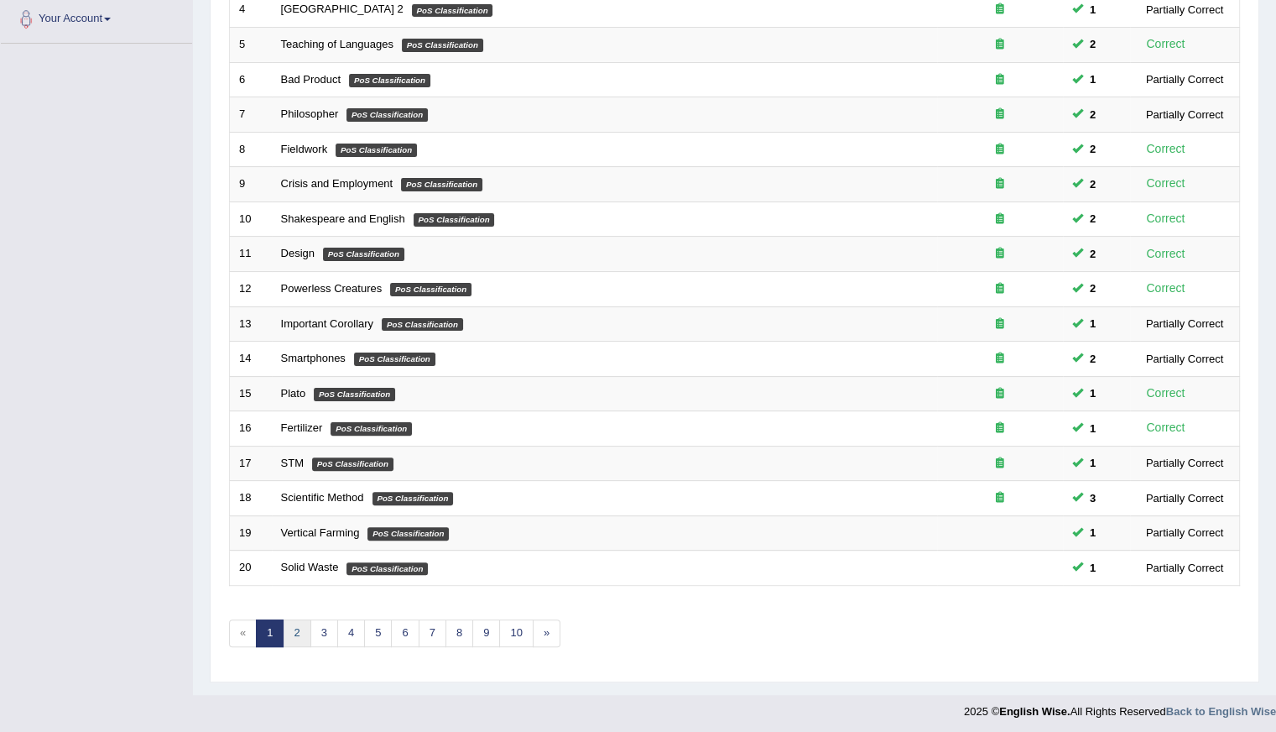
click at [298, 632] on link "2" at bounding box center [297, 633] width 28 height 28
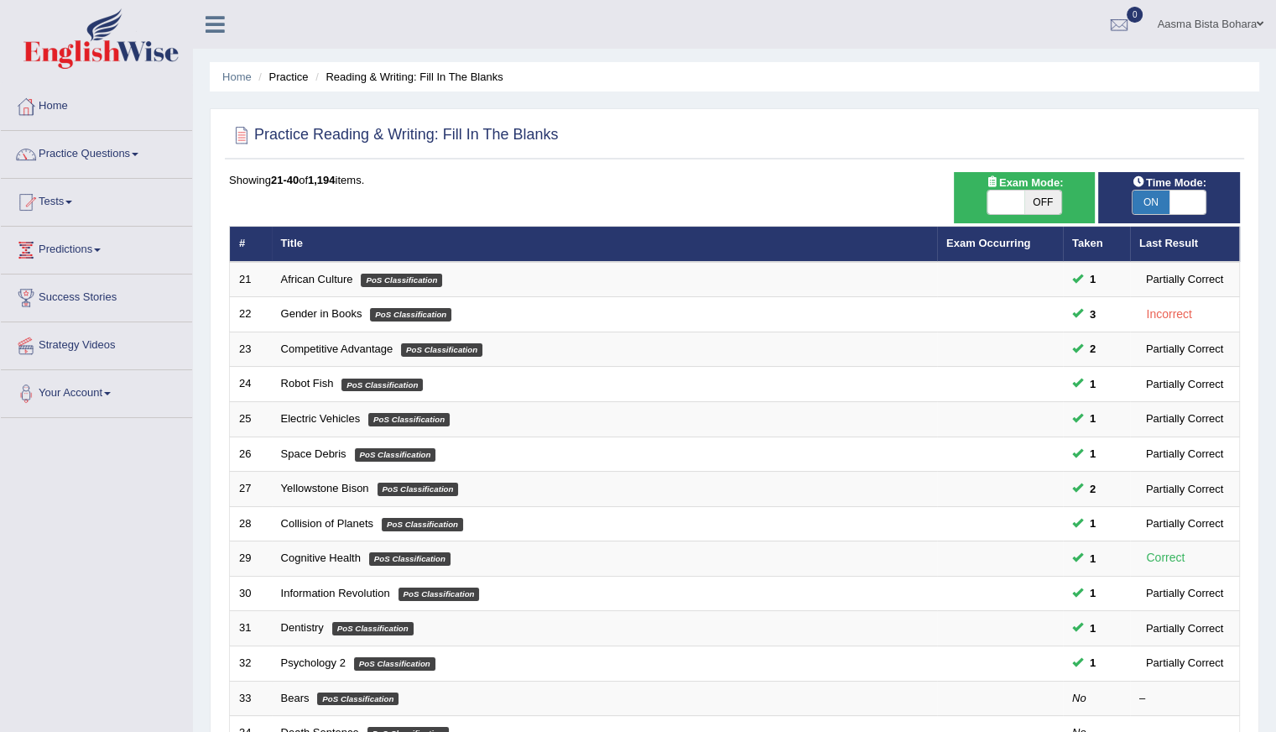
scroll to position [374, 0]
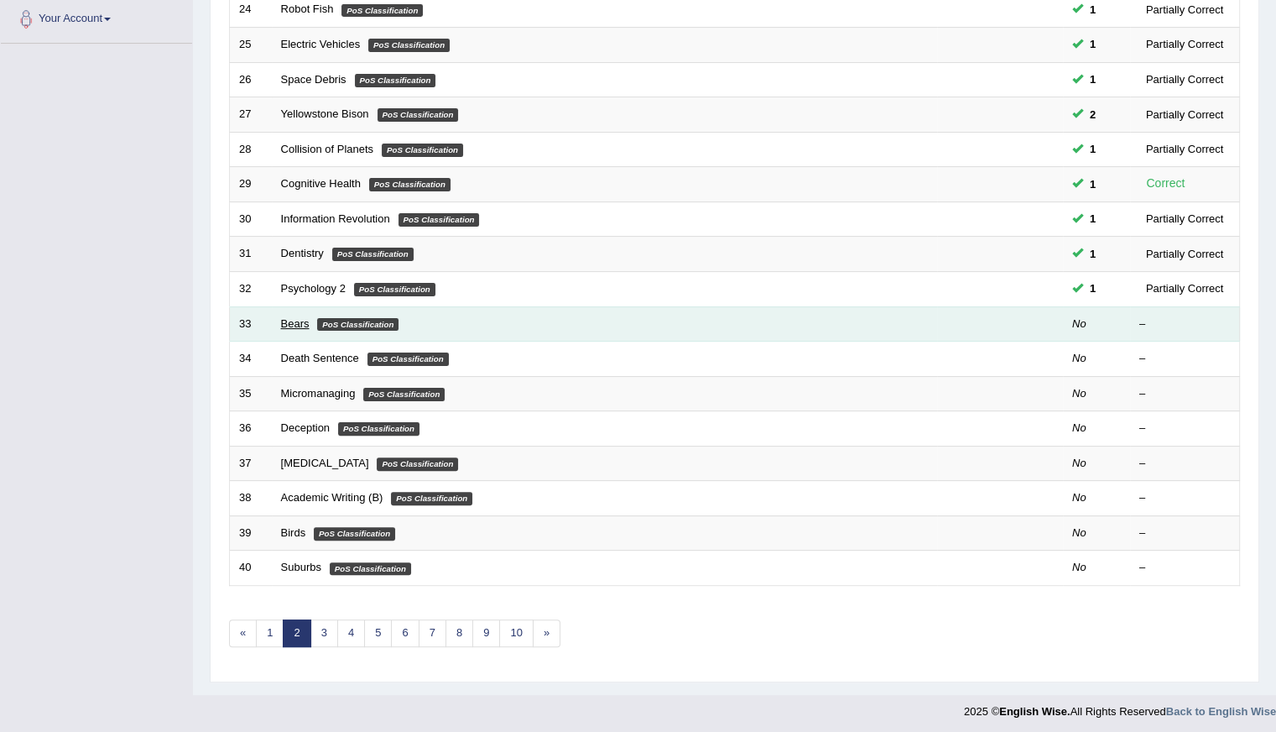
click at [288, 317] on link "Bears" at bounding box center [295, 323] width 29 height 13
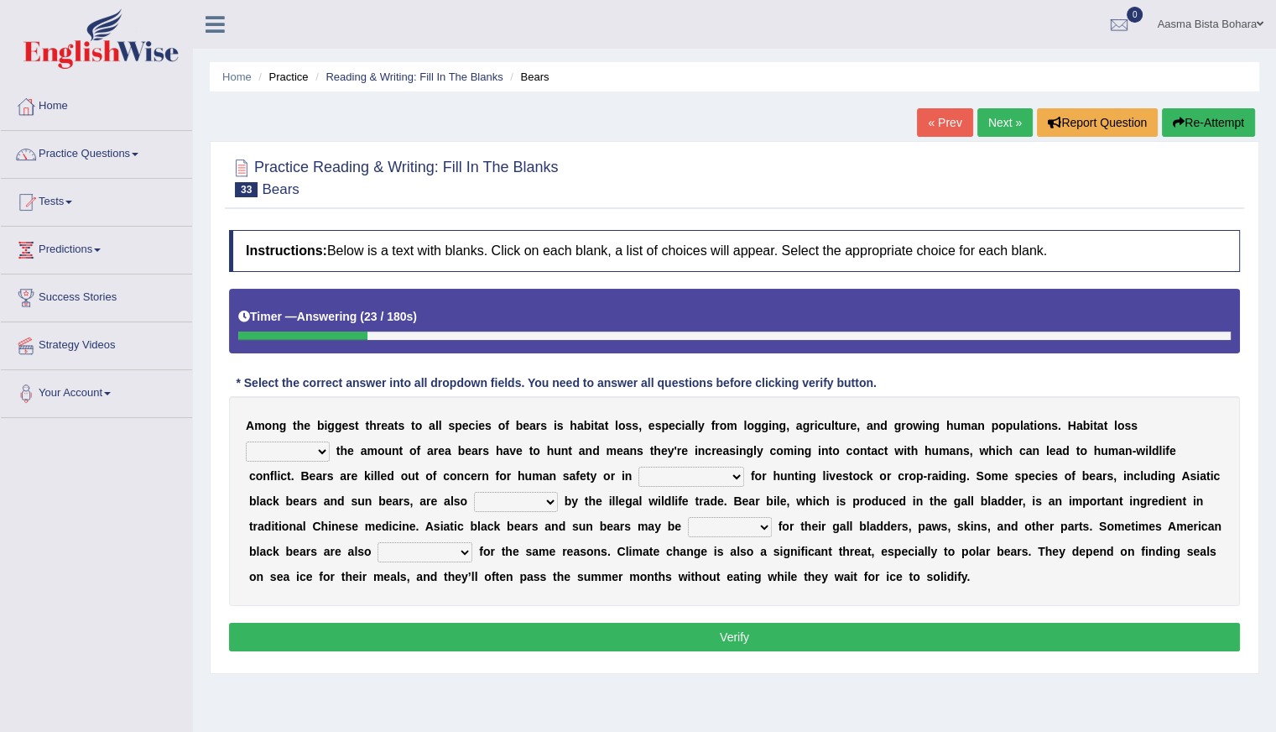
click at [323, 451] on select "increases reduces complies interacts" at bounding box center [288, 451] width 84 height 20
click at [681, 602] on div "A m o n g t h e b i g g e s t t h r e a t s t o a l l s p e c i e s o f b e a r…" at bounding box center [734, 501] width 1011 height 210
click at [320, 455] on select "increases reduces complies interacts" at bounding box center [288, 451] width 84 height 20
select select "reduces"
click at [246, 441] on select "increases reduces complies interacts" at bounding box center [288, 451] width 84 height 20
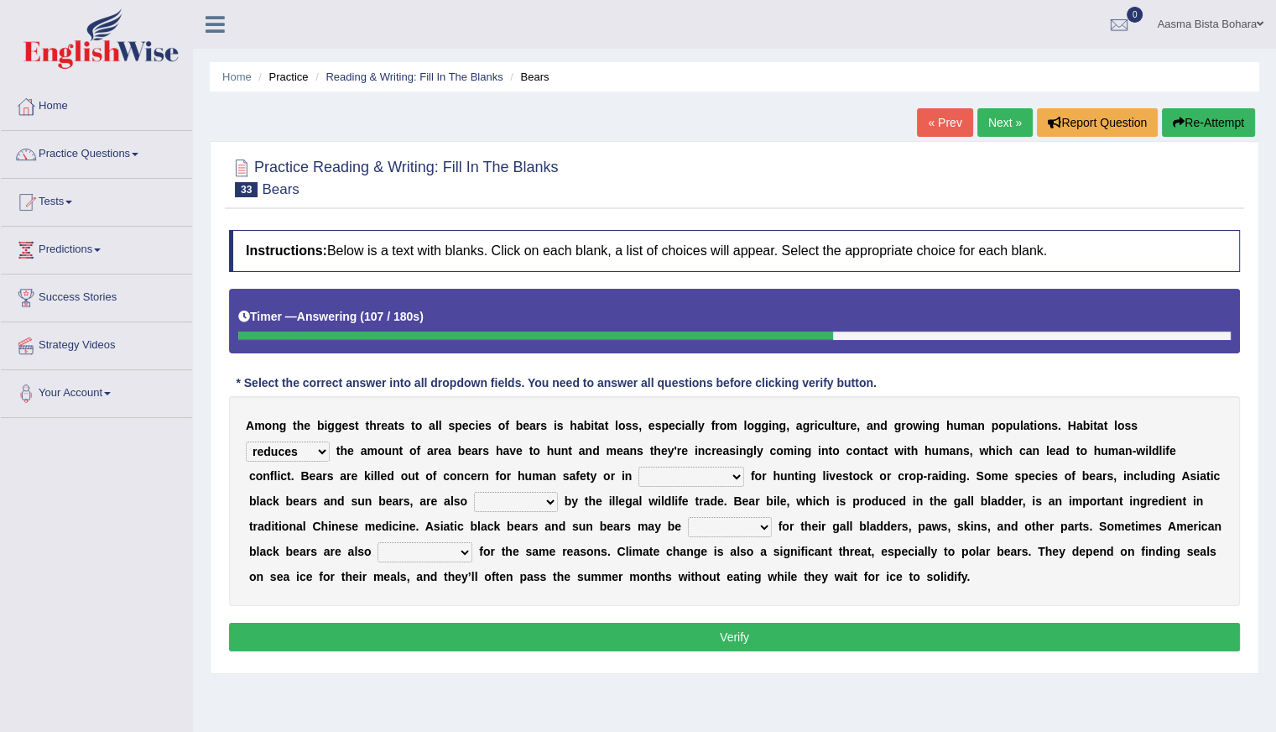
click at [399, 536] on div "A m o n g t h e b i g g e s t t h r e a t s t o a l l s p e c i e s o f b e a r…" at bounding box center [734, 501] width 1011 height 210
click at [732, 471] on select "coalition retaliation appreciation disinformation" at bounding box center [691, 476] width 106 height 20
select select "coalition"
click at [638, 466] on select "coalition retaliation appreciation disinformation" at bounding box center [691, 476] width 106 height 20
click at [544, 503] on select "protected prohibited fattened threatened" at bounding box center [516, 502] width 84 height 20
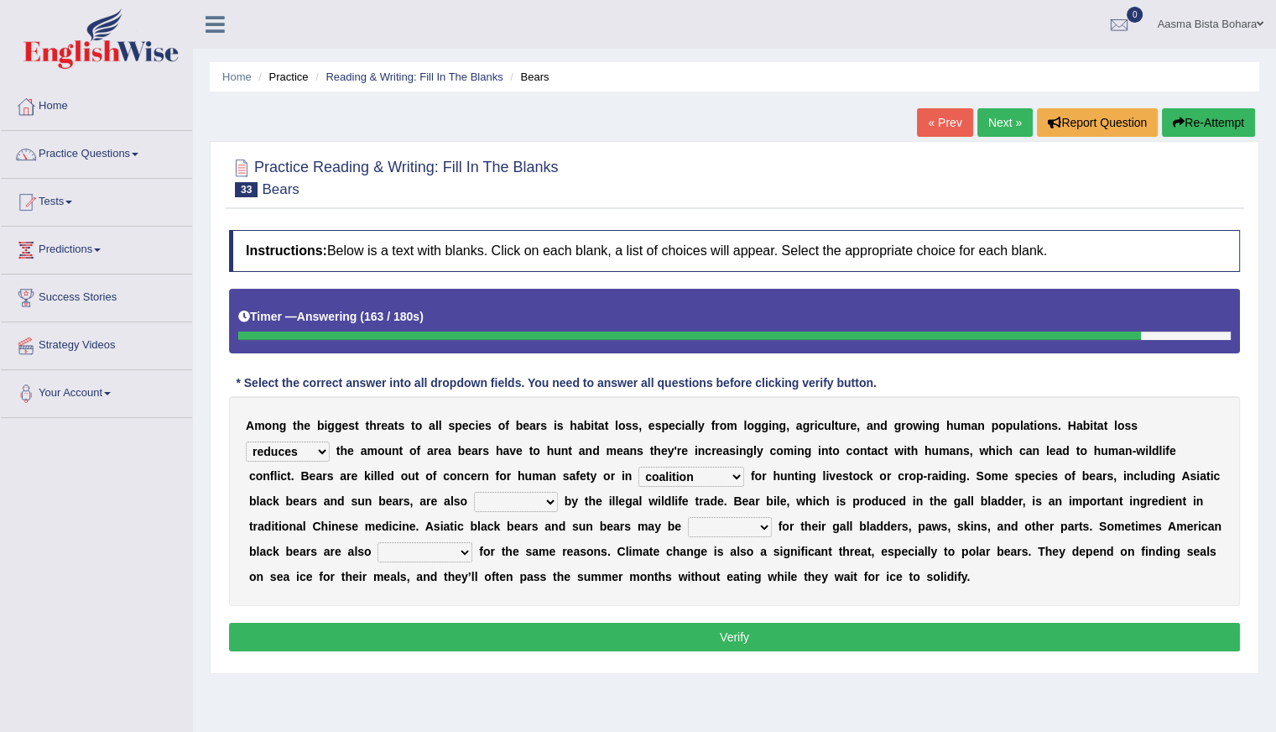
select select "prohibited"
click at [474, 492] on select "protected prohibited fattened threatened" at bounding box center [516, 502] width 84 height 20
click at [758, 529] on select "poached squelched coached blenched" at bounding box center [730, 527] width 84 height 20
select select "poached"
click at [688, 517] on select "poached squelched coached blenched" at bounding box center [730, 527] width 84 height 20
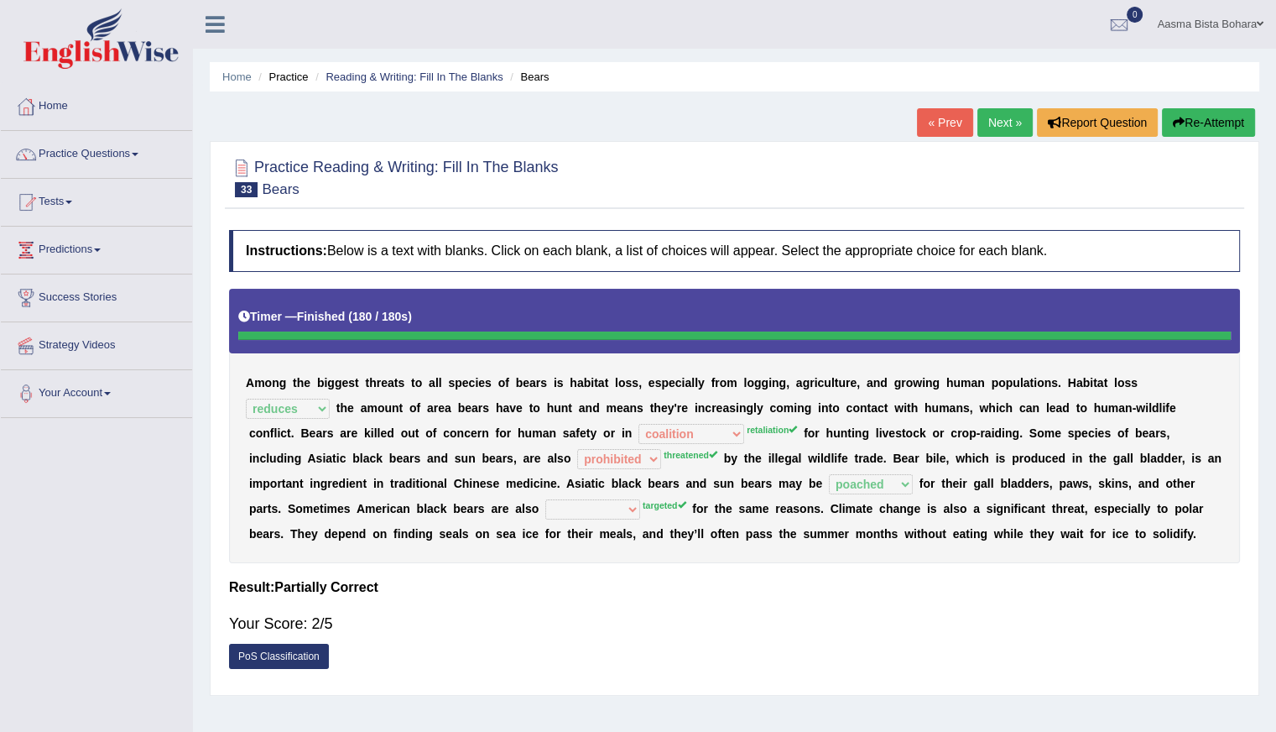
click at [1221, 126] on button "Re-Attempt" at bounding box center [1208, 122] width 93 height 29
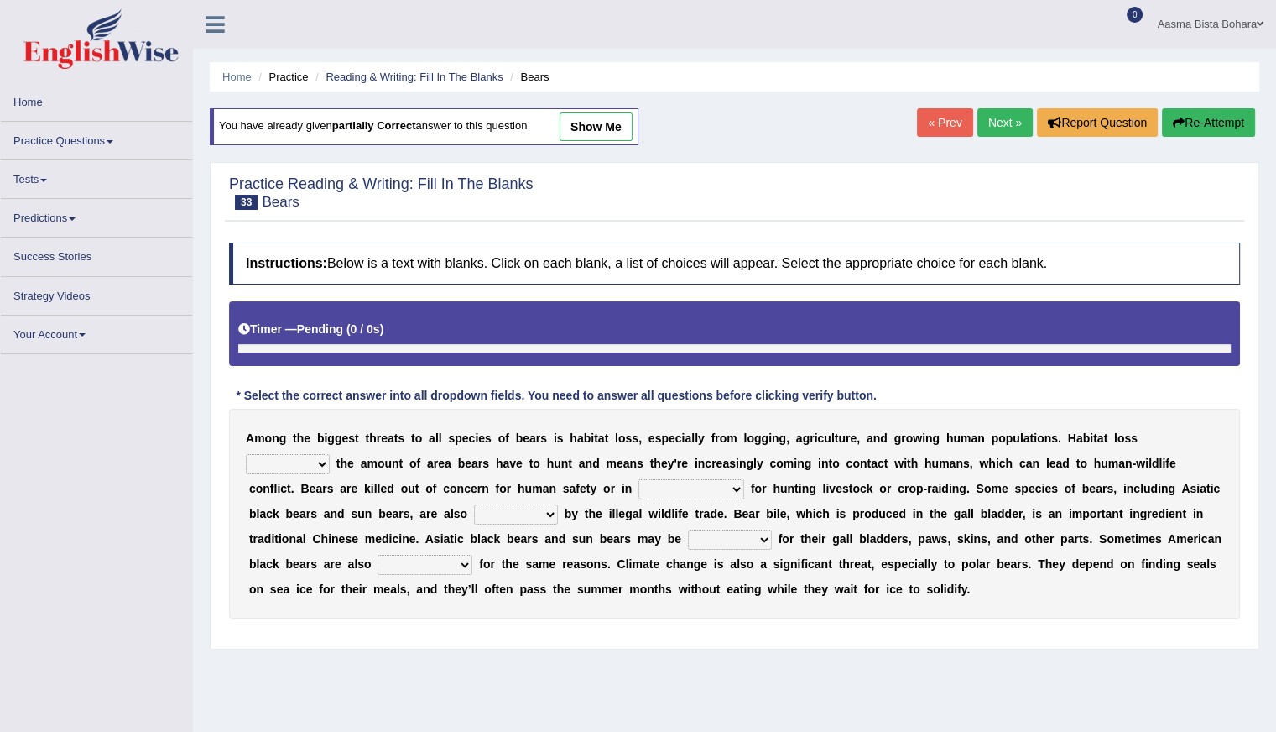
click at [737, 489] on select "coalition retaliation appreciation disinformation" at bounding box center [691, 489] width 106 height 20
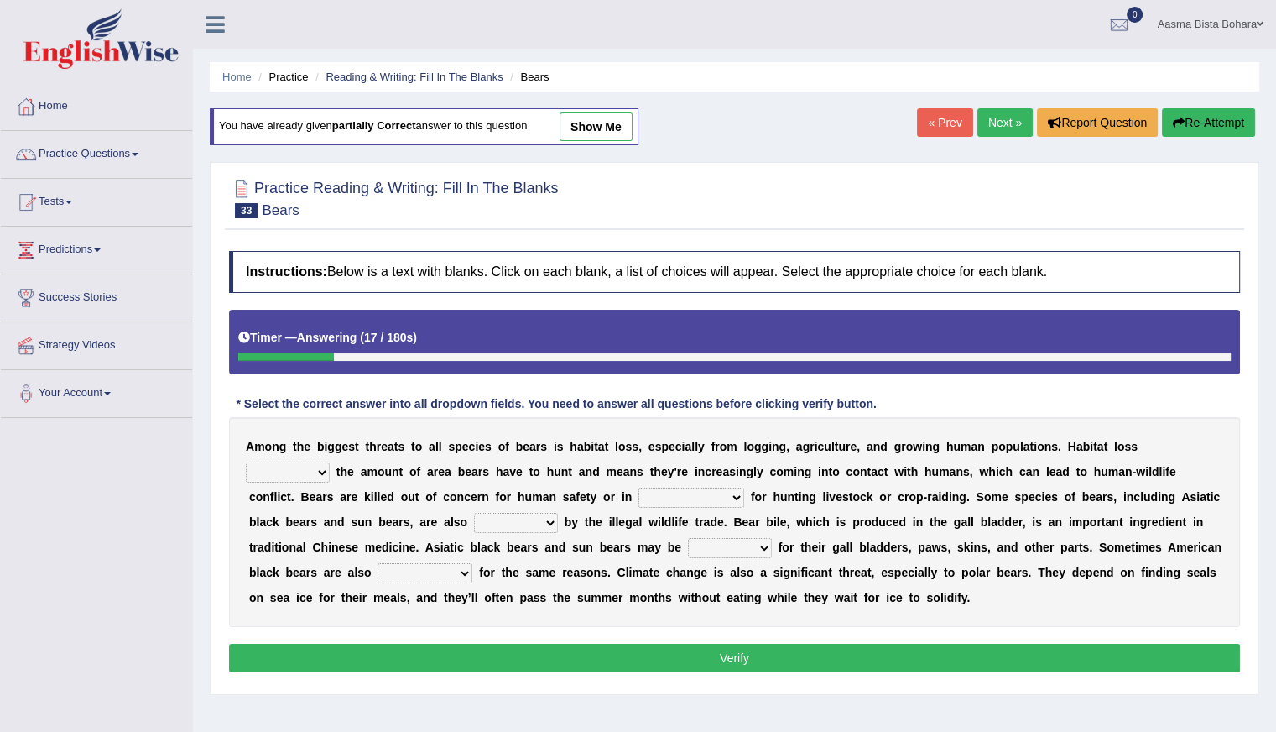
click at [320, 467] on select "increases reduces complies interacts" at bounding box center [288, 472] width 84 height 20
select select "reduces"
click at [246, 462] on select "increases reduces complies interacts" at bounding box center [288, 472] width 84 height 20
click at [733, 501] on select "coalition retaliation appreciation disinformation" at bounding box center [691, 497] width 106 height 20
select select "coalition"
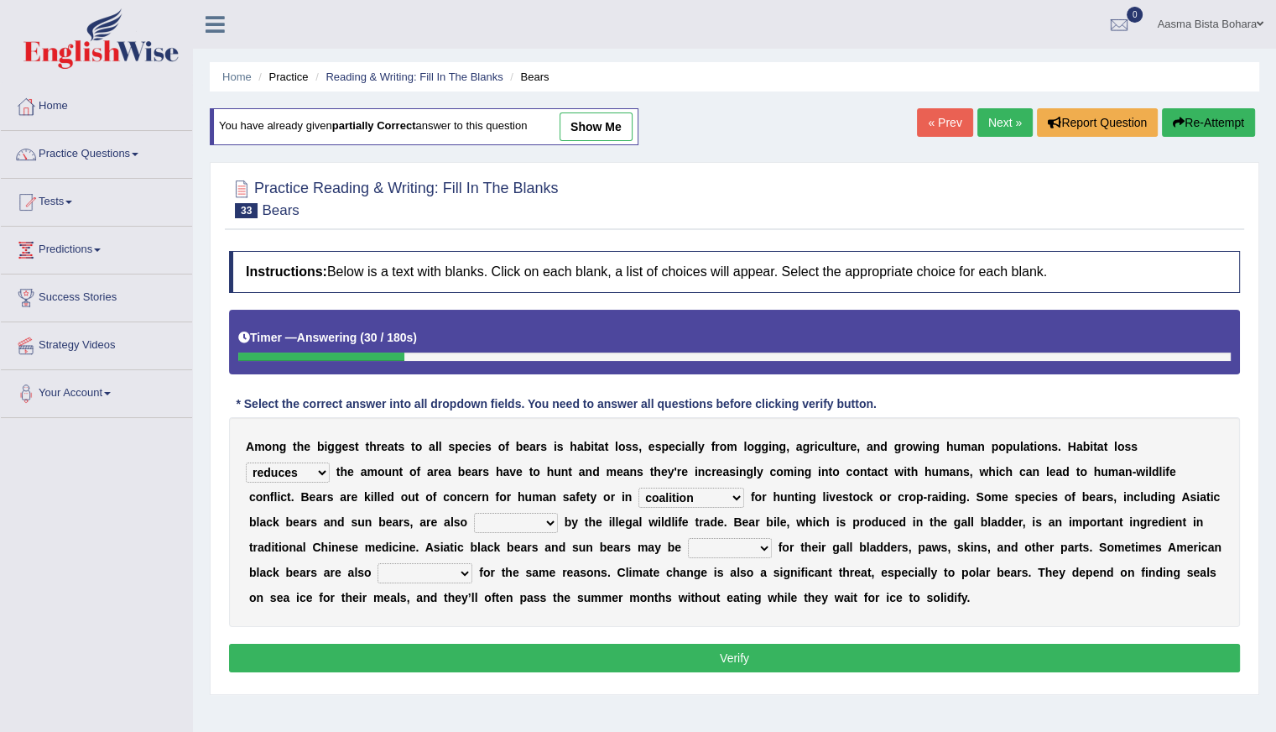
click at [638, 487] on select "coalition retaliation appreciation disinformation" at bounding box center [691, 497] width 106 height 20
click at [551, 524] on select "protected prohibited fattened threatened" at bounding box center [516, 523] width 84 height 20
select select "threatened"
click at [474, 513] on select "protected prohibited fattened threatened" at bounding box center [516, 523] width 84 height 20
click at [763, 544] on select "poached squelched coached blenched" at bounding box center [730, 548] width 84 height 20
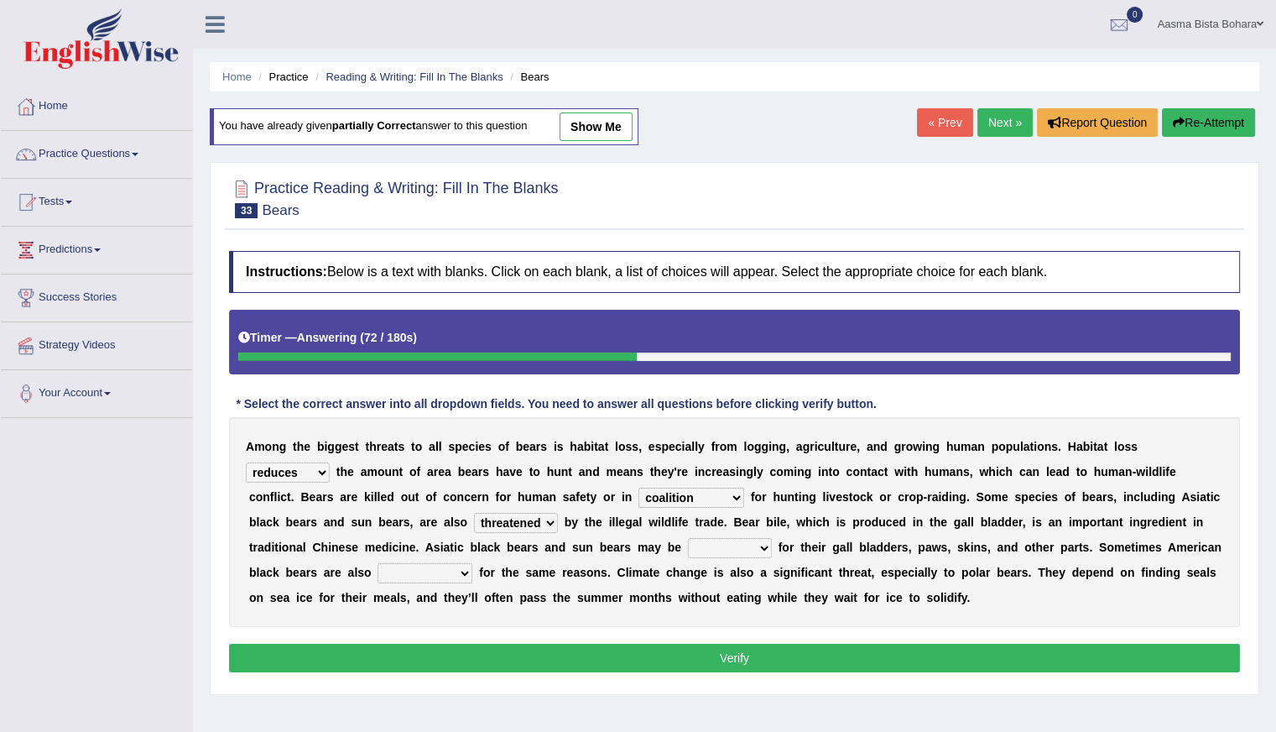
select select "poached"
click at [688, 538] on select "poached squelched coached blenched" at bounding box center [730, 548] width 84 height 20
click at [458, 575] on select "begot foreseen encountered targeted" at bounding box center [425, 573] width 95 height 20
select select "targeted"
click at [378, 563] on select "begot foreseen encountered targeted" at bounding box center [425, 573] width 95 height 20
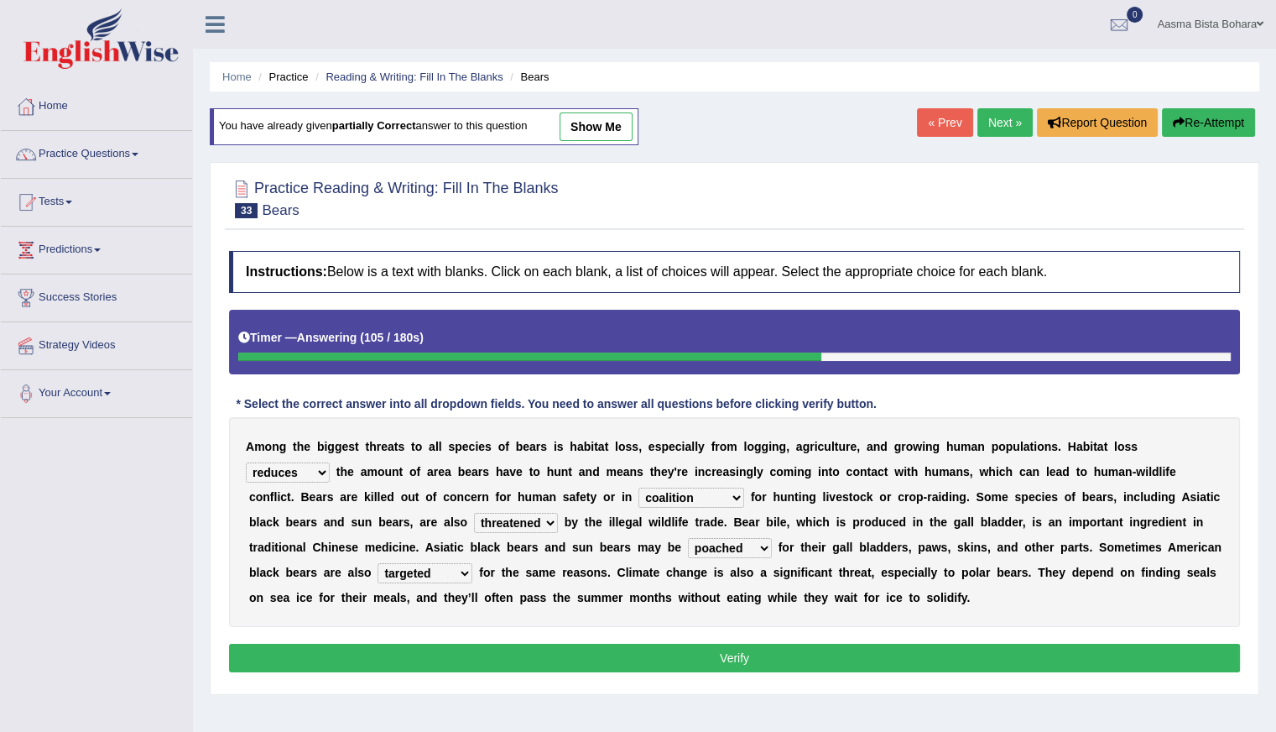
click at [661, 659] on button "Verify" at bounding box center [734, 657] width 1011 height 29
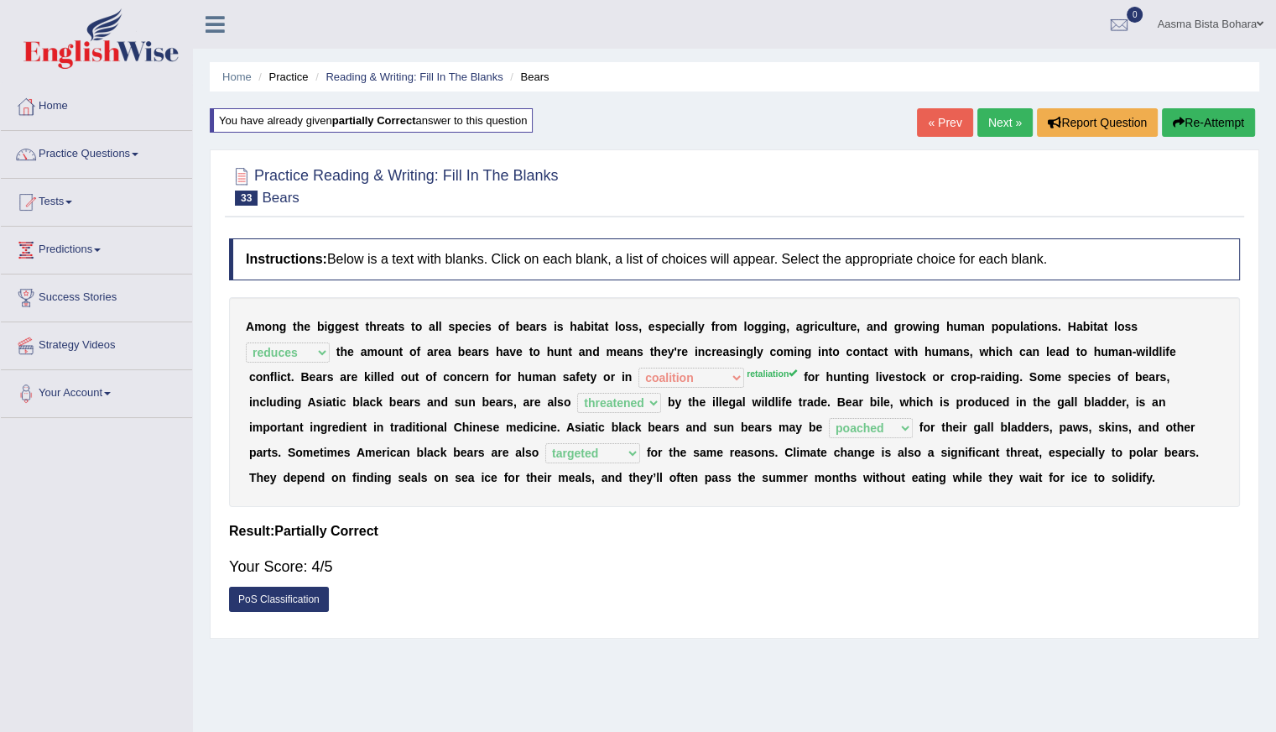
click at [999, 115] on link "Next »" at bounding box center [1004, 122] width 55 height 29
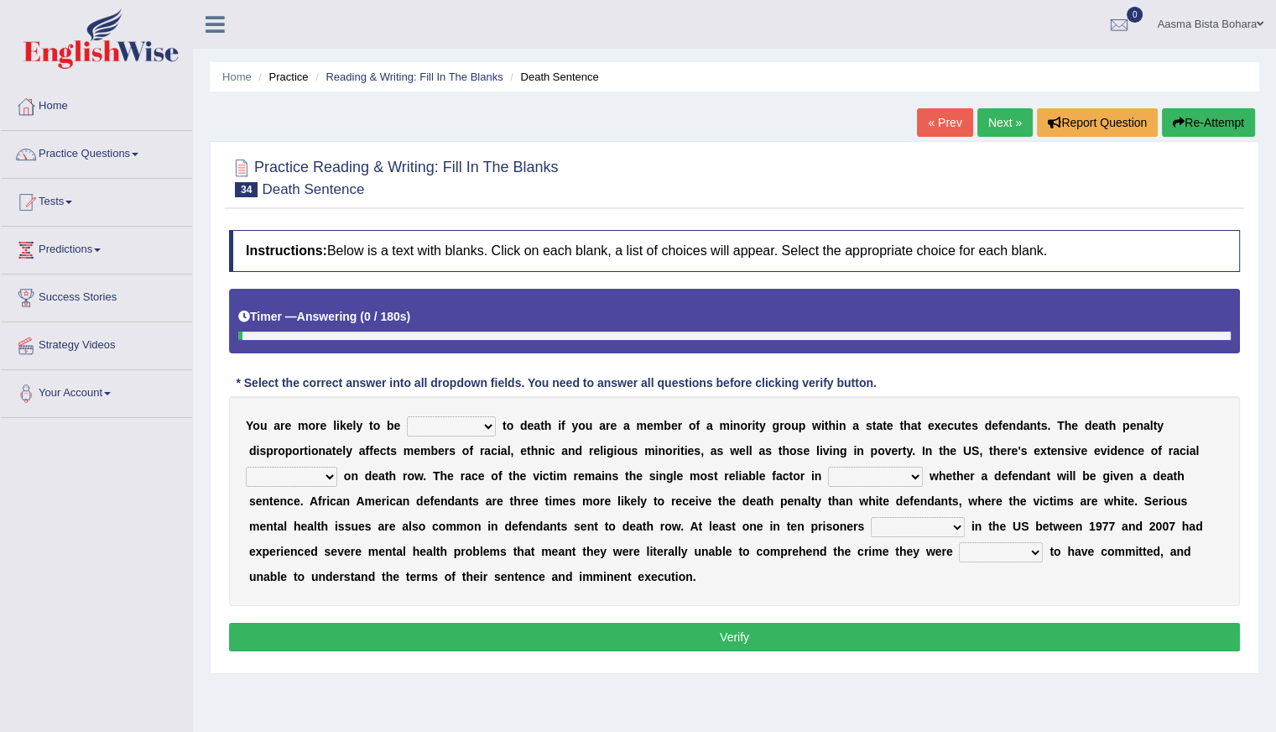
click at [487, 419] on select "penalized blamed complained sentenced" at bounding box center [451, 426] width 89 height 20
select select "penalized"
click at [407, 416] on select "penalized blamed complained sentenced" at bounding box center [451, 426] width 89 height 20
click at [326, 475] on select "bias equality appearance background" at bounding box center [291, 476] width 91 height 20
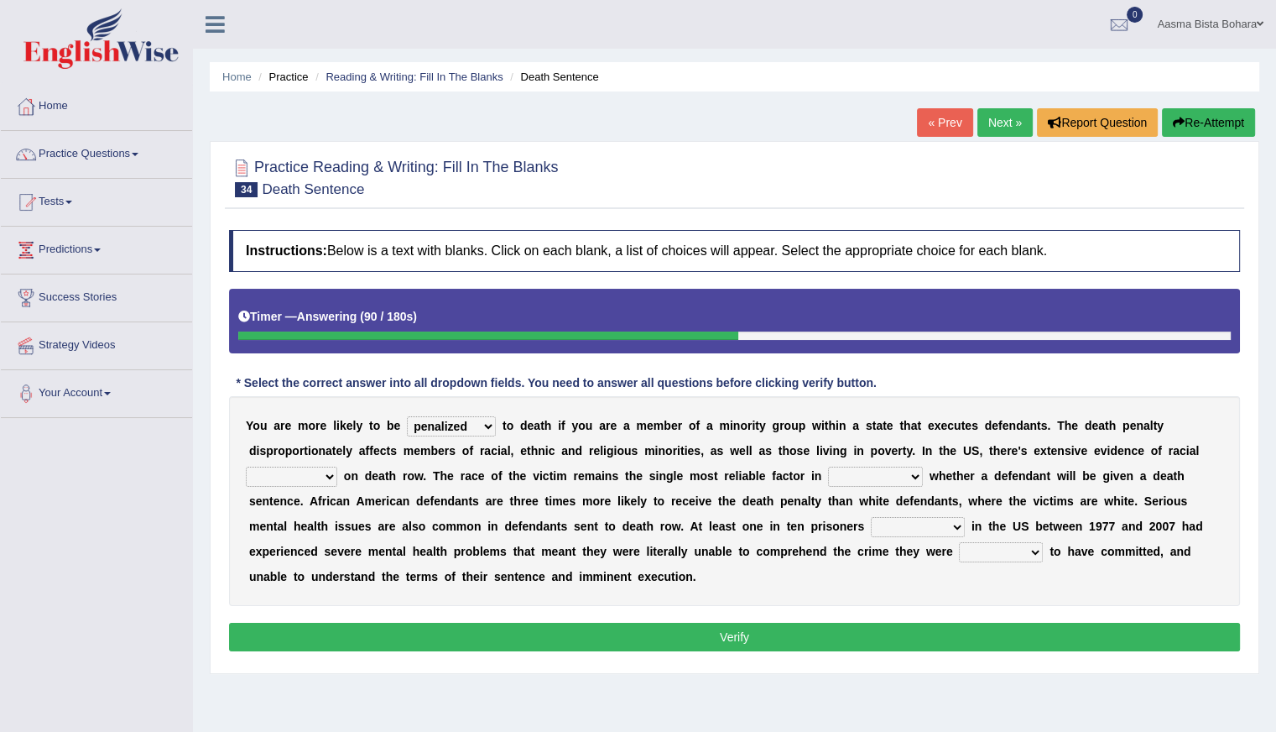
select select "bias"
click at [246, 466] on select "bias equality appearance background" at bounding box center [291, 476] width 91 height 20
click at [911, 477] on select "determining adjoining undermining examining" at bounding box center [875, 476] width 95 height 20
select select "determining"
click at [828, 466] on select "determining adjoining undermining examining" at bounding box center [875, 476] width 95 height 20
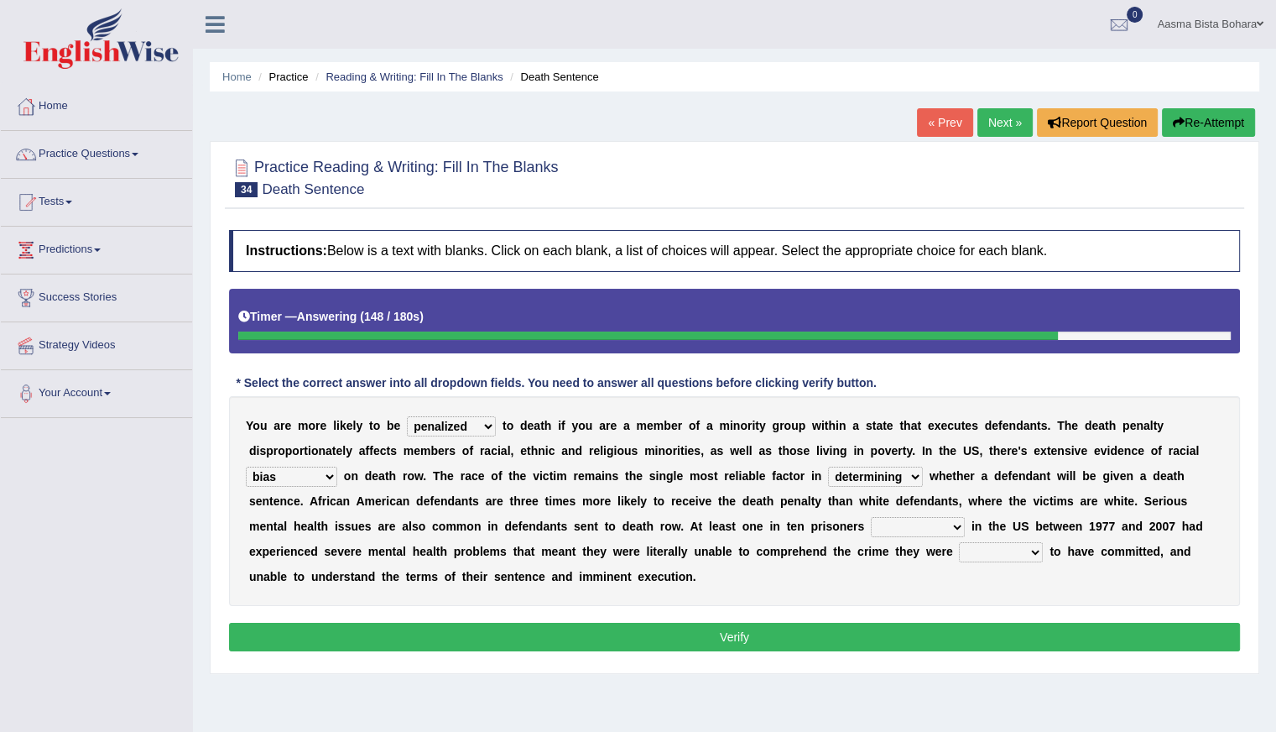
click at [953, 529] on select "electrocuted persecuted executed captured" at bounding box center [918, 527] width 94 height 20
select select "captured"
click at [871, 517] on select "electrocuted persecuted executed captured" at bounding box center [918, 527] width 94 height 20
click at [1034, 551] on select "alleged acclaimed persuaded claimed" at bounding box center [1001, 552] width 84 height 20
select select "alleged"
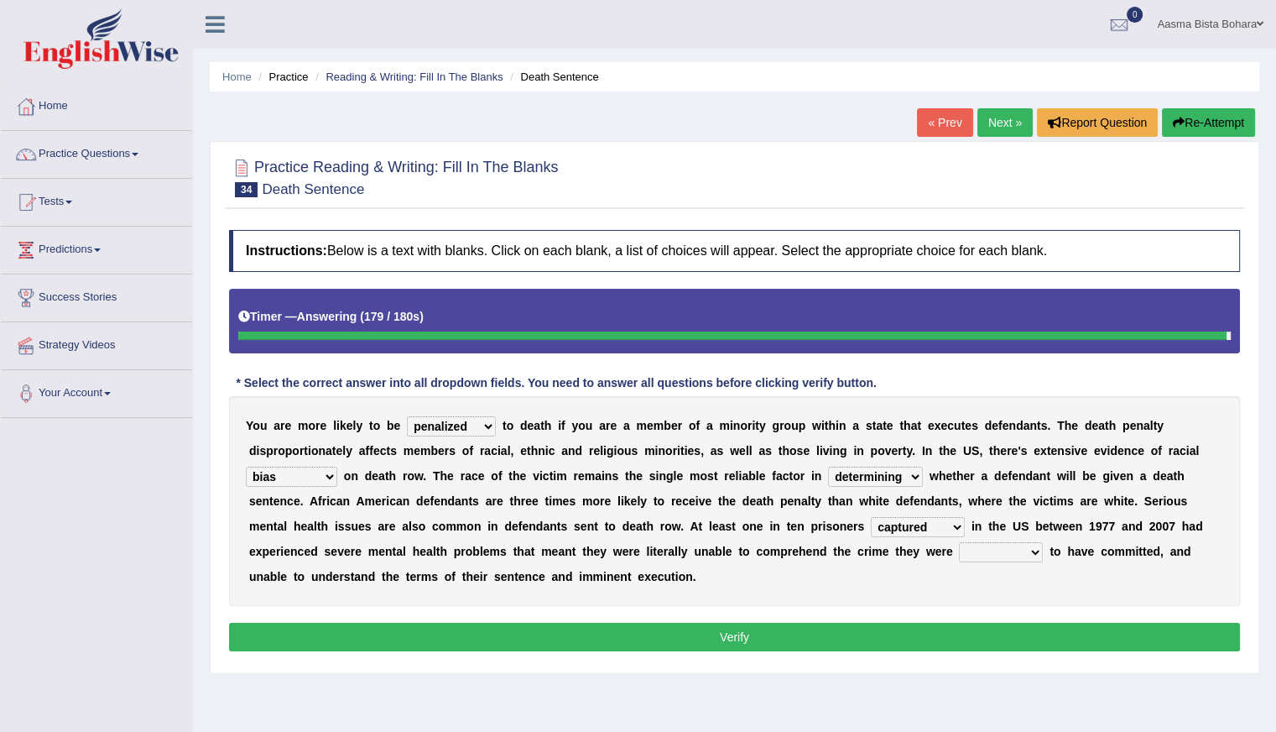
click at [959, 542] on select "alleged acclaimed persuaded claimed" at bounding box center [1001, 552] width 84 height 20
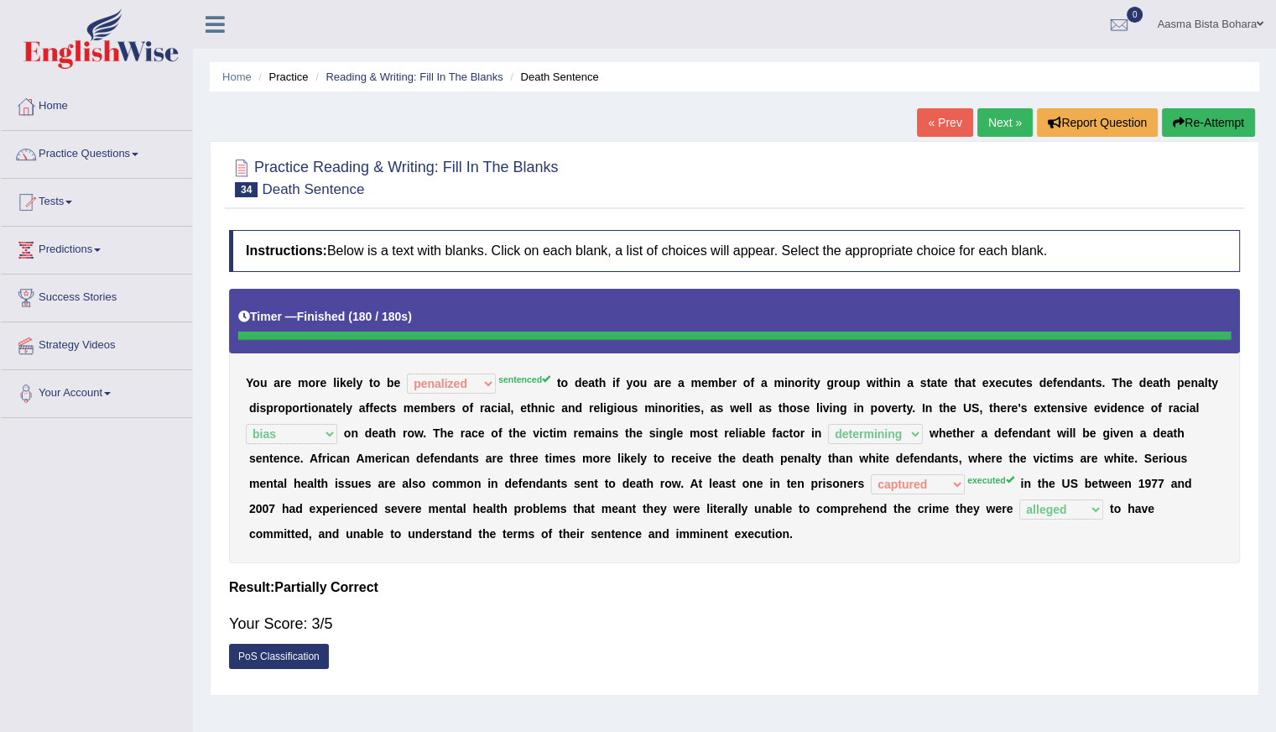
click at [999, 121] on link "Next »" at bounding box center [1004, 122] width 55 height 29
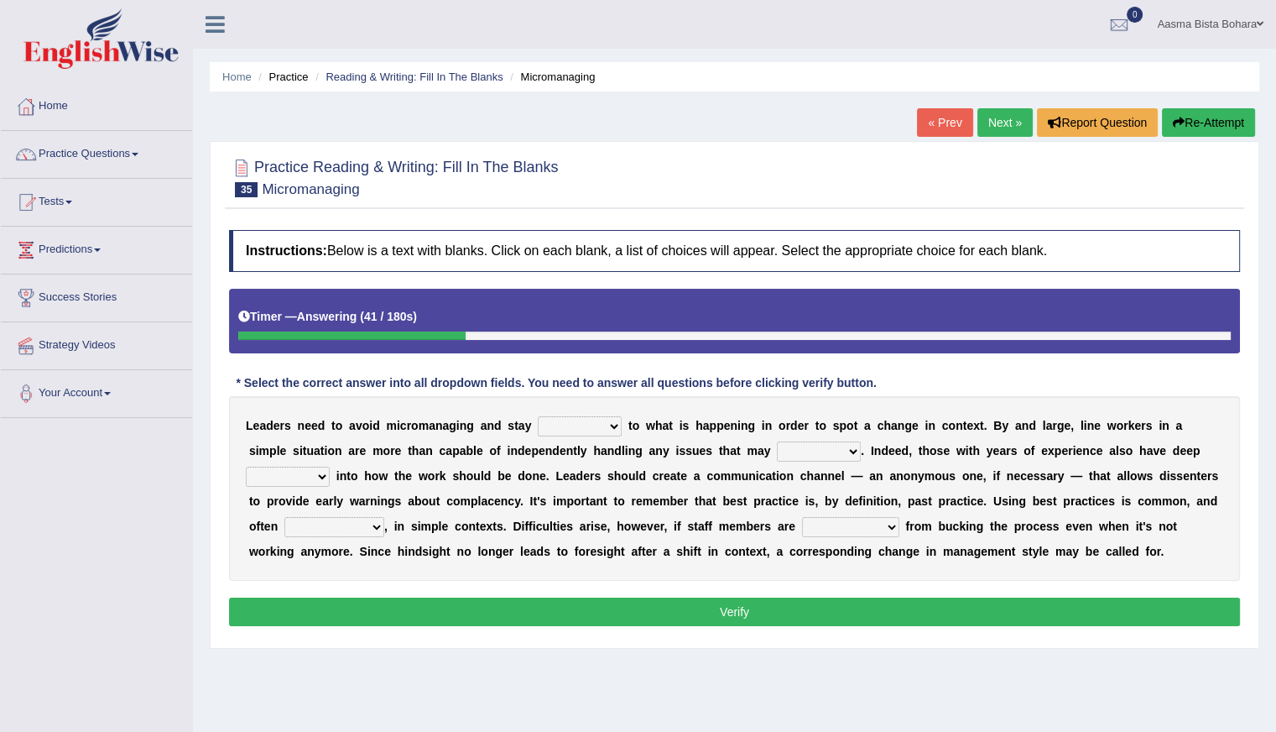
click at [611, 421] on select "complied connected precise concise" at bounding box center [580, 426] width 84 height 20
select select "connected"
click at [538, 416] on select "complied connected precise concise" at bounding box center [580, 426] width 84 height 20
drag, startPoint x: 590, startPoint y: 487, endPoint x: 680, endPoint y: 500, distance: 90.6
click at [680, 500] on div "L e a d e r s n e e d t o a v o i d m i c r o m a n a g i n g a n d s t a y com…" at bounding box center [734, 488] width 1011 height 185
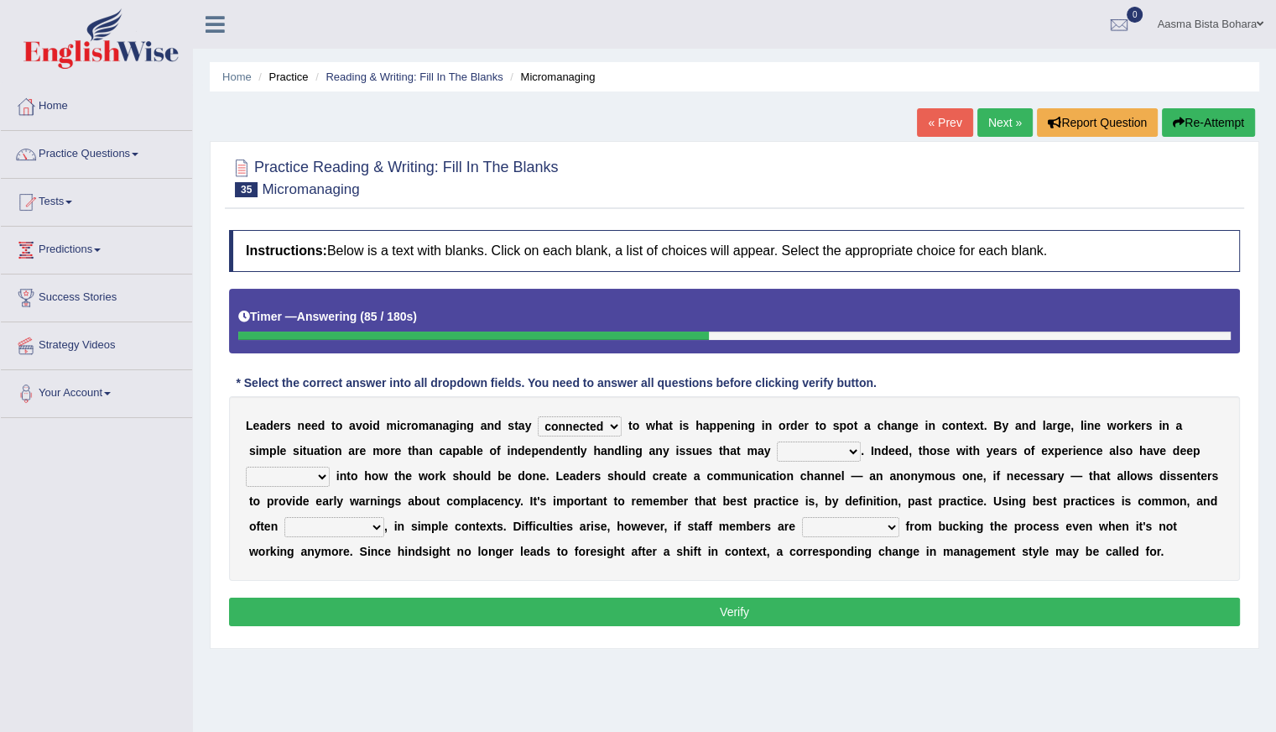
click at [851, 451] on select "apprise rise encounter arise" at bounding box center [819, 451] width 84 height 20
click at [798, 565] on div "L e a d e r s n e e d t o a v o i d m i c r o m a n a g i n g a n d s t a y com…" at bounding box center [734, 488] width 1011 height 185
click at [851, 447] on select "apprise rise encounter arise" at bounding box center [819, 451] width 84 height 20
select select "arise"
click at [777, 441] on select "apprise rise encounter arise" at bounding box center [819, 451] width 84 height 20
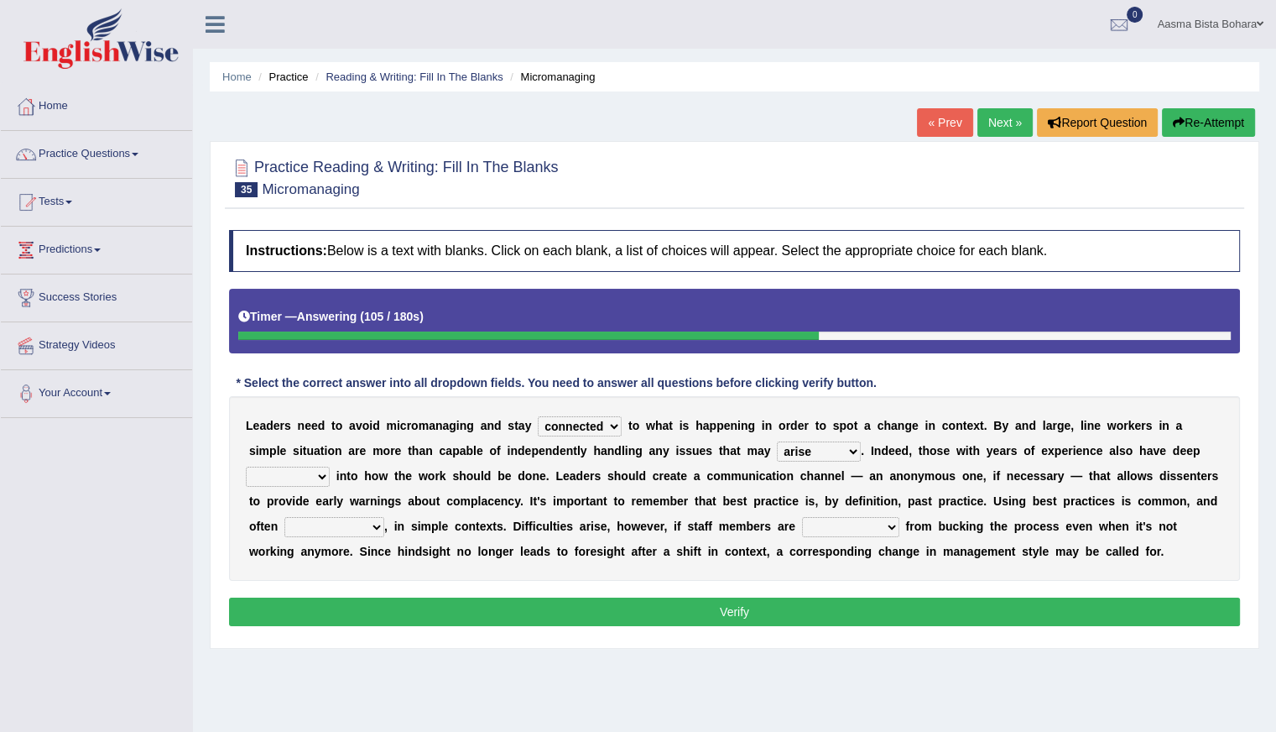
click at [326, 477] on select "incursion insight indignity indication" at bounding box center [288, 476] width 84 height 20
select select "insight"
click at [246, 466] on select "incursion insight indignity indication" at bounding box center [288, 476] width 84 height 20
click at [384, 524] on b "," at bounding box center [385, 525] width 3 height 13
click at [375, 524] on select "inappropriate apprehensive appropriate forbidden" at bounding box center [334, 527] width 100 height 20
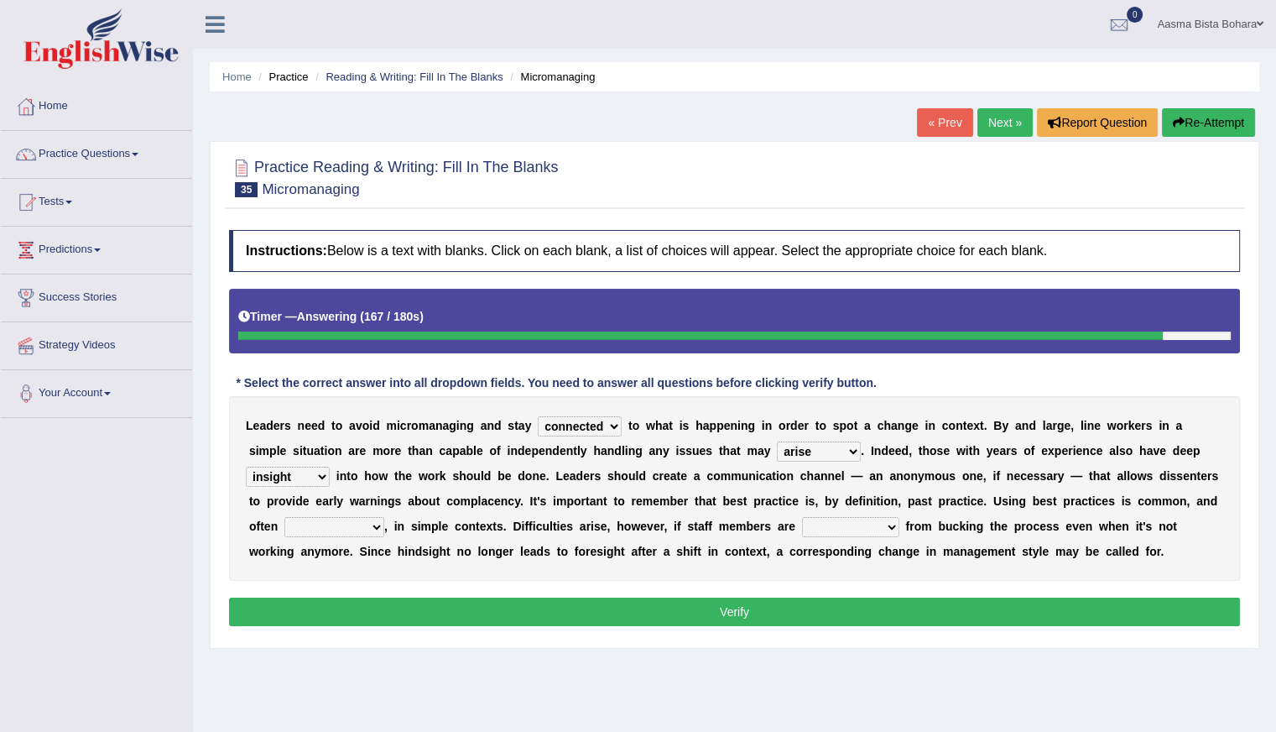
select select "appropriate"
click at [284, 517] on select "inappropriate apprehensive appropriate forbidden" at bounding box center [334, 527] width 100 height 20
click at [888, 524] on select "disarranged disinclined discouraged disintegrated" at bounding box center [850, 527] width 97 height 20
select select "disarranged"
click at [802, 517] on select "disarranged disinclined discouraged disintegrated" at bounding box center [850, 527] width 97 height 20
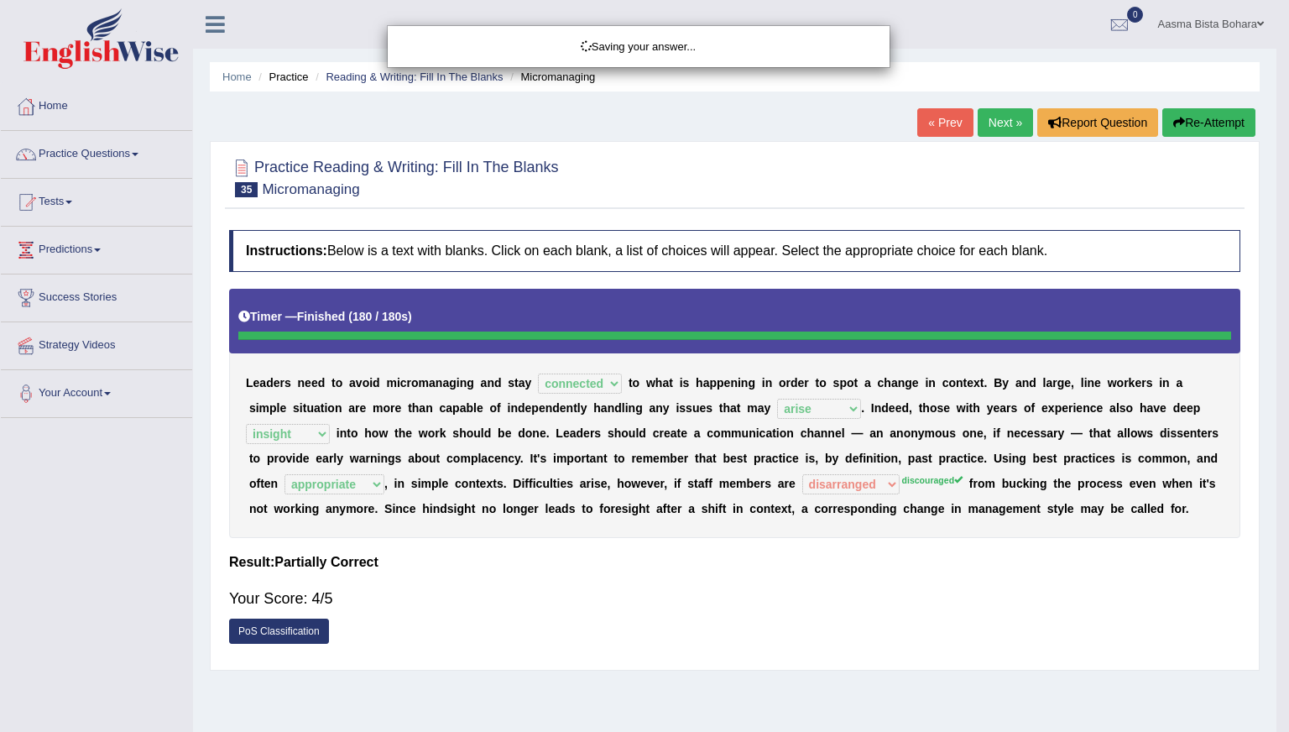
click at [887, 527] on div "Saving your answer..." at bounding box center [644, 366] width 1289 height 732
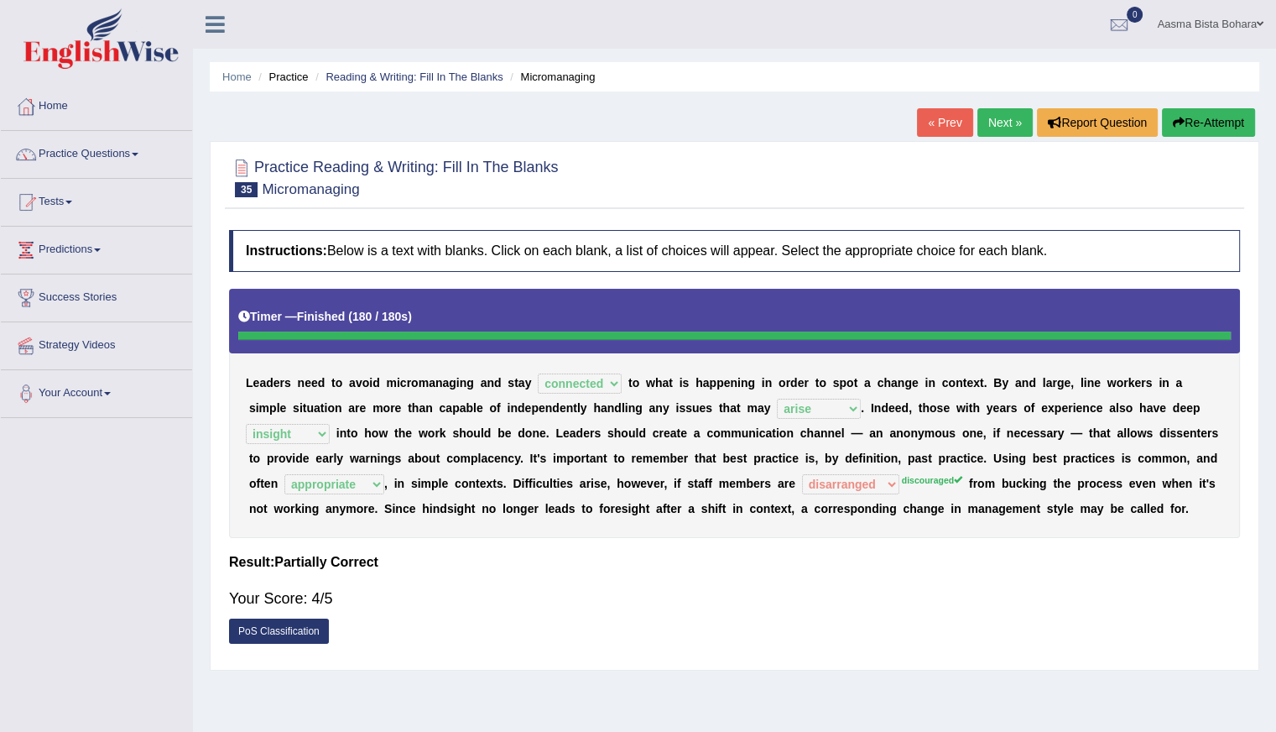
click at [990, 118] on link "Next »" at bounding box center [1004, 122] width 55 height 29
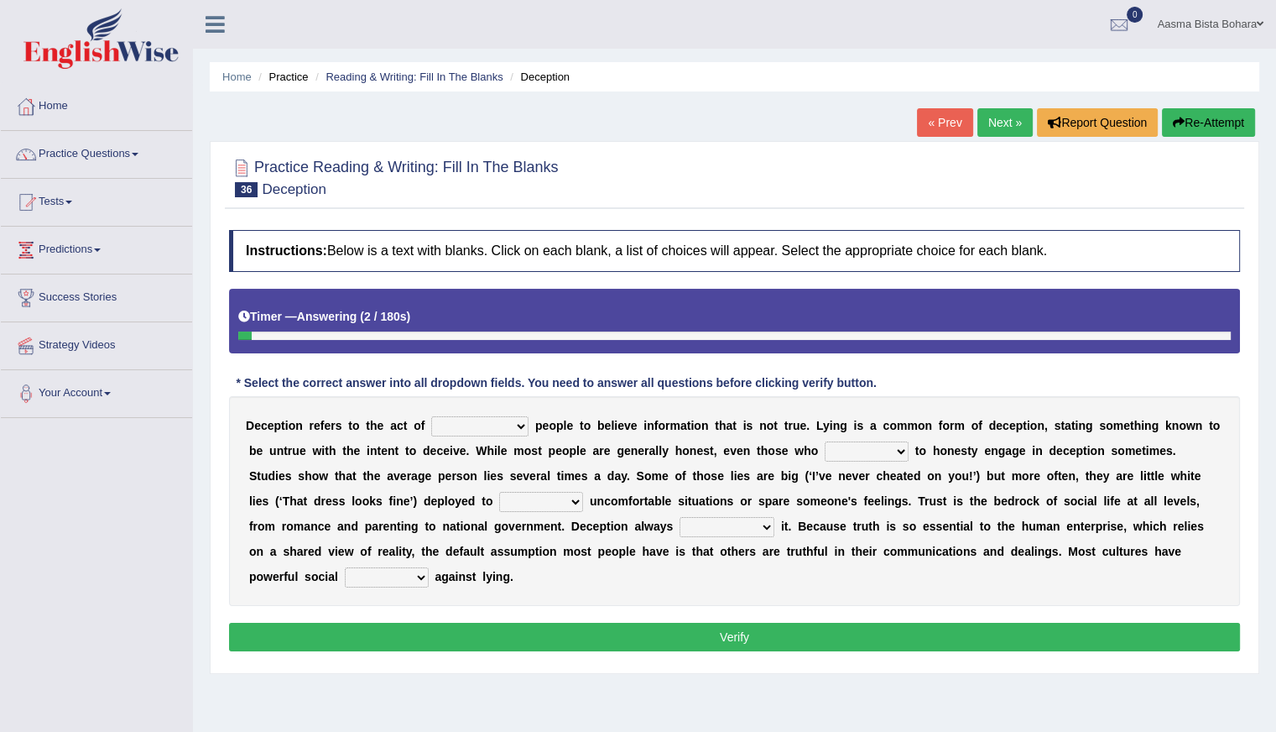
click at [523, 416] on select "discouraging forbidding detecting encouraging" at bounding box center [479, 426] width 97 height 20
select select "detecting"
click at [431, 416] on select "discouraging forbidding detecting encouraging" at bounding box center [479, 426] width 97 height 20
click at [452, 513] on div "D e c e p t i o n r e f e r s t o t h e a c t o f discouraging forbidding detec…" at bounding box center [734, 501] width 1011 height 210
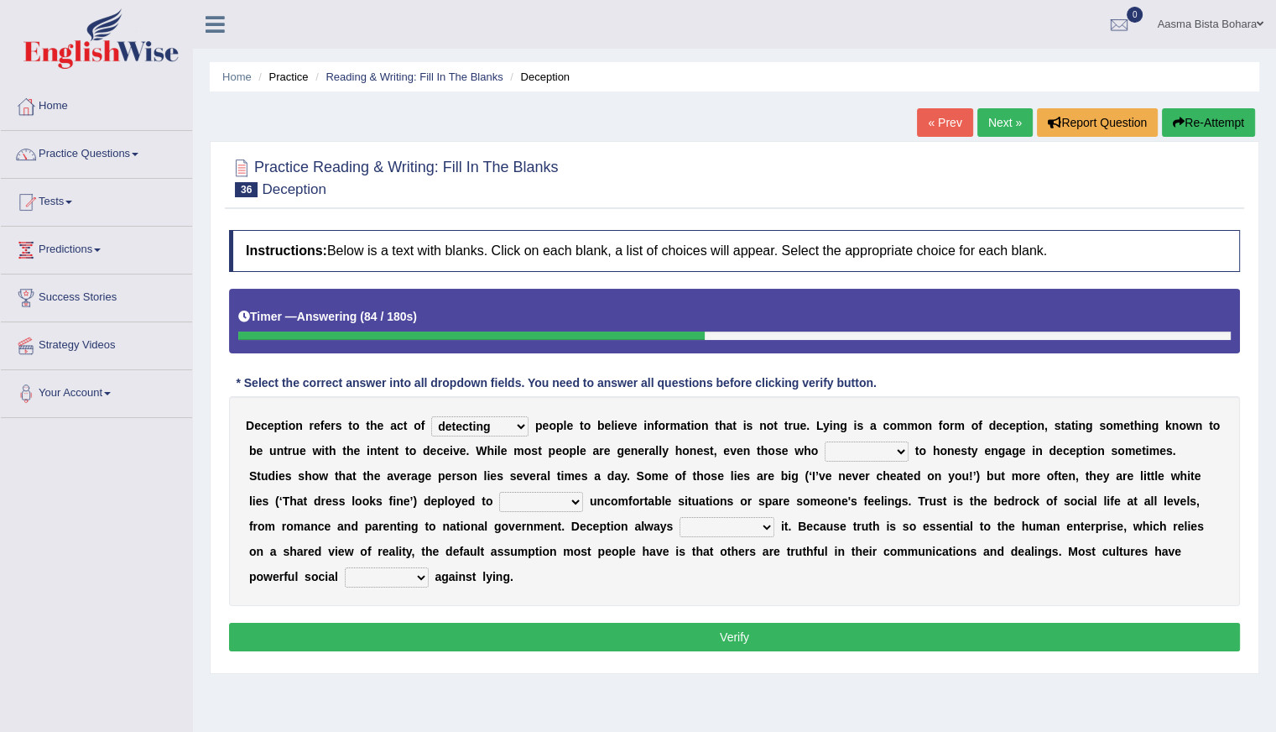
click at [896, 450] on select "describe prescribe inscribe subscribe" at bounding box center [867, 451] width 84 height 20
select select "describe"
click at [825, 441] on select "describe prescribe inscribe subscribe" at bounding box center [867, 451] width 84 height 20
click at [578, 501] on select "contest illuminate disguise avoid" at bounding box center [541, 502] width 84 height 20
select select "avoid"
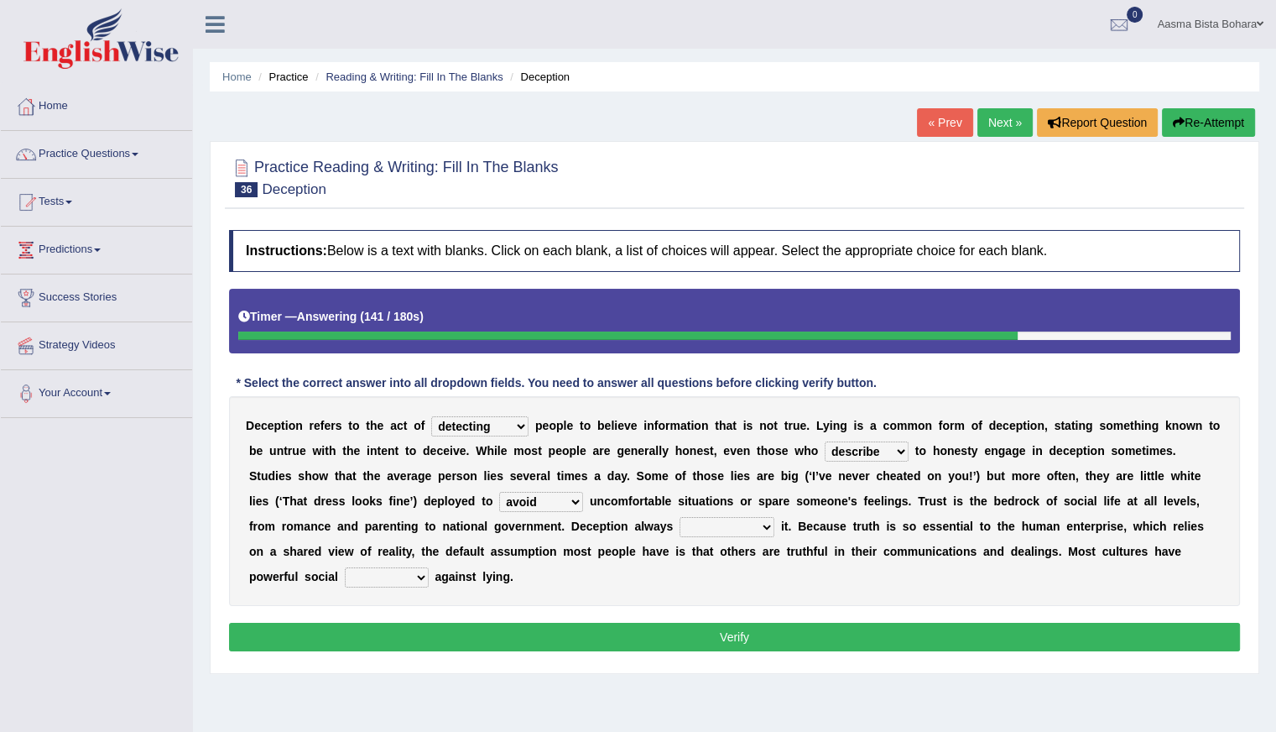
click at [499, 492] on select "contest illuminate disguise avoid" at bounding box center [541, 502] width 84 height 20
click at [763, 529] on select "undermines underscores undertakes underwrites" at bounding box center [727, 527] width 95 height 20
select select "undertakes"
click at [680, 517] on select "undermines underscores undertakes underwrites" at bounding box center [727, 527] width 95 height 20
click at [416, 571] on select "ejections sanctions fractions inductions" at bounding box center [387, 577] width 84 height 20
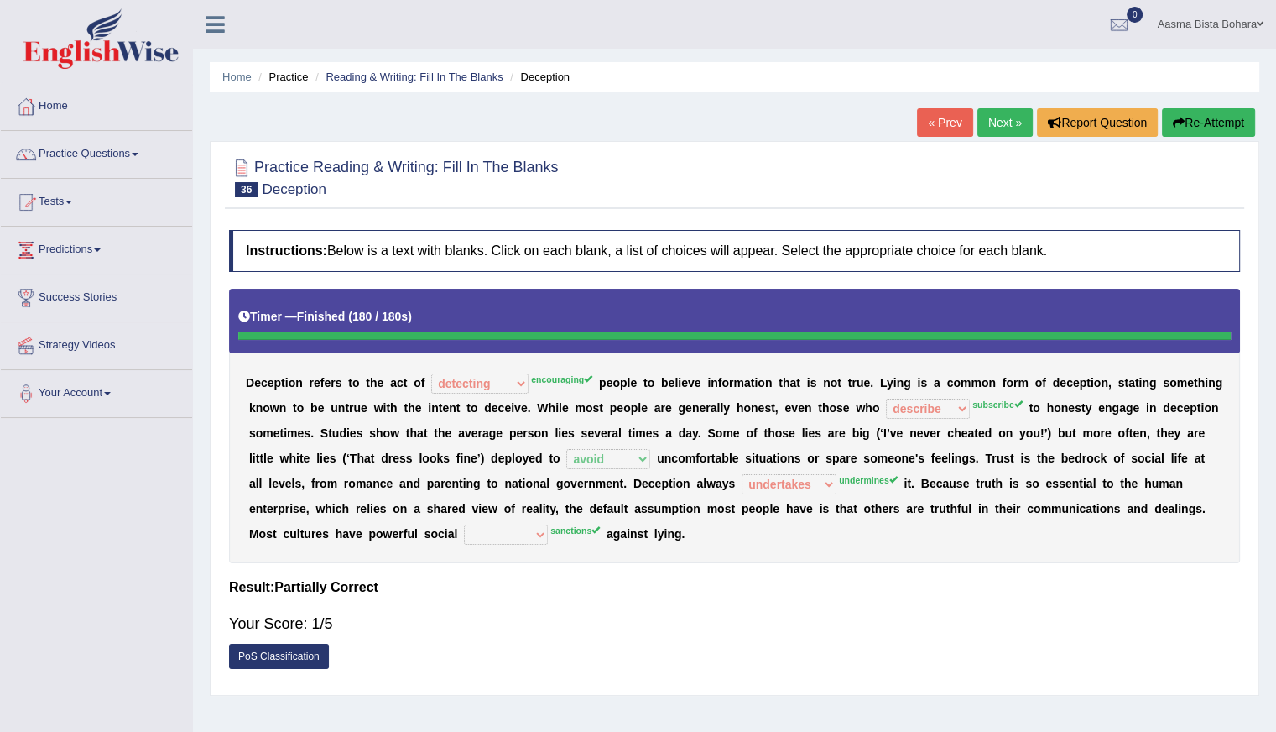
click at [993, 122] on link "Next »" at bounding box center [1004, 122] width 55 height 29
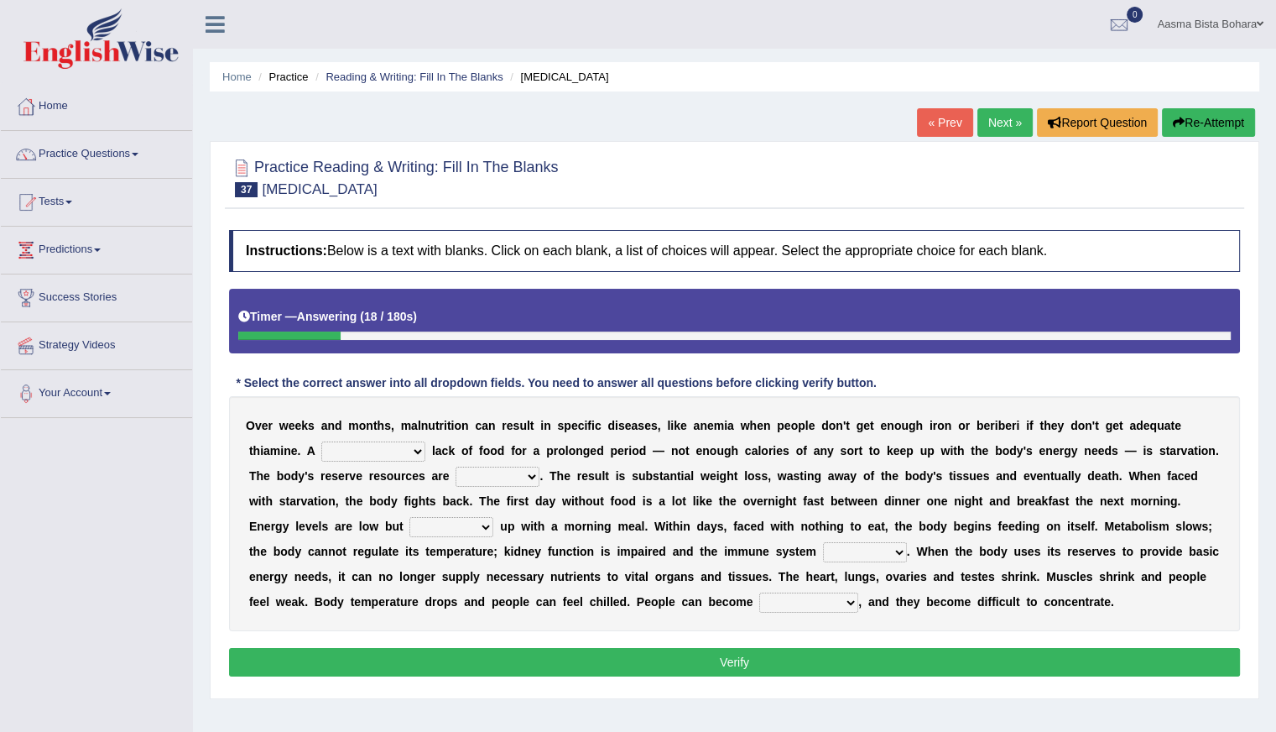
click at [418, 451] on select "severe distinguishing proper distinctive" at bounding box center [373, 451] width 104 height 20
select select "severe"
click at [321, 441] on select "severe distinguishing proper distinctive" at bounding box center [373, 451] width 104 height 20
click at [539, 469] on b "." at bounding box center [540, 475] width 3 height 13
click at [532, 469] on select "obsoleted depleted pelleted deleted" at bounding box center [498, 476] width 84 height 20
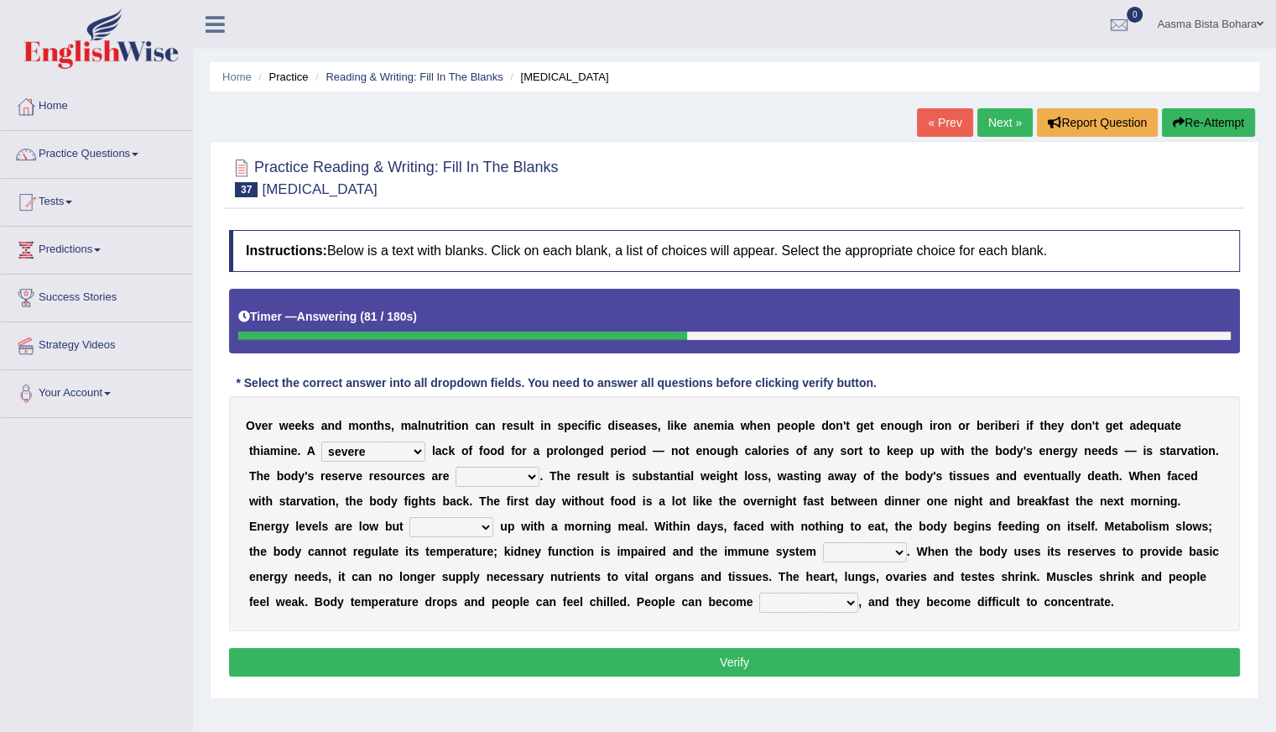
select select "depleted"
click at [456, 466] on select "obsoleted depleted pelleted deleted" at bounding box center [498, 476] width 84 height 20
click at [480, 528] on select "feed come chill pick" at bounding box center [451, 527] width 84 height 20
select select "pick"
click at [409, 517] on select "feed come chill pick" at bounding box center [451, 527] width 84 height 20
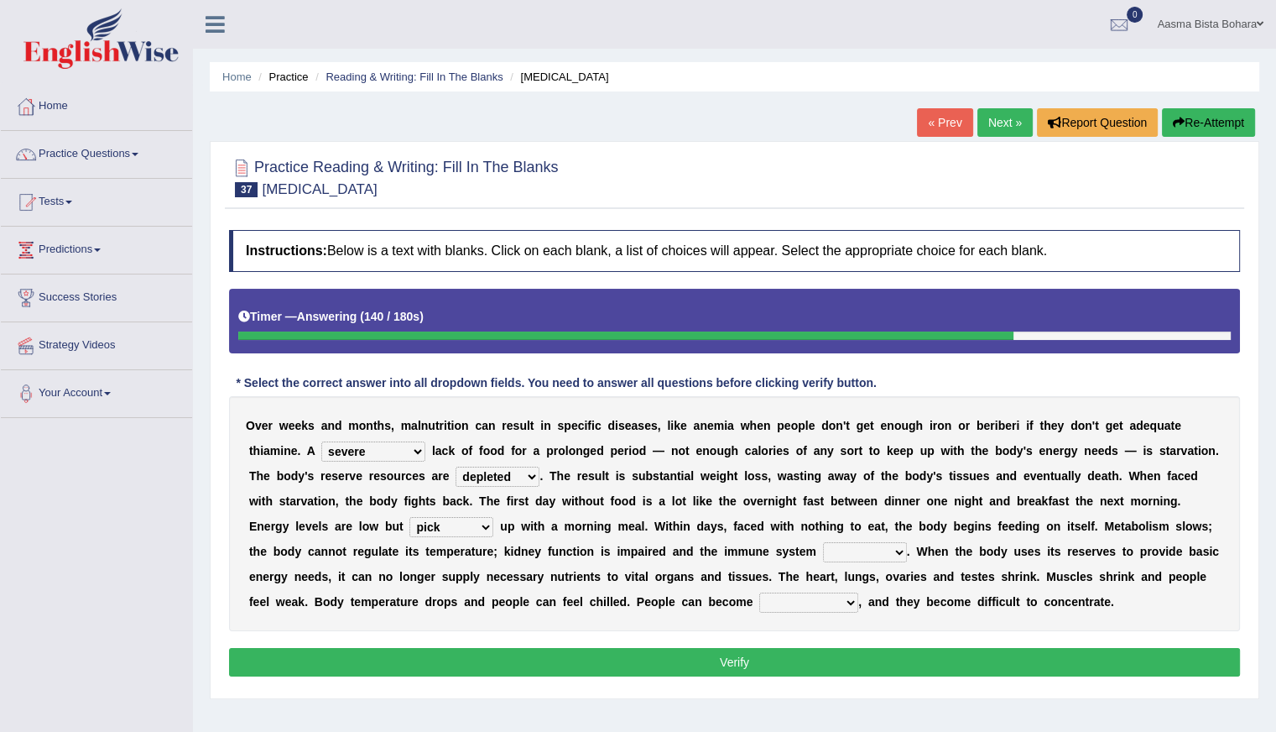
click at [896, 548] on select "deepens deafens weakens surpasses" at bounding box center [865, 552] width 84 height 20
click at [823, 542] on select "deepens deafens weakens surpasses" at bounding box center [865, 552] width 84 height 20
click at [895, 544] on select "deepens deafens weakens surpasses" at bounding box center [865, 552] width 84 height 20
select select "weakens"
click at [823, 542] on select "deepens deafens weakens surpasses" at bounding box center [865, 552] width 84 height 20
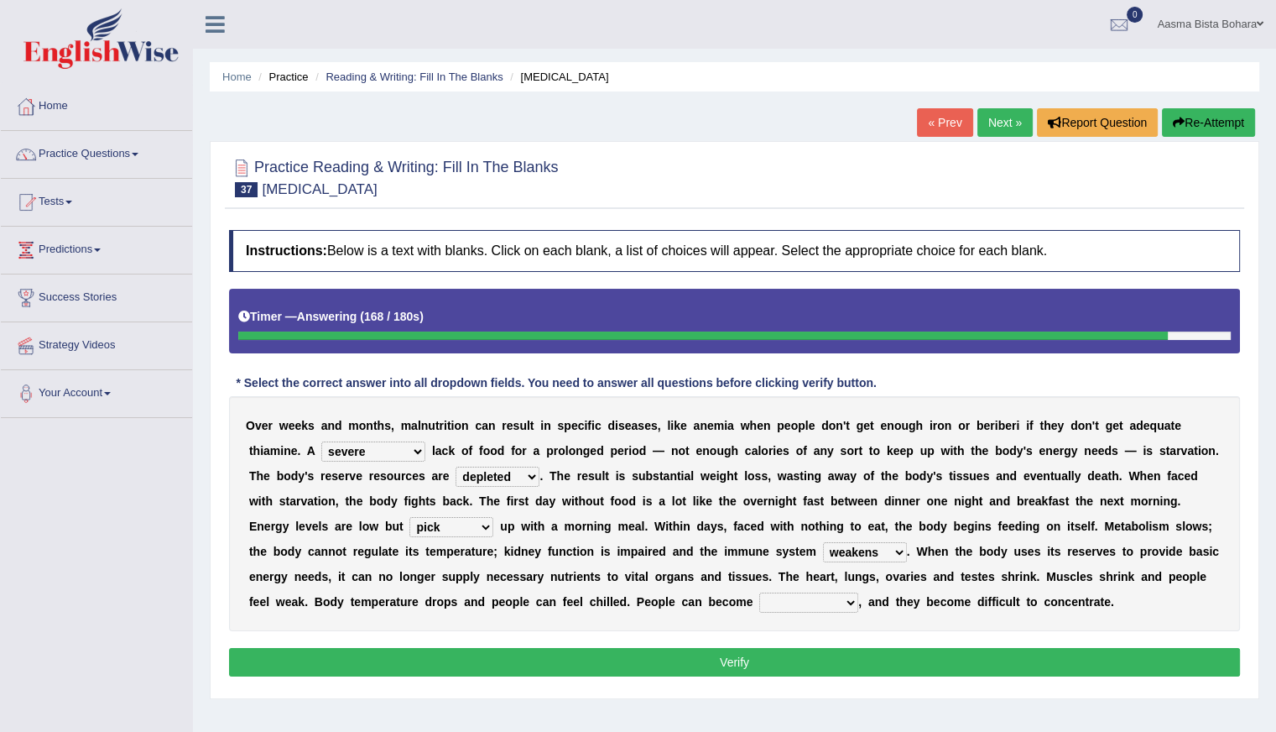
click at [896, 552] on select "deepens deafens weakens surpasses" at bounding box center [865, 552] width 84 height 20
click at [747, 632] on div "Instructions: Below is a text with blanks. Click on each blank, a list of choic…" at bounding box center [734, 455] width 1019 height 468
click at [856, 596] on select "irritable commutable indisputable transportable" at bounding box center [808, 602] width 99 height 20
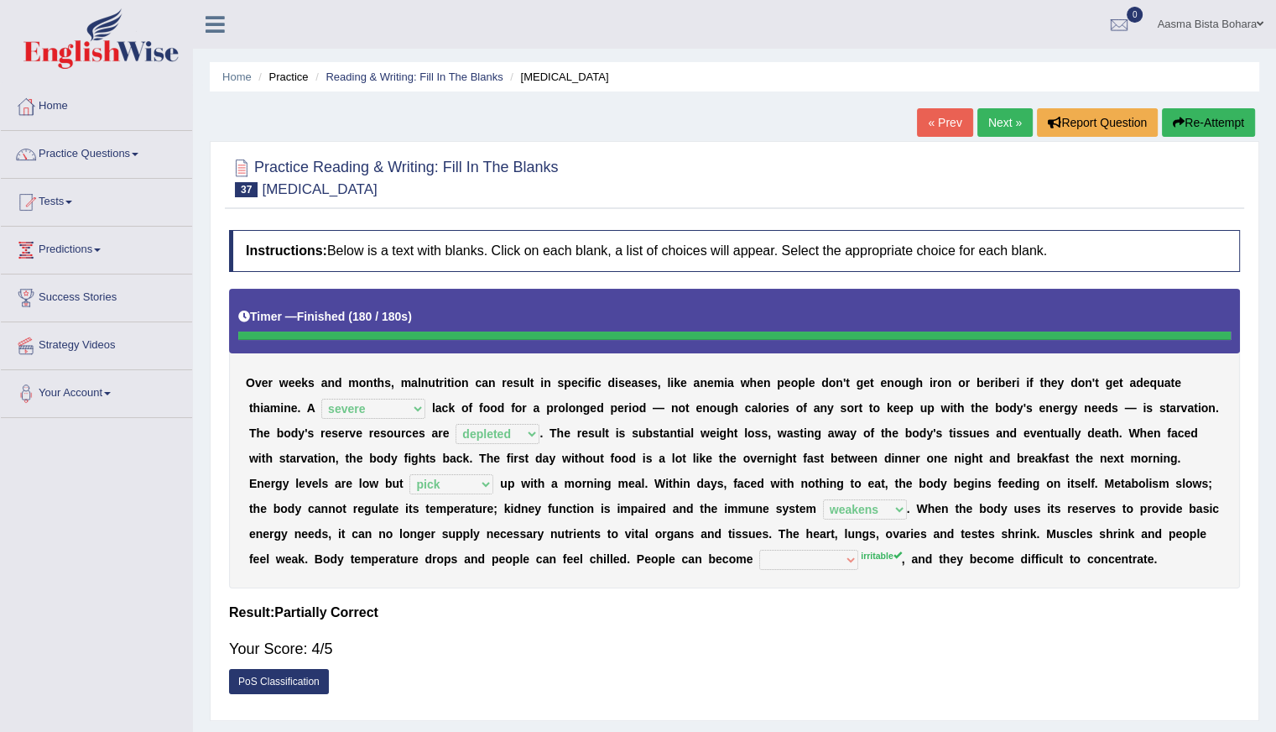
click at [1212, 108] on button "Re-Attempt" at bounding box center [1208, 122] width 93 height 29
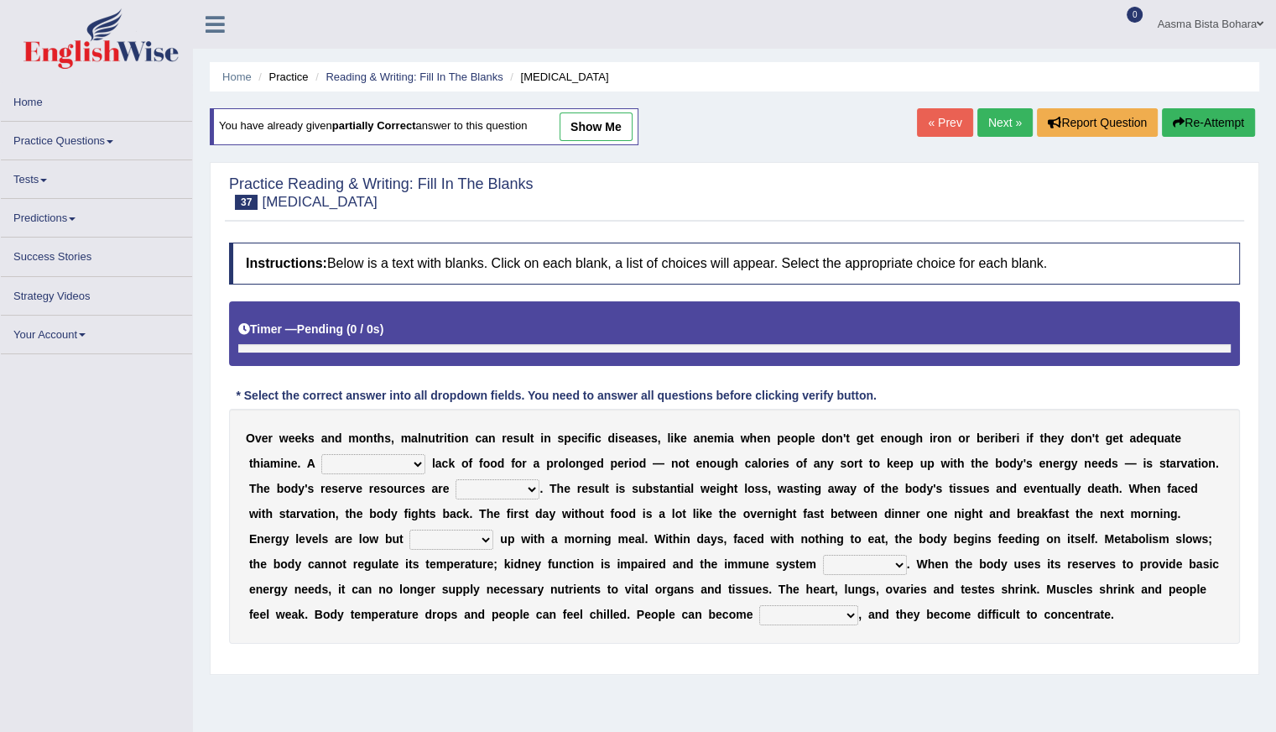
click at [842, 614] on select "irritable commutable indisputable transportable" at bounding box center [808, 615] width 99 height 20
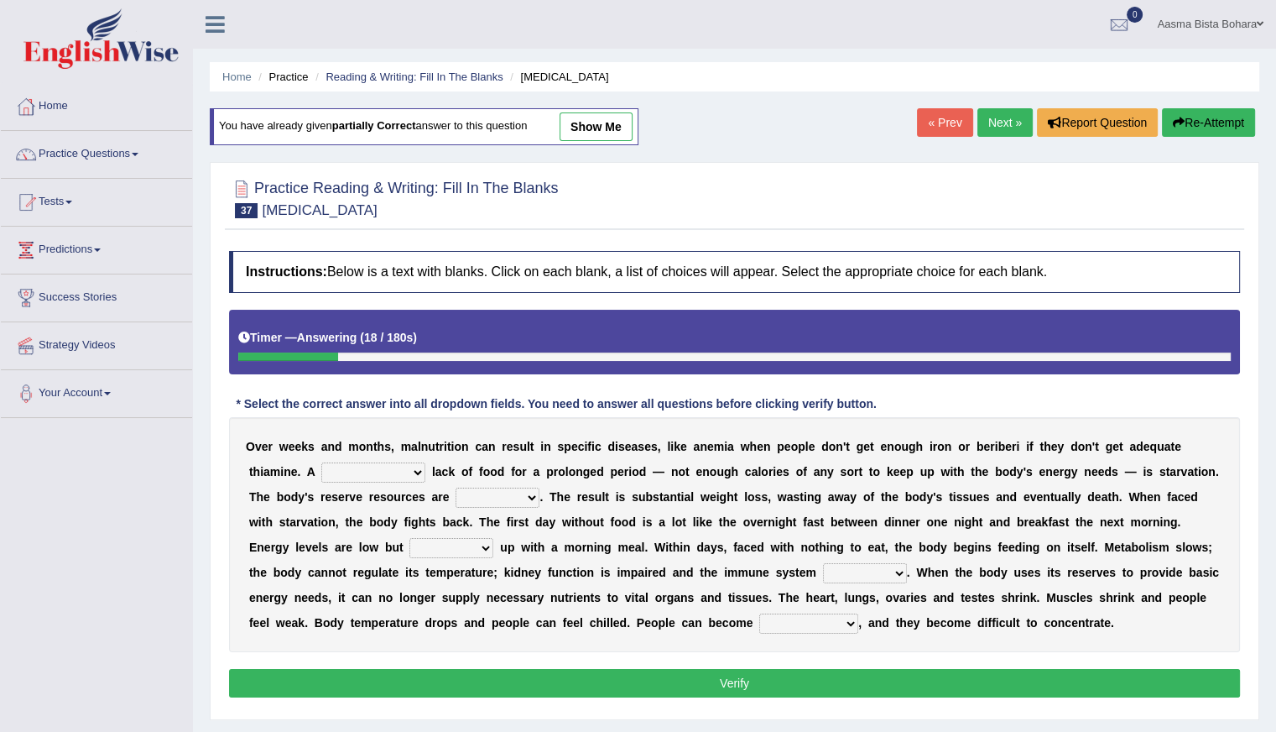
click at [990, 117] on link "Next »" at bounding box center [1004, 122] width 55 height 29
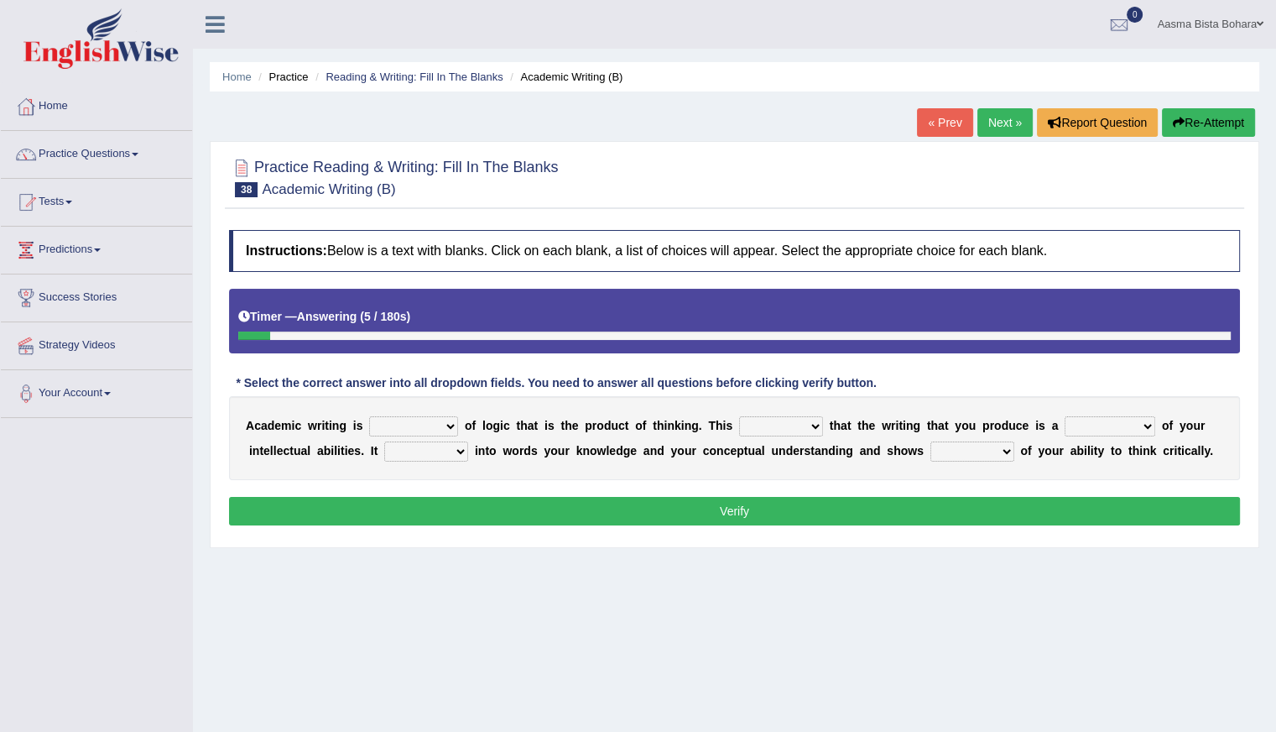
click at [449, 434] on select "expectation entitlement expression exchange" at bounding box center [413, 426] width 89 height 20
select select "expression"
click at [369, 416] on select "expectation entitlement expression exchange" at bounding box center [413, 426] width 89 height 20
click at [812, 431] on select "means questions stipulates answers" at bounding box center [781, 426] width 84 height 20
select select "means"
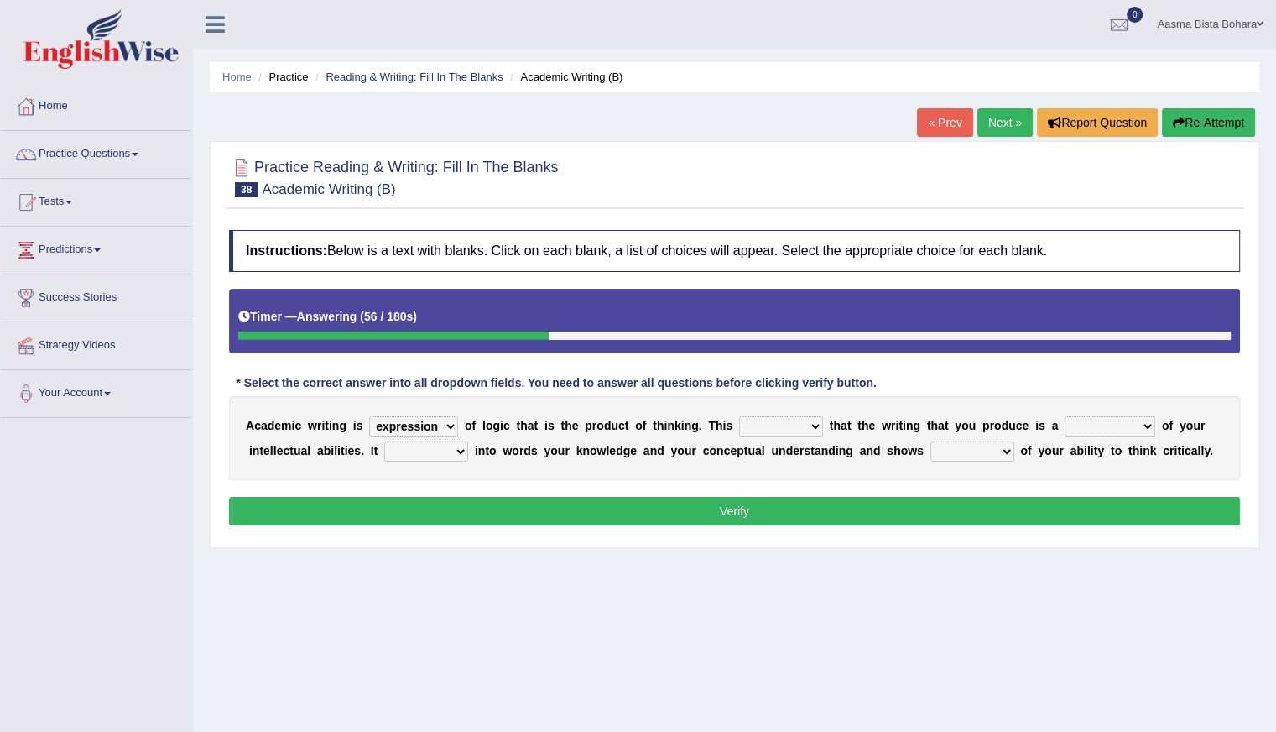
click at [739, 416] on select "means questions stipulates answers" at bounding box center [781, 426] width 84 height 20
click at [1137, 431] on select "redundancy mission credit reflection" at bounding box center [1110, 426] width 91 height 20
click at [1148, 409] on div "A c a d e m i c w r i t i n g i s expectation entitlement expression exchange o…" at bounding box center [734, 438] width 1011 height 84
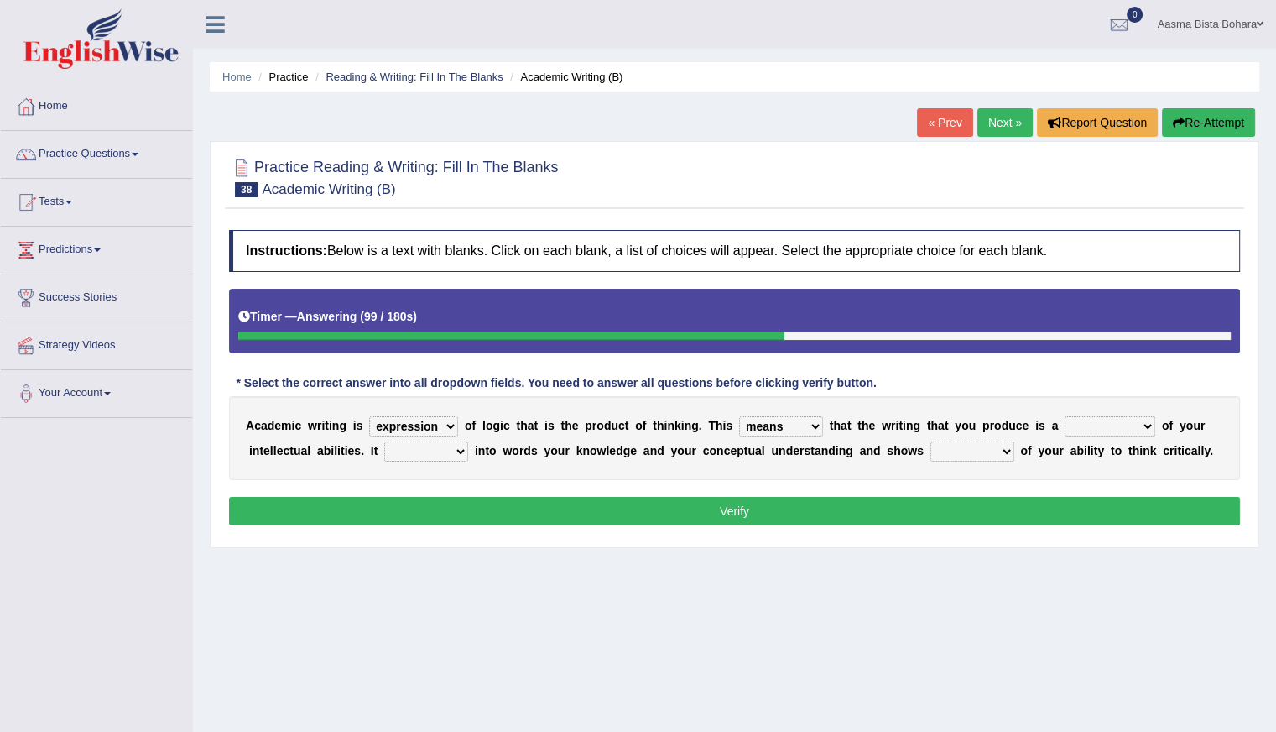
click at [1142, 419] on select "redundancy mission credit reflection" at bounding box center [1110, 426] width 91 height 20
click at [1112, 539] on div "Practice Reading & Writing: Fill In The Blanks 38 Academic Writing (B) Instruct…" at bounding box center [735, 344] width 1050 height 407
click at [459, 449] on select "enriches shows allows puts" at bounding box center [426, 451] width 84 height 20
select select "enriches"
click at [384, 441] on select "enriches shows allows puts" at bounding box center [426, 451] width 84 height 20
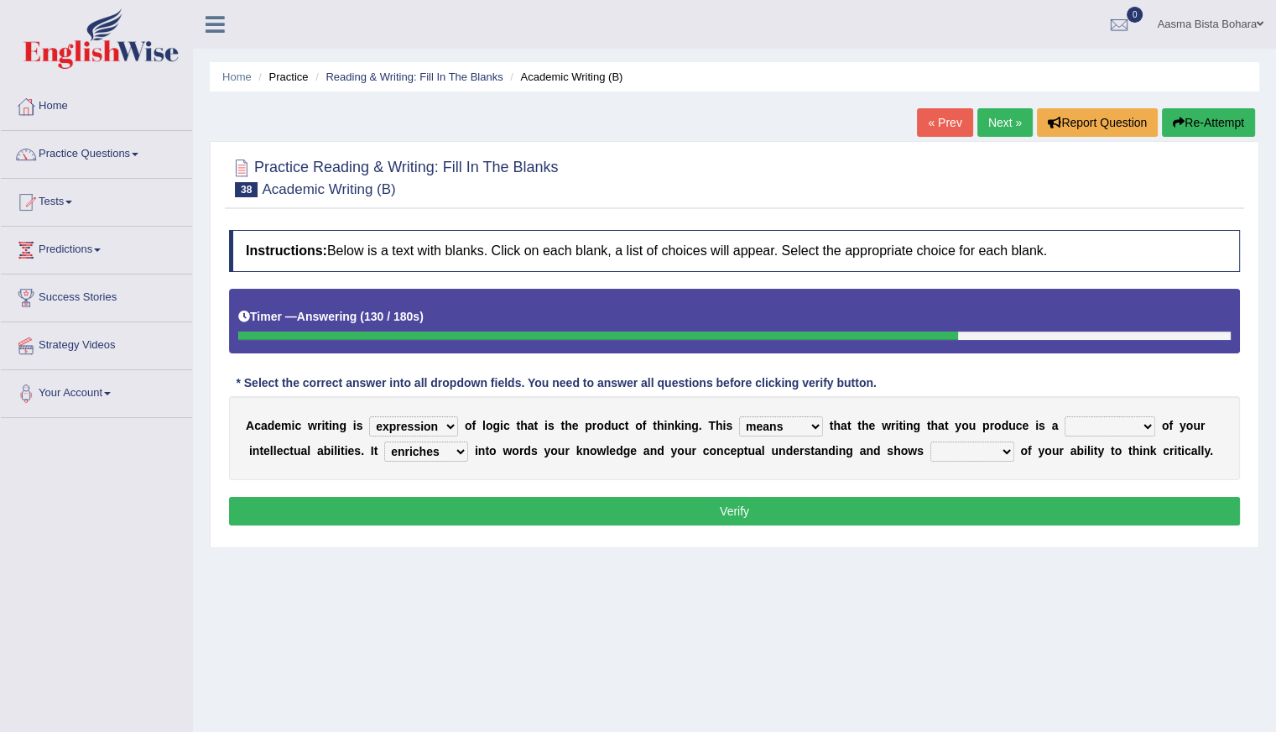
click at [1000, 452] on select "hassle excuse capacity evidence" at bounding box center [972, 451] width 84 height 20
select select "capacity"
click at [930, 441] on select "hassle excuse capacity evidence" at bounding box center [972, 451] width 84 height 20
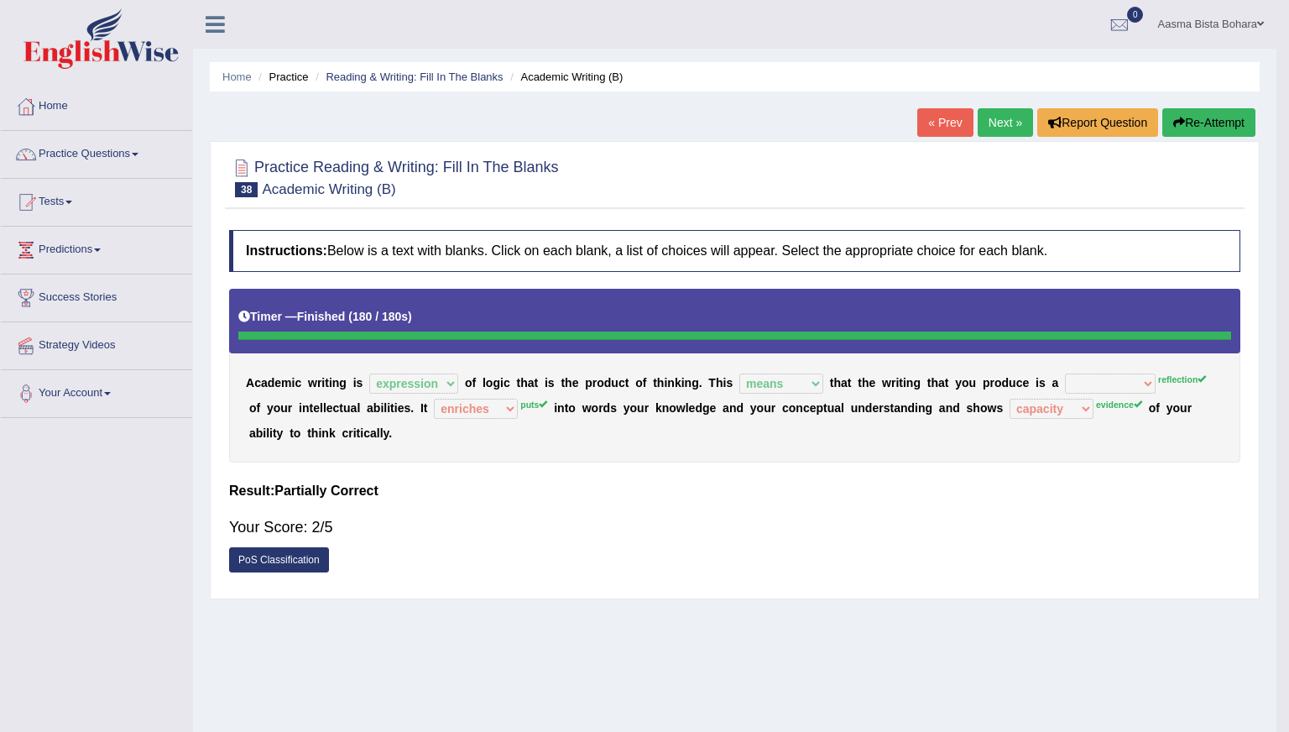
click at [1007, 448] on body "Toggle navigation Home Practice Questions Speaking Practice Read Aloud Repeat S…" at bounding box center [644, 366] width 1289 height 732
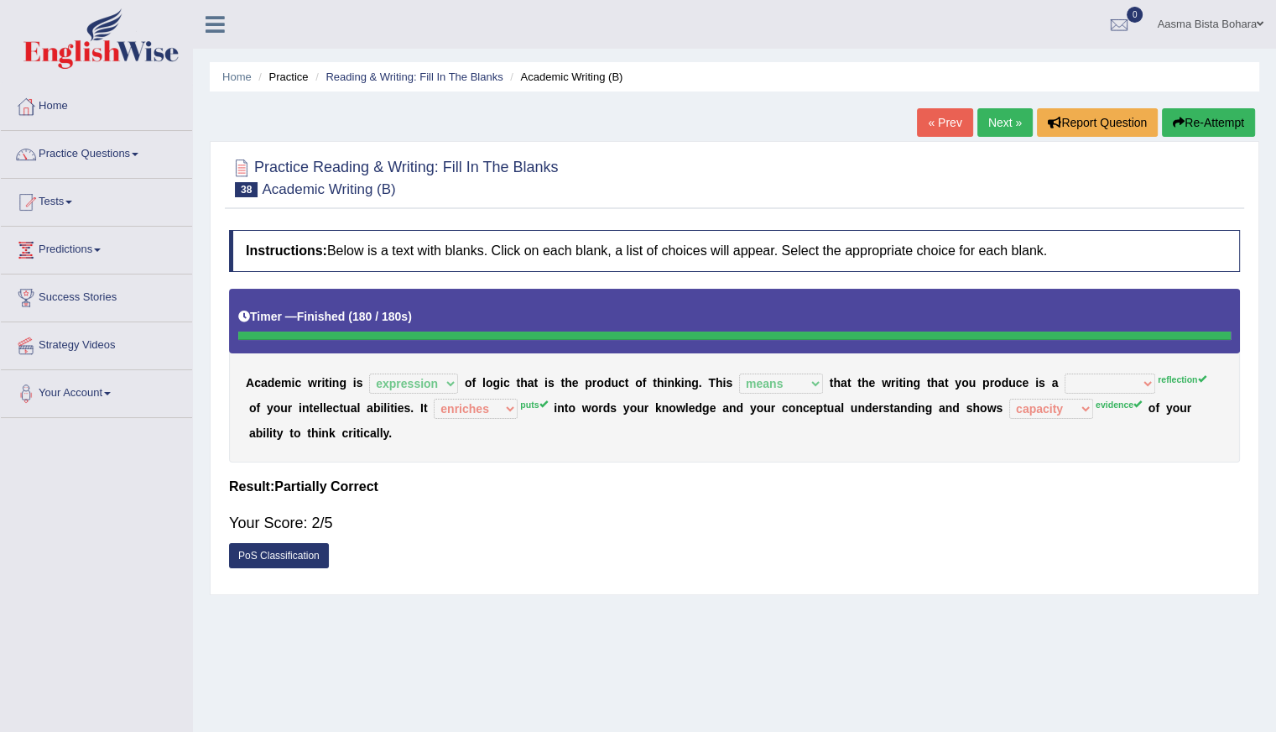
click at [845, 620] on div "Home Practice Reading & Writing: Fill In The Blanks Academic Writing (B) « Prev…" at bounding box center [734, 419] width 1083 height 839
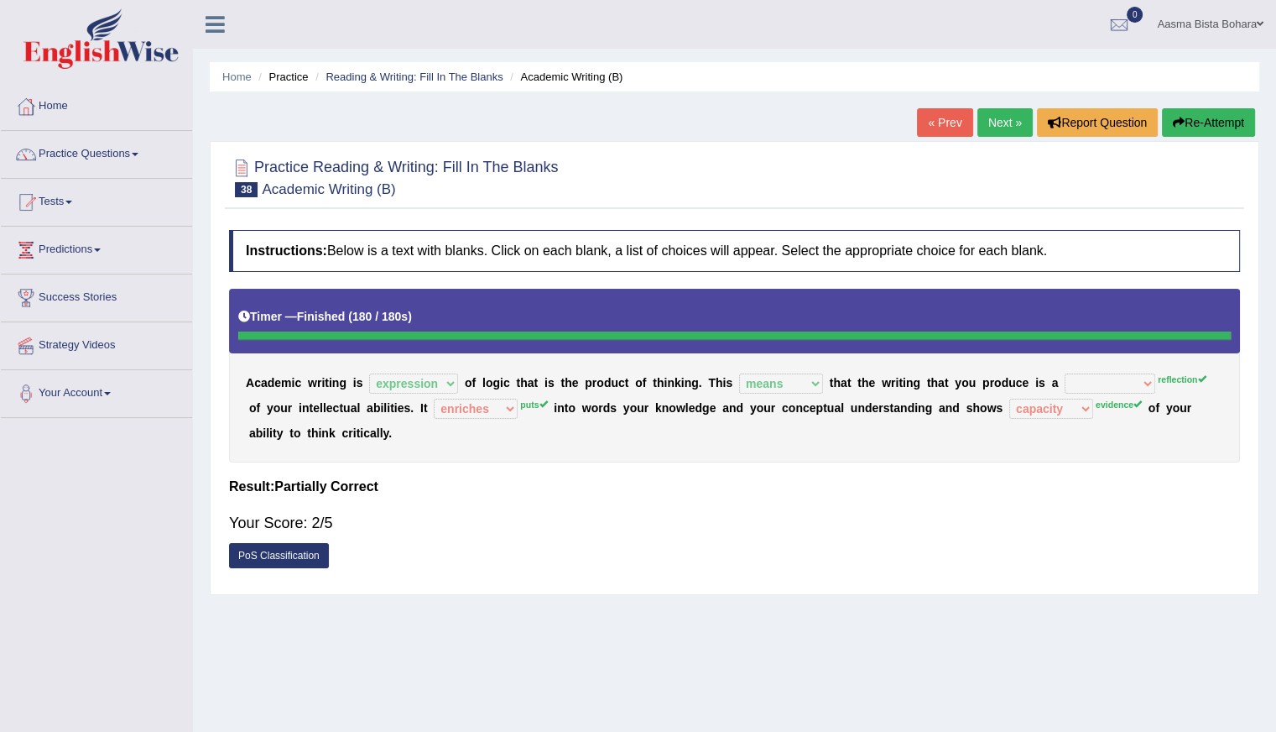
click at [845, 620] on div "Home Practice Reading & Writing: Fill In The Blanks Academic Writing (B) « Prev…" at bounding box center [734, 419] width 1083 height 839
click at [839, 615] on div "Home Practice Reading & Writing: Fill In The Blanks Academic Writing (B) « Prev…" at bounding box center [734, 419] width 1083 height 839
click at [86, 148] on link "Practice Questions" at bounding box center [96, 152] width 191 height 42
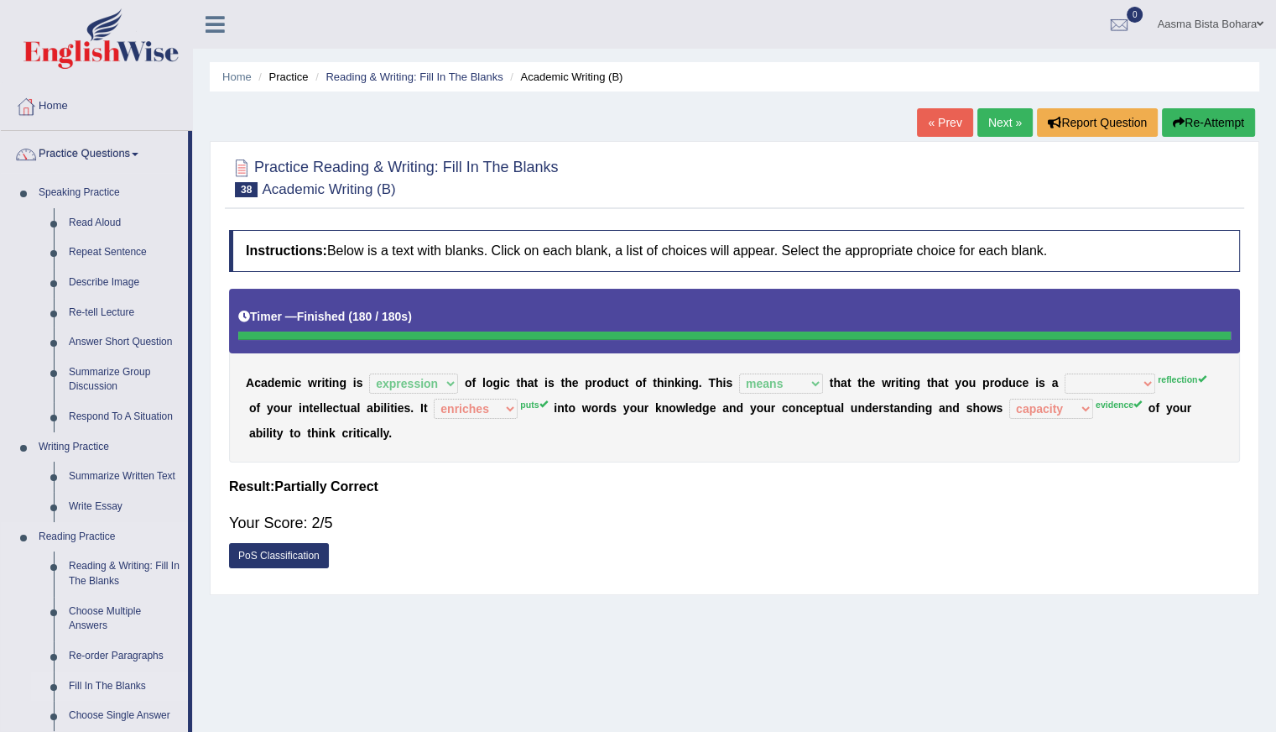
click at [117, 692] on link "Fill In The Blanks" at bounding box center [124, 686] width 127 height 30
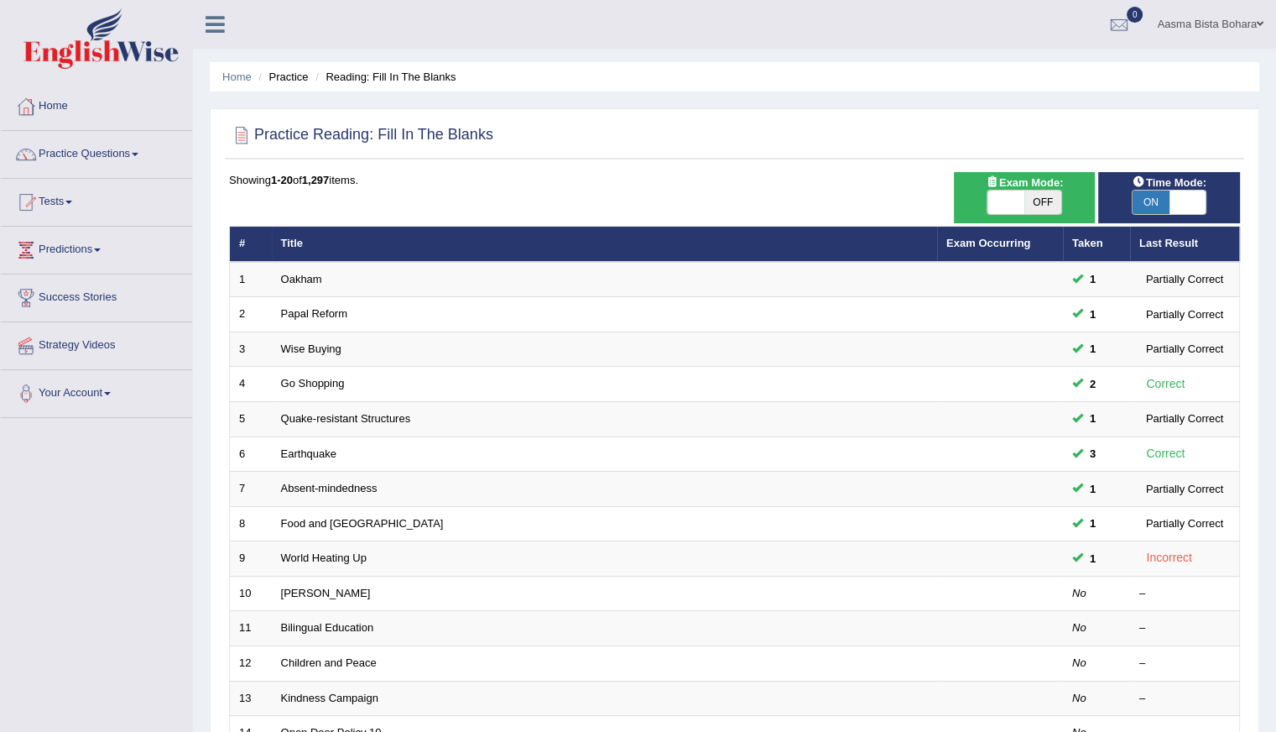
scroll to position [374, 0]
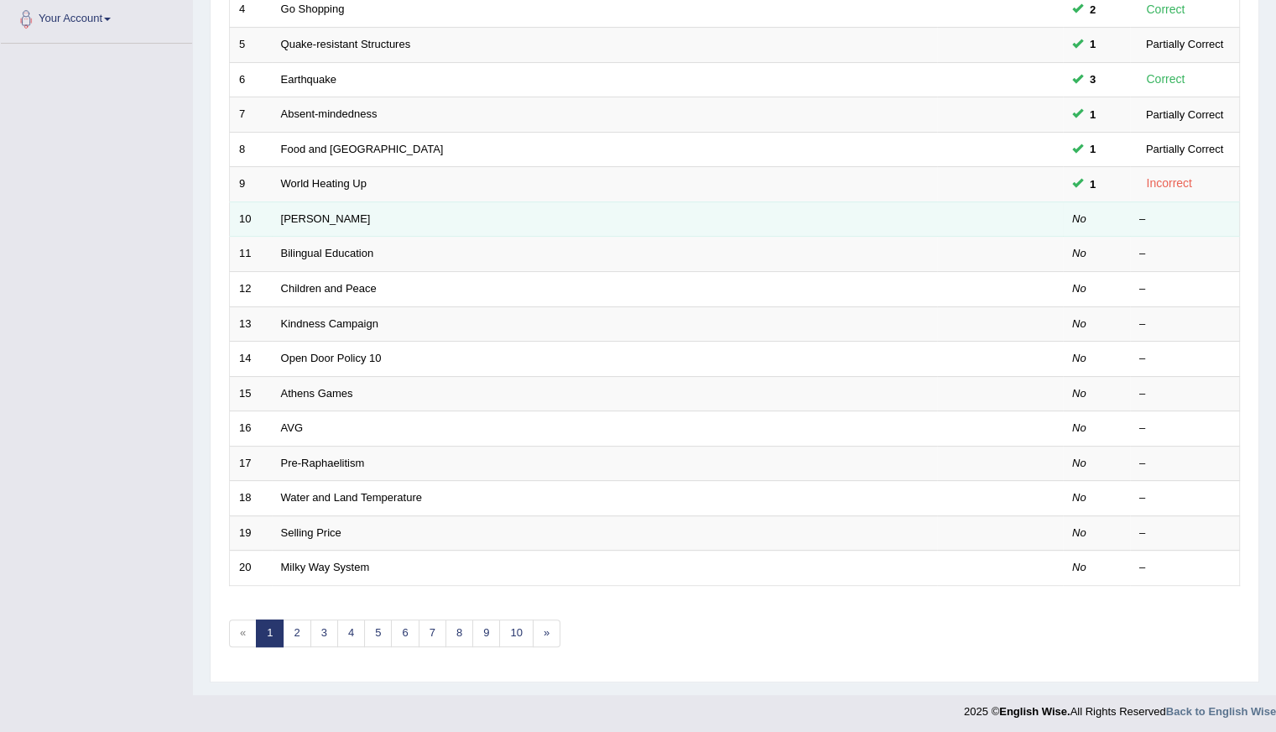
click at [275, 216] on td "[PERSON_NAME]" at bounding box center [604, 218] width 665 height 35
drag, startPoint x: 275, startPoint y: 216, endPoint x: 302, endPoint y: 219, distance: 27.1
click at [302, 219] on td "[PERSON_NAME]" at bounding box center [604, 218] width 665 height 35
click at [302, 219] on link "[PERSON_NAME]" at bounding box center [326, 218] width 90 height 13
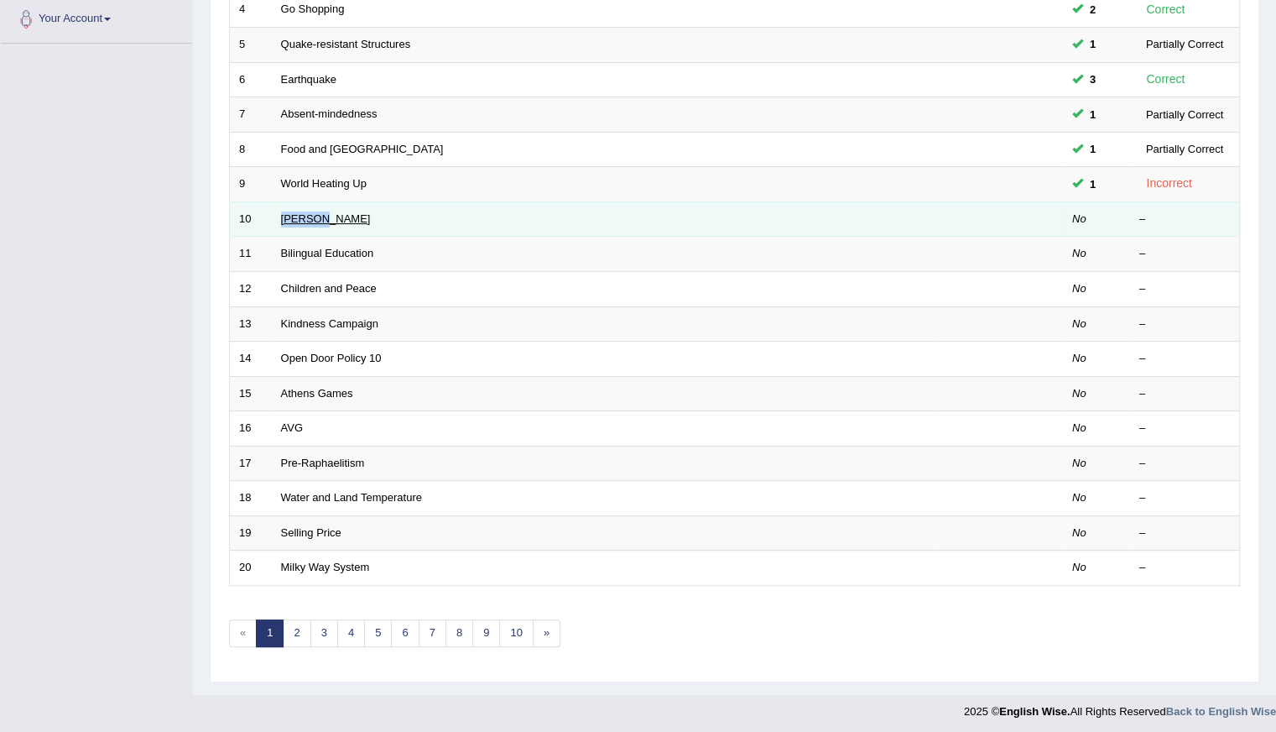
click at [302, 219] on link "[PERSON_NAME]" at bounding box center [326, 218] width 90 height 13
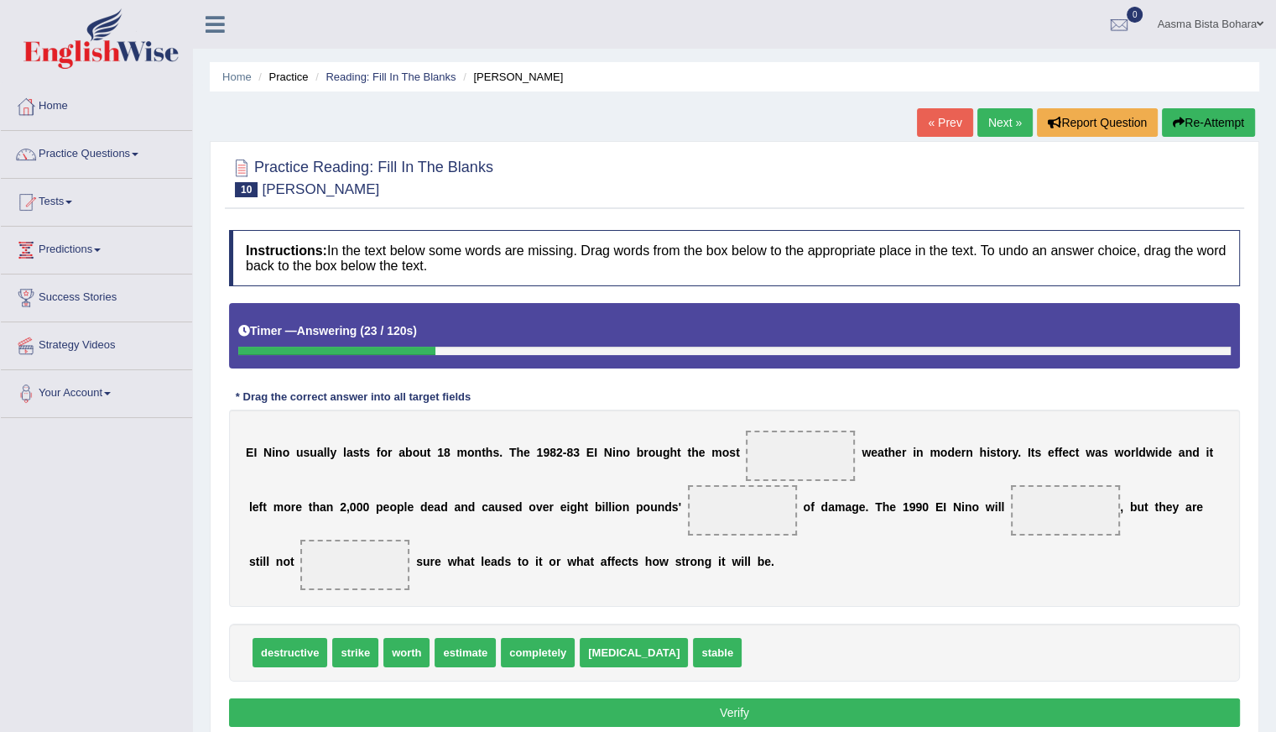
click at [832, 484] on div "E I N i n o u s u a l l y l a s t s f o r a b o u t 1 8 m o n t h s . T h e 1 9…" at bounding box center [734, 507] width 1011 height 197
click at [879, 448] on b "a" at bounding box center [881, 451] width 7 height 13
drag, startPoint x: 879, startPoint y: 448, endPoint x: 903, endPoint y: 495, distance: 52.5
click at [903, 495] on div "E I N i n o u s u a l l y l a s t s f o r a b o u t 1 8 m o n t h s . T h e 1 9…" at bounding box center [734, 507] width 1011 height 197
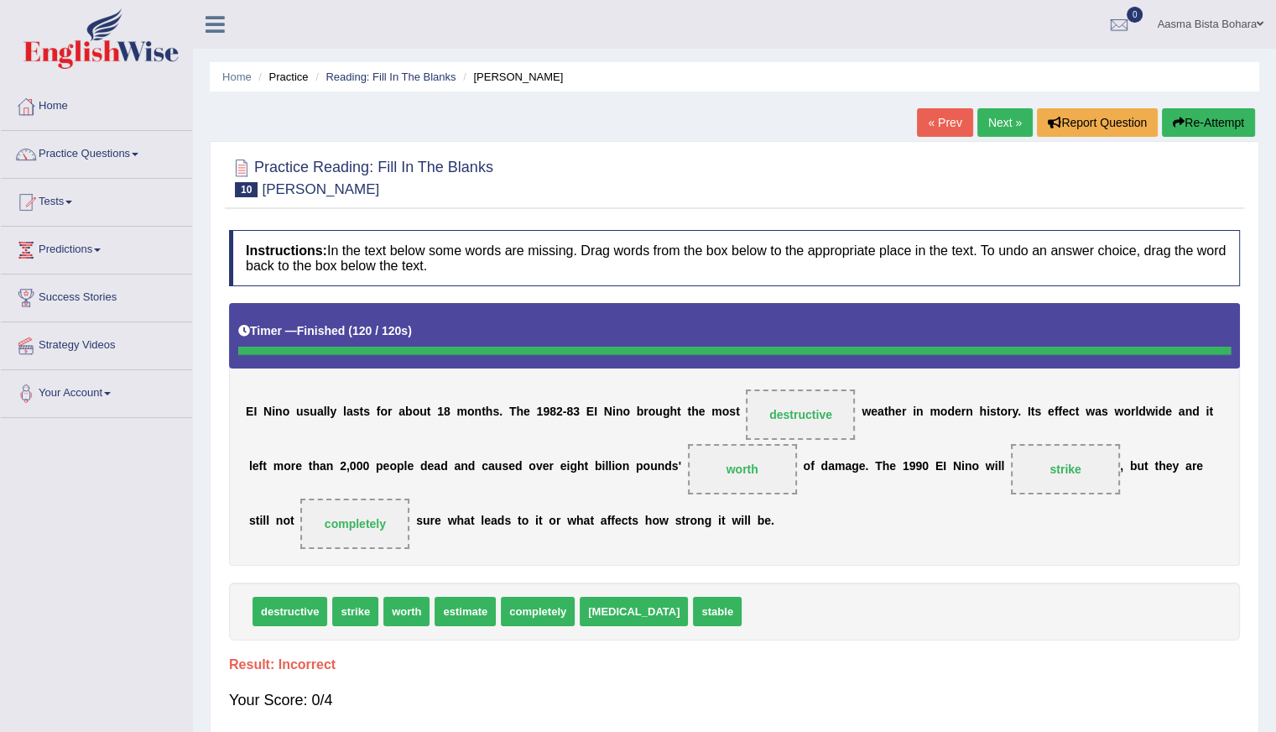
click at [1189, 125] on button "Re-Attempt" at bounding box center [1208, 122] width 93 height 29
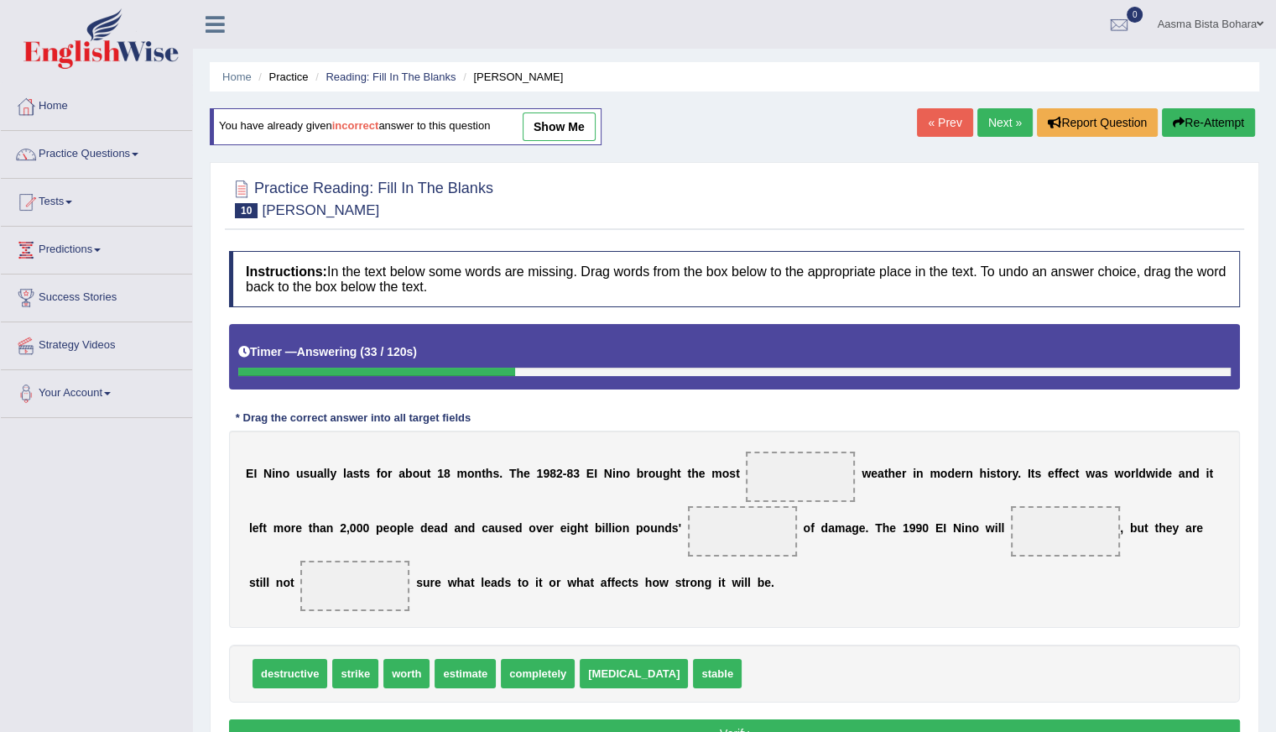
drag, startPoint x: 1191, startPoint y: 121, endPoint x: 917, endPoint y: 357, distance: 361.7
click at [967, 389] on div "Home Practice Reading: Fill In The Blanks EI Nino You have already given incorr…" at bounding box center [734, 419] width 1083 height 839
click at [83, 108] on link "Home" at bounding box center [96, 104] width 191 height 42
